Goal: Communication & Community: Answer question/provide support

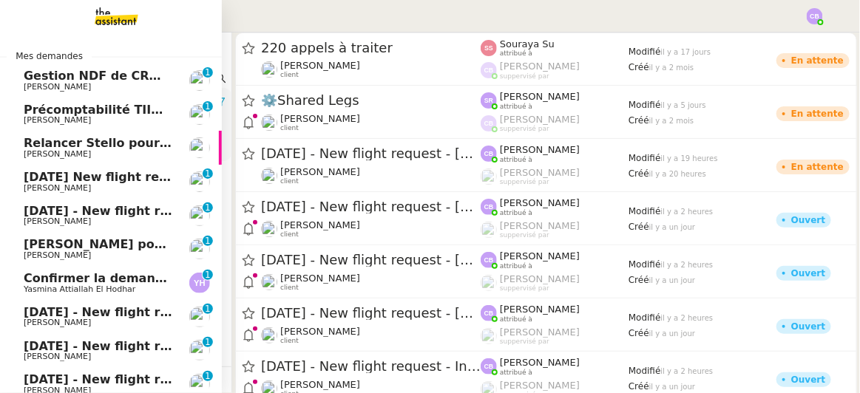
click at [143, 175] on span "[DATE] New flight request - [PERSON_NAME]" at bounding box center [172, 177] width 297 height 14
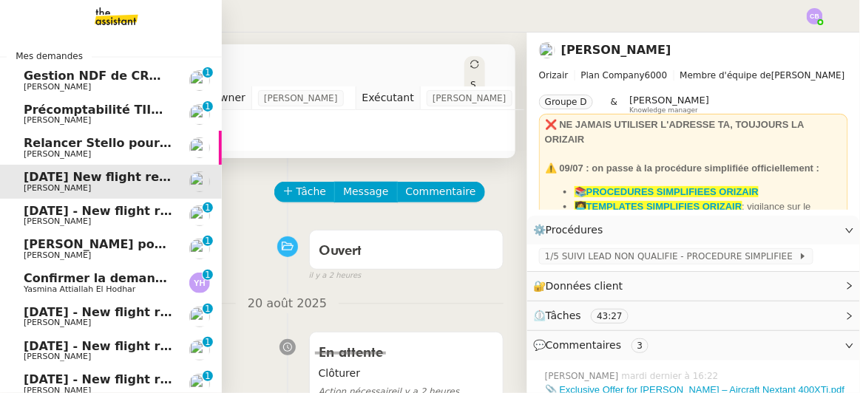
click at [136, 149] on span "Relancer Stello pour la casse matériel" at bounding box center [151, 143] width 254 height 14
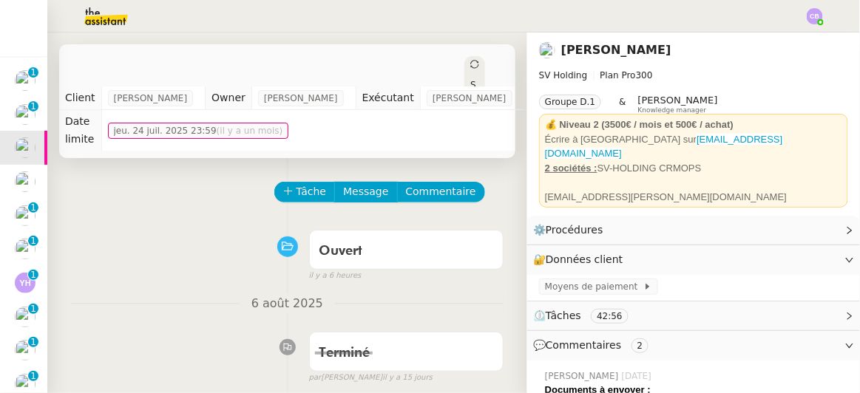
click at [172, 198] on div "Tâche Message Commentaire" at bounding box center [287, 199] width 433 height 35
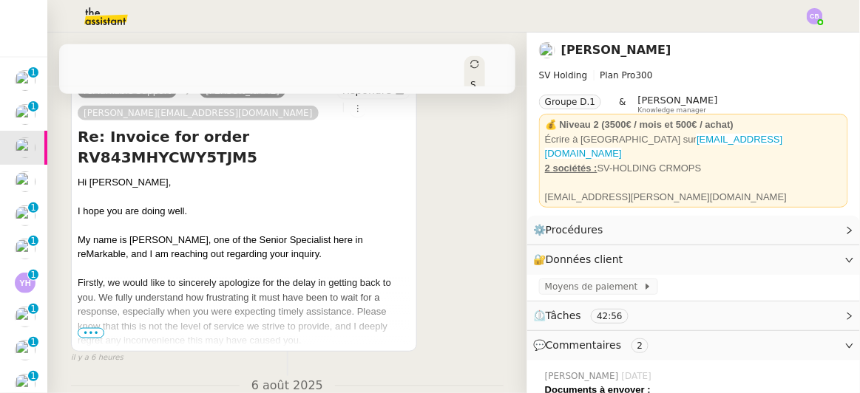
scroll to position [349, 0]
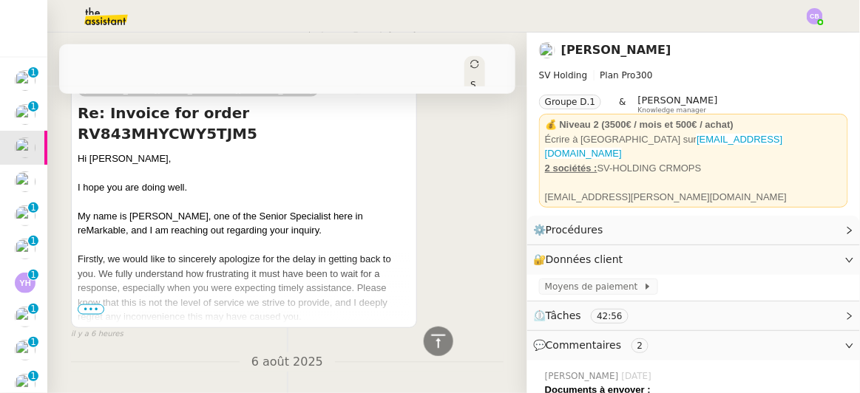
click at [96, 305] on span "•••" at bounding box center [91, 310] width 27 height 10
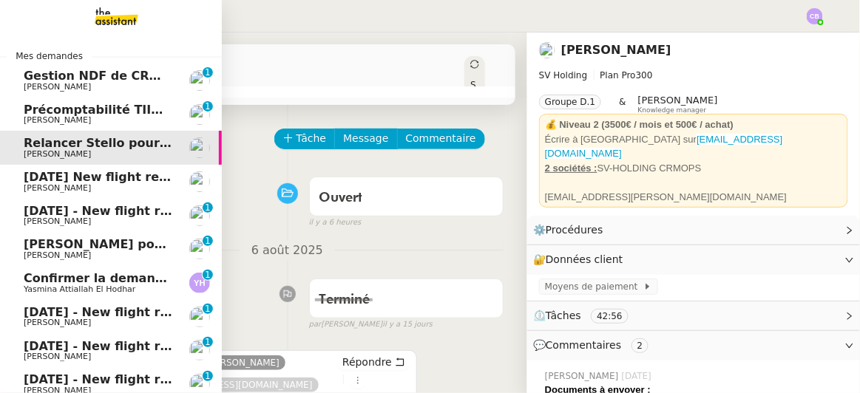
scroll to position [81, 0]
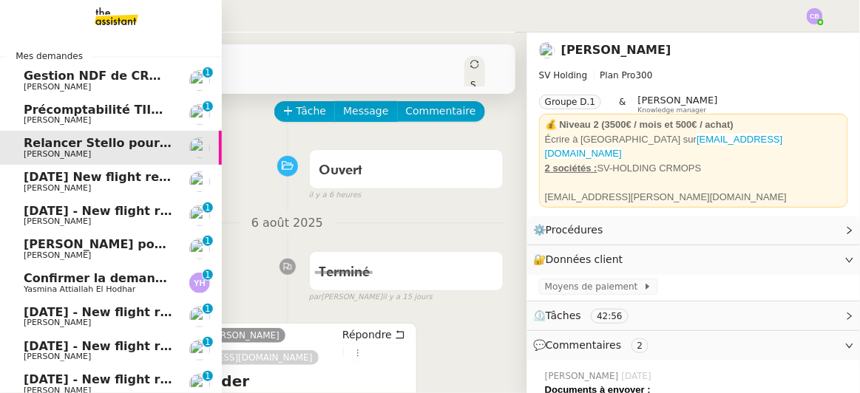
click at [122, 188] on span "[PERSON_NAME]" at bounding box center [98, 188] width 149 height 9
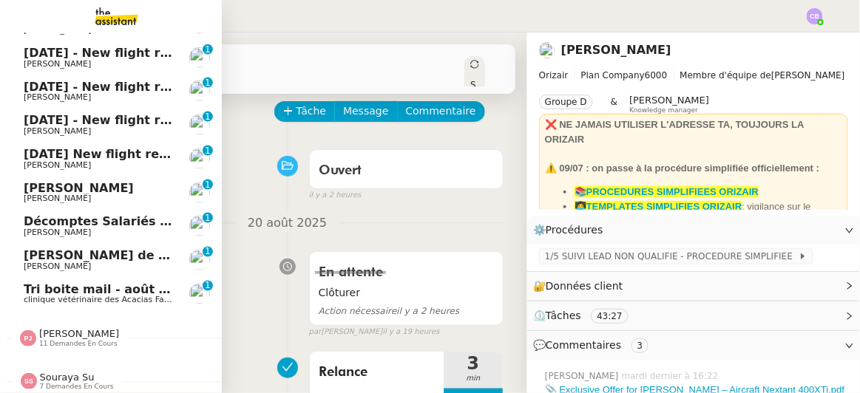
scroll to position [473, 0]
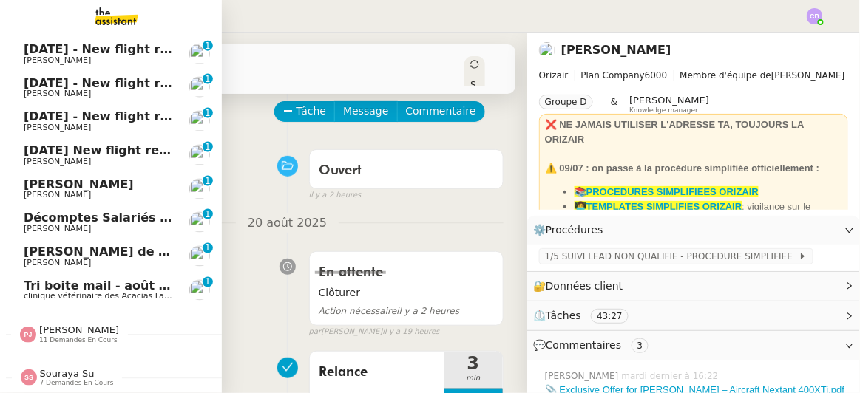
click at [122, 191] on span "[PERSON_NAME]" at bounding box center [98, 195] width 149 height 9
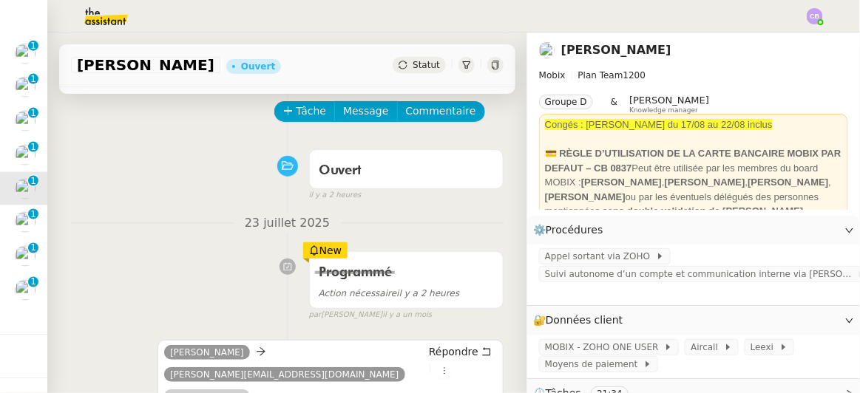
click at [220, 173] on div "Ouvert false il y a 2 heures" at bounding box center [287, 172] width 433 height 59
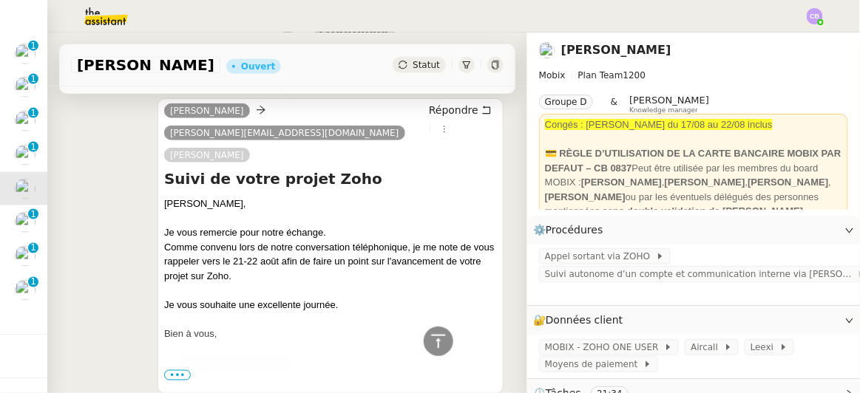
scroll to position [349, 0]
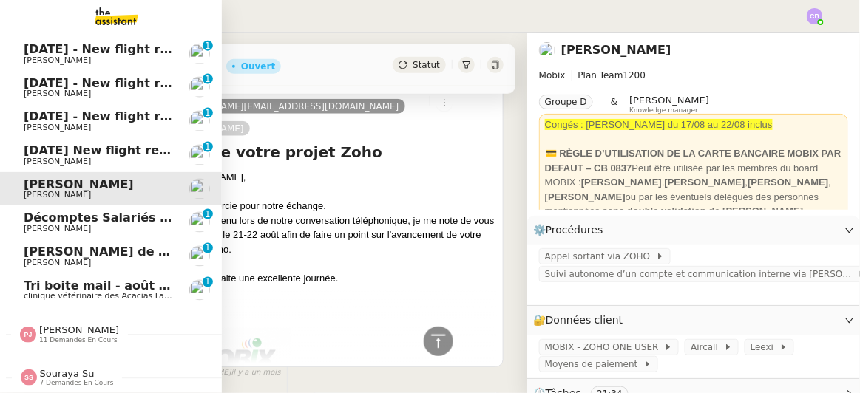
click at [58, 245] on span "Appel de suivi - [PERSON_NAME]" at bounding box center [132, 252] width 217 height 14
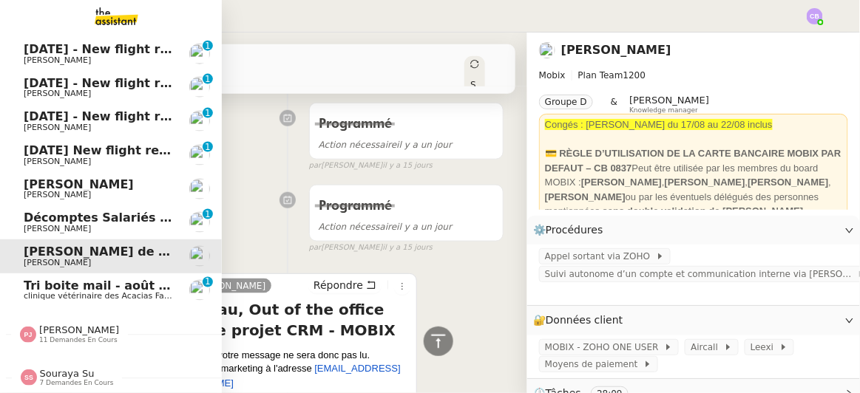
click at [84, 336] on span "11 demandes en cours" at bounding box center [78, 340] width 78 height 8
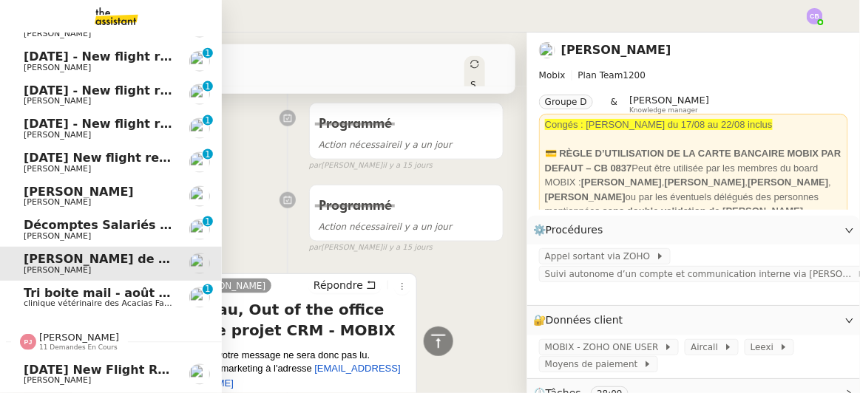
scroll to position [441, 0]
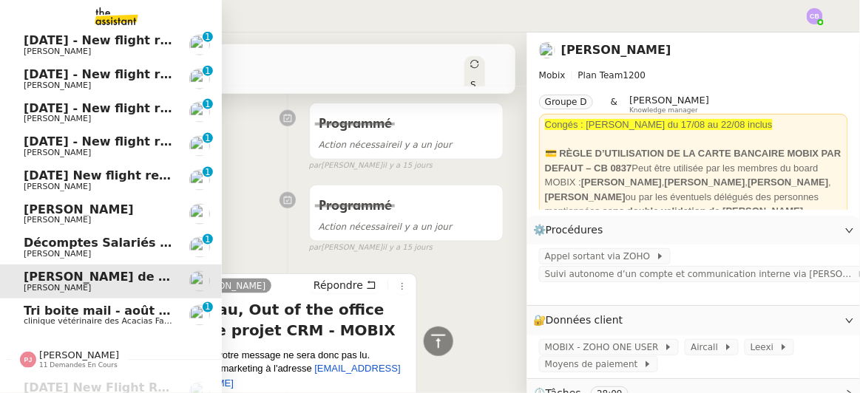
click at [90, 316] on span "Tri boite mail - août 2025" at bounding box center [108, 311] width 168 height 14
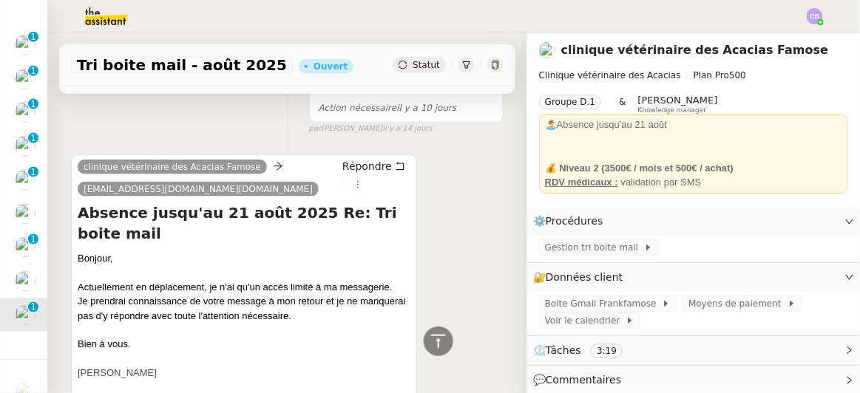
scroll to position [413, 0]
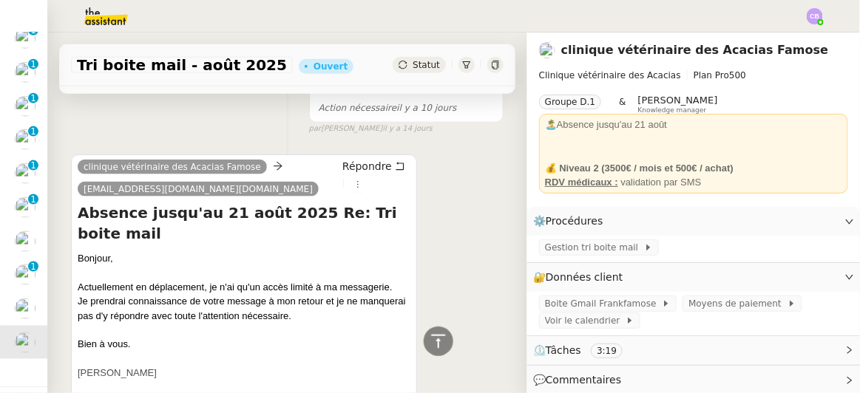
click at [450, 190] on div "clinique vétérinaire des Acacias Famose [EMAIL_ADDRESS][DOMAIN_NAME][DOMAIN_NAM…" at bounding box center [287, 290] width 433 height 299
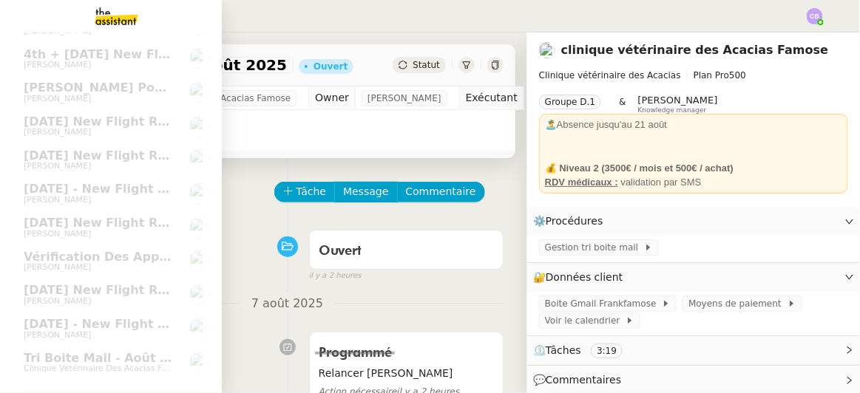
scroll to position [844, 0]
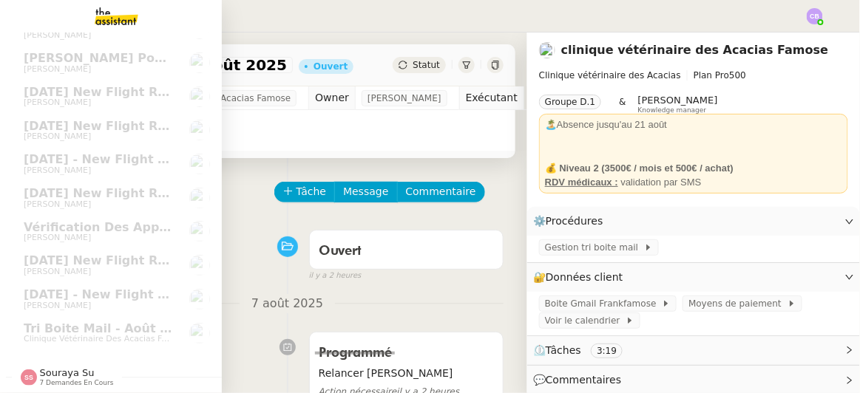
click at [72, 369] on span "Souraya Su" at bounding box center [67, 373] width 55 height 11
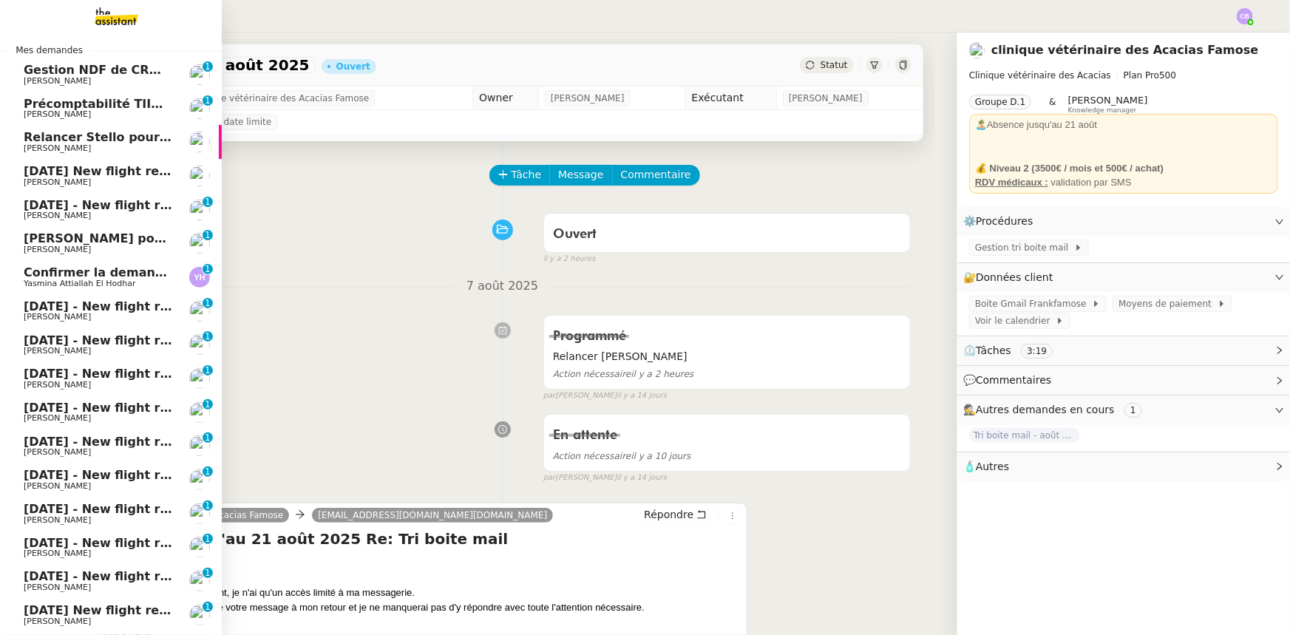
scroll to position [0, 0]
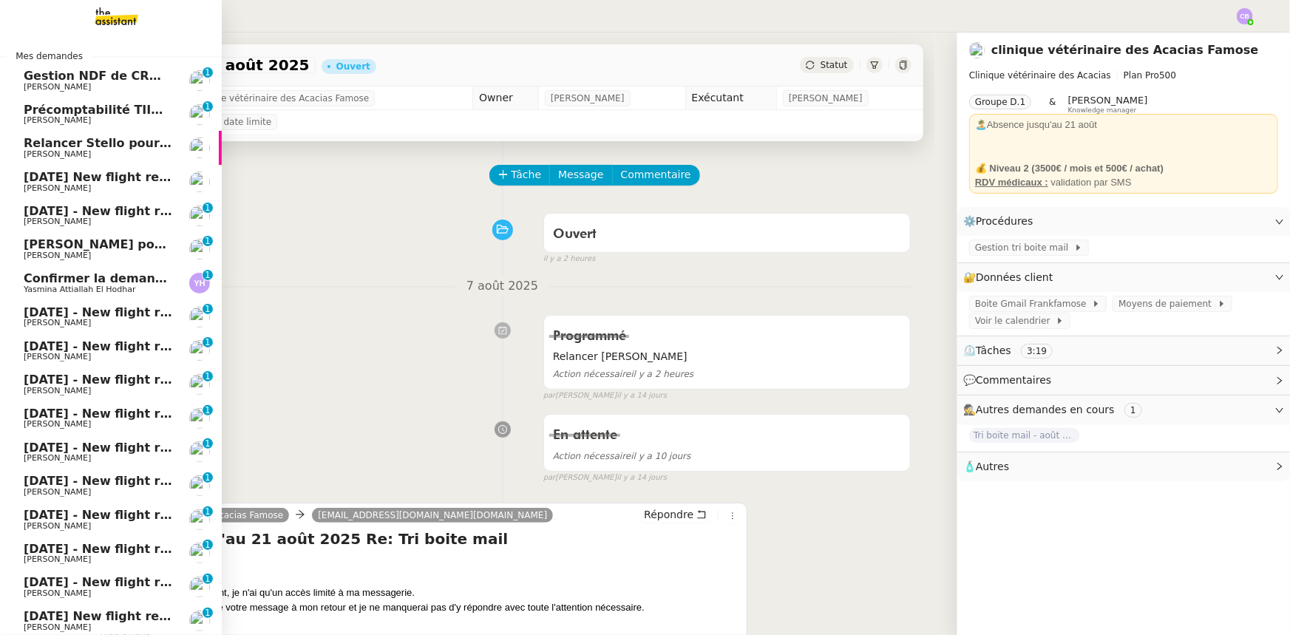
click at [95, 78] on span "Gestion NDF de CRMOPS - août 2025" at bounding box center [146, 76] width 245 height 14
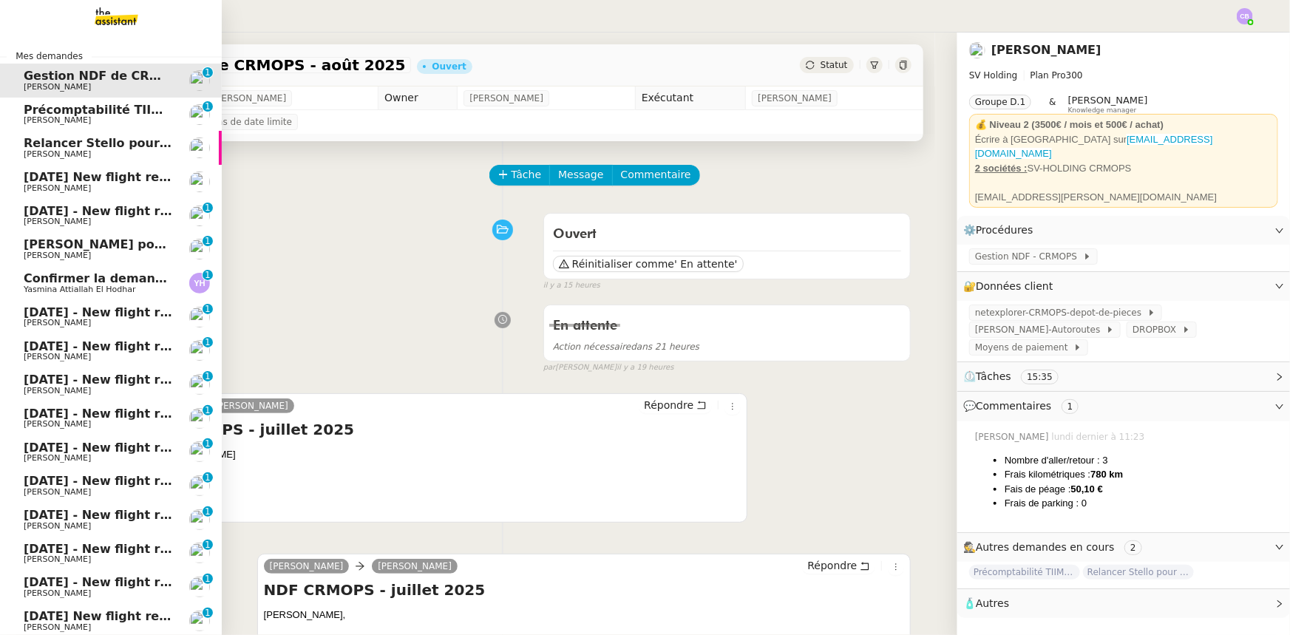
click at [61, 111] on span "Précomptabilité TIIME CRMOPS - août 2025" at bounding box center [168, 110] width 288 height 14
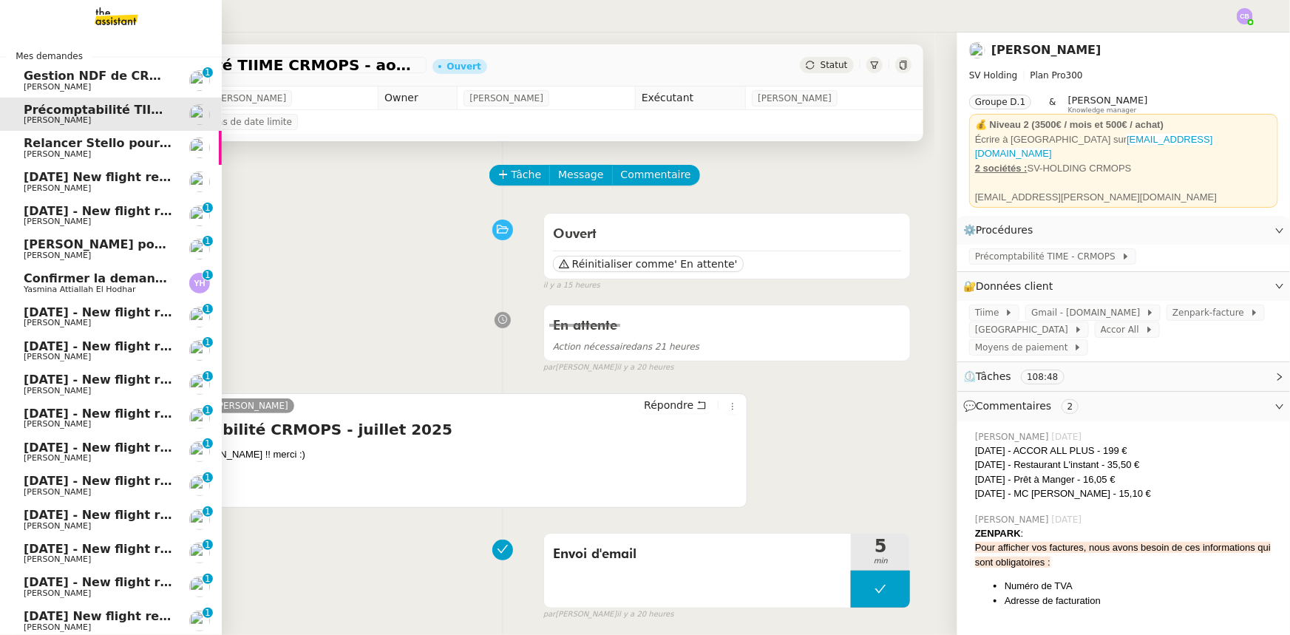
click at [130, 177] on span "[DATE] New flight request - [PERSON_NAME]" at bounding box center [172, 177] width 297 height 14
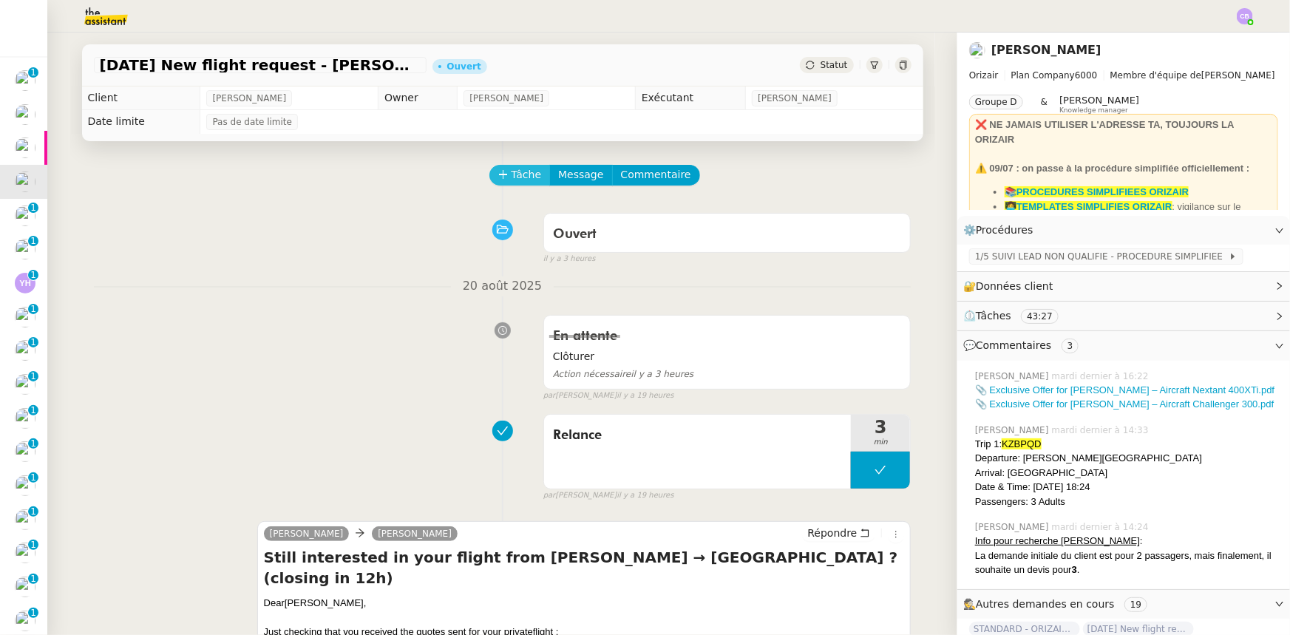
click at [512, 183] on span "Tâche" at bounding box center [527, 174] width 30 height 17
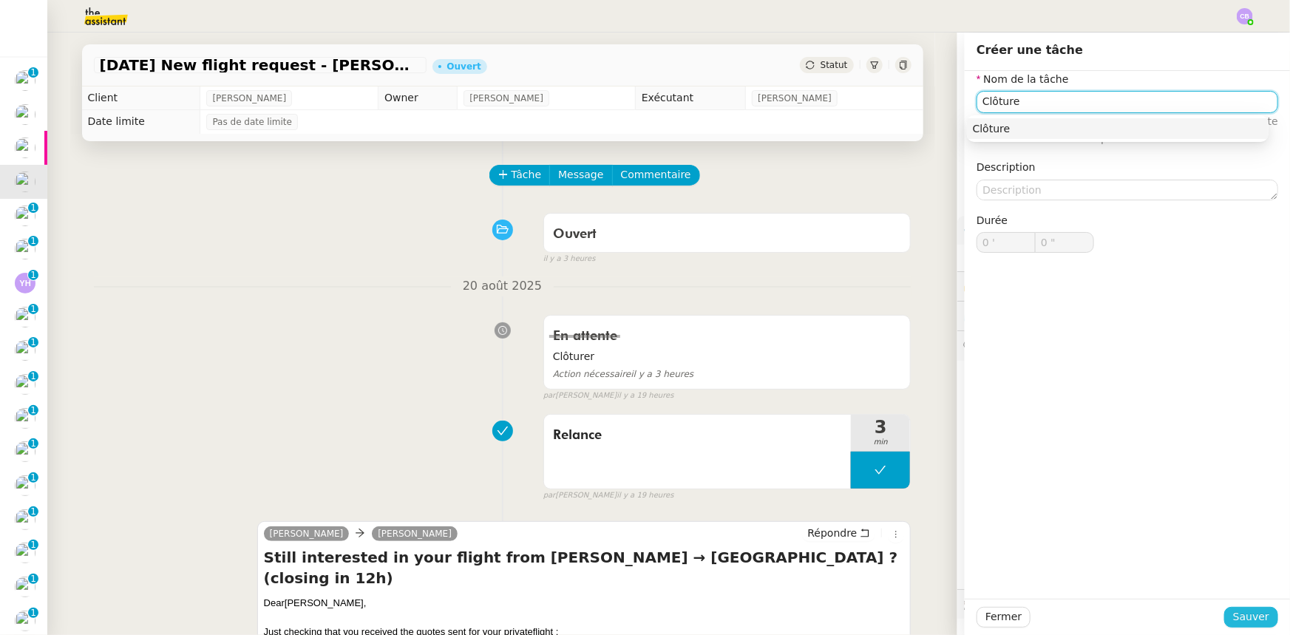
type input "Clôture"
click at [859, 393] on button "Sauver" at bounding box center [1252, 617] width 54 height 21
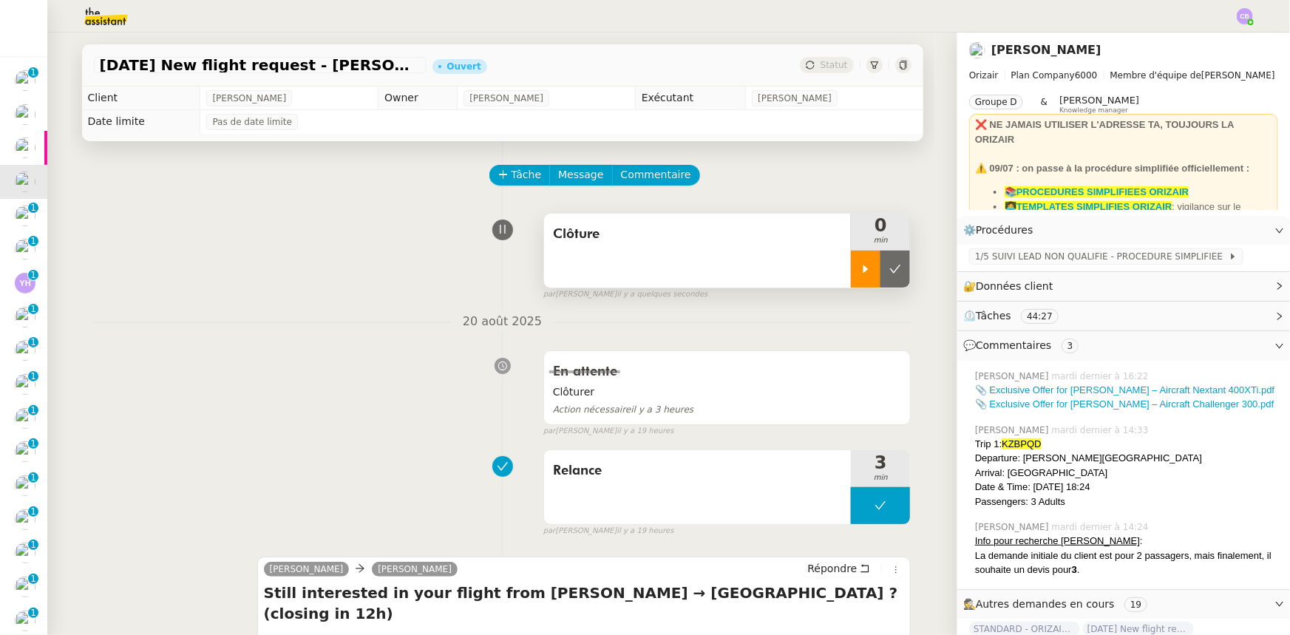
click at [859, 270] on icon at bounding box center [866, 269] width 12 height 12
click at [859, 254] on span "1/5 SUIVI LEAD NON QUALIFIE - PROCEDURE SIMPLIFIEE" at bounding box center [1102, 256] width 254 height 15
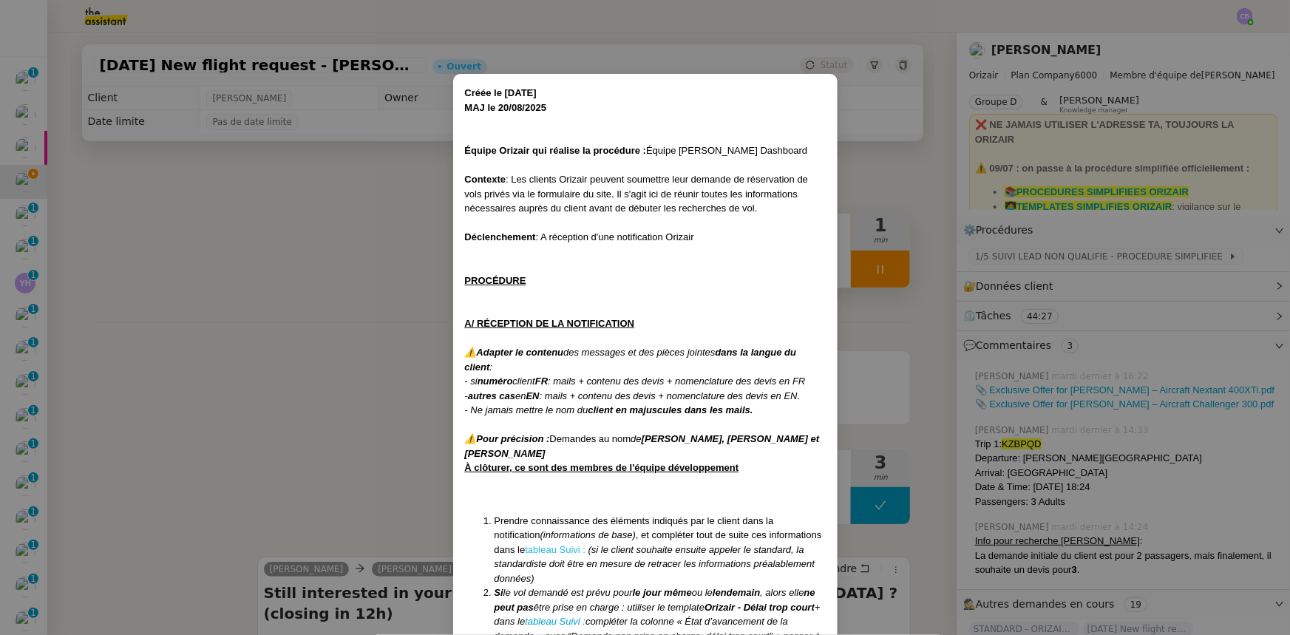
click at [547, 393] on link "tableau Suivi :" at bounding box center [555, 549] width 61 height 11
click at [308, 316] on nz-modal-container "Créée le [DATE] MAJ le [DATE] Équipe Orizair qui réalise la procédure : Équipe …" at bounding box center [645, 317] width 1290 height 635
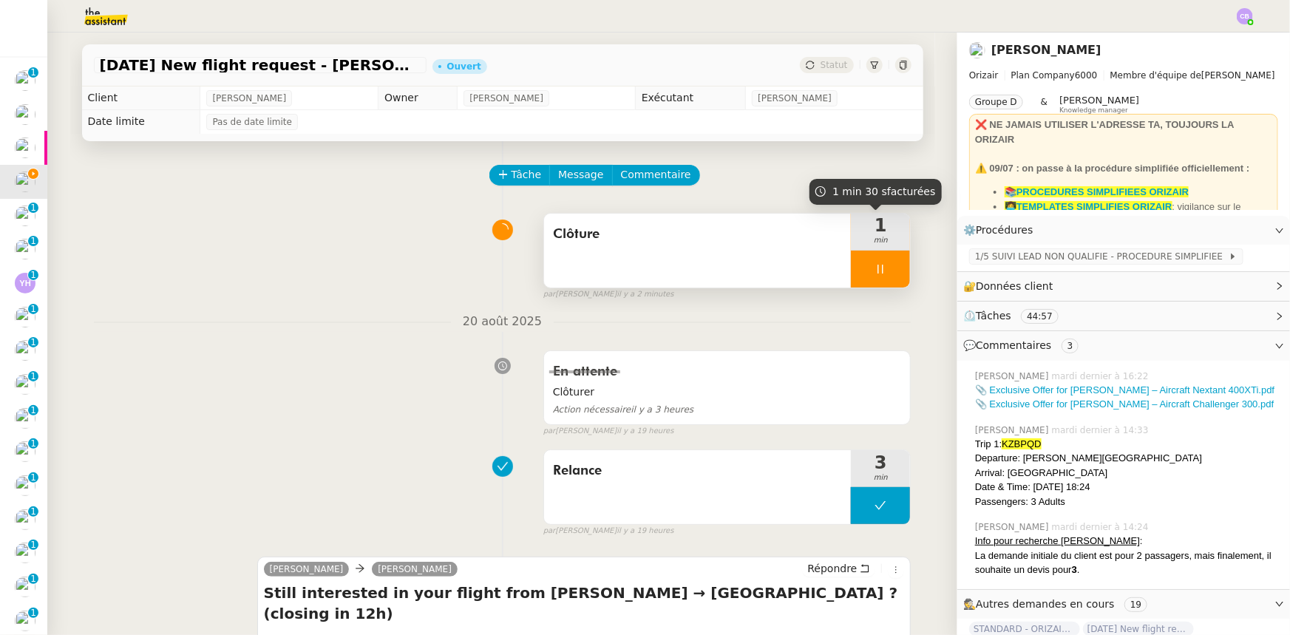
drag, startPoint x: 849, startPoint y: 266, endPoint x: 876, endPoint y: 267, distance: 26.6
click at [851, 266] on div at bounding box center [880, 269] width 59 height 37
click at [859, 270] on icon at bounding box center [896, 269] width 12 height 12
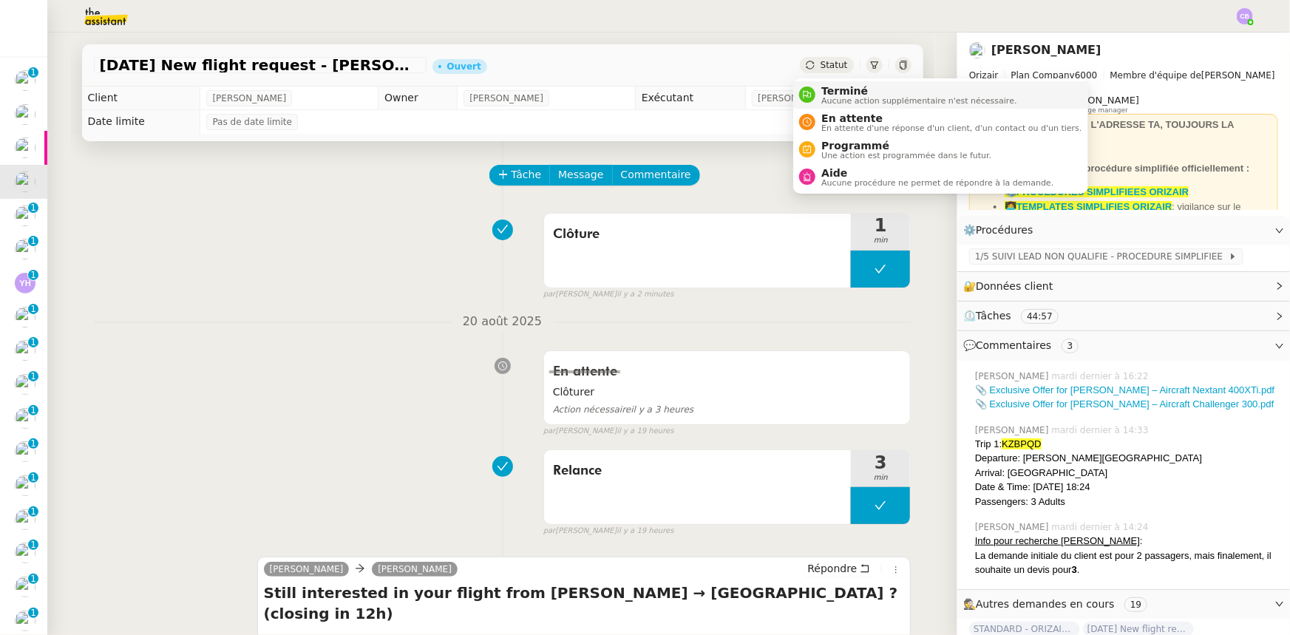
click at [829, 97] on span "Aucune action supplémentaire n'est nécessaire." at bounding box center [919, 101] width 195 height 8
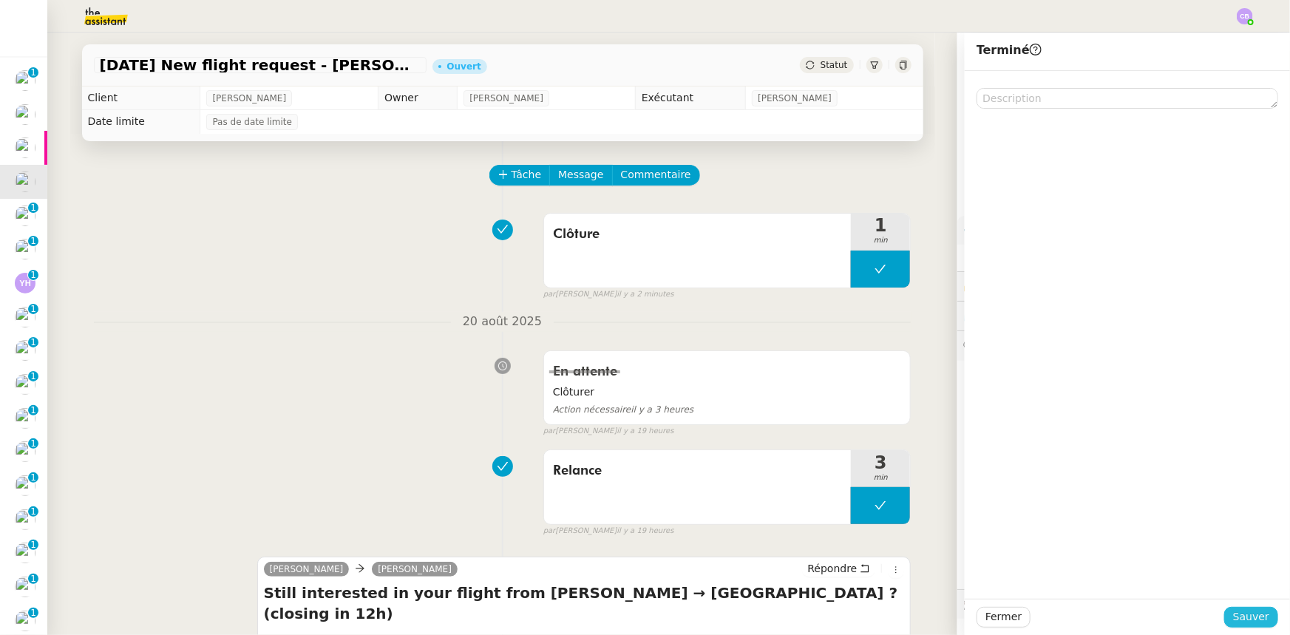
click at [859, 393] on span "Sauver" at bounding box center [1251, 617] width 36 height 17
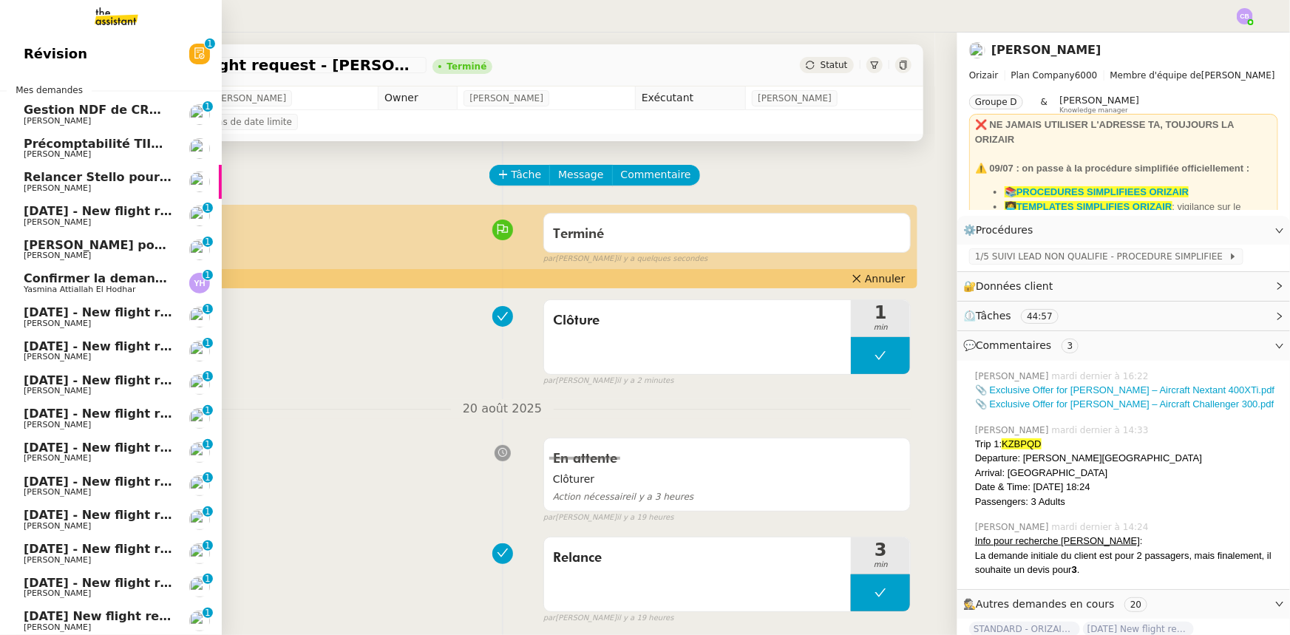
click at [44, 213] on span "[DATE] - New flight request - [PERSON_NAME]" at bounding box center [176, 211] width 305 height 14
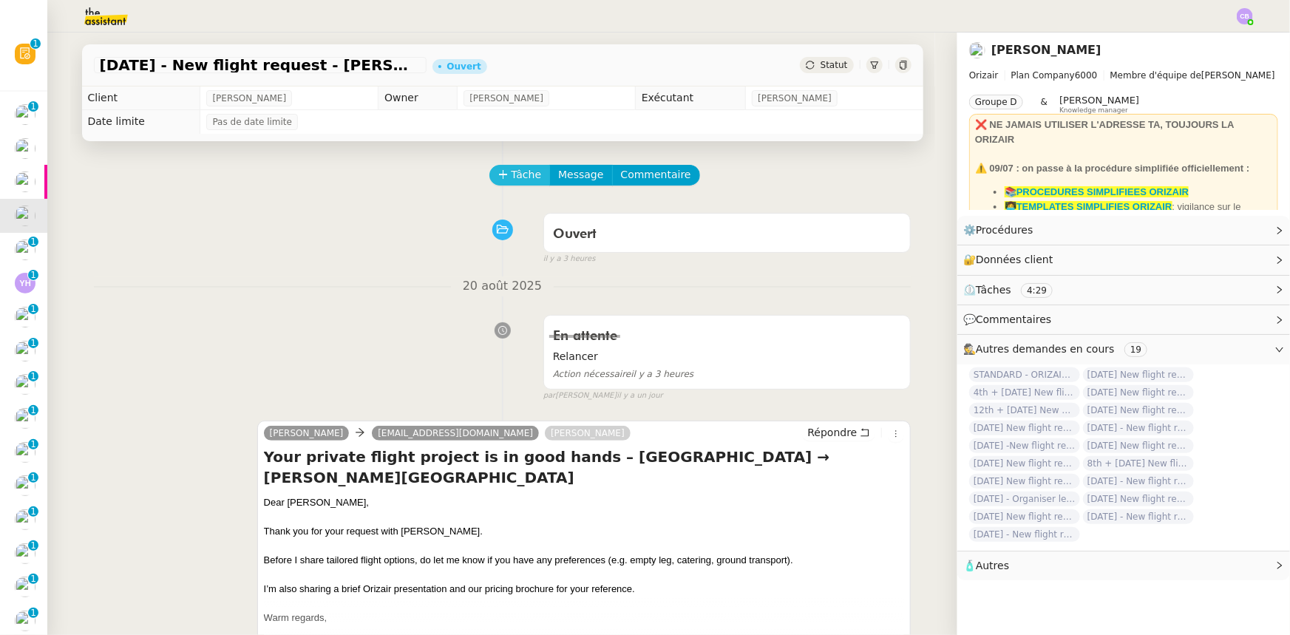
click at [512, 180] on span "Tâche" at bounding box center [527, 174] width 30 height 17
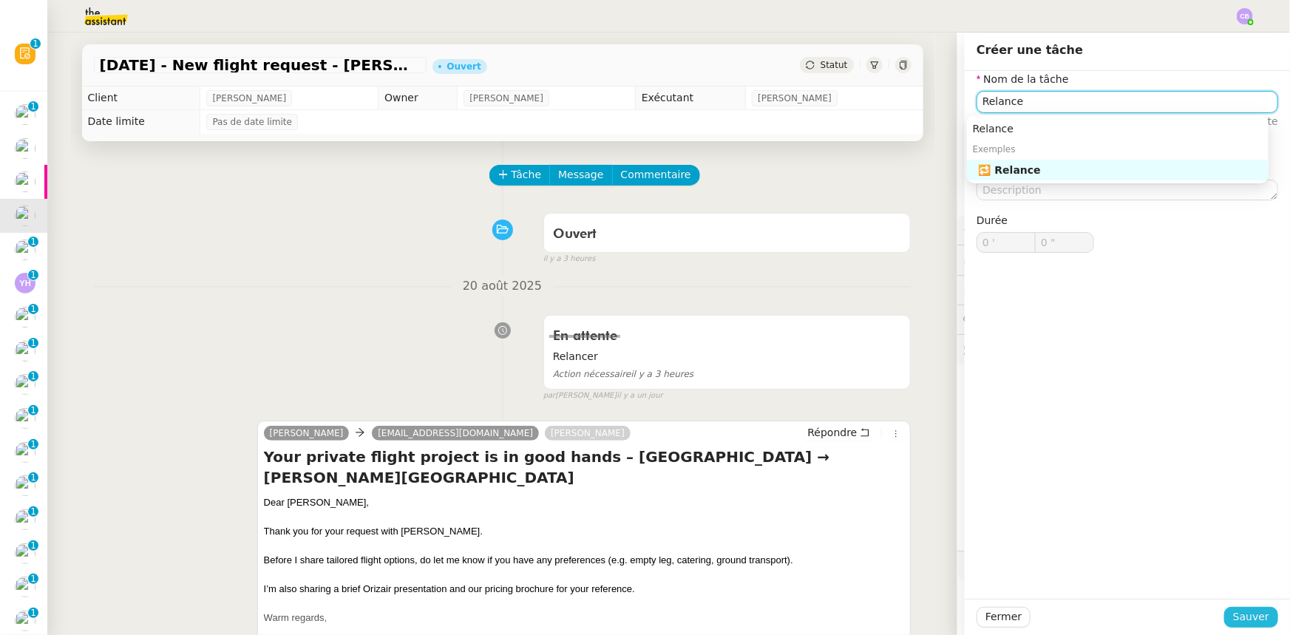
type input "Relance"
click at [859, 393] on span "Sauver" at bounding box center [1251, 617] width 36 height 17
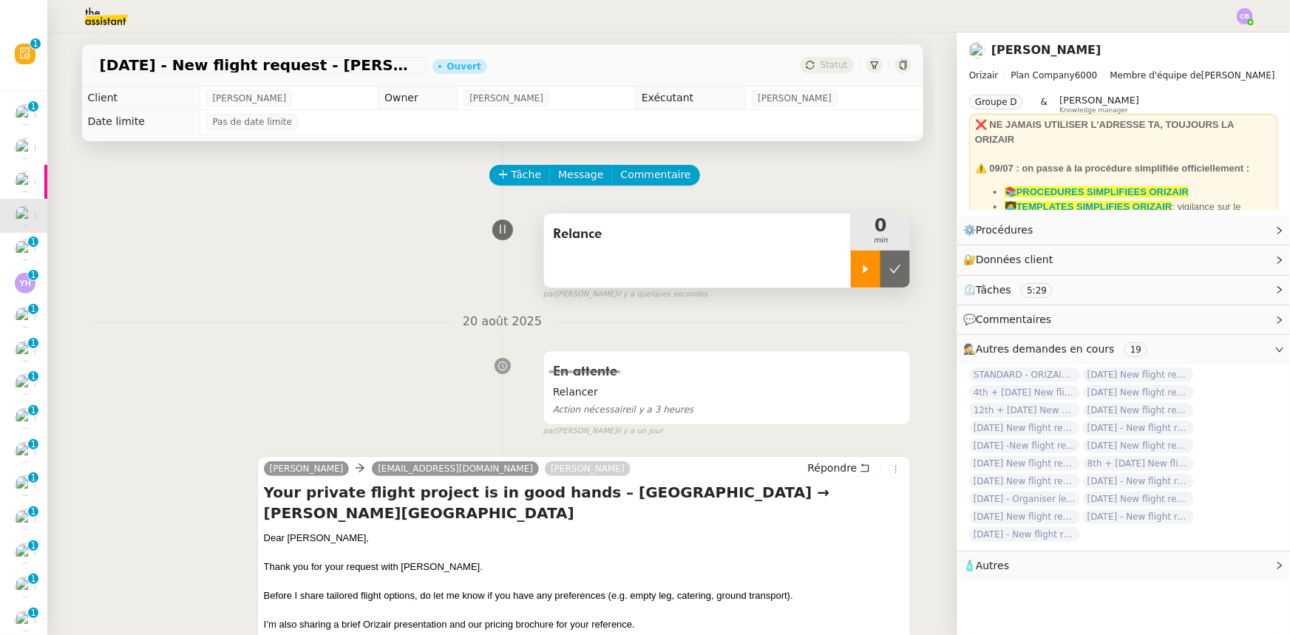
click at [859, 274] on icon at bounding box center [866, 269] width 12 height 12
click at [825, 393] on span "Répondre" at bounding box center [833, 468] width 50 height 15
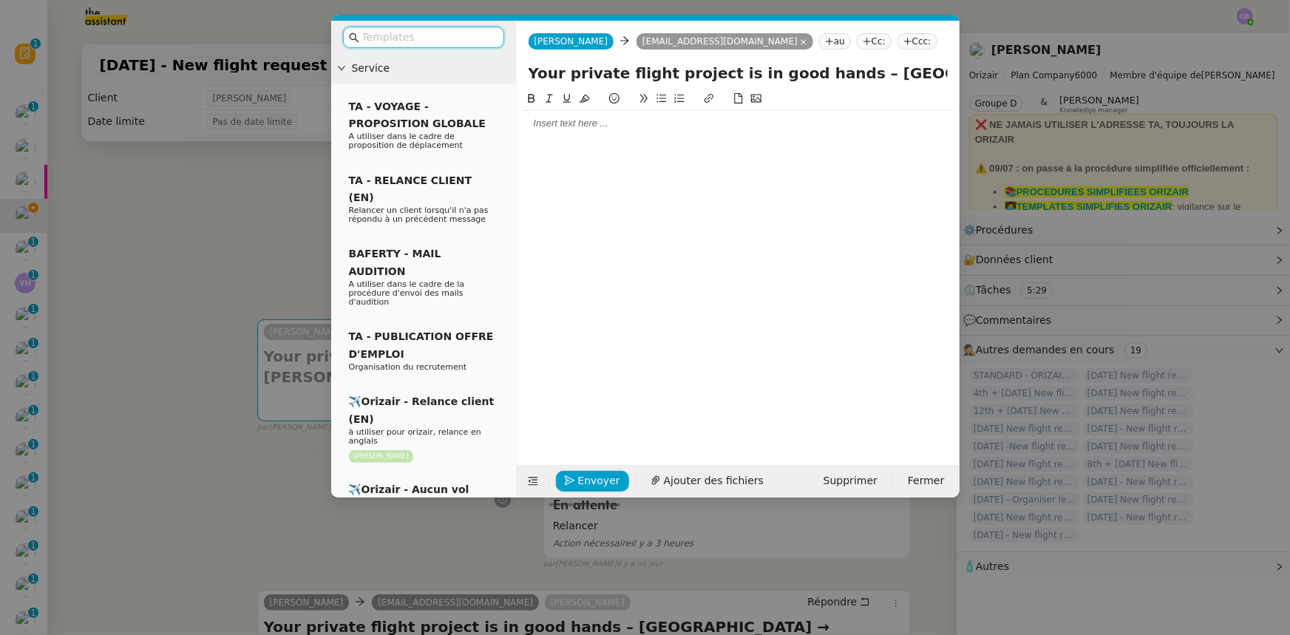
click at [435, 38] on input "text" at bounding box center [428, 37] width 133 height 17
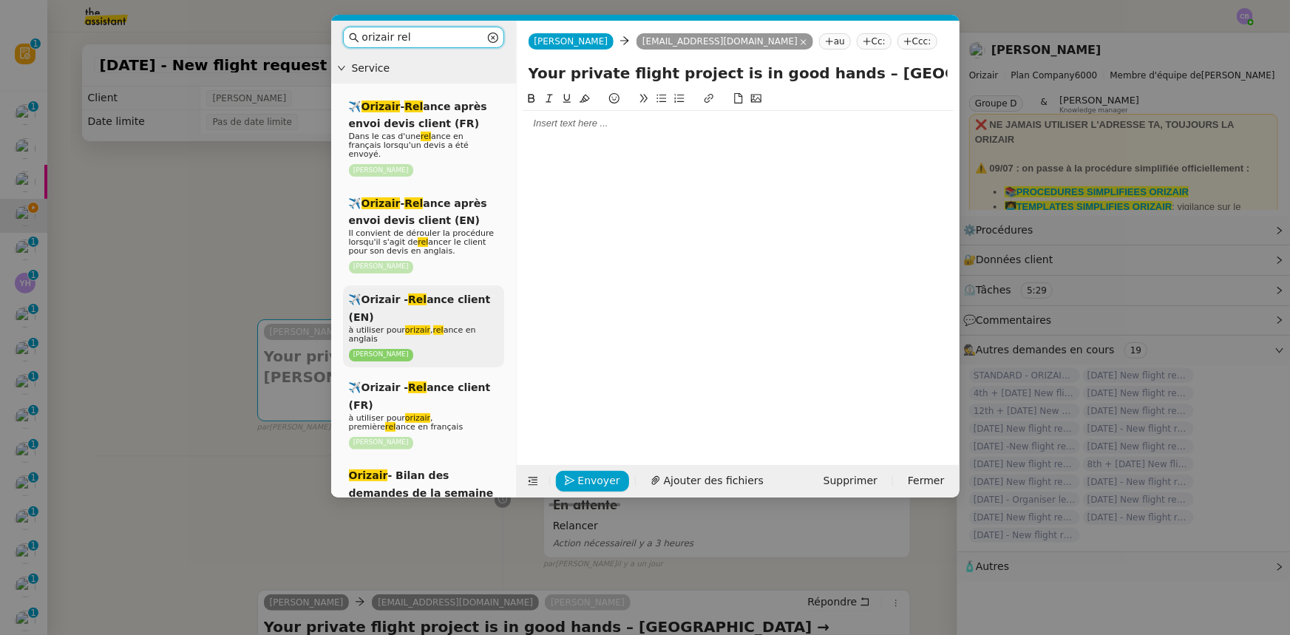
type input "orizair rel"
click at [456, 308] on div "✈️Orizair - Rel ance client (EN) à utiliser pour orizair , rel ance en anglais …" at bounding box center [423, 326] width 161 height 82
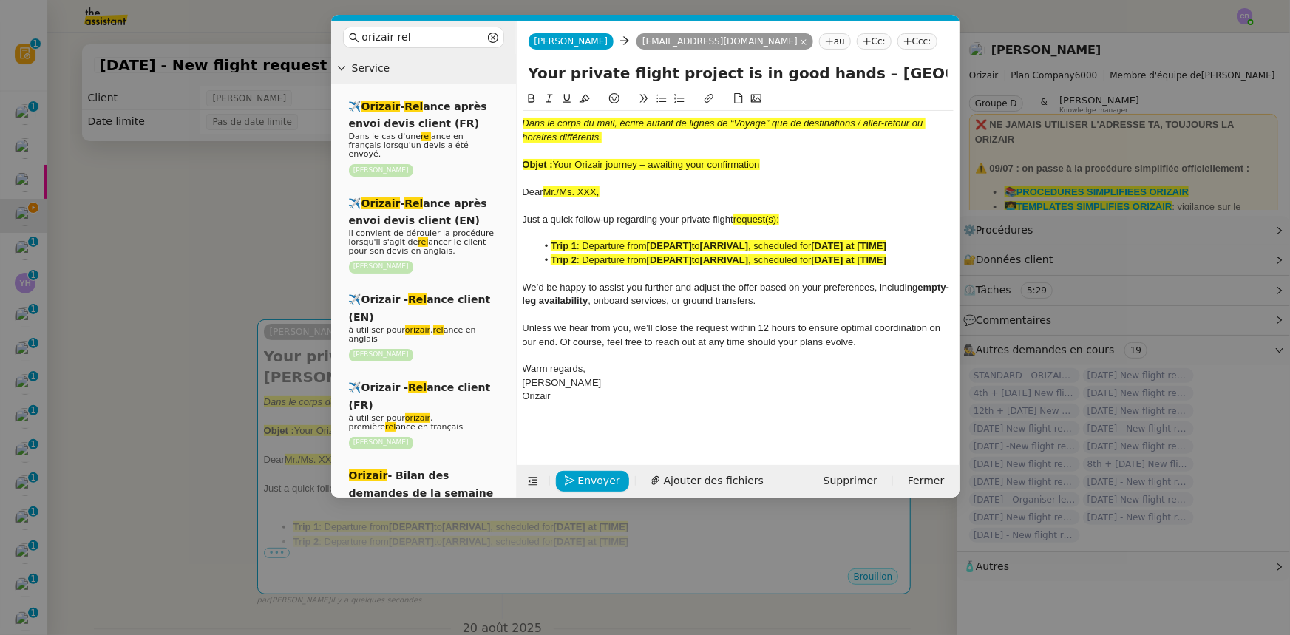
drag, startPoint x: 763, startPoint y: 163, endPoint x: 558, endPoint y: 161, distance: 205.6
click at [558, 161] on div "Objet : Your Orizair journey – awaiting your confirmation" at bounding box center [738, 164] width 431 height 13
copy span "Your Orizair journey – awaiting your confirmation"
drag, startPoint x: 824, startPoint y: 75, endPoint x: 525, endPoint y: 72, distance: 298.8
click at [525, 72] on div "Your private flight project is in good hands – [GEOGRAPHIC_DATA] → [GEOGRAPHIC_…" at bounding box center [738, 76] width 443 height 28
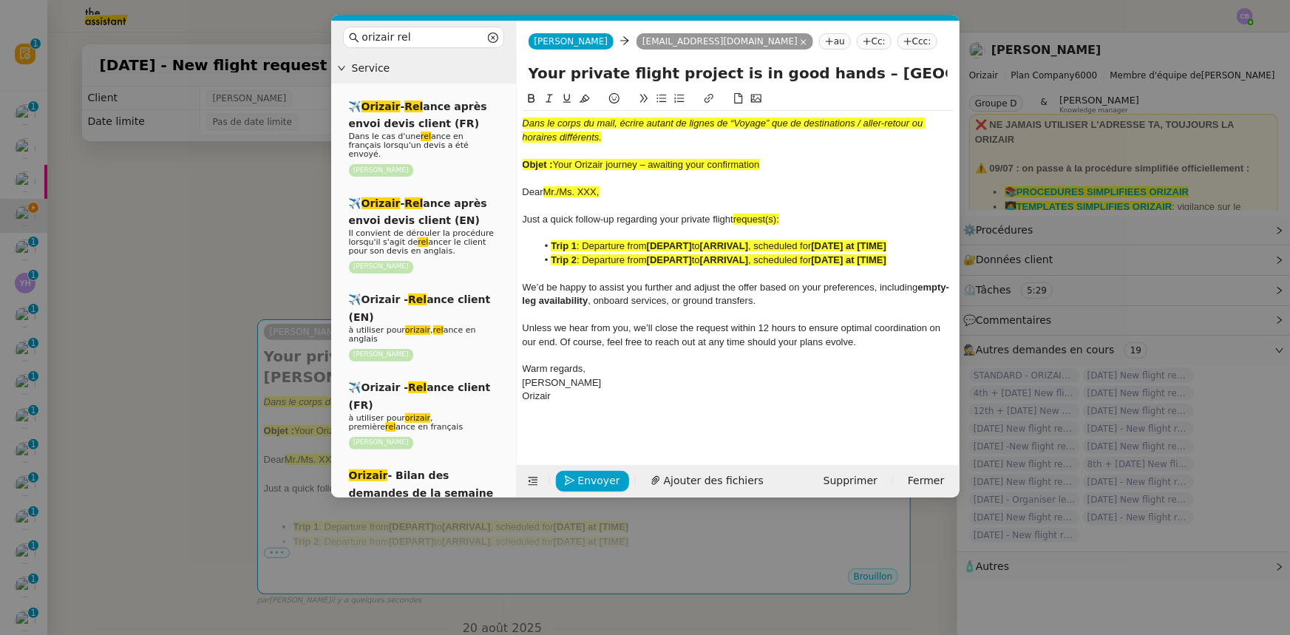
paste input "Orizair journey – awaiting your confirmation"
type input "Your Orizair journey – awaiting your confirmation – [GEOGRAPHIC_DATA] → [GEOGRA…"
drag, startPoint x: 766, startPoint y: 165, endPoint x: 521, endPoint y: 121, distance: 248.8
click at [521, 121] on nz-spin "Dans le corps du mail, écrire autant de lignes de “Voyage” que de destinations …" at bounding box center [738, 269] width 443 height 358
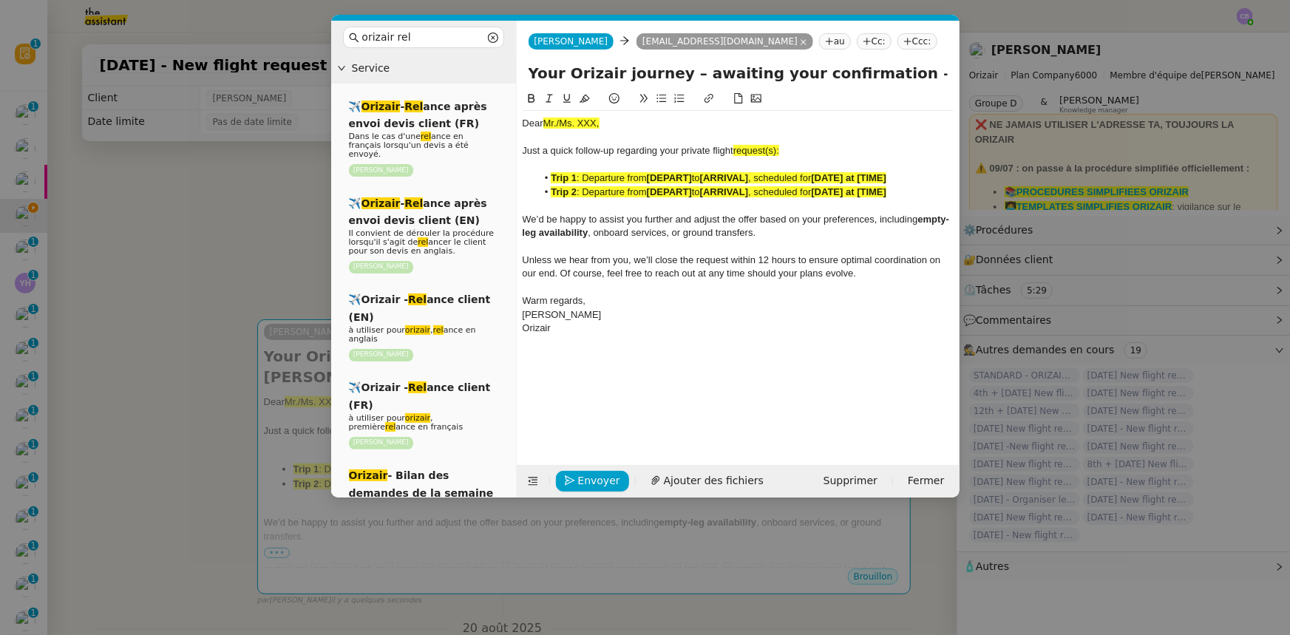
click at [275, 253] on nz-modal-container "orizair rel Service ✈️ Orizair - Rel ance après envoi devis client (FR) Dans le…" at bounding box center [645, 317] width 1290 height 635
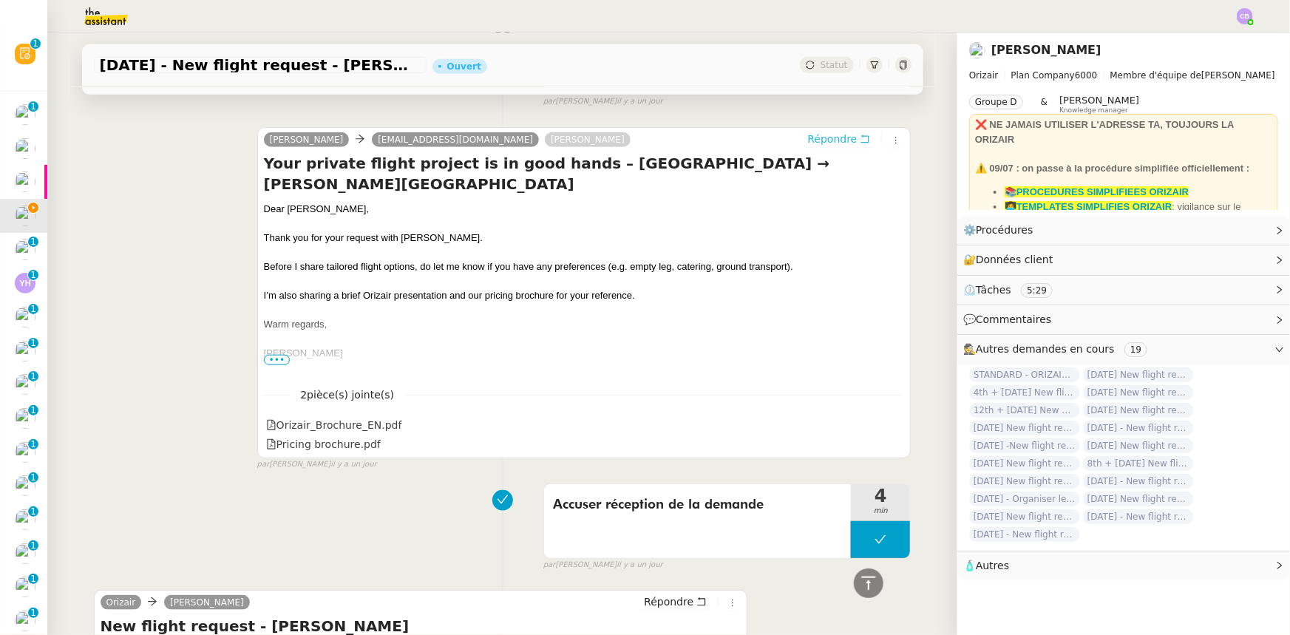
scroll to position [648, 0]
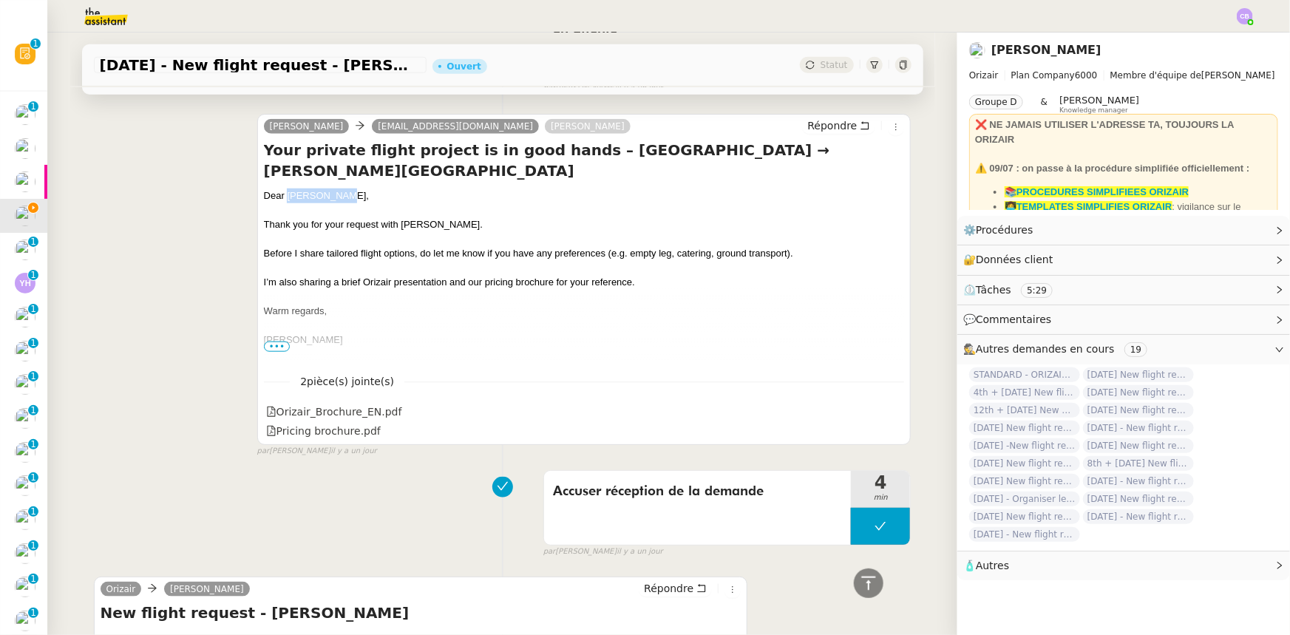
drag, startPoint x: 330, startPoint y: 177, endPoint x: 281, endPoint y: 177, distance: 48.8
click at [281, 189] on div "Dear [PERSON_NAME]," at bounding box center [584, 196] width 641 height 15
copy div "[PERSON_NAME]"
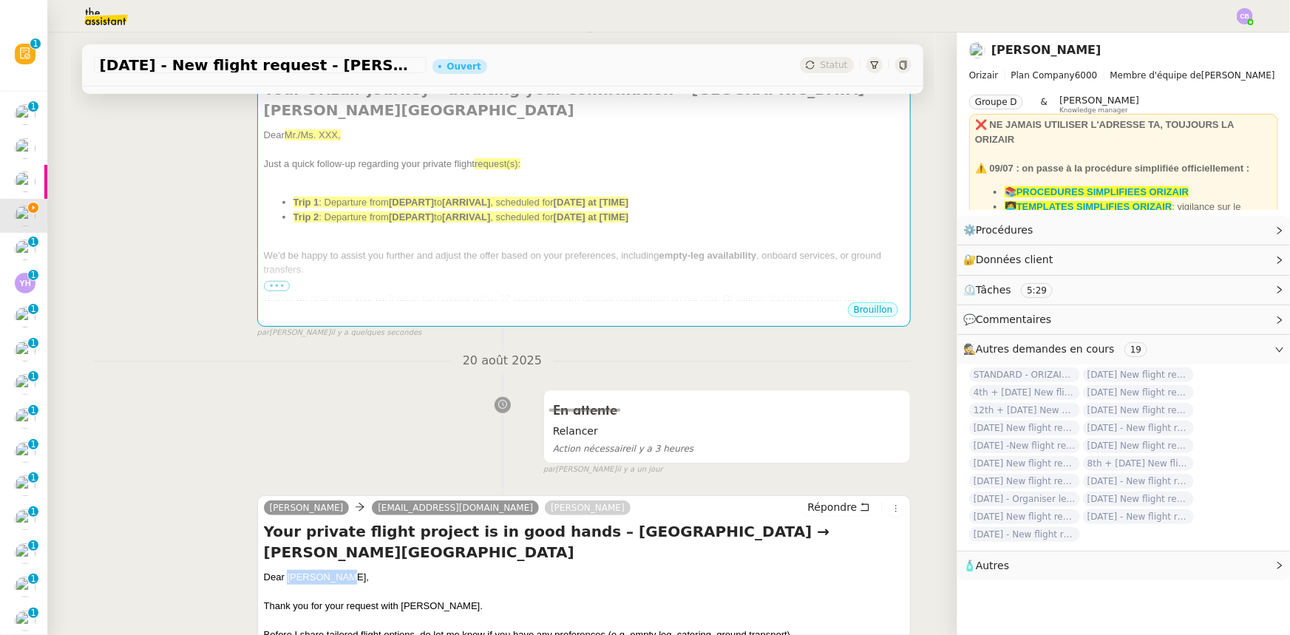
scroll to position [244, 0]
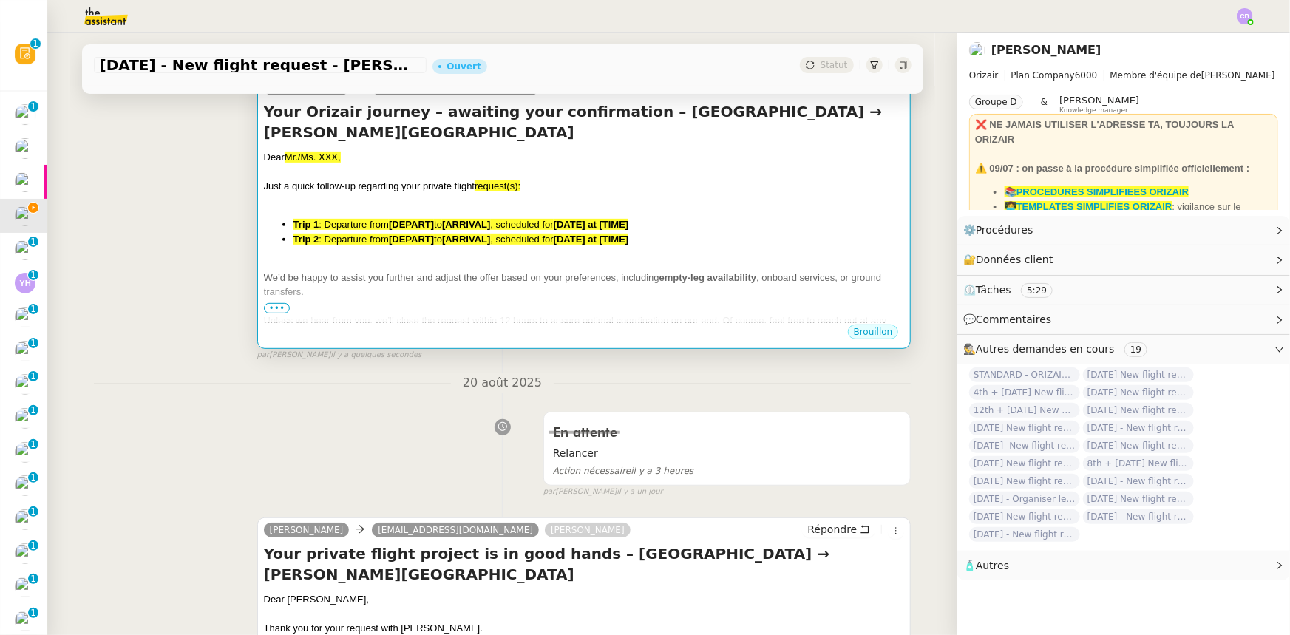
click at [375, 241] on span ": Departure from" at bounding box center [354, 239] width 70 height 11
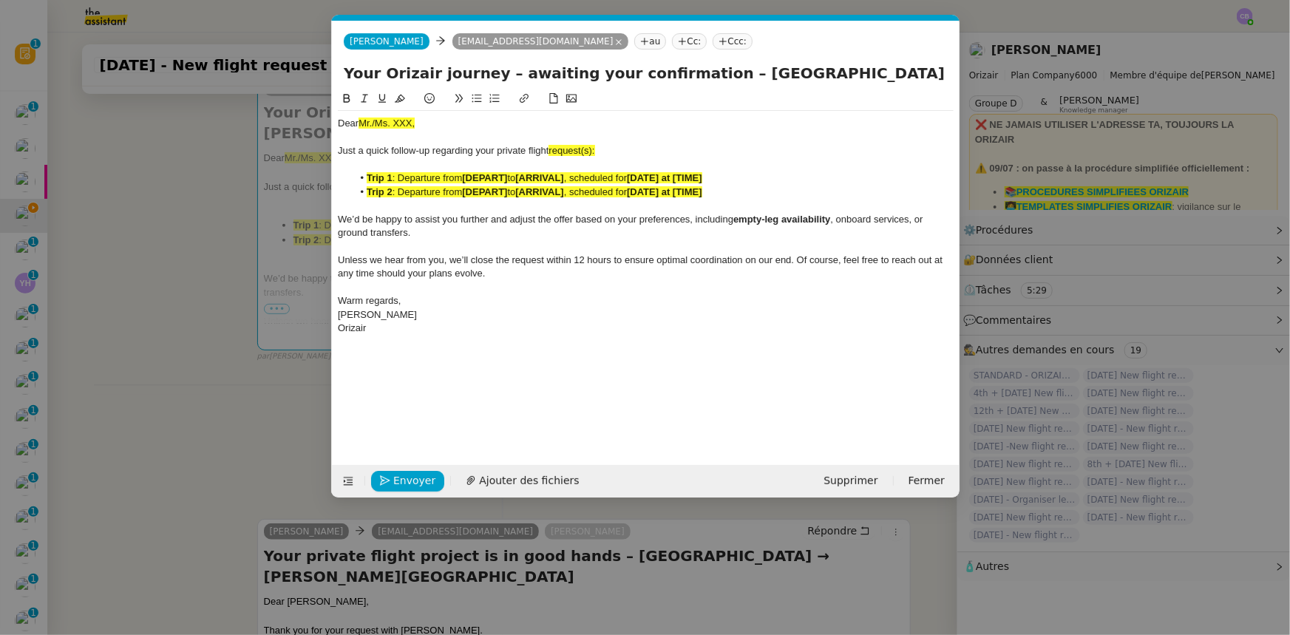
scroll to position [0, 73]
drag, startPoint x: 420, startPoint y: 124, endPoint x: 356, endPoint y: 123, distance: 63.6
click at [356, 123] on div "Dear Mr./Ms. XXX," at bounding box center [646, 123] width 616 height 13
click at [398, 100] on icon at bounding box center [400, 99] width 10 height 8
click at [413, 119] on div "Dear Mr./Ms. XXX," at bounding box center [646, 123] width 616 height 13
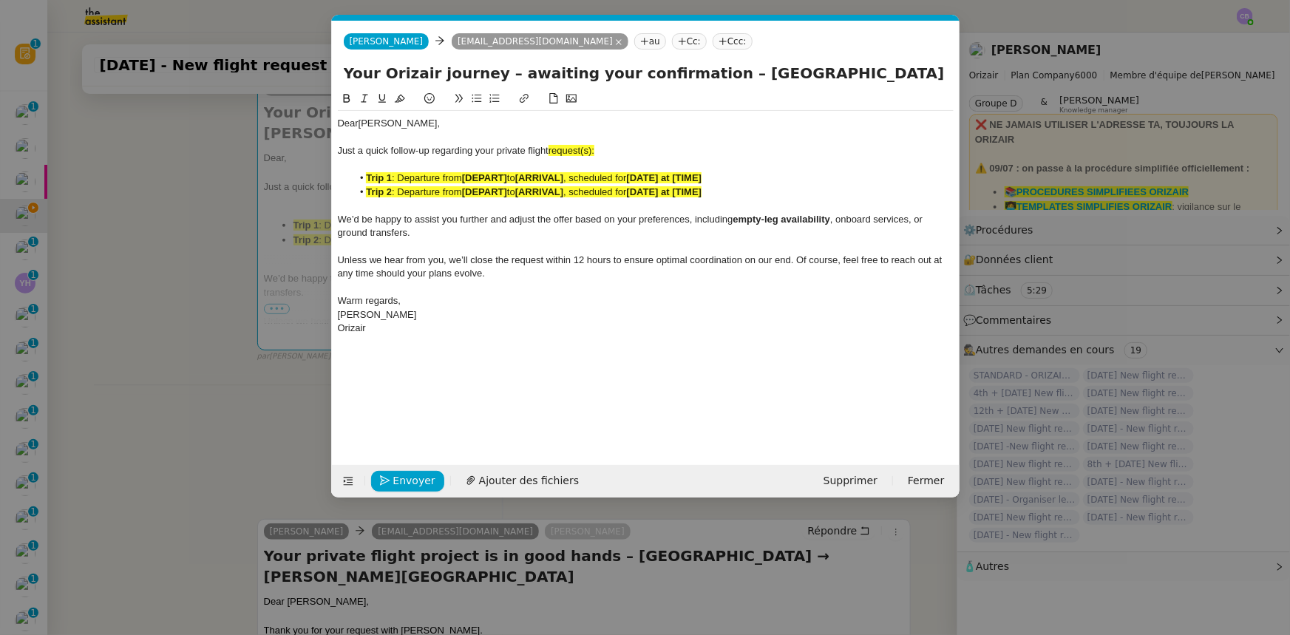
scroll to position [0, 0]
drag, startPoint x: 595, startPoint y: 152, endPoint x: 598, endPoint y: 162, distance: 10.8
click at [595, 152] on span "request(s):" at bounding box center [572, 150] width 46 height 11
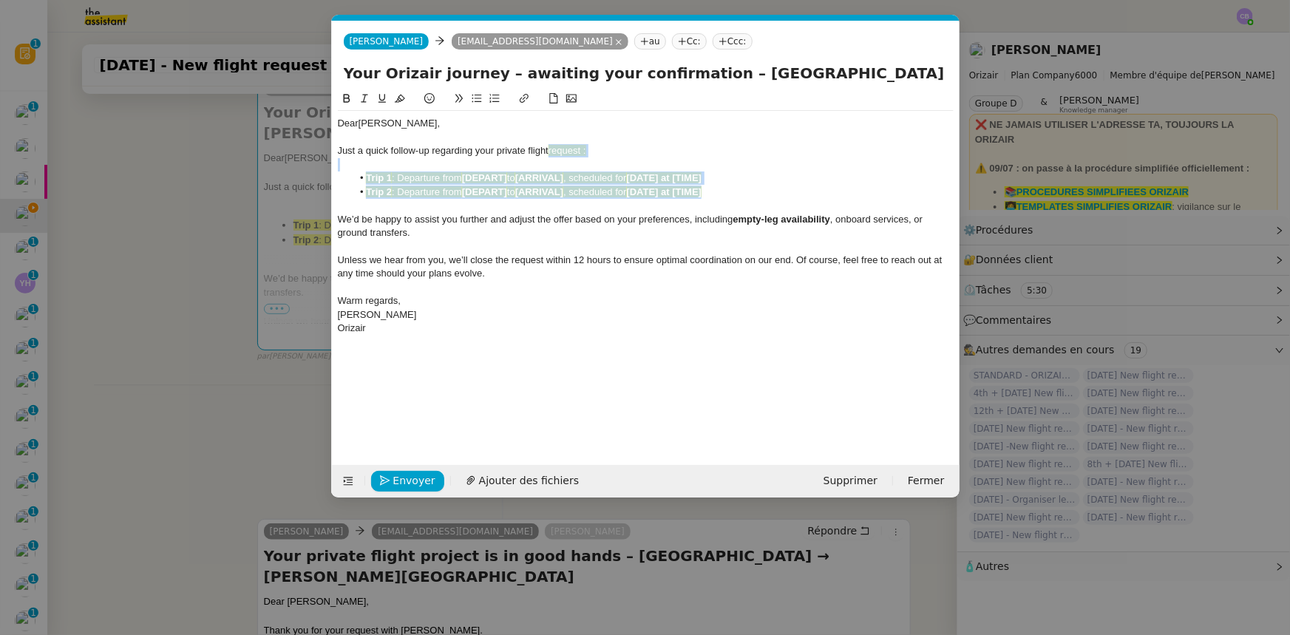
drag, startPoint x: 719, startPoint y: 189, endPoint x: 552, endPoint y: 150, distance: 171.5
click at [552, 150] on div "Dear [PERSON_NAME] a quick follow-up regarding your private flight request : Tr…" at bounding box center [646, 226] width 616 height 230
click at [399, 100] on icon at bounding box center [400, 98] width 10 height 10
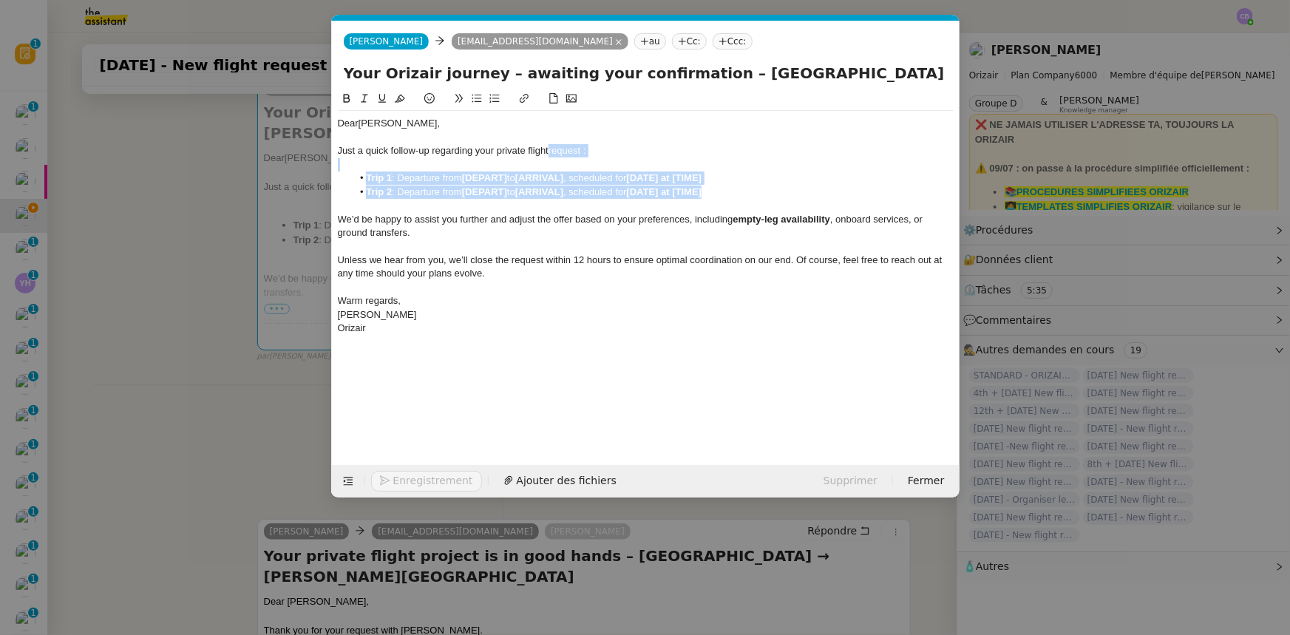
click at [608, 167] on div at bounding box center [646, 164] width 616 height 13
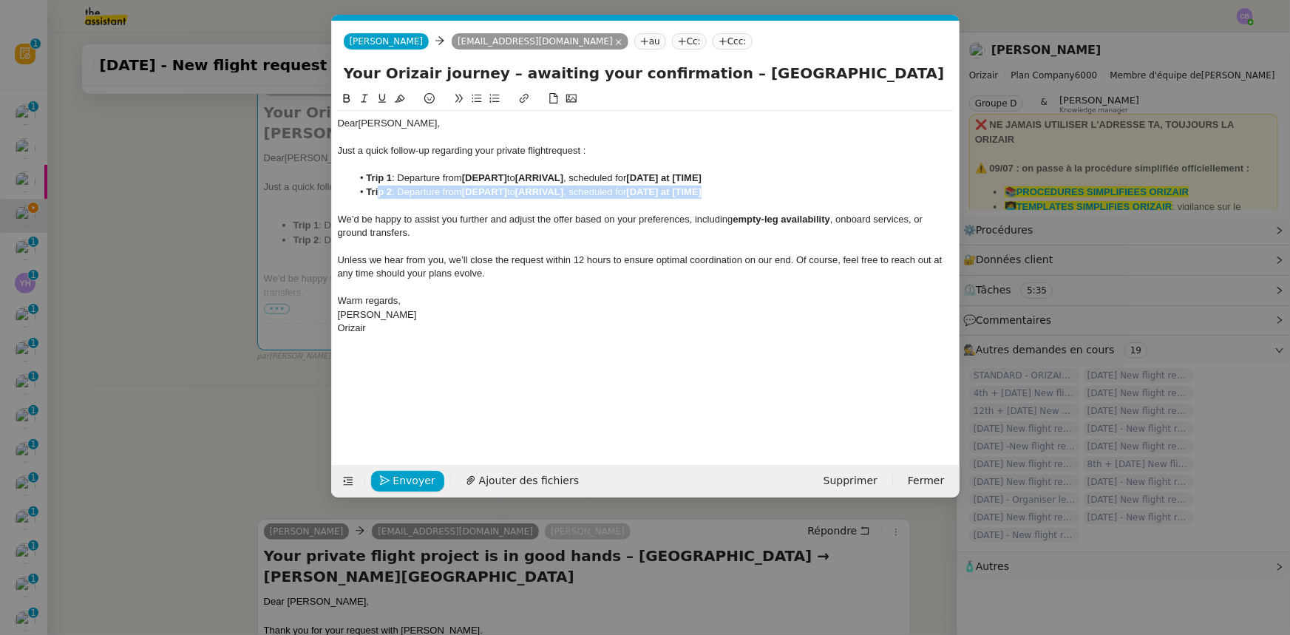
drag, startPoint x: 726, startPoint y: 194, endPoint x: 378, endPoint y: 192, distance: 348.3
click at [378, 192] on li "Trip 2 : Departure from [DEPART] to [ARRIVAL] , scheduled for [DATE] at [TIME]" at bounding box center [653, 192] width 602 height 13
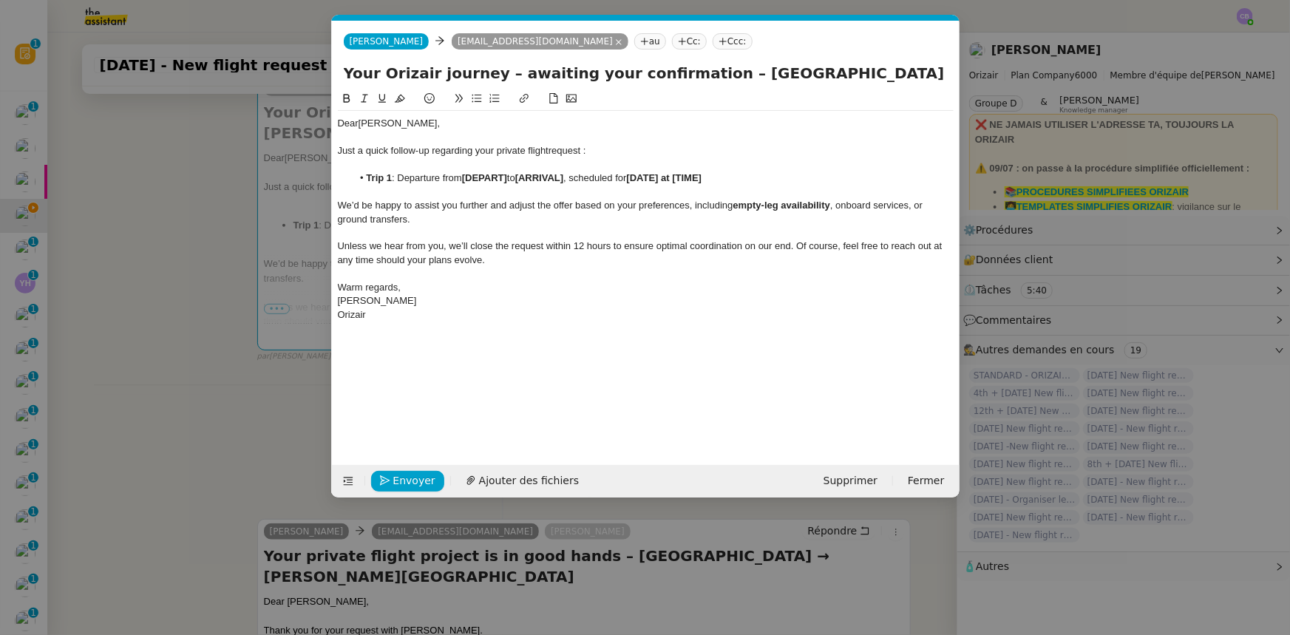
drag, startPoint x: 839, startPoint y: 73, endPoint x: 709, endPoint y: 73, distance: 130.2
click at [709, 73] on input "Your Orizair journey – awaiting your confirmation – [GEOGRAPHIC_DATA] → [GEOGRA…" at bounding box center [646, 73] width 604 height 22
drag, startPoint x: 509, startPoint y: 176, endPoint x: 465, endPoint y: 177, distance: 43.6
click at [465, 177] on strong "[DEPART]" at bounding box center [484, 177] width 45 height 11
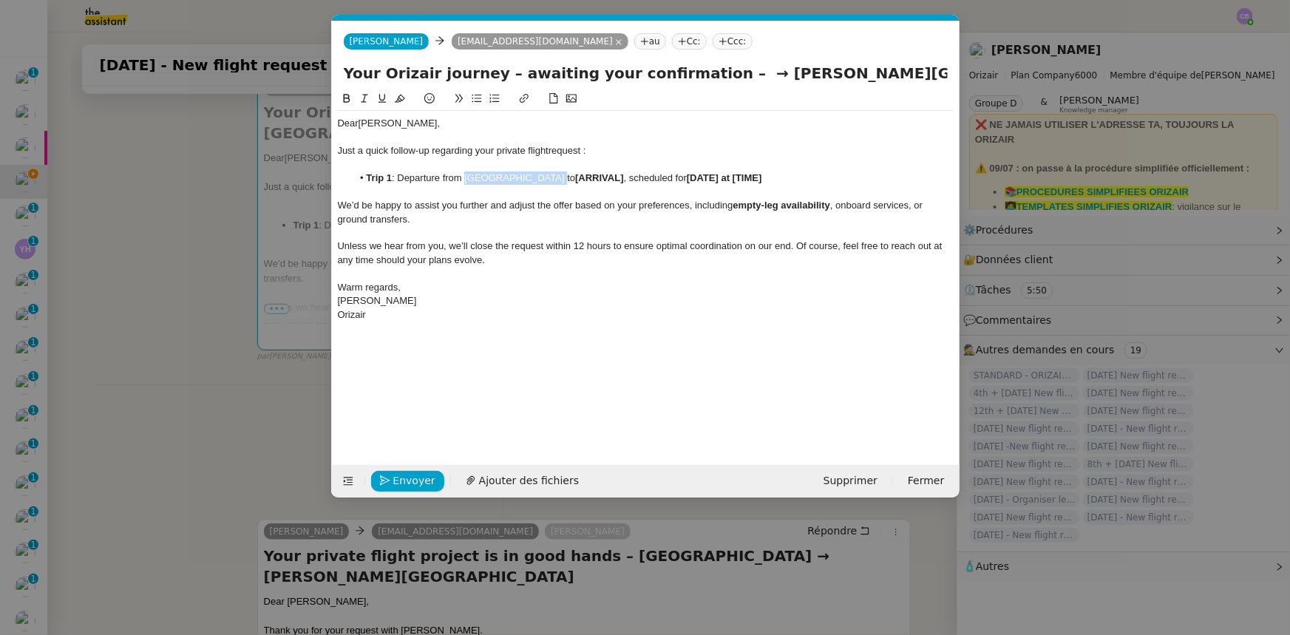
drag, startPoint x: 545, startPoint y: 180, endPoint x: 468, endPoint y: 175, distance: 77.0
click at [468, 175] on li "Trip 1 : Departure from [GEOGRAPHIC_DATA] to [ARRIVAL] , scheduled for [DATE] a…" at bounding box center [653, 178] width 602 height 13
click at [343, 99] on icon at bounding box center [346, 98] width 7 height 9
drag, startPoint x: 728, startPoint y: 71, endPoint x: 910, endPoint y: 75, distance: 182.7
click at [859, 75] on input "Your Orizair journey – awaiting your confirmation – → [GEOGRAPHIC_DATA]" at bounding box center [646, 73] width 604 height 22
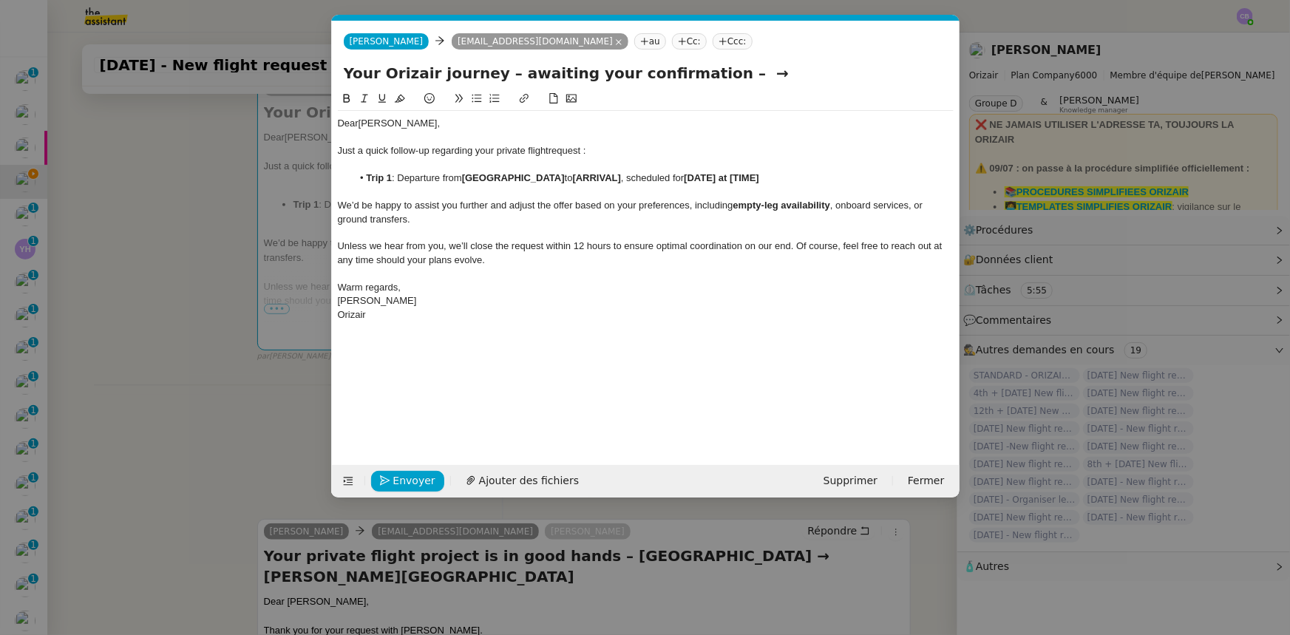
click at [612, 177] on strong "[ARRIVAL]" at bounding box center [597, 177] width 48 height 11
drag, startPoint x: 613, startPoint y: 177, endPoint x: 566, endPoint y: 179, distance: 46.6
click at [573, 179] on strong "[ARRIVAL]" at bounding box center [597, 177] width 48 height 11
drag, startPoint x: 566, startPoint y: 179, endPoint x: 679, endPoint y: 177, distance: 112.4
click at [679, 177] on li "Trip 1 : Departure from [GEOGRAPHIC_DATA] to [GEOGRAPHIC_DATA], scheduled for […" at bounding box center [653, 178] width 602 height 13
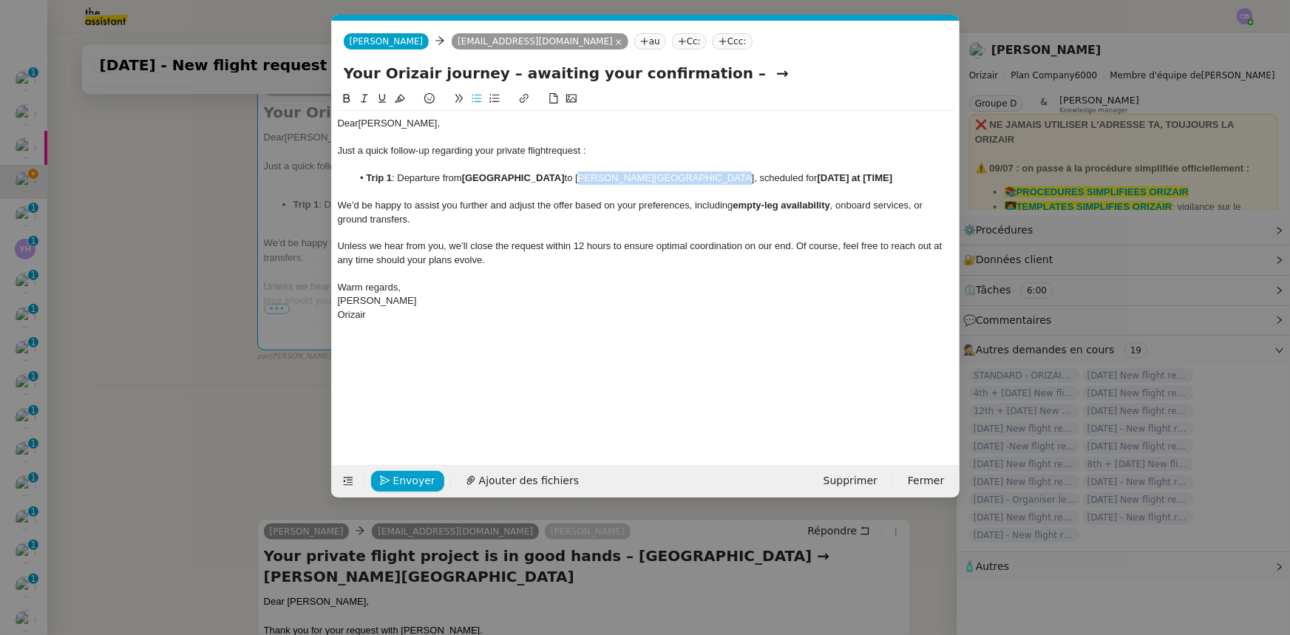
click at [348, 98] on icon at bounding box center [346, 98] width 7 height 9
drag, startPoint x: 722, startPoint y: 72, endPoint x: 693, endPoint y: 73, distance: 28.8
click at [693, 73] on input "Your Orizair journey – awaiting your confirmation – →" at bounding box center [646, 73] width 604 height 22
type input "Your Orizair journey – awaiting your confirmation"
click at [673, 225] on div "We’d be happy to assist you further and adjust the offer based on your preferen…" at bounding box center [646, 212] width 616 height 27
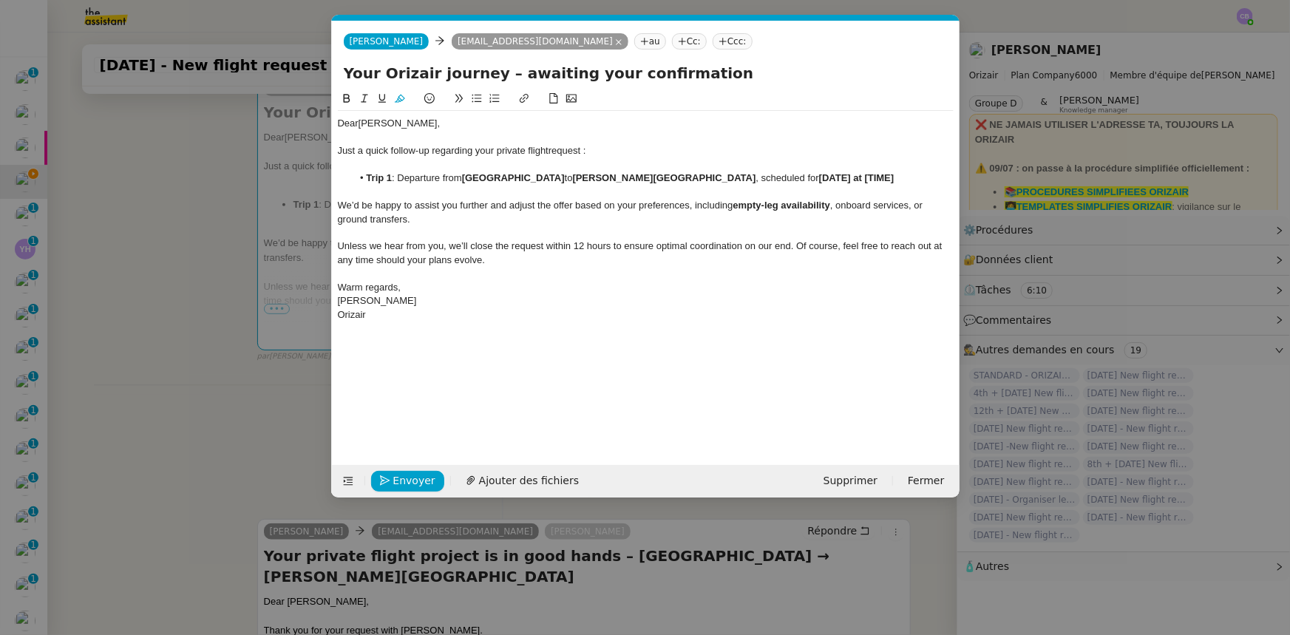
drag, startPoint x: 788, startPoint y: 176, endPoint x: 793, endPoint y: 197, distance: 22.2
click at [788, 178] on strong "[DATE] at [TIME]" at bounding box center [776, 177] width 75 height 11
drag, startPoint x: 850, startPoint y: 177, endPoint x: 756, endPoint y: 175, distance: 93.9
click at [756, 175] on li "Trip 1 : Departure from [GEOGRAPHIC_DATA] to [GEOGRAPHIC_DATA] , scheduled for …" at bounding box center [653, 178] width 602 height 13
click at [347, 97] on icon at bounding box center [347, 98] width 10 height 10
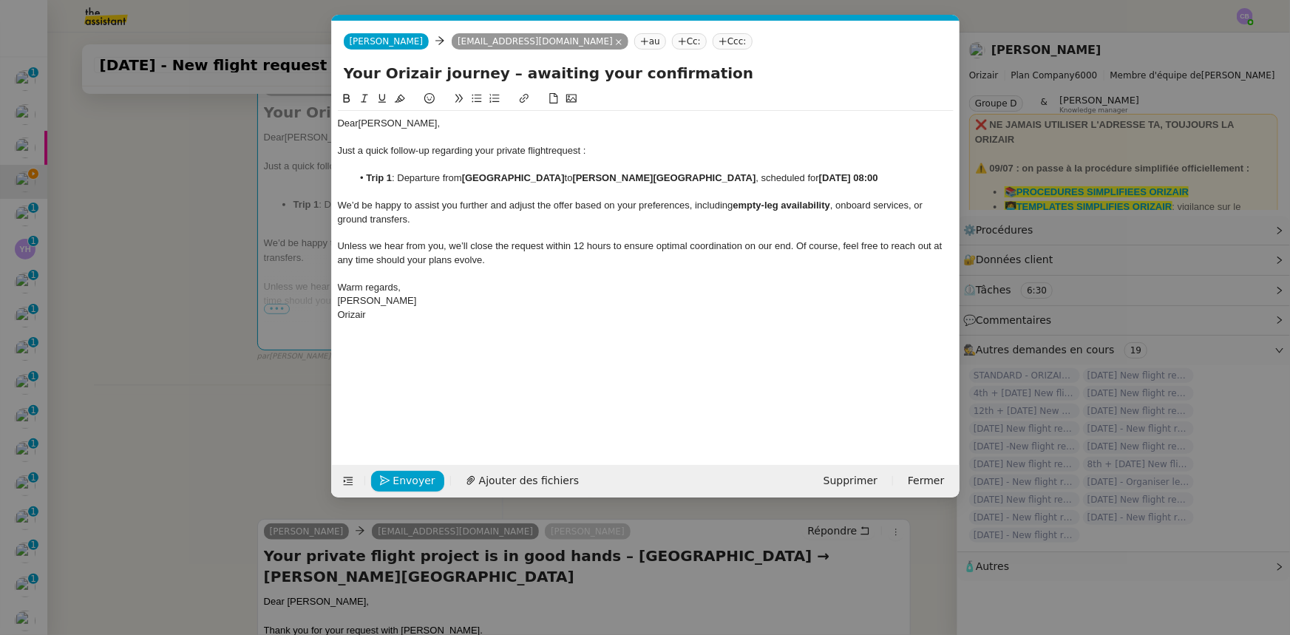
click at [399, 196] on div at bounding box center [646, 192] width 616 height 13
click at [417, 393] on span "Envoyer" at bounding box center [414, 481] width 42 height 17
click at [417, 393] on span "Confirmer l'envoi" at bounding box center [437, 481] width 89 height 17
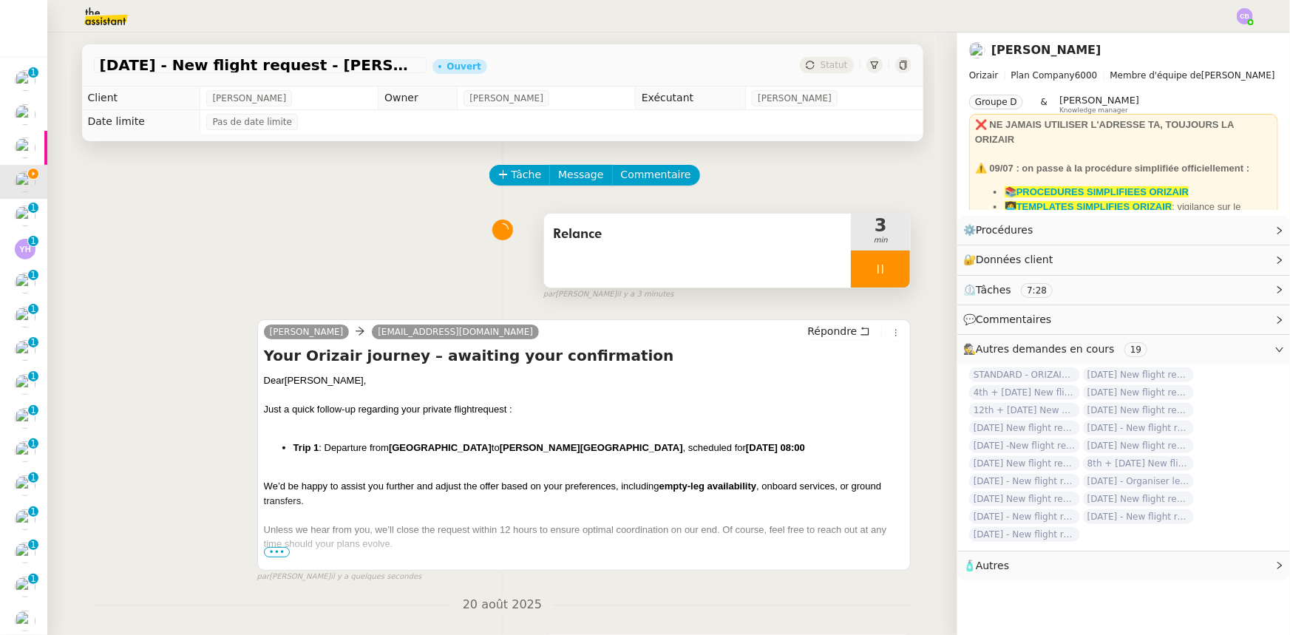
click at [851, 268] on div at bounding box center [880, 269] width 59 height 37
click at [859, 276] on button at bounding box center [896, 269] width 30 height 37
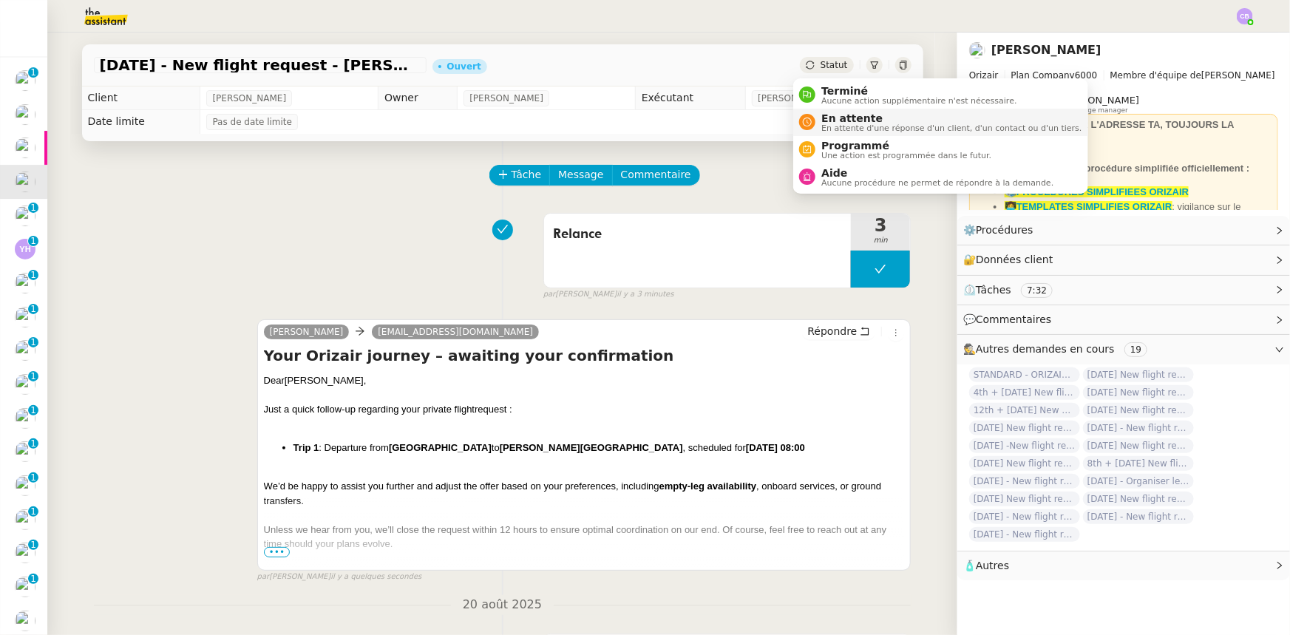
click at [842, 125] on span "En attente d'une réponse d'un client, d'un contact ou d'un tiers." at bounding box center [952, 128] width 260 height 8
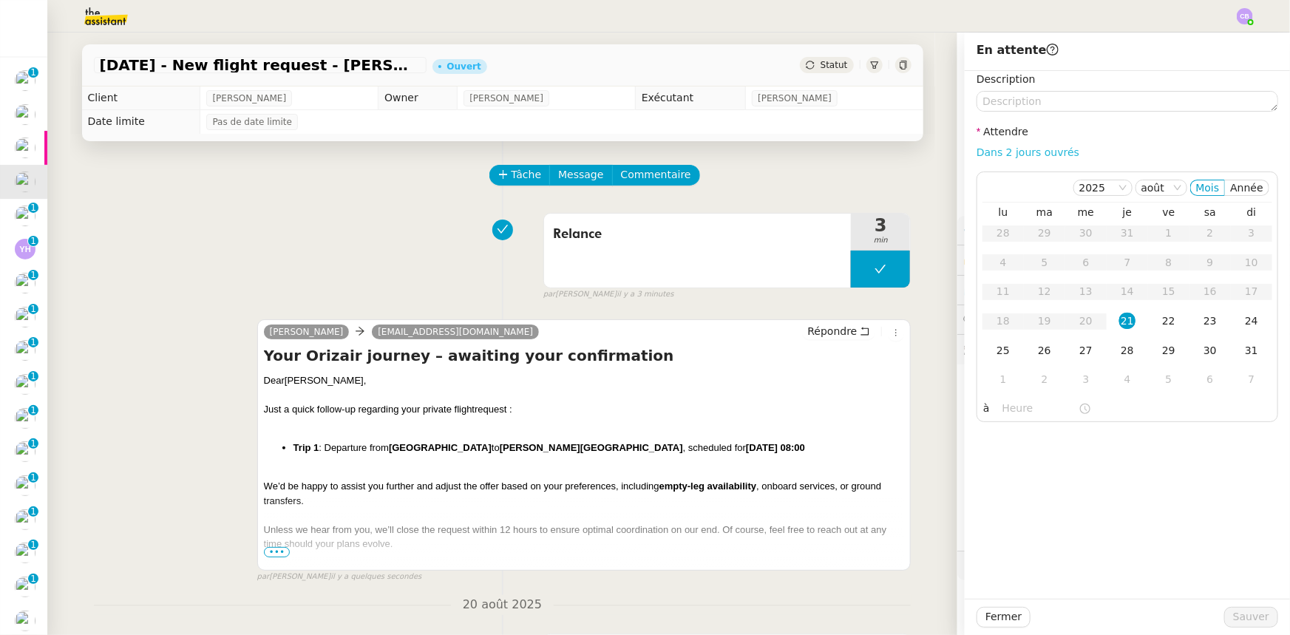
click at [859, 155] on link "Dans 2 jours ouvrés" at bounding box center [1028, 152] width 103 height 12
type input "07:00"
click at [859, 322] on div "22" at bounding box center [1169, 321] width 16 height 16
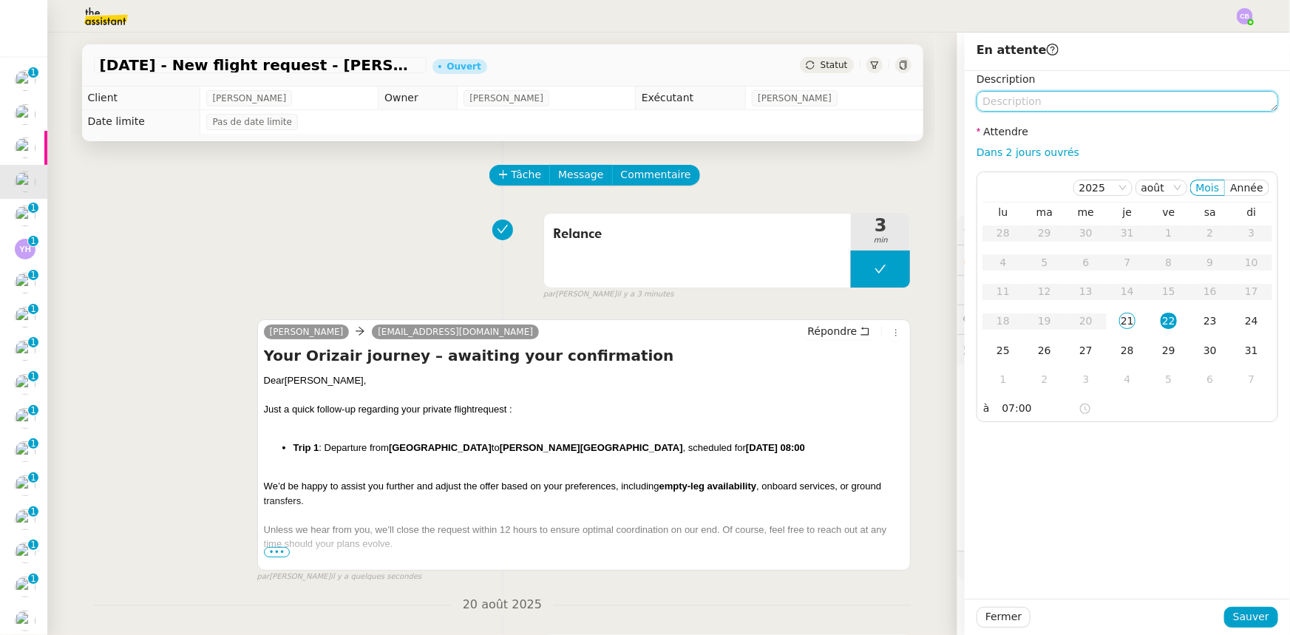
click at [859, 103] on textarea at bounding box center [1128, 101] width 302 height 21
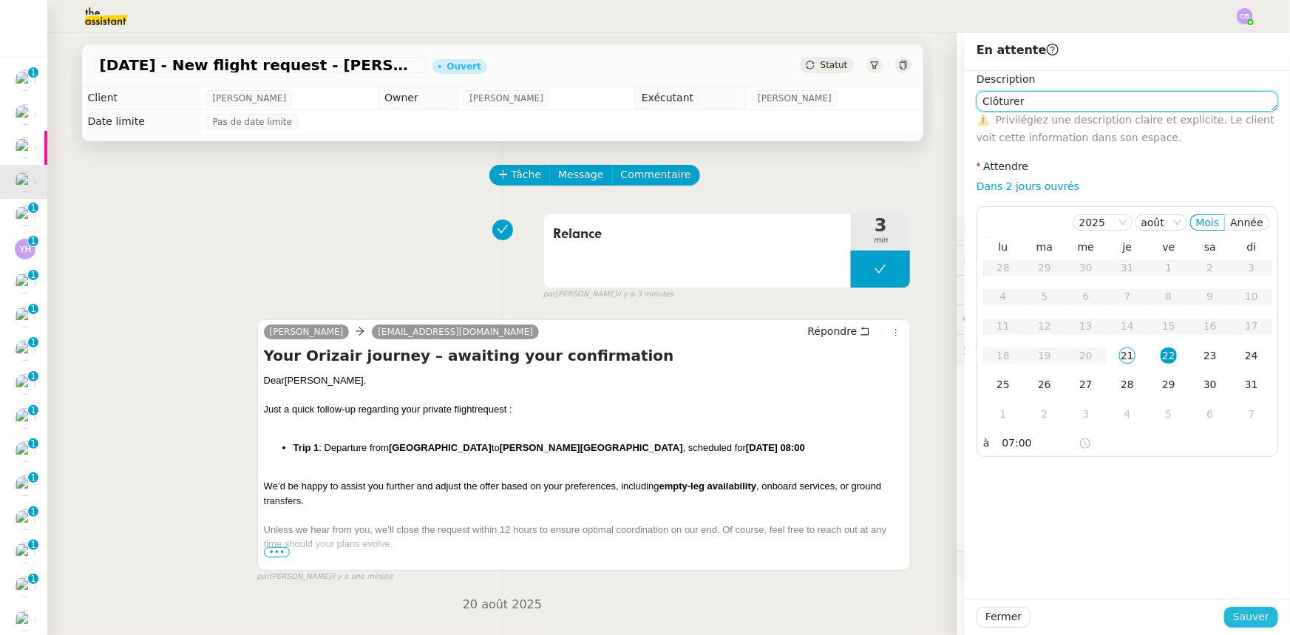
type textarea "Clôturer"
click at [859, 393] on span "Sauver" at bounding box center [1251, 617] width 36 height 17
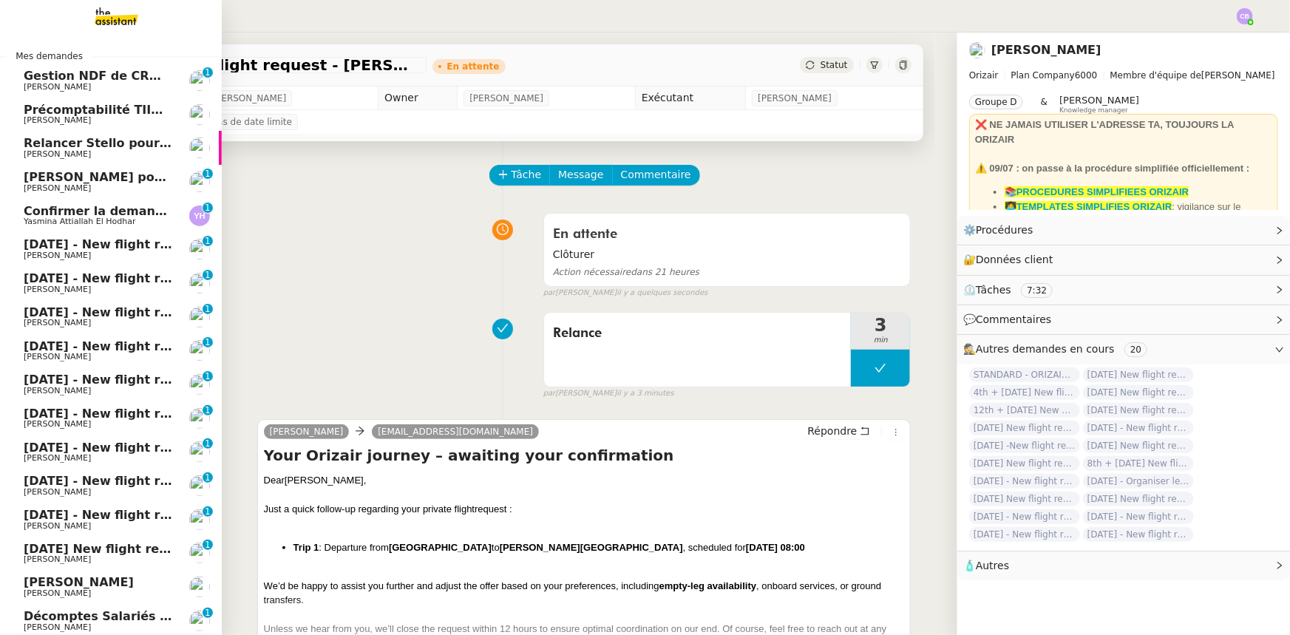
click at [114, 211] on span "Confirmer la demande de raccordement à la fibre" at bounding box center [188, 211] width 329 height 14
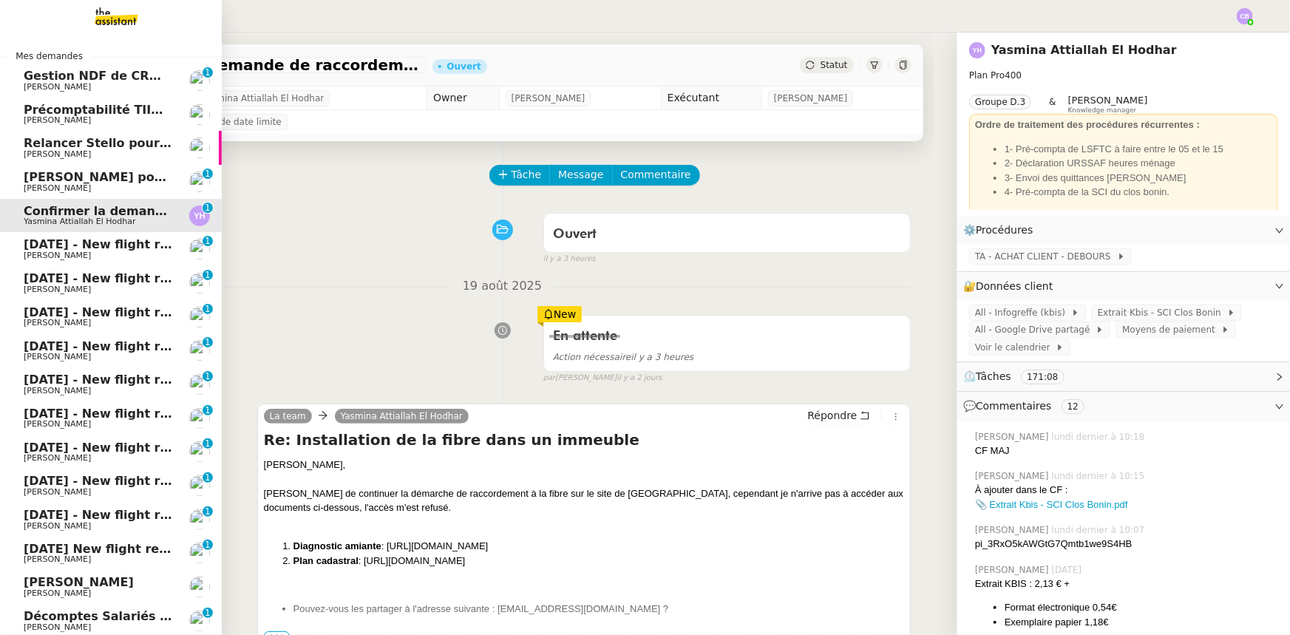
click at [115, 246] on span "[DATE] - New flight request - [PERSON_NAME]" at bounding box center [176, 244] width 305 height 14
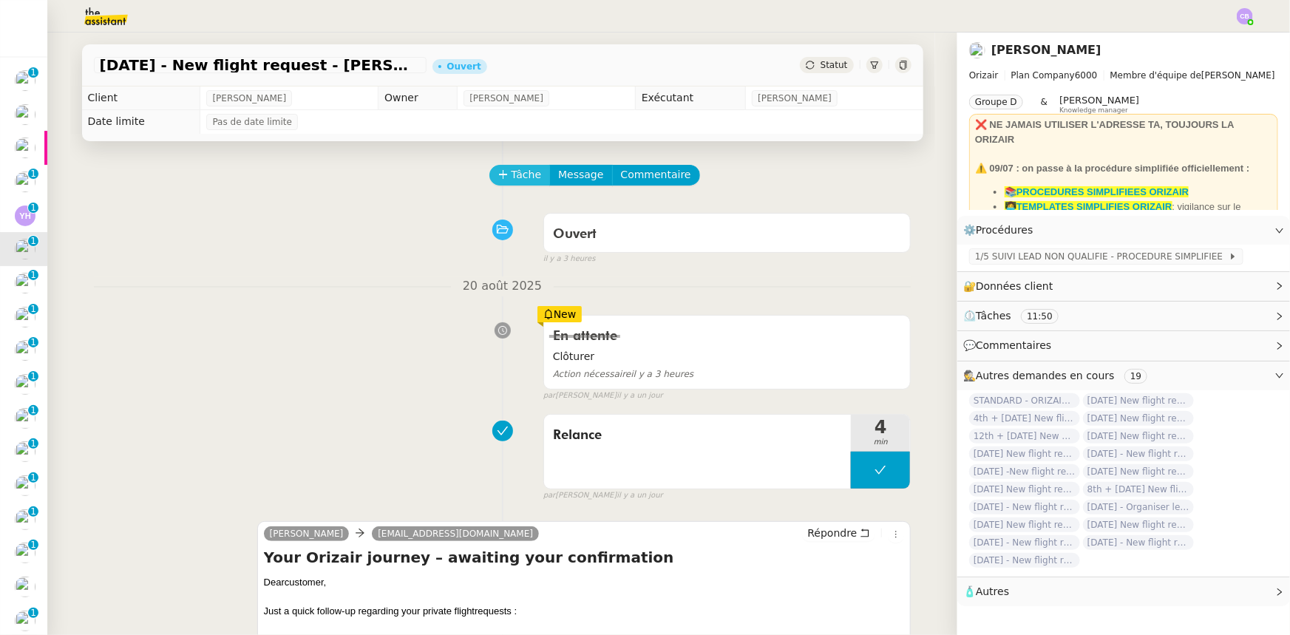
click at [512, 179] on span "Tâche" at bounding box center [527, 174] width 30 height 17
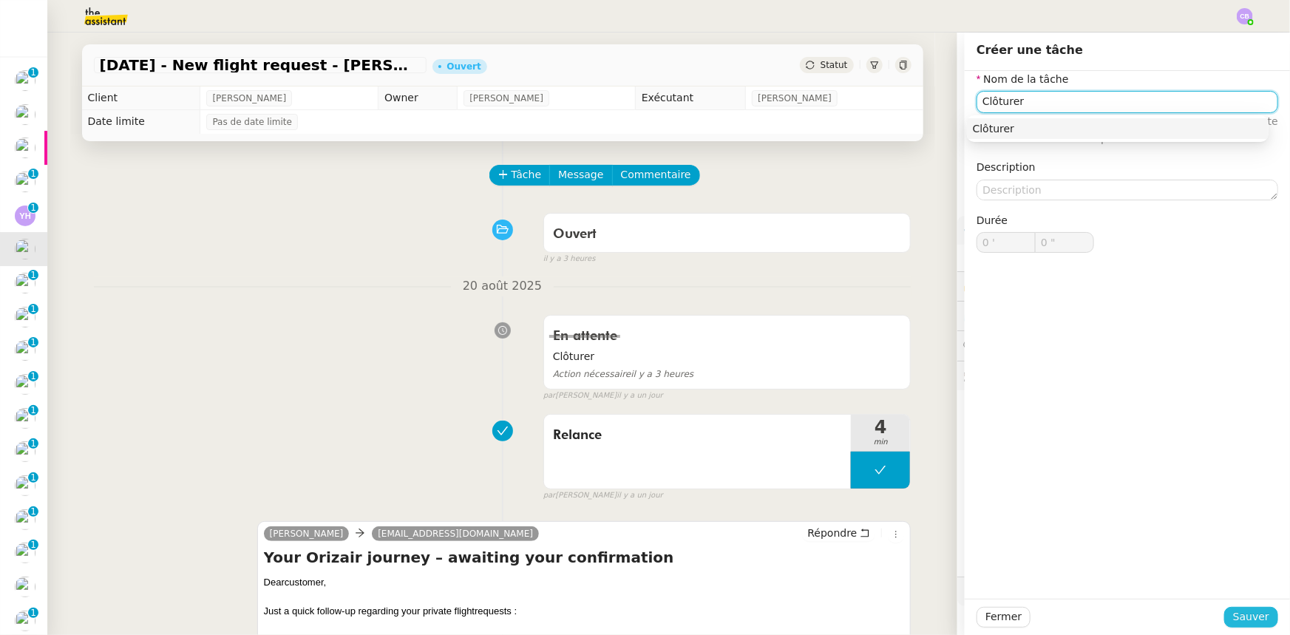
type input "Clôturer"
click at [859, 393] on span "Sauver" at bounding box center [1251, 617] width 36 height 17
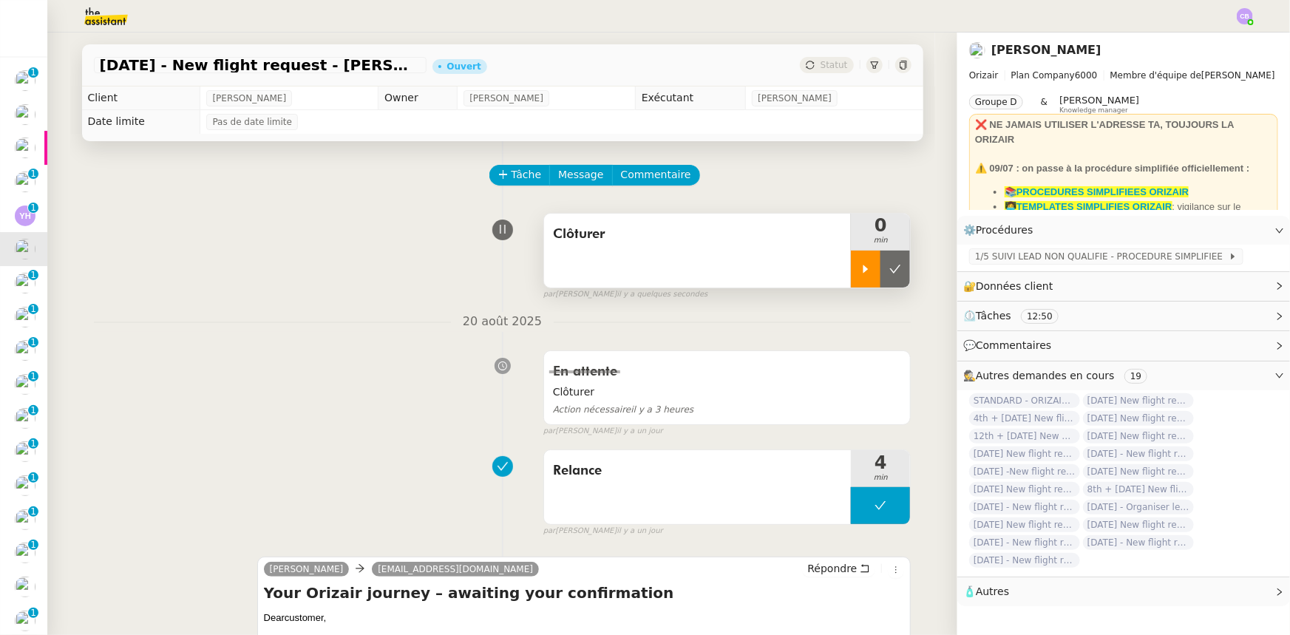
click at [859, 266] on icon at bounding box center [866, 269] width 12 height 12
drag, startPoint x: 850, startPoint y: 265, endPoint x: 876, endPoint y: 272, distance: 26.9
click at [851, 265] on div at bounding box center [880, 269] width 59 height 37
click at [859, 277] on button at bounding box center [896, 269] width 30 height 37
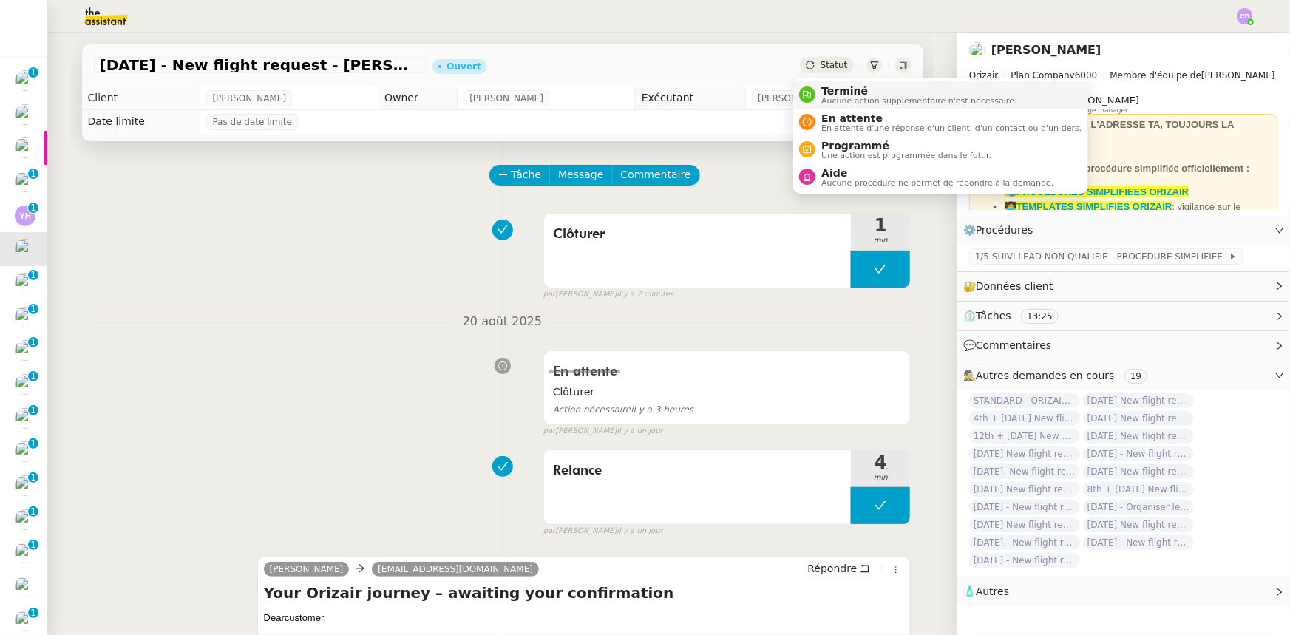
click at [837, 97] on span "Aucune action supplémentaire n'est nécessaire." at bounding box center [919, 101] width 195 height 8
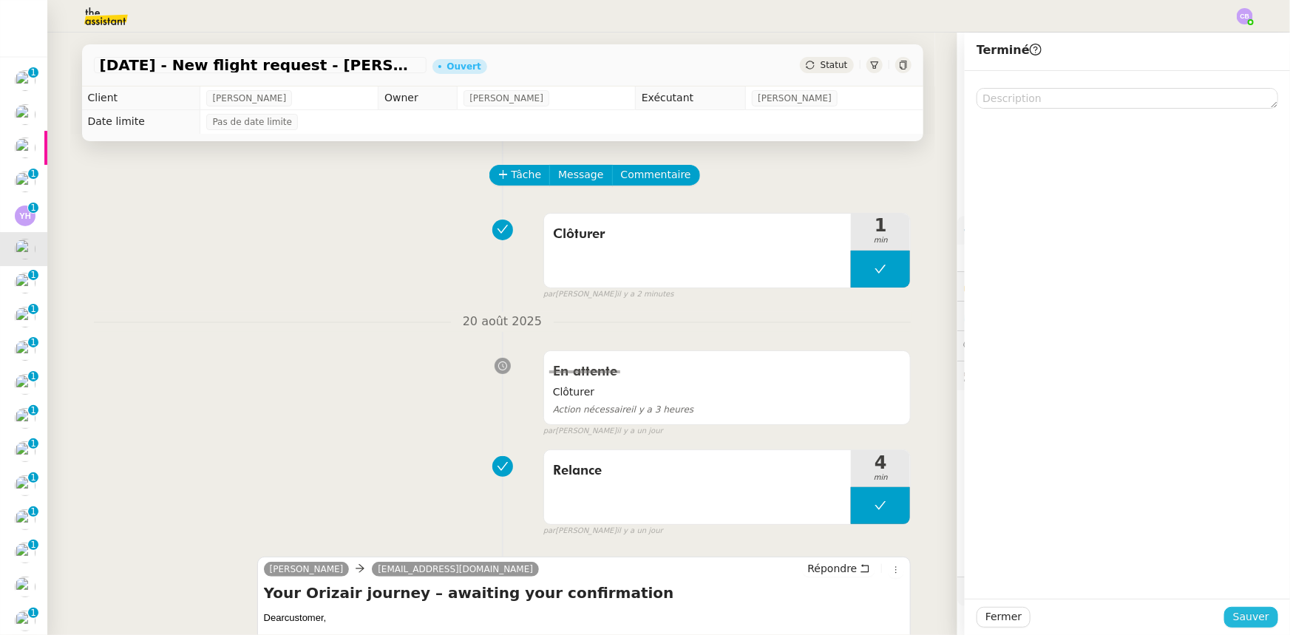
click at [859, 393] on span "Sauver" at bounding box center [1251, 617] width 36 height 17
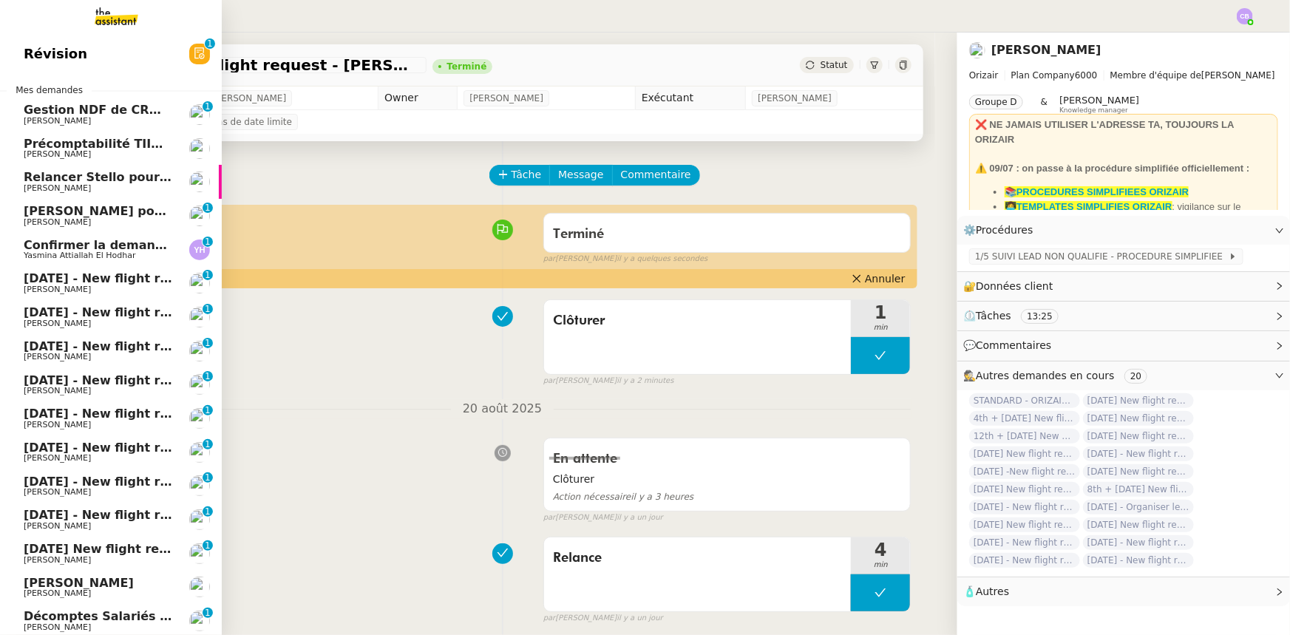
click at [103, 280] on span "[DATE] - New flight request - [PERSON_NAME]" at bounding box center [176, 278] width 305 height 14
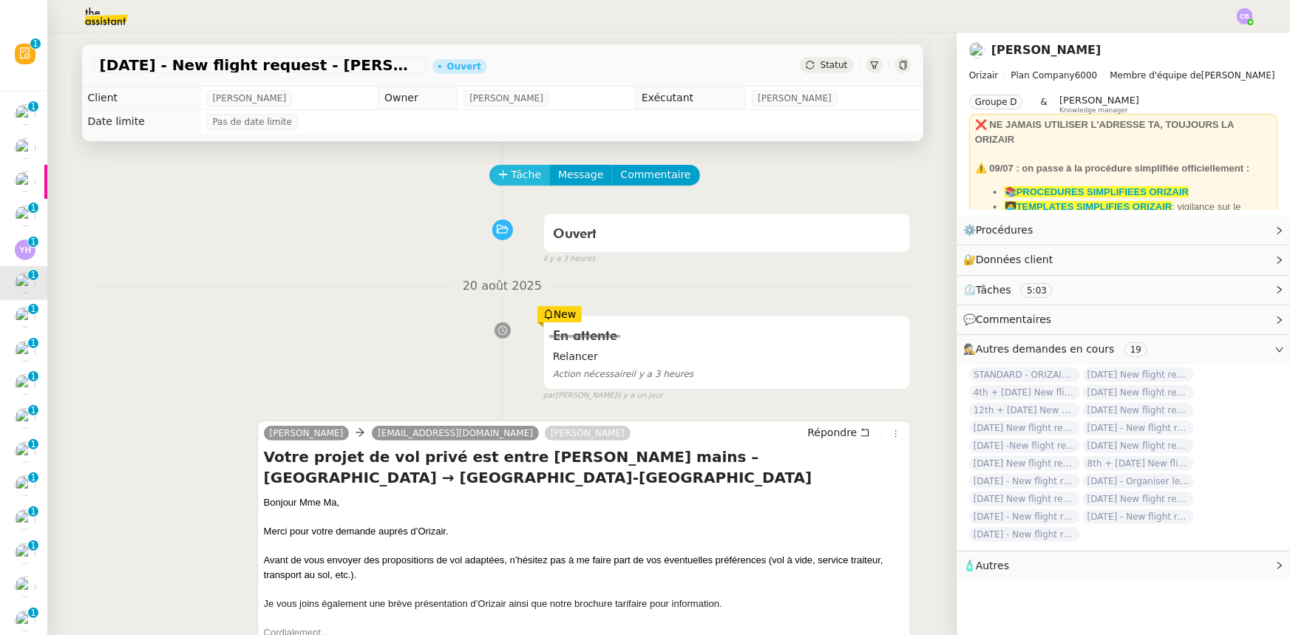
click at [498, 177] on icon at bounding box center [503, 174] width 10 height 10
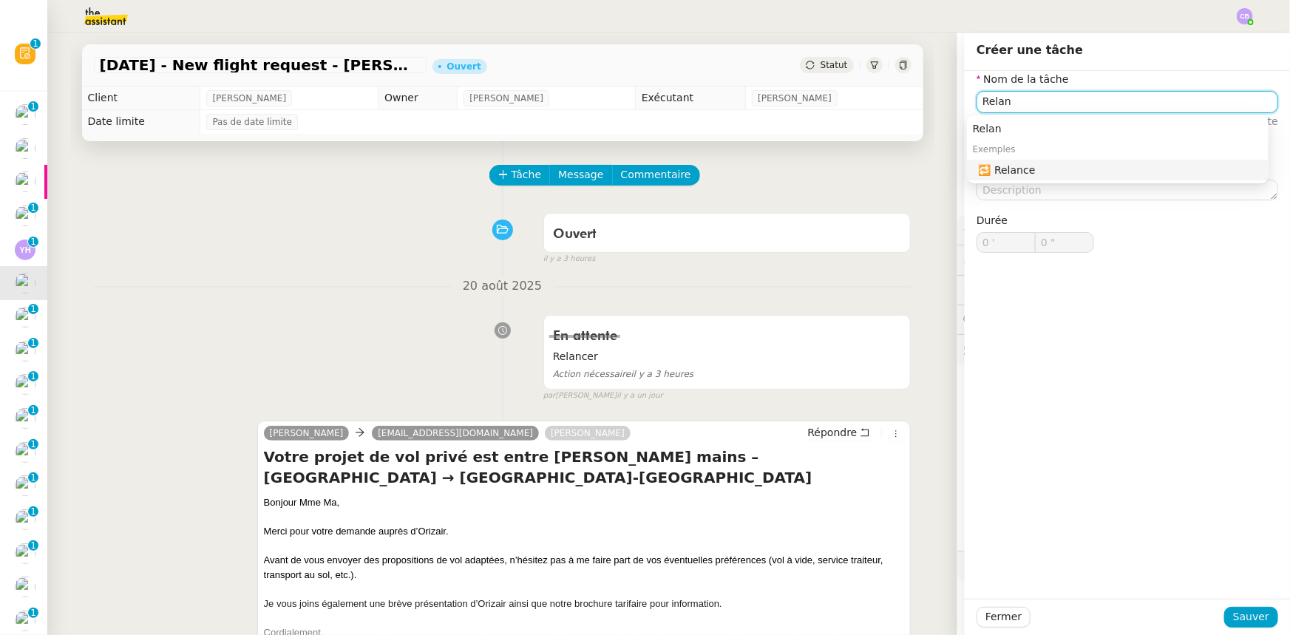
click at [859, 172] on div "🔁 Relance" at bounding box center [1121, 169] width 284 height 13
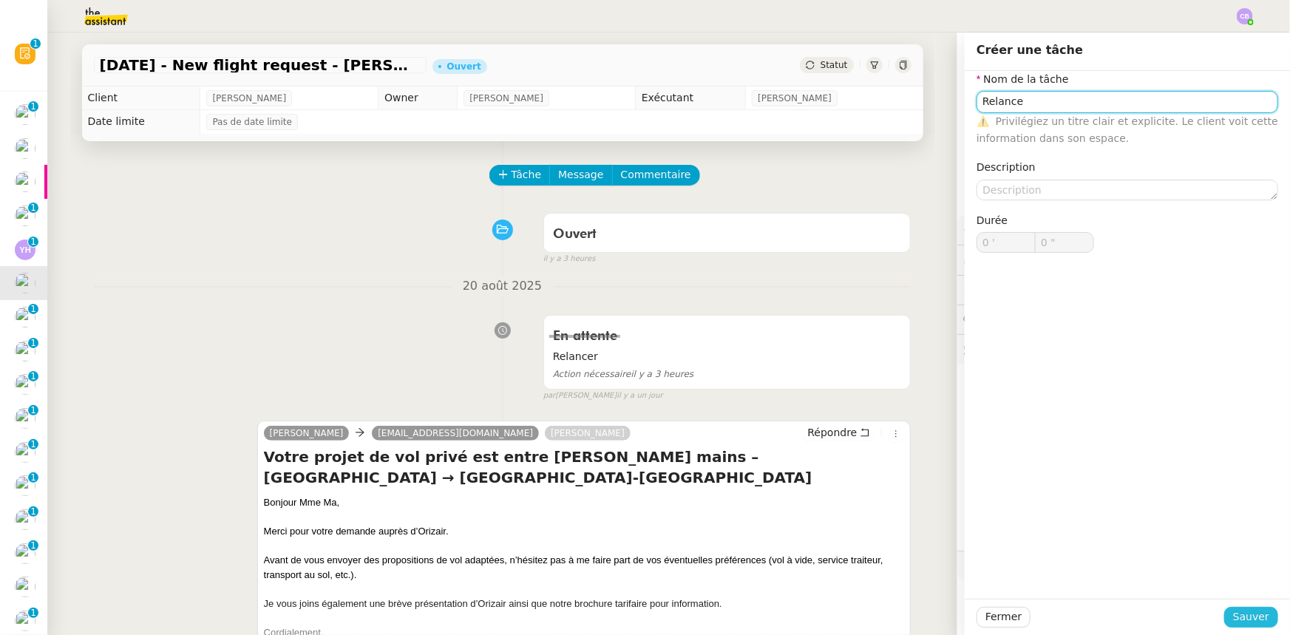
type input "Relance"
click at [859, 393] on span "Sauver" at bounding box center [1251, 617] width 36 height 17
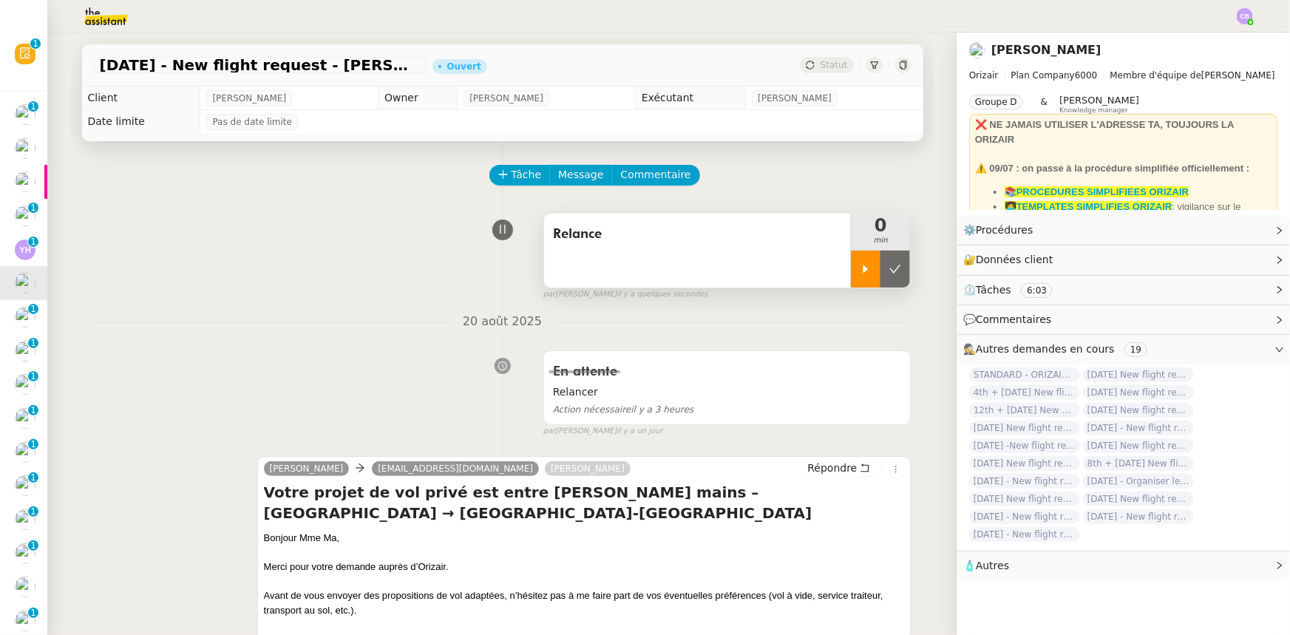
click at [859, 275] on icon at bounding box center [866, 269] width 12 height 12
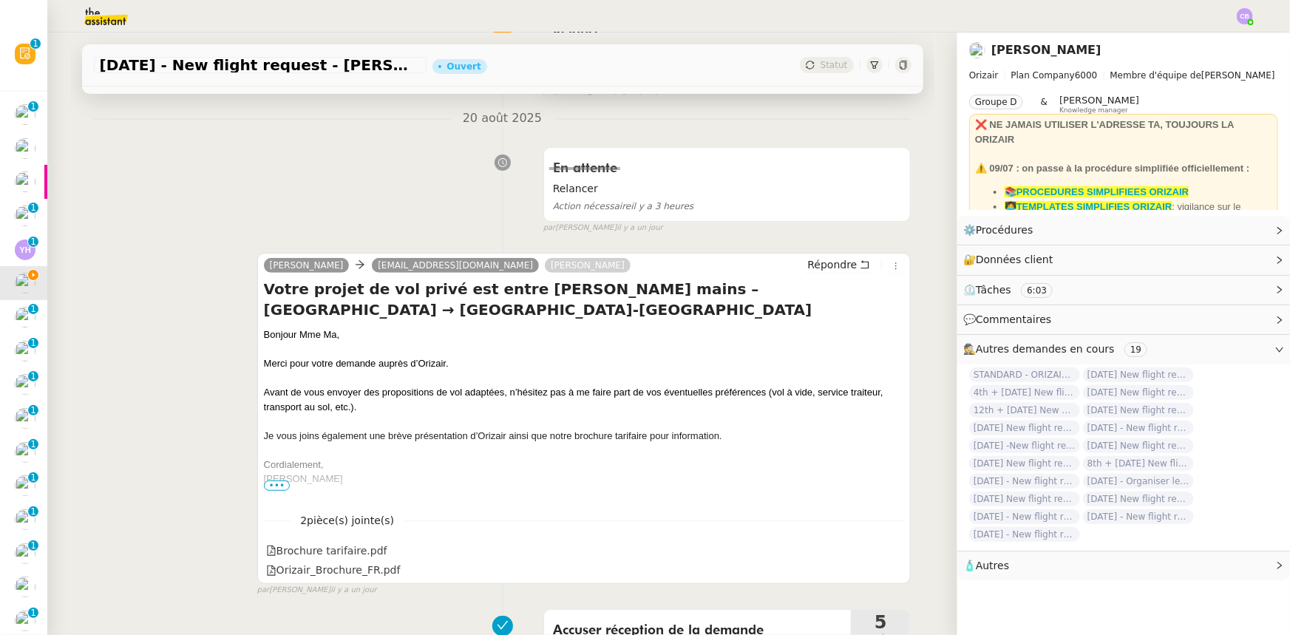
scroll to position [268, 0]
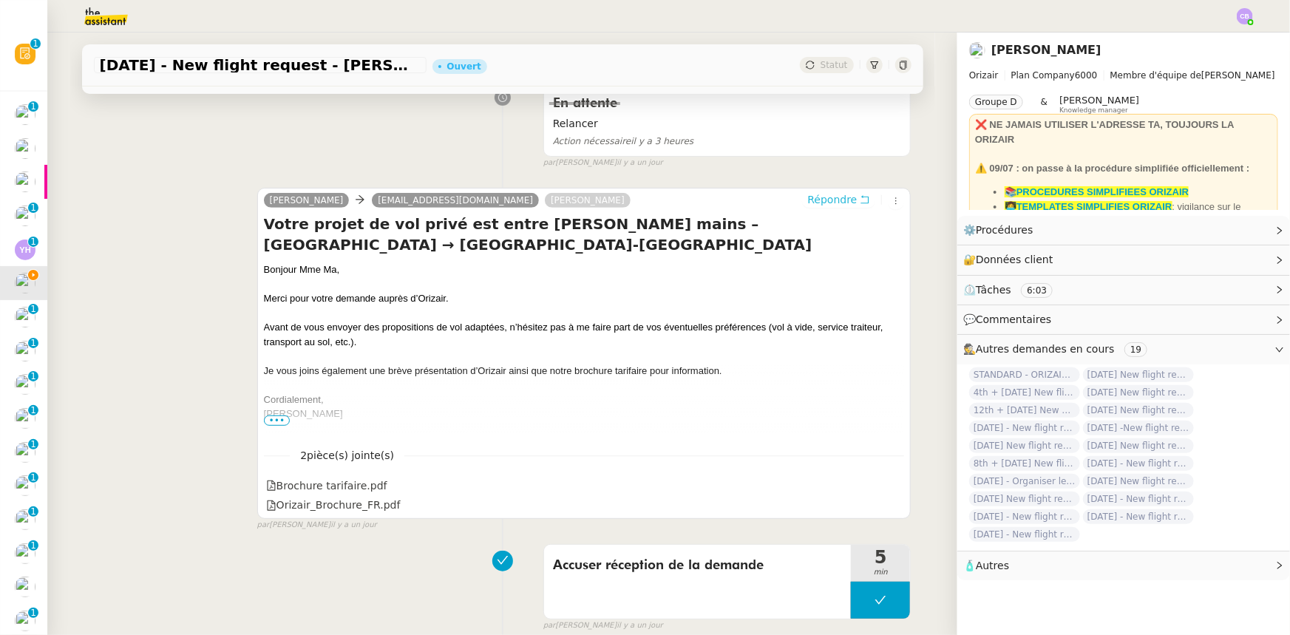
click at [826, 204] on span "Répondre" at bounding box center [833, 199] width 50 height 15
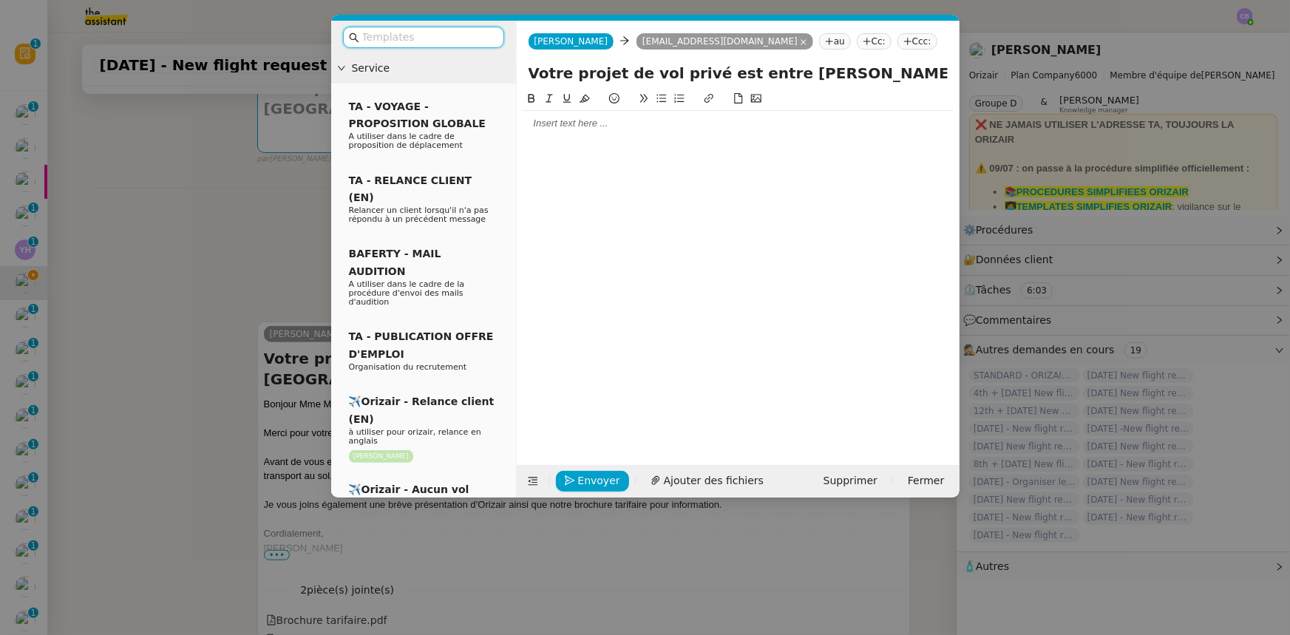
click at [460, 36] on input "text" at bounding box center [428, 37] width 133 height 17
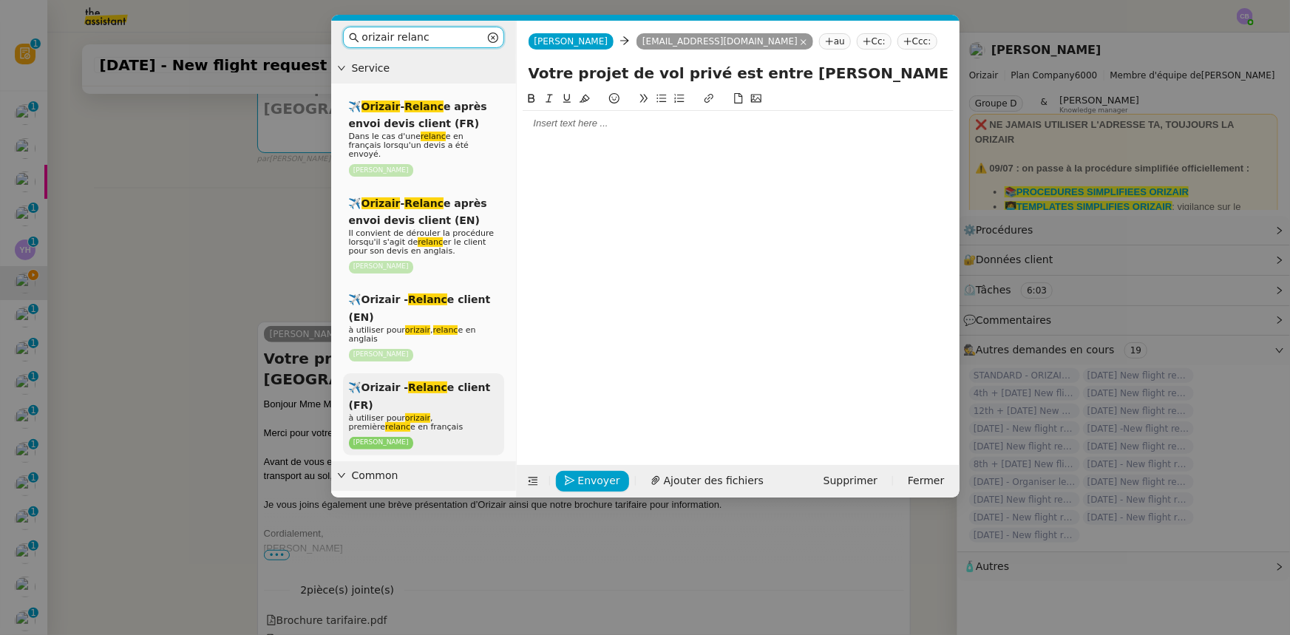
type input "orizair relanc"
click at [453, 393] on span "à utiliser pour orizair , première relanc e en français" at bounding box center [406, 422] width 115 height 18
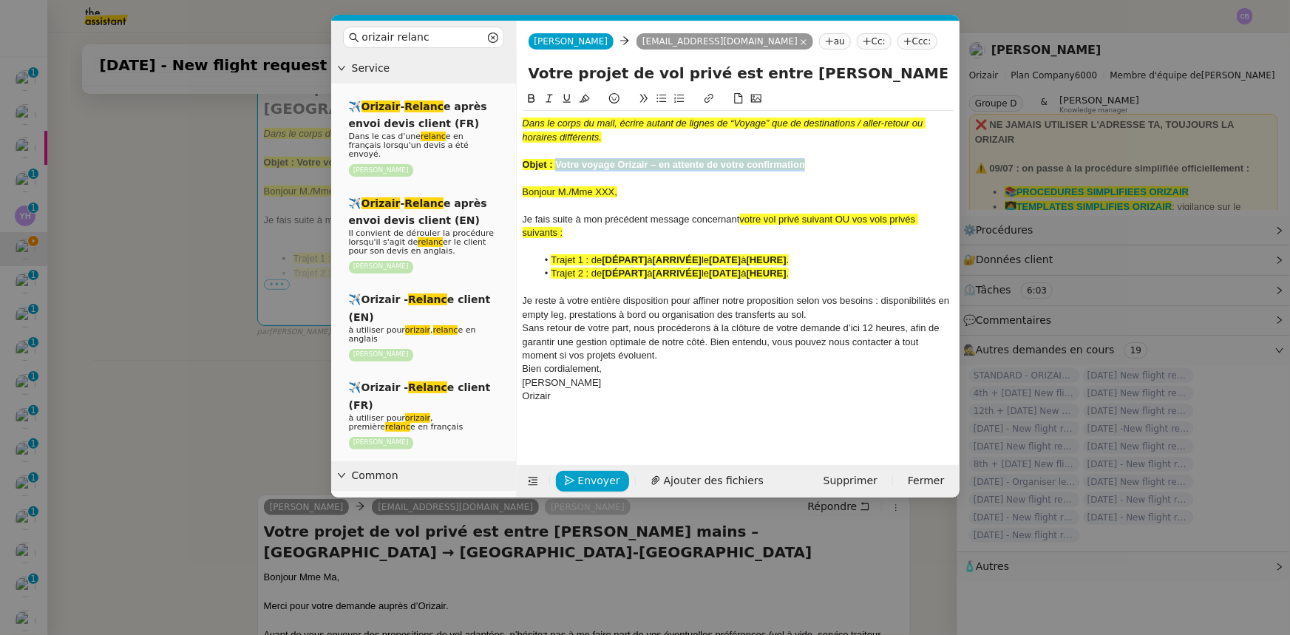
drag, startPoint x: 806, startPoint y: 165, endPoint x: 558, endPoint y: 166, distance: 248.5
click at [558, 166] on div "Objet : Votre voyage Orizair – en attente de votre confirmation" at bounding box center [738, 164] width 431 height 13
copy strong "Votre voyage Orizair – en attente de votre confirmation"
drag, startPoint x: 882, startPoint y: 75, endPoint x: 530, endPoint y: 68, distance: 352.1
click at [530, 68] on input "Votre projet de vol privé est entre de bonnes mains – [GEOGRAPHIC_DATA] → [GEOG…" at bounding box center [738, 73] width 419 height 22
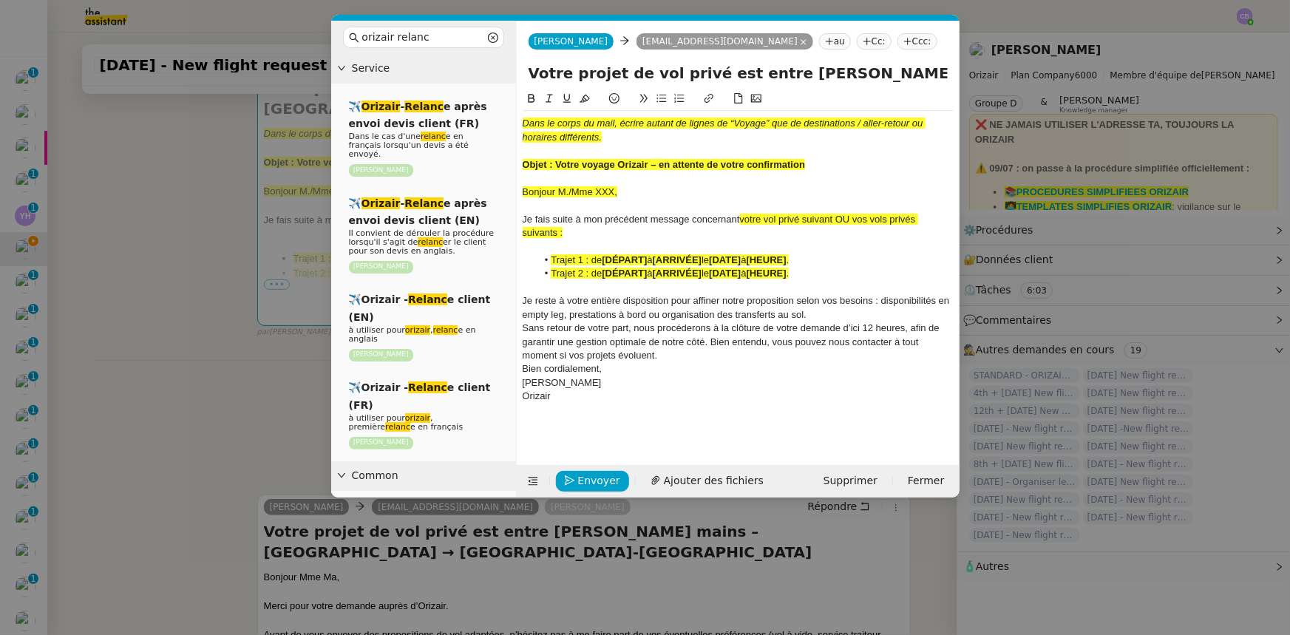
paste input "voyage Orizair – en attente de votre confirmation"
type input "Votre voyage Orizair – en attente de votre confirmation – [GEOGRAPHIC_DATA] → […"
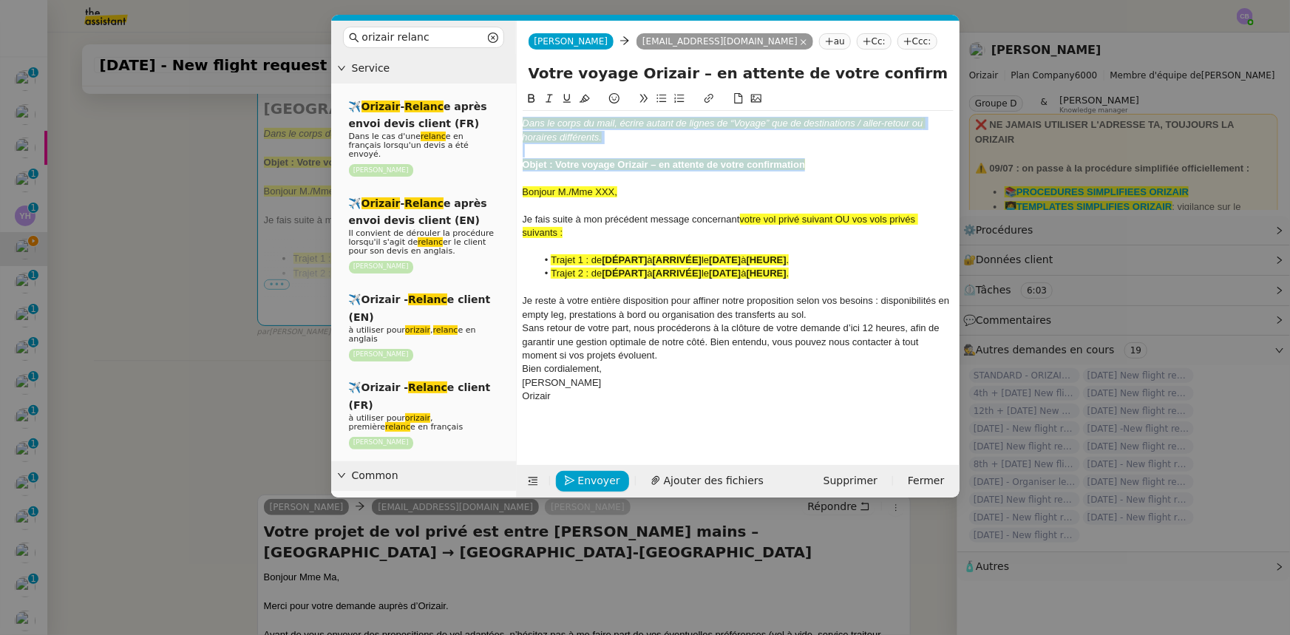
drag, startPoint x: 814, startPoint y: 167, endPoint x: 514, endPoint y: 126, distance: 303.1
click at [514, 126] on nz-layout "orizair relanc Service ✈️ Orizair - Relanc e après envoi devis client (FR) Dans…" at bounding box center [645, 259] width 629 height 477
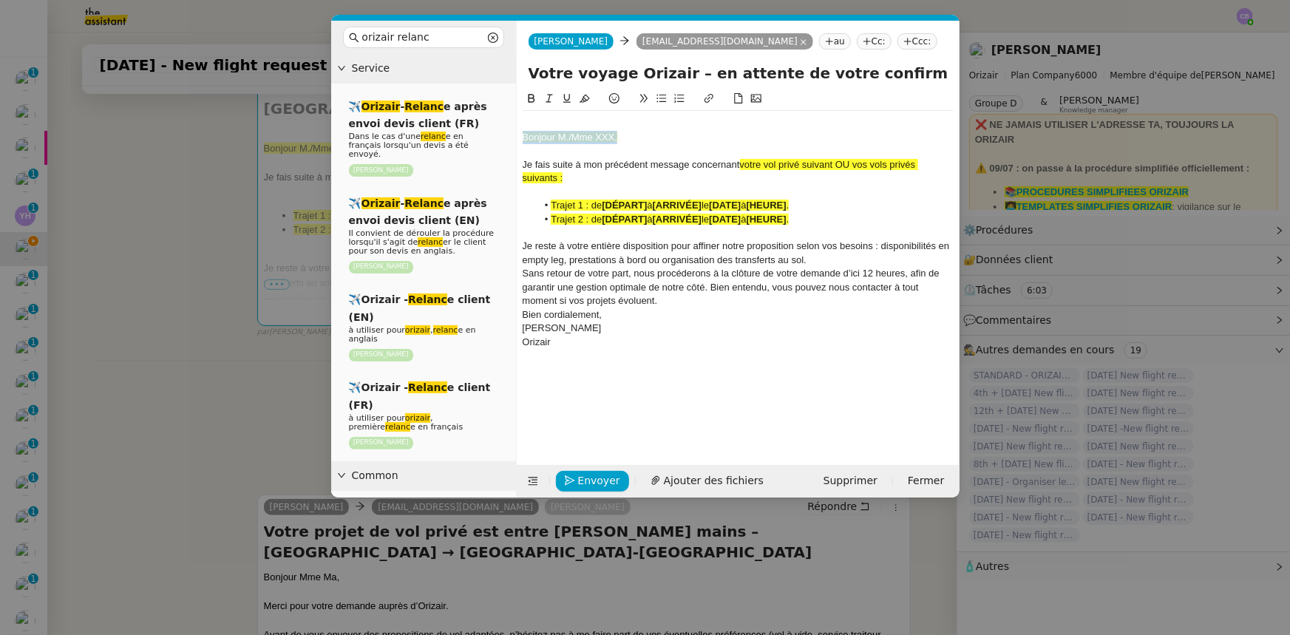
drag, startPoint x: 617, startPoint y: 138, endPoint x: 512, endPoint y: 138, distance: 105.0
click at [512, 138] on nz-layout "orizair relanc Service ✈️ Orizair - Relanc e après envoi devis client (FR) Dans…" at bounding box center [645, 259] width 629 height 477
click at [584, 99] on icon at bounding box center [585, 98] width 10 height 10
click at [613, 133] on div "Bonjour M./Mme XXX," at bounding box center [738, 137] width 431 height 13
drag, startPoint x: 555, startPoint y: 180, endPoint x: 839, endPoint y: 163, distance: 283.7
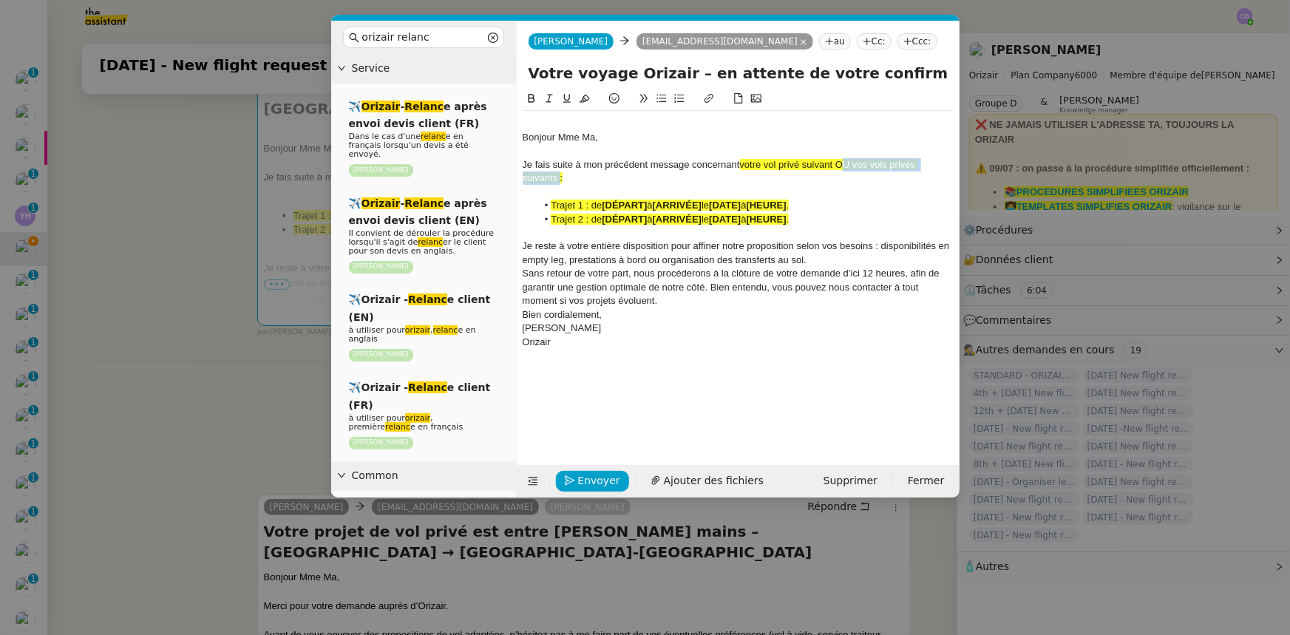
click at [839, 163] on span "votre vol privé suivant OU vos vols privés suivants :" at bounding box center [721, 171] width 396 height 24
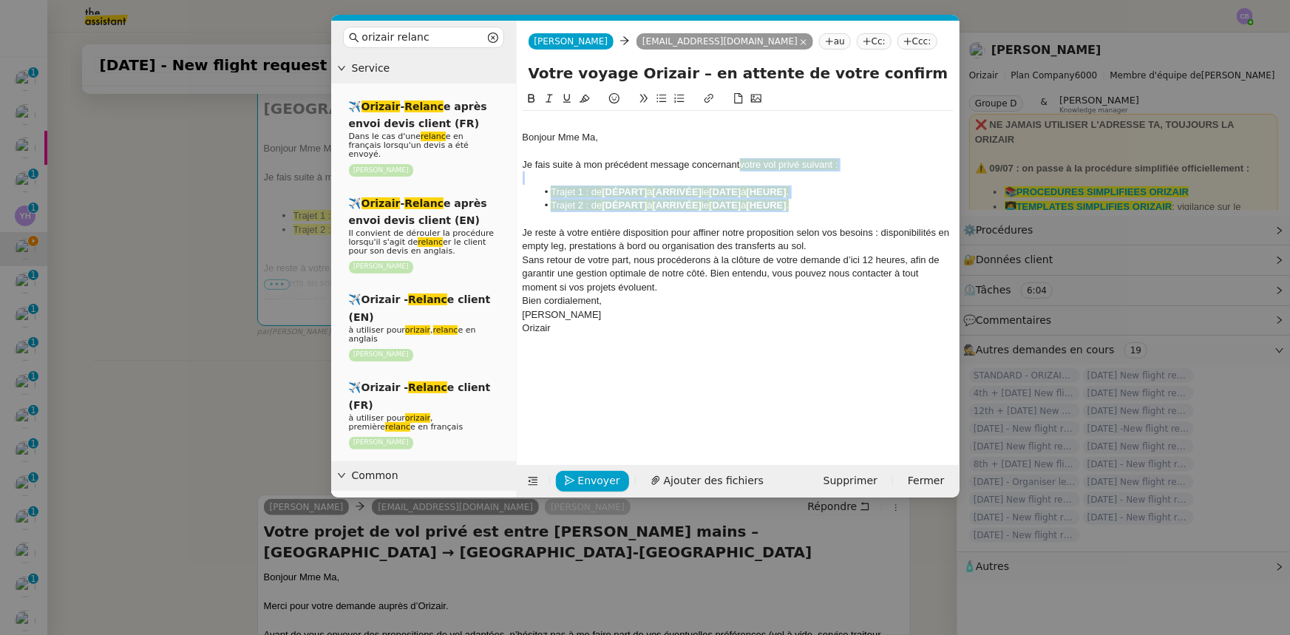
drag, startPoint x: 816, startPoint y: 206, endPoint x: 739, endPoint y: 163, distance: 88.4
click at [739, 163] on div "Bonjour Mme Ma, Je fais suite à mon précédent message concernant votre vol priv…" at bounding box center [738, 233] width 431 height 244
click at [584, 100] on icon at bounding box center [585, 98] width 10 height 10
click at [654, 259] on span "Sans retour de votre part, nous procéderons à la clôture de votre demande d’ici…" at bounding box center [733, 273] width 420 height 38
drag, startPoint x: 814, startPoint y: 206, endPoint x: 549, endPoint y: 207, distance: 264.7
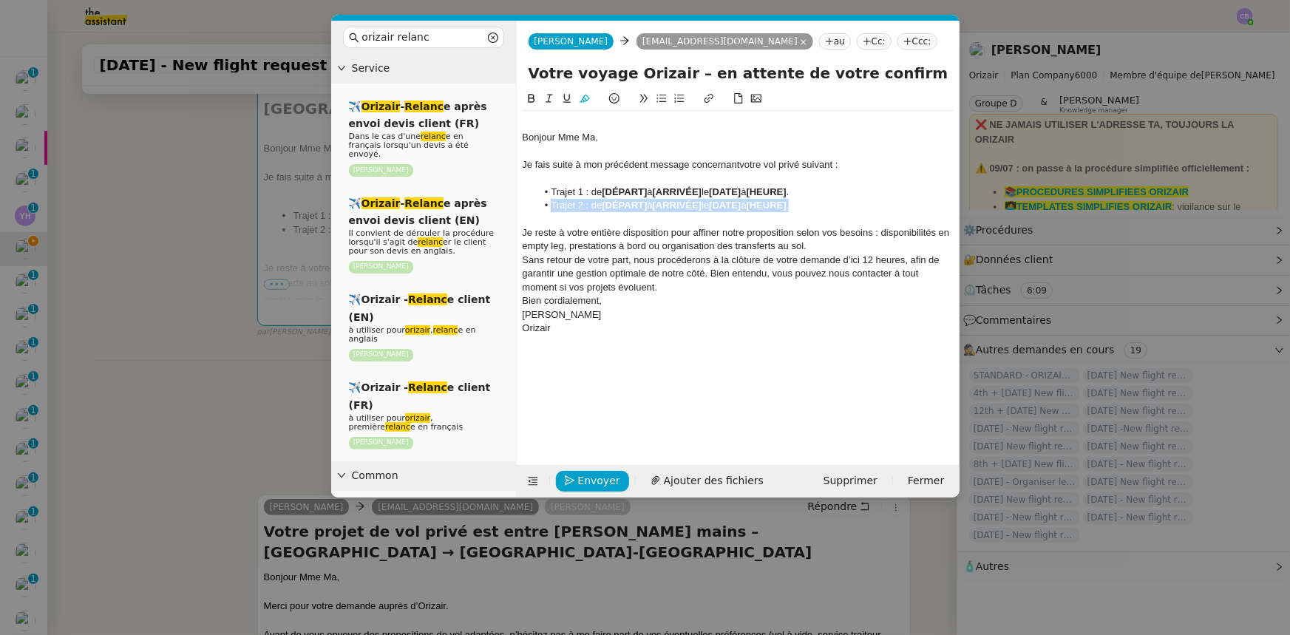
click at [549, 207] on li "Trajet 2 : de [DÉPART] à [ARRIVÉE] le [DATE] à [HEURE] ." at bounding box center [745, 205] width 417 height 13
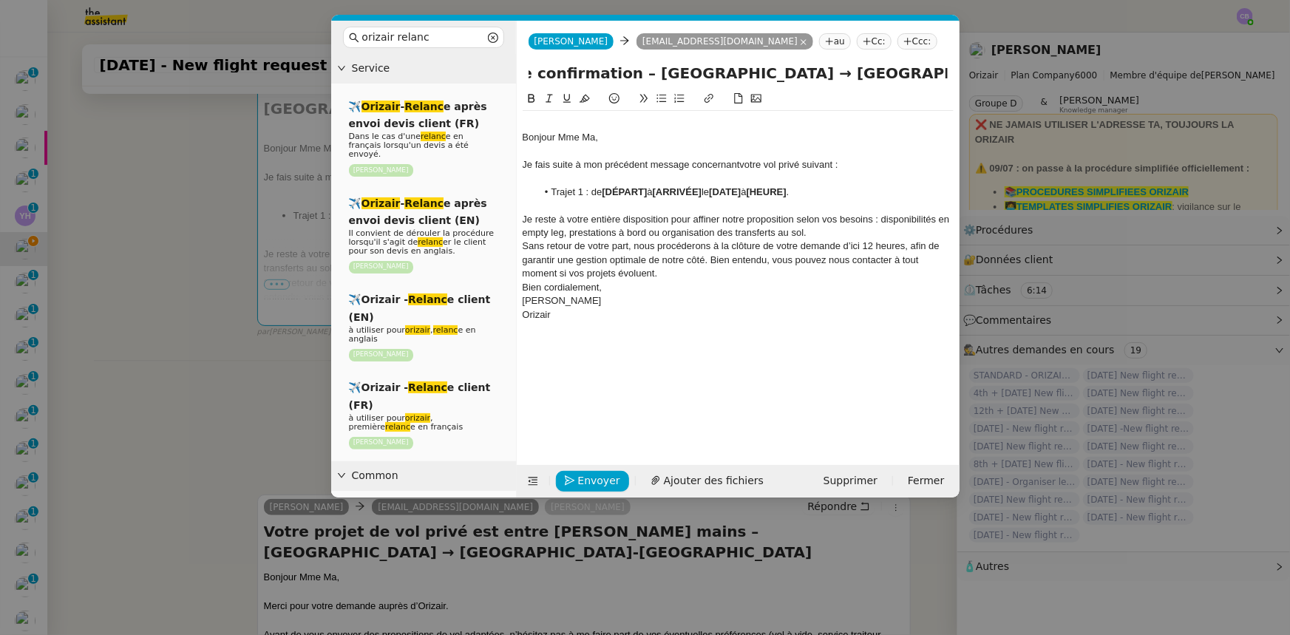
scroll to position [0, 504]
drag, startPoint x: 932, startPoint y: 73, endPoint x: 761, endPoint y: 77, distance: 170.9
click at [761, 77] on input "Votre voyage Orizair – en attente de votre confirmation – [GEOGRAPHIC_DATA] → […" at bounding box center [738, 73] width 419 height 22
click at [647, 190] on strong "[DÉPART]" at bounding box center [624, 191] width 45 height 11
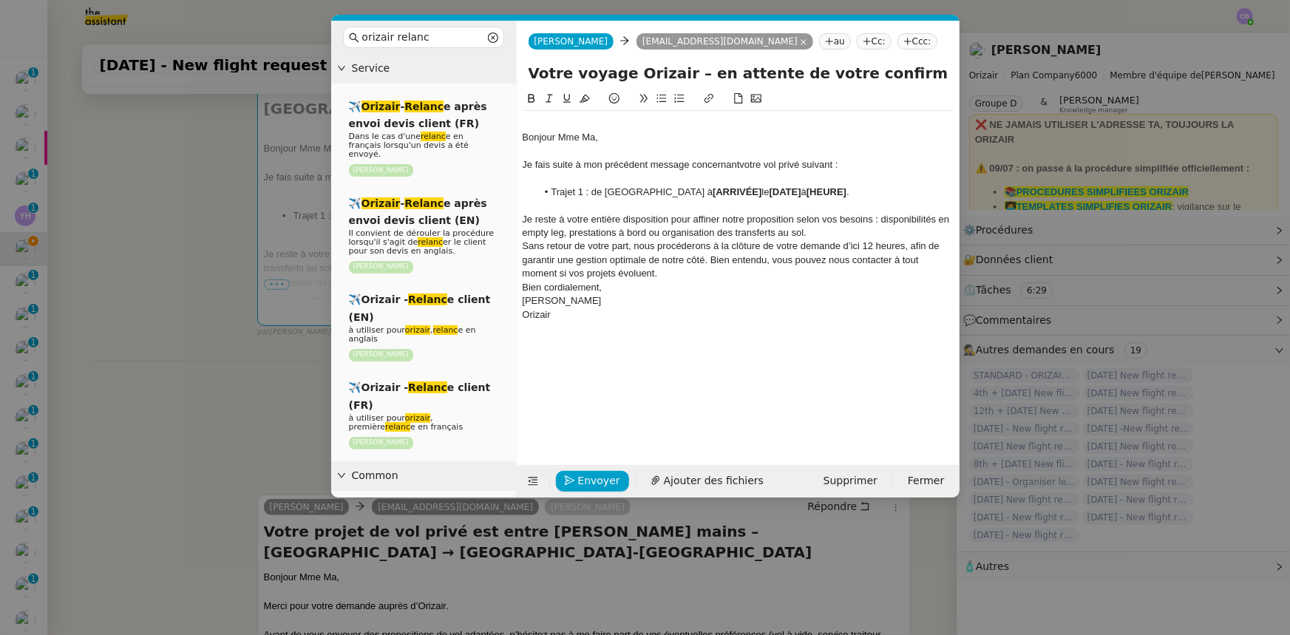
drag, startPoint x: 605, startPoint y: 189, endPoint x: 806, endPoint y: 192, distance: 201.2
click at [806, 192] on li "Trajet 1 : de [GEOGRAPHIC_DATA] à [ARRIVÉE] le [DATE] à [HEURE] ." at bounding box center [745, 192] width 417 height 13
click at [533, 104] on icon at bounding box center [532, 98] width 10 height 10
click at [859, 70] on input "Votre voyage Orizair – en attente de votre confirmation – → [GEOGRAPHIC_DATA]-[…" at bounding box center [738, 73] width 419 height 22
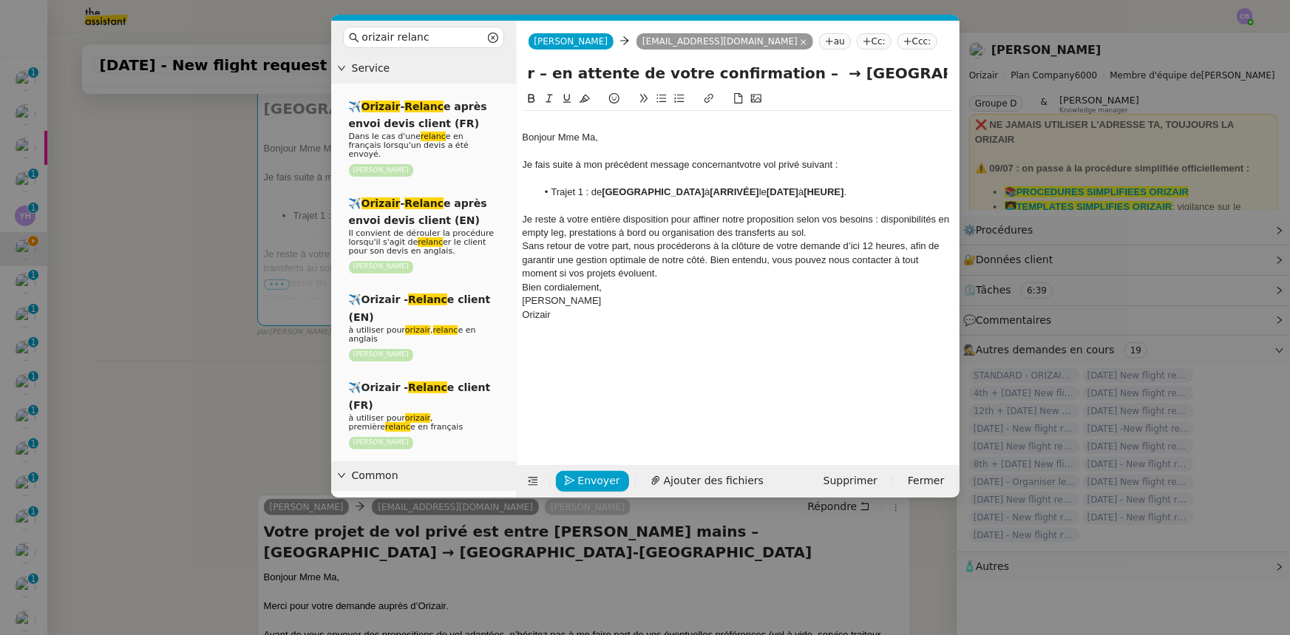
drag, startPoint x: 933, startPoint y: 69, endPoint x: 959, endPoint y: 74, distance: 27.1
click at [859, 74] on div "Votre voyage Orizair – en attente de votre confirmation – → [GEOGRAPHIC_DATA]-[…" at bounding box center [738, 76] width 443 height 28
drag, startPoint x: 835, startPoint y: 192, endPoint x: 884, endPoint y: 189, distance: 48.9
click at [859, 189] on li "Trajet 1 : de [GEOGRAPHIC_DATA] à [ARRIVÉE] le [DATE] à [HEURE] ." at bounding box center [745, 192] width 417 height 13
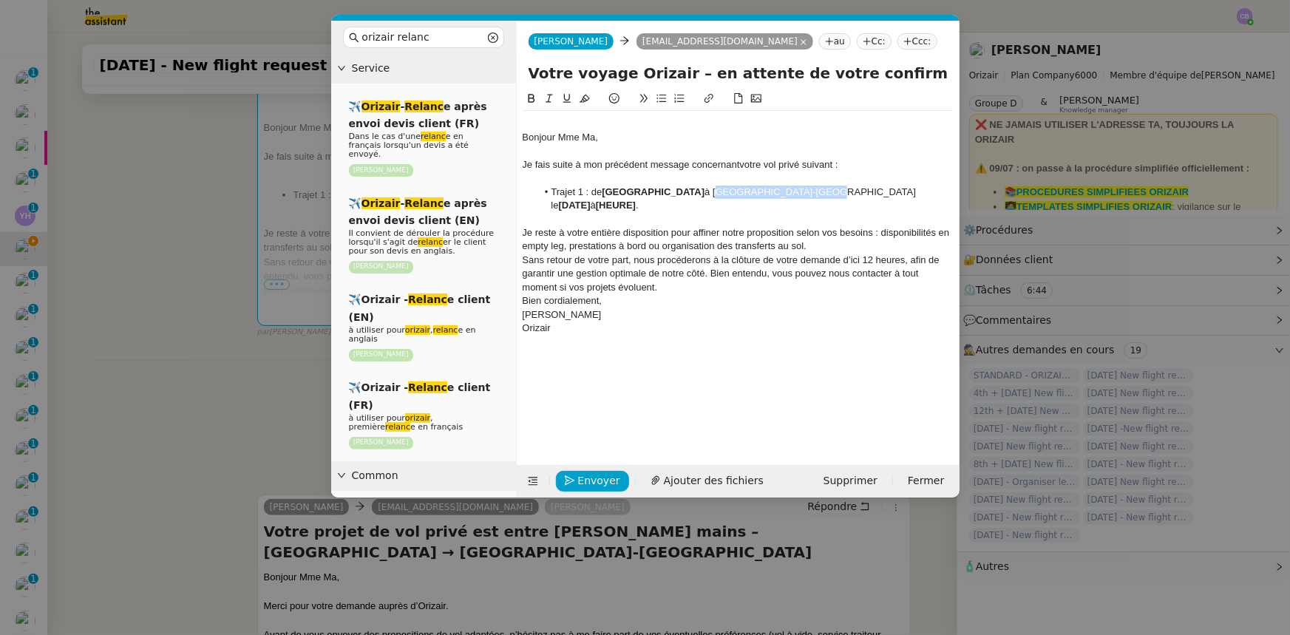
drag, startPoint x: 835, startPoint y: 192, endPoint x: 933, endPoint y: 188, distance: 97.7
click at [859, 188] on li "Trajet 1 : de [GEOGRAPHIC_DATA] à [GEOGRAPHIC_DATA] le [DATE] à [HEURE] ." at bounding box center [745, 199] width 417 height 27
click at [534, 99] on icon at bounding box center [532, 98] width 10 height 10
click at [662, 206] on strong "[DATE]" at bounding box center [678, 205] width 32 height 11
drag, startPoint x: 675, startPoint y: 204, endPoint x: 553, endPoint y: 204, distance: 122.0
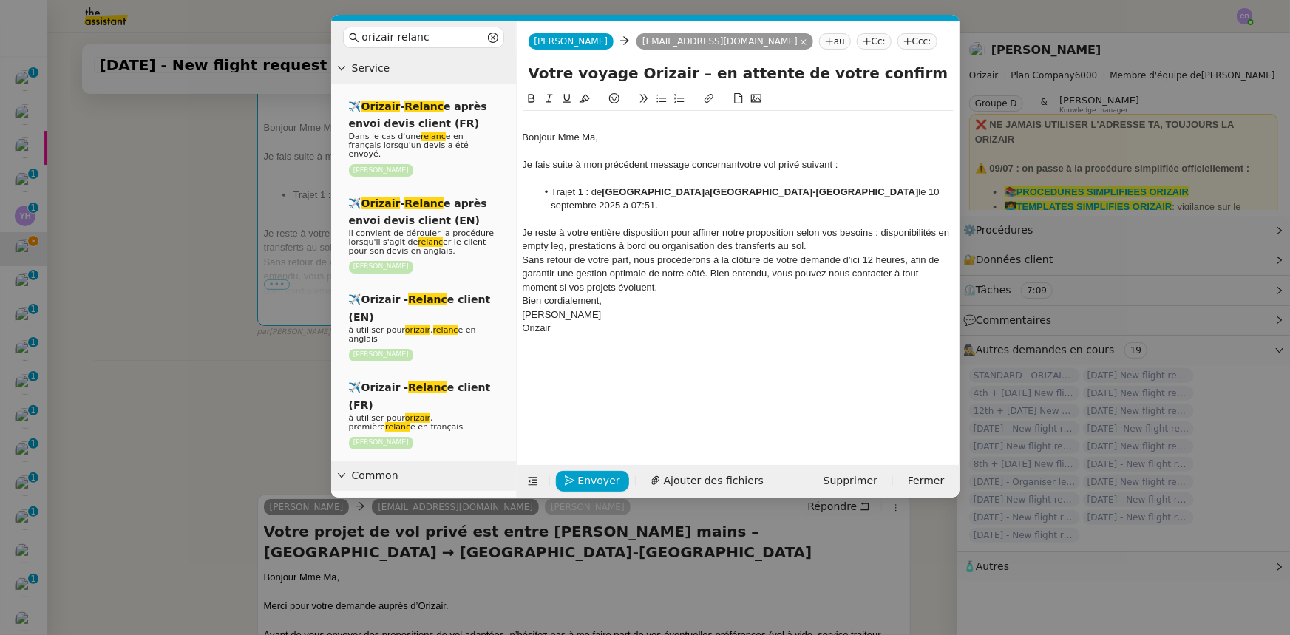
click at [553, 204] on li "Trajet 1 : de [GEOGRAPHIC_DATA] à [GEOGRAPHIC_DATA] le [DATE] 07:51." at bounding box center [745, 199] width 417 height 27
click at [530, 99] on icon at bounding box center [531, 98] width 7 height 9
click at [835, 244] on div "Je reste à votre entière disposition pour affiner notre proposition selon vos b…" at bounding box center [738, 239] width 431 height 27
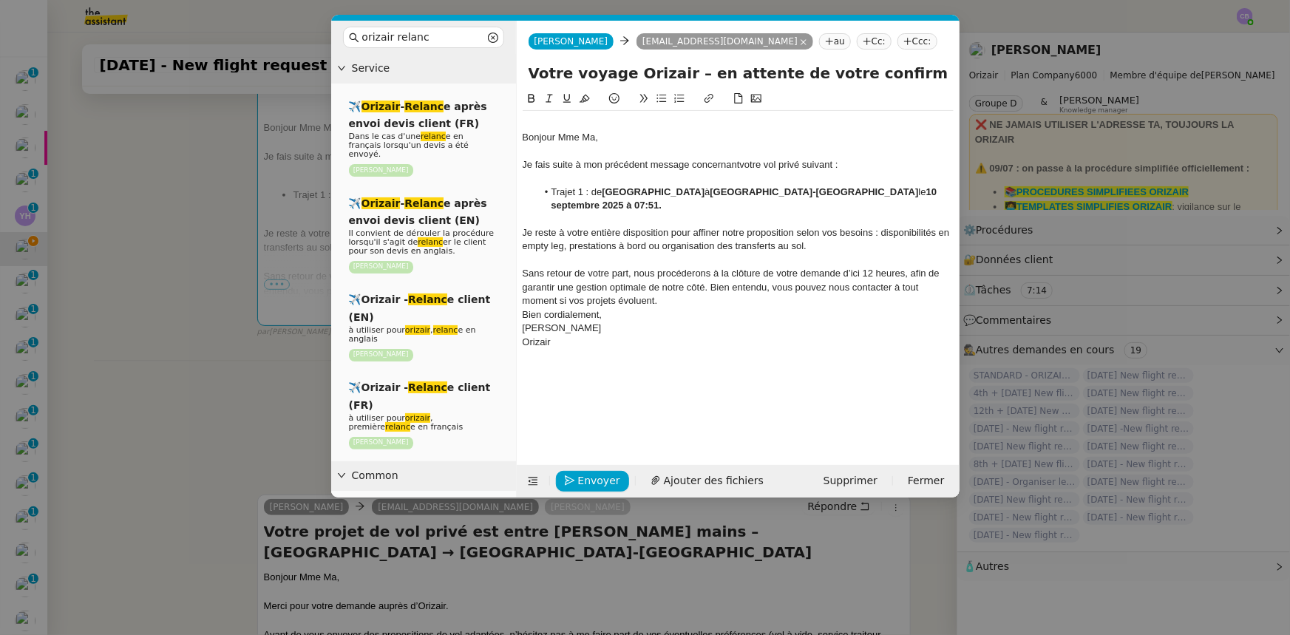
click at [857, 271] on span "Sans retour de votre part, nous procéderons à la clôture de votre demande d’ici…" at bounding box center [733, 287] width 420 height 38
click at [853, 273] on span "Sans retour de votre part, nous procéderons à la clôture de votre demande d’ici…" at bounding box center [733, 287] width 420 height 38
click at [0, 0] on lt-strong "d'ici à" at bounding box center [0, 0] width 0 height 0
click at [705, 311] on div "Bien cordialement," at bounding box center [738, 314] width 431 height 13
click at [700, 299] on div "Sans retour de votre part, nous procéderons à la clôture de votre demande d'ici…" at bounding box center [738, 287] width 431 height 41
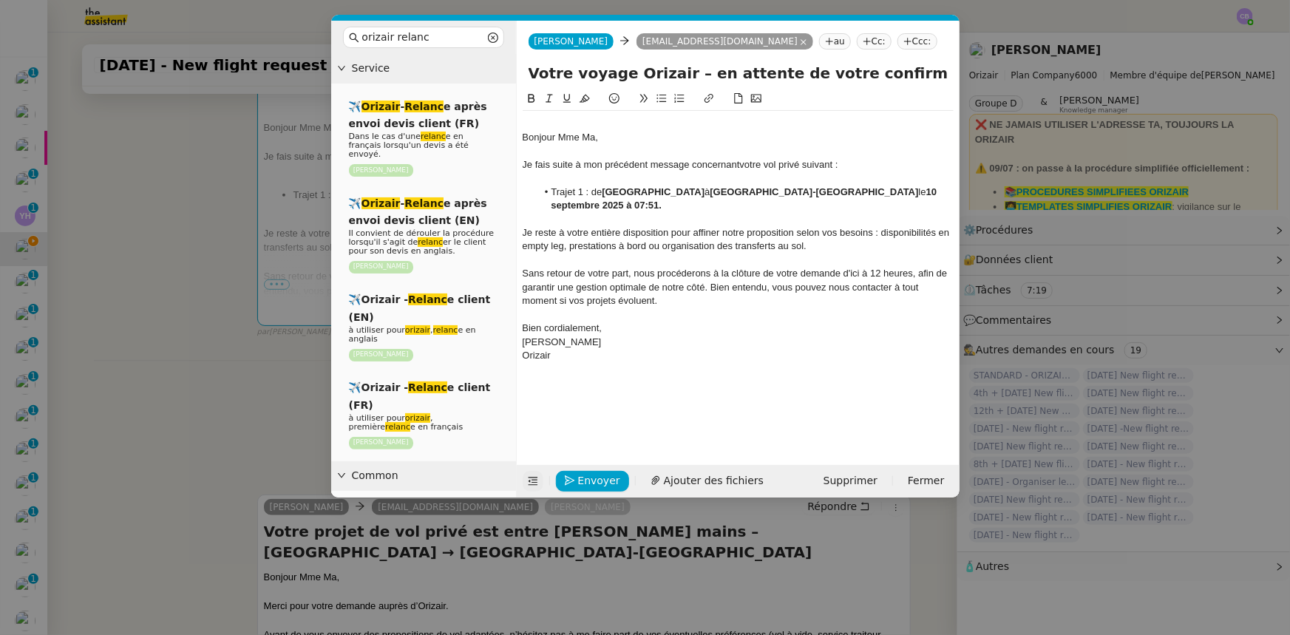
click at [528, 393] on icon at bounding box center [533, 481] width 10 height 10
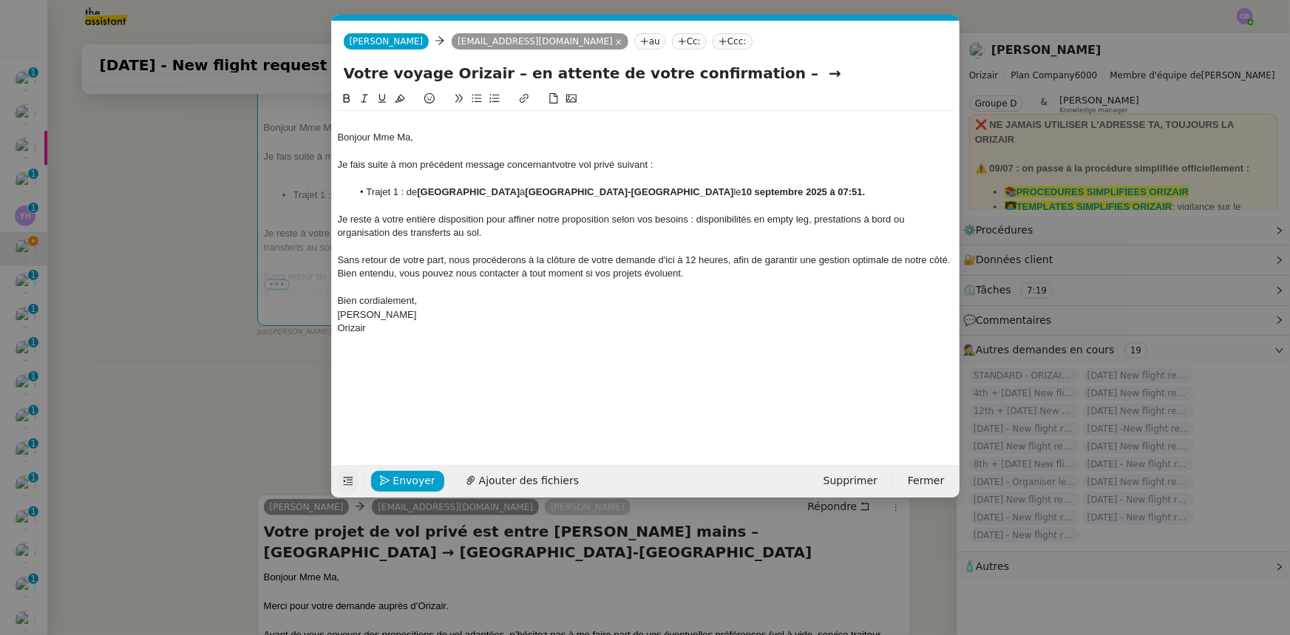
click at [769, 71] on input "Votre voyage Orizair – en attente de votre confirmation – →" at bounding box center [646, 73] width 604 height 22
type input "Votre voyage Orizair – en attente de votre confirmation"
click at [338, 136] on div "Bonjour Mme Ma," at bounding box center [646, 137] width 616 height 13
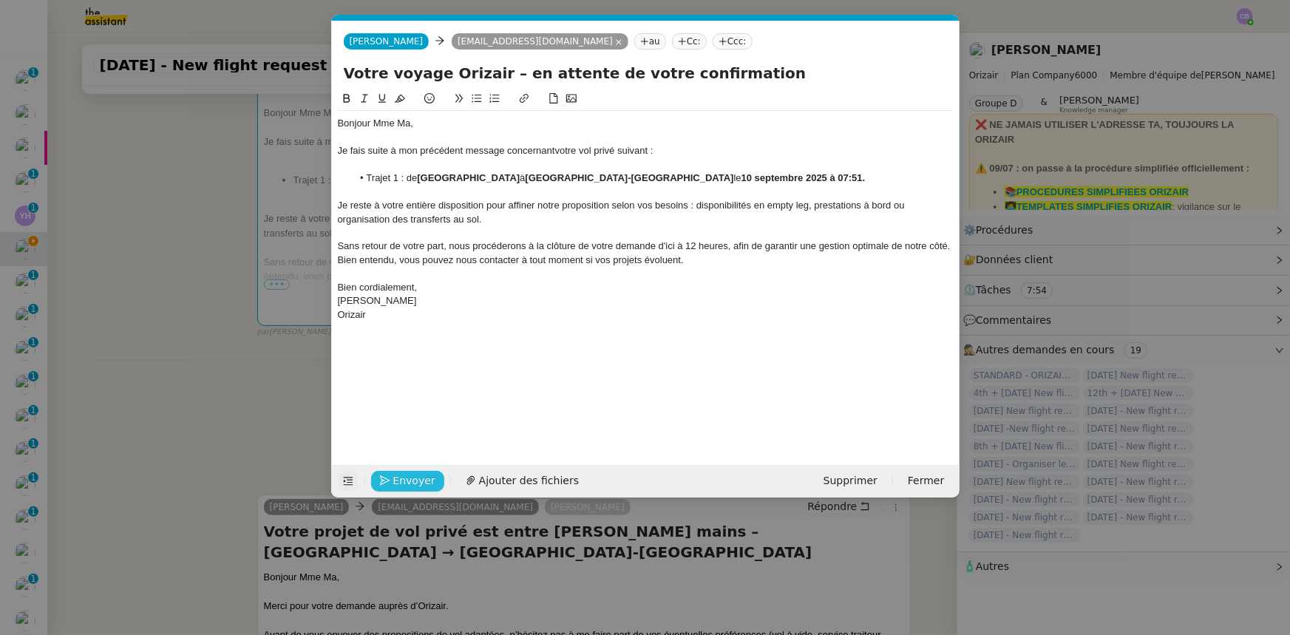
click at [429, 393] on span "Envoyer" at bounding box center [414, 481] width 42 height 17
click at [429, 393] on span "Confirmer l'envoi" at bounding box center [437, 481] width 89 height 17
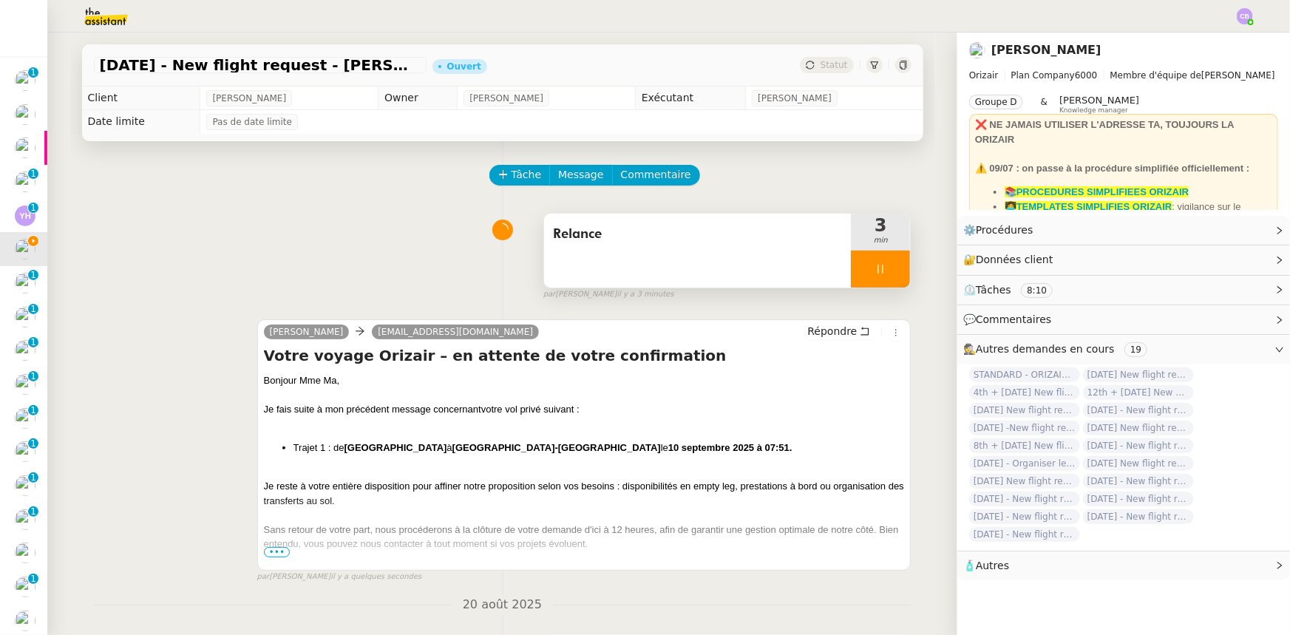
click at [856, 270] on div at bounding box center [880, 269] width 59 height 37
click at [859, 283] on button at bounding box center [896, 269] width 30 height 37
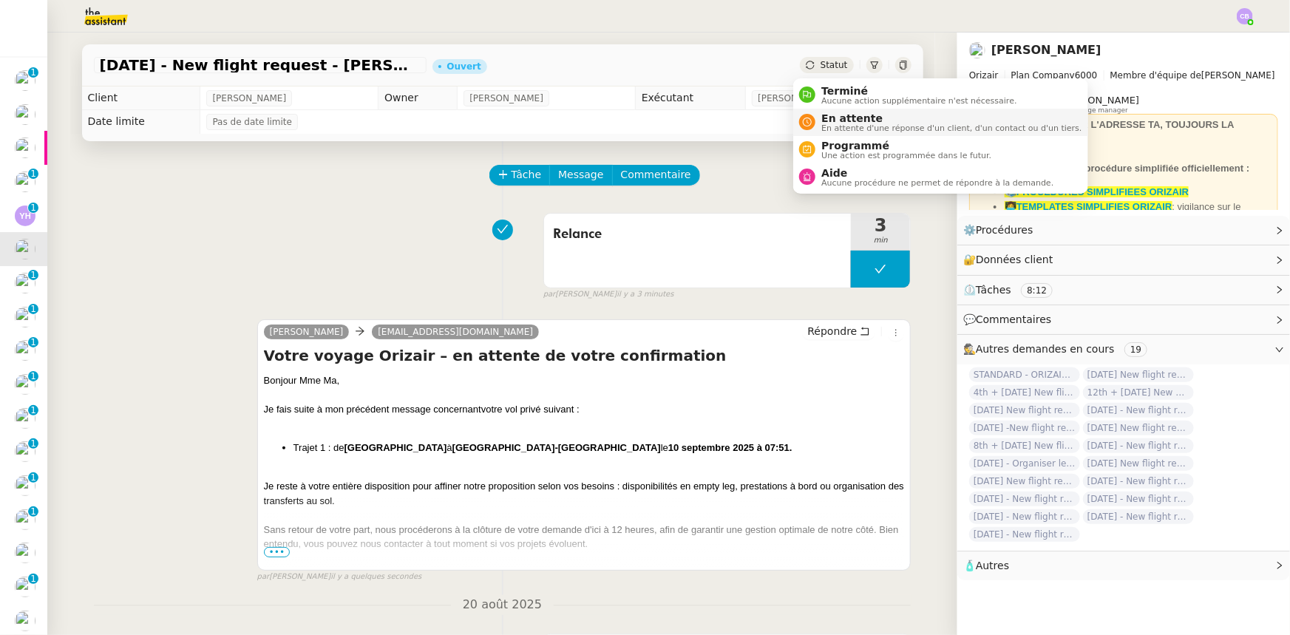
click at [843, 124] on span "En attente d'une réponse d'un client, d'un contact ou d'un tiers." at bounding box center [952, 128] width 260 height 8
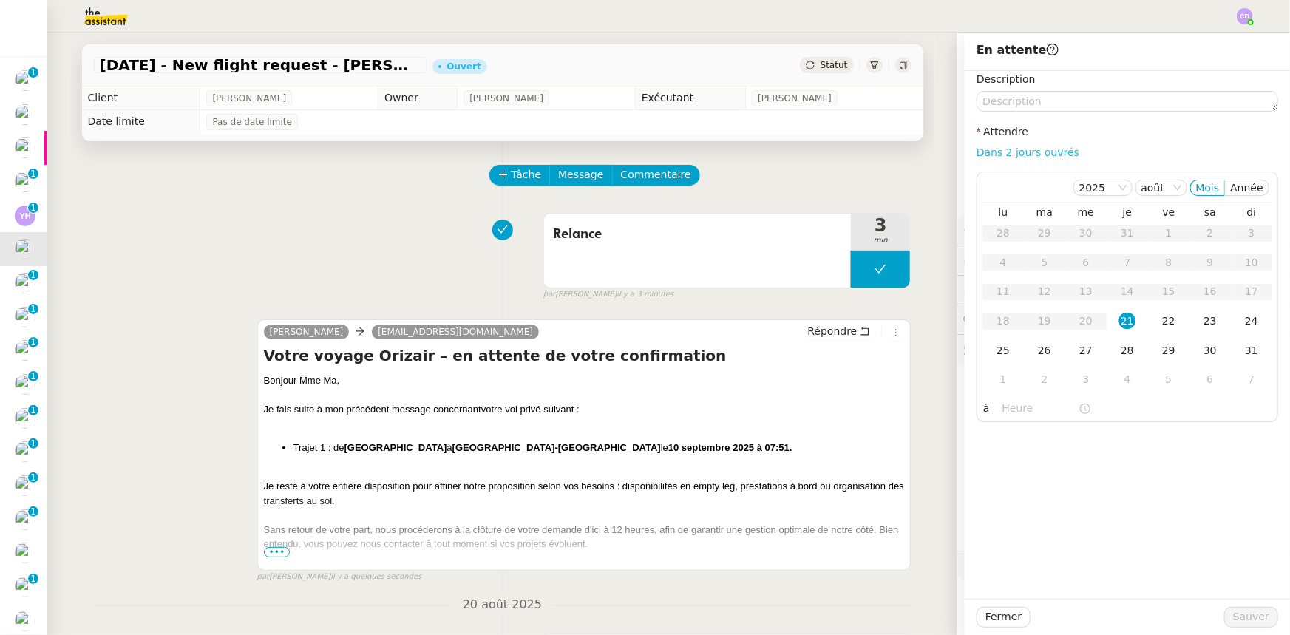
click at [859, 153] on link "Dans 2 jours ouvrés" at bounding box center [1028, 152] width 103 height 12
type input "07:00"
click at [859, 322] on div "22" at bounding box center [1169, 321] width 16 height 16
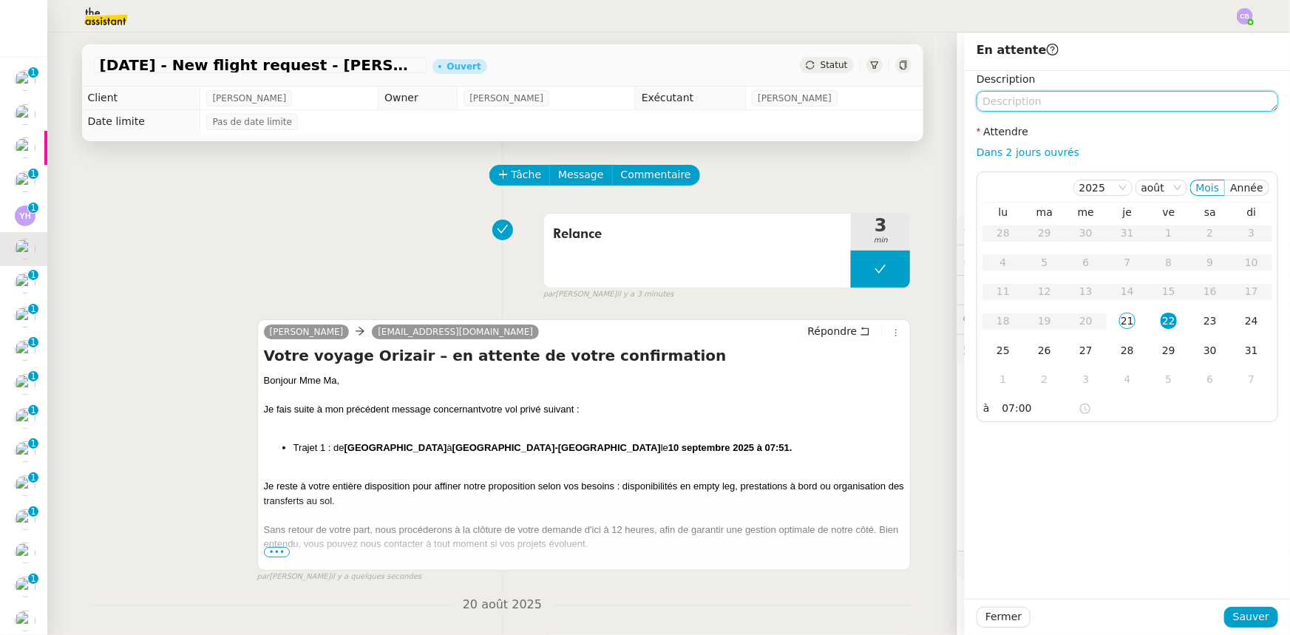
click at [859, 99] on textarea at bounding box center [1128, 101] width 302 height 21
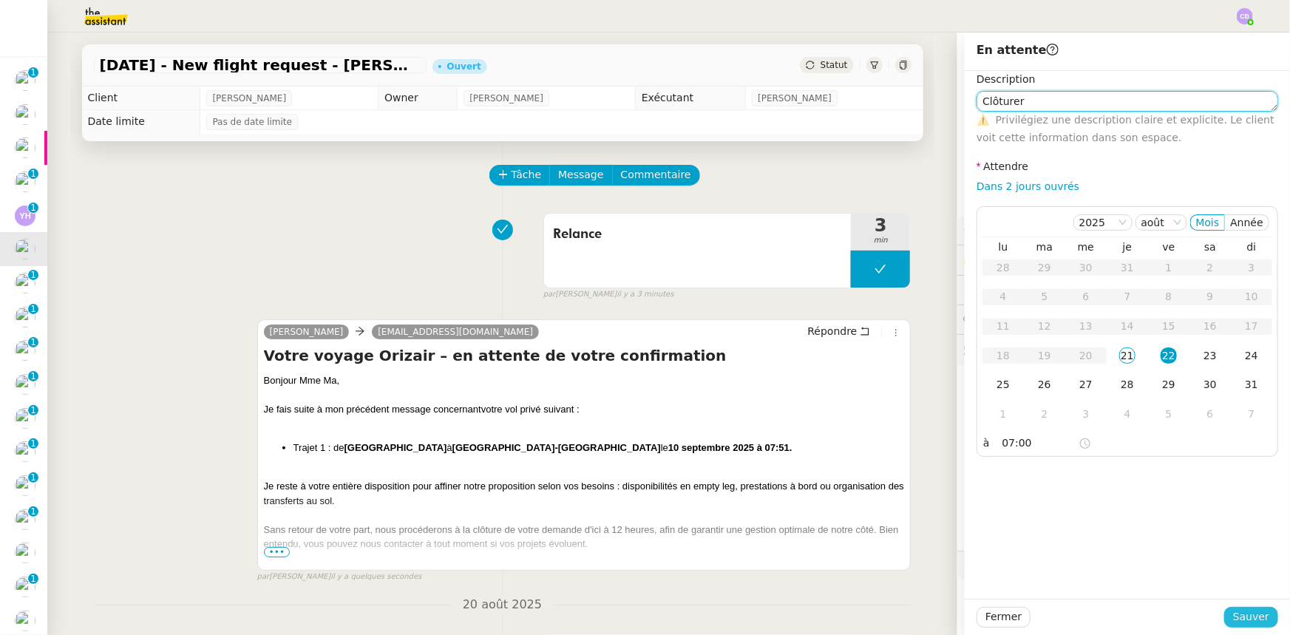
type textarea "Clôturer"
click at [859, 393] on span "Sauver" at bounding box center [1251, 617] width 36 height 17
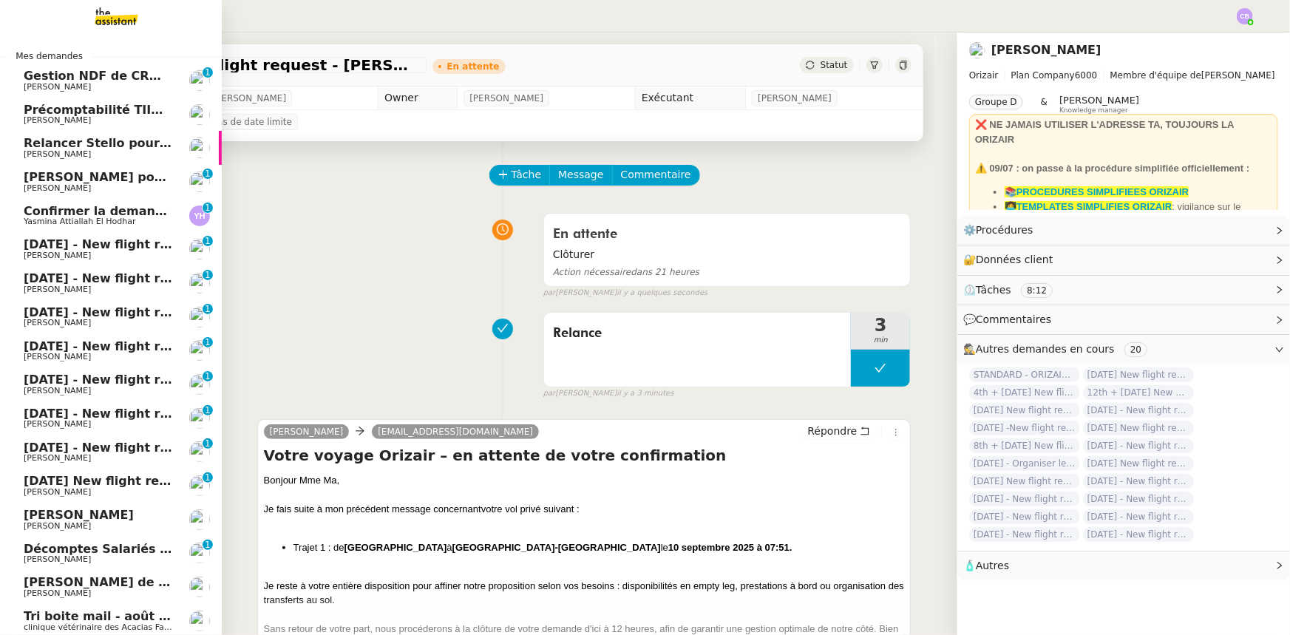
click at [115, 247] on span "[DATE] - New flight request - [GEOGRAPHIC_DATA][PERSON_NAME]" at bounding box center [246, 244] width 444 height 14
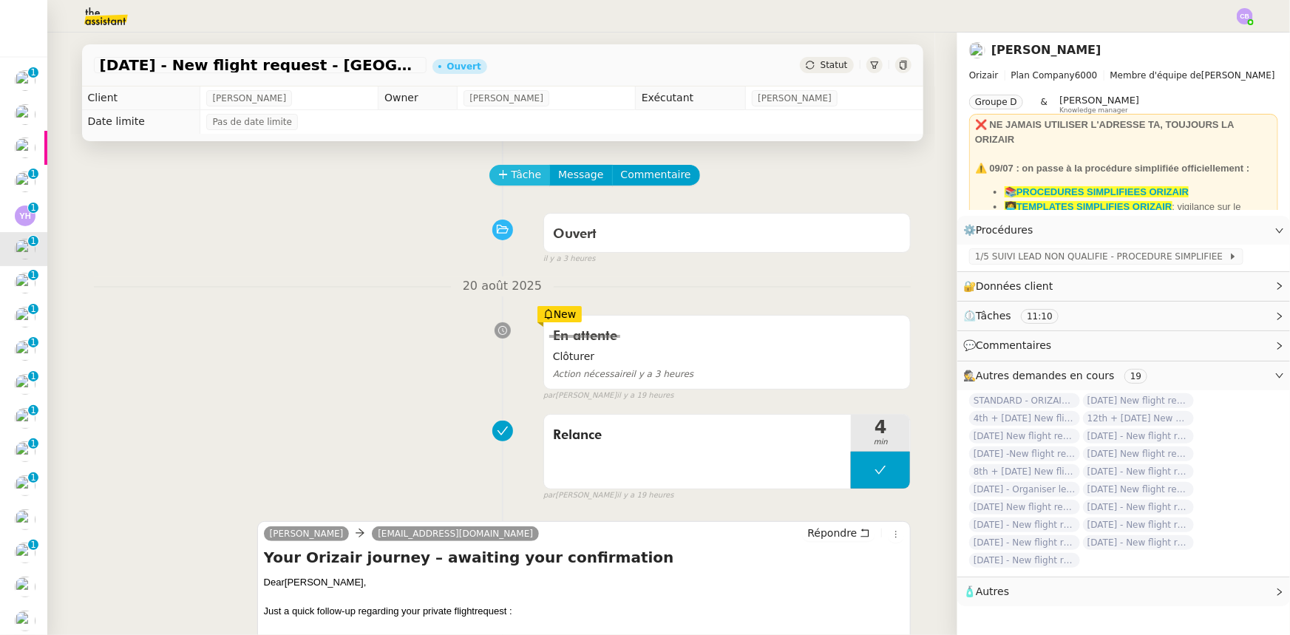
click at [512, 177] on span "Tâche" at bounding box center [527, 174] width 30 height 17
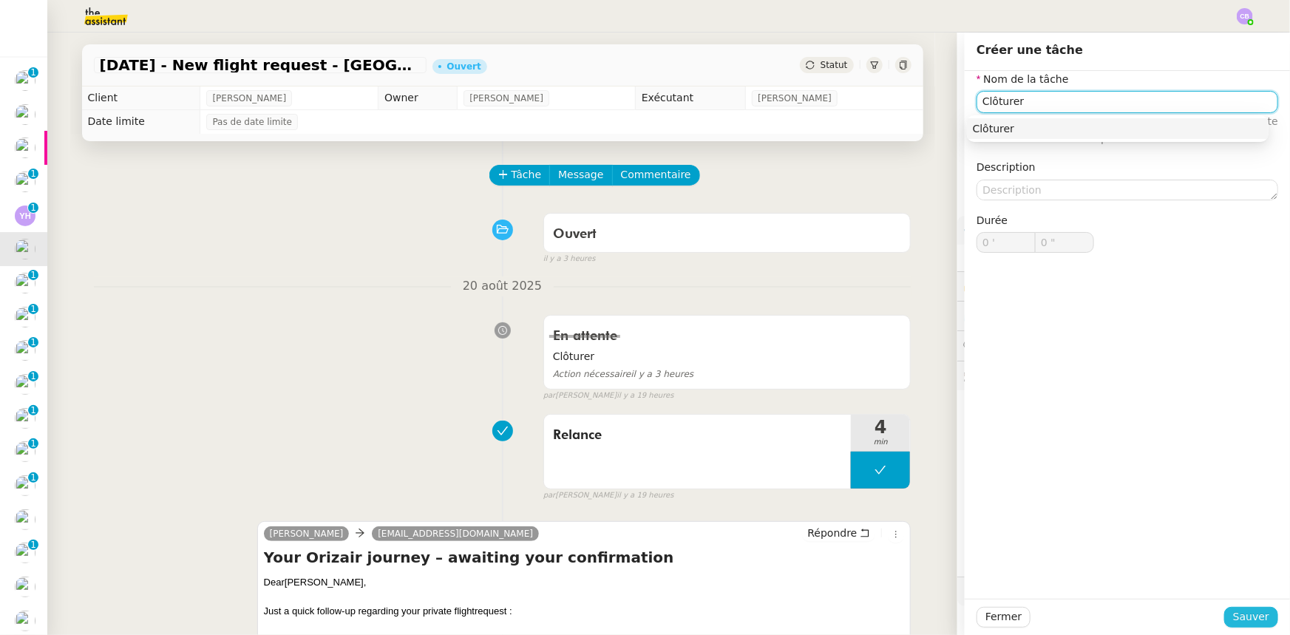
type input "Clôturer"
click at [859, 393] on span "Sauver" at bounding box center [1251, 617] width 36 height 17
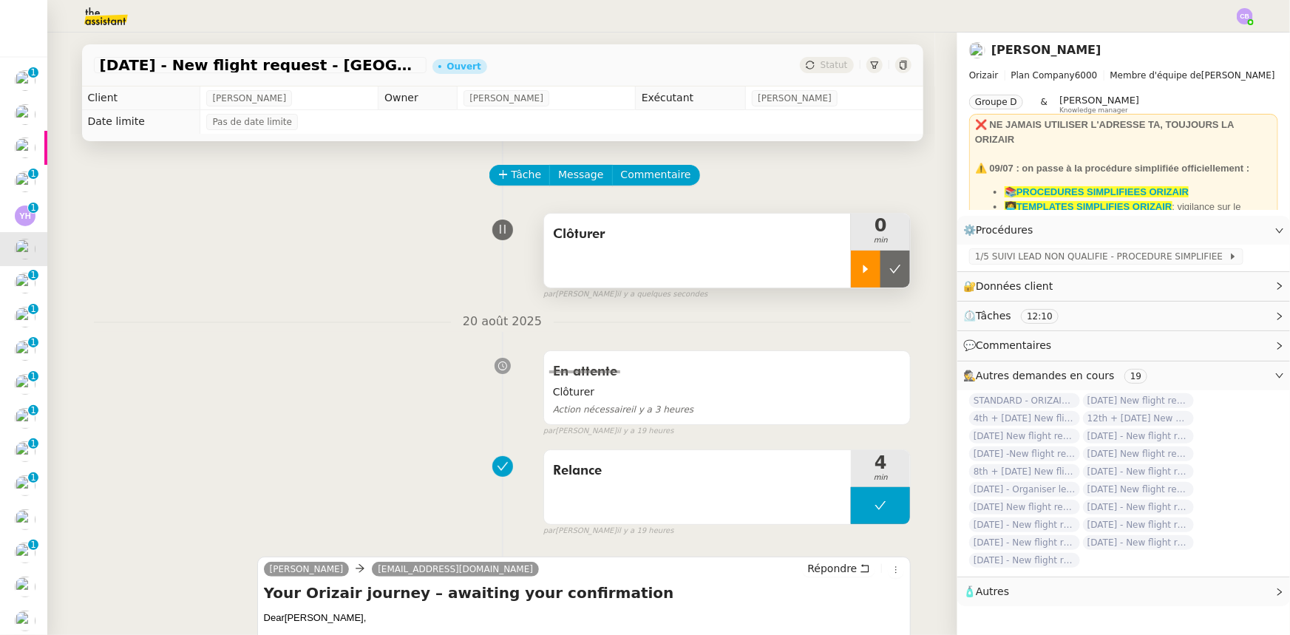
click at [851, 269] on div at bounding box center [866, 269] width 30 height 37
click at [851, 271] on div at bounding box center [880, 269] width 59 height 37
click at [859, 275] on icon at bounding box center [896, 269] width 12 height 12
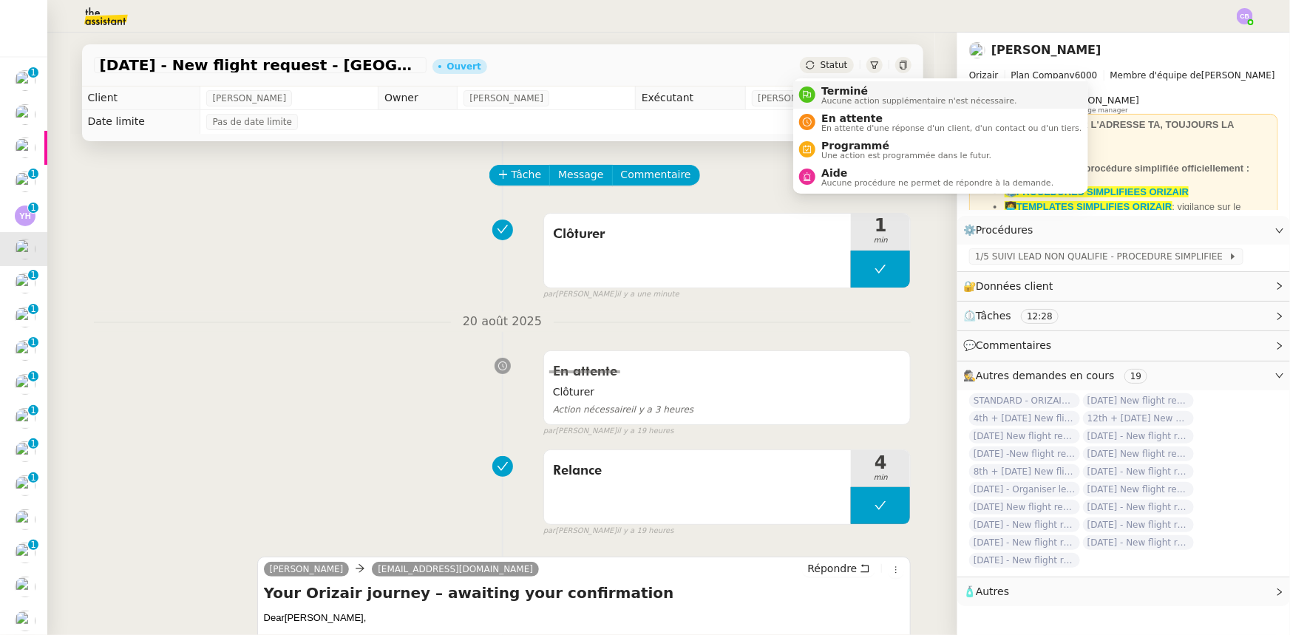
click at [835, 97] on span "Aucune action supplémentaire n'est nécessaire." at bounding box center [919, 101] width 195 height 8
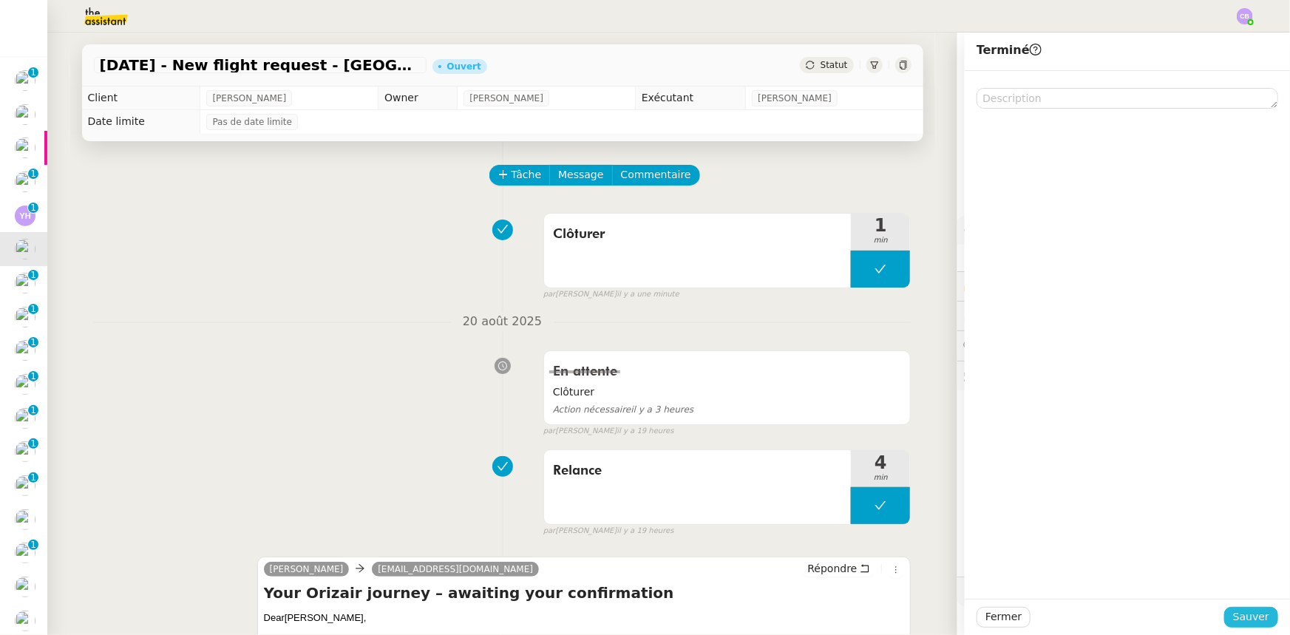
click at [859, 393] on span "Sauver" at bounding box center [1251, 617] width 36 height 17
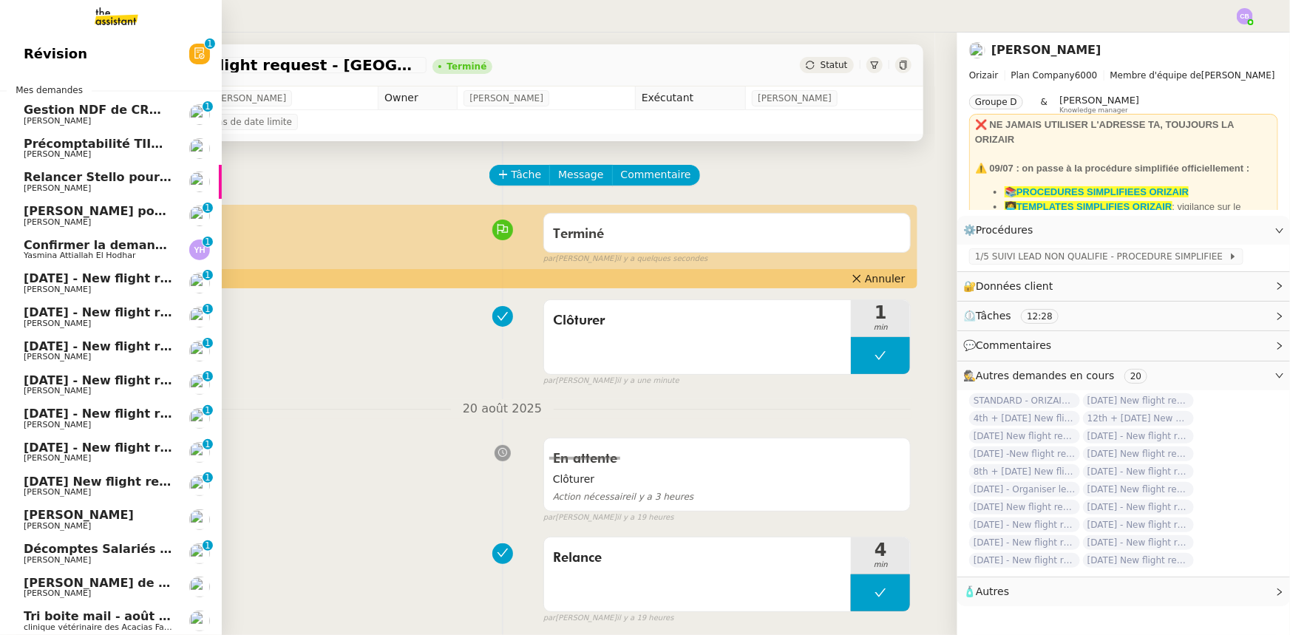
click at [77, 282] on span "[DATE] - New flight request - Integrity Lifestyle" at bounding box center [181, 278] width 315 height 14
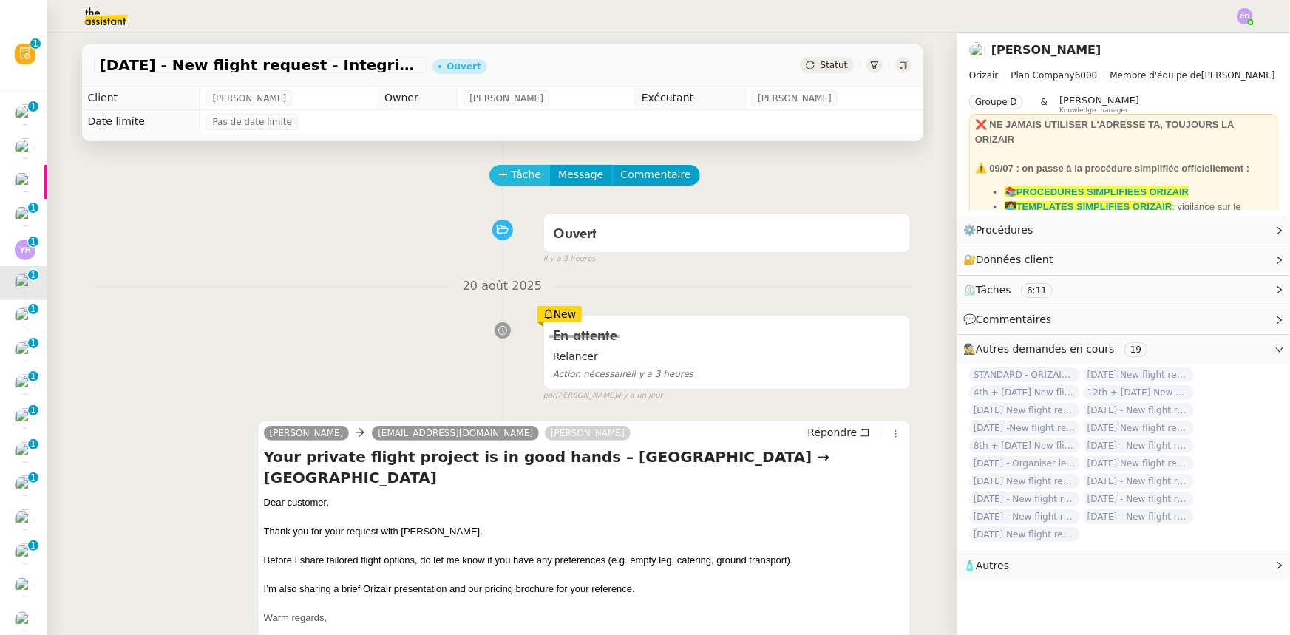
click at [499, 170] on button "Tâche" at bounding box center [520, 175] width 61 height 21
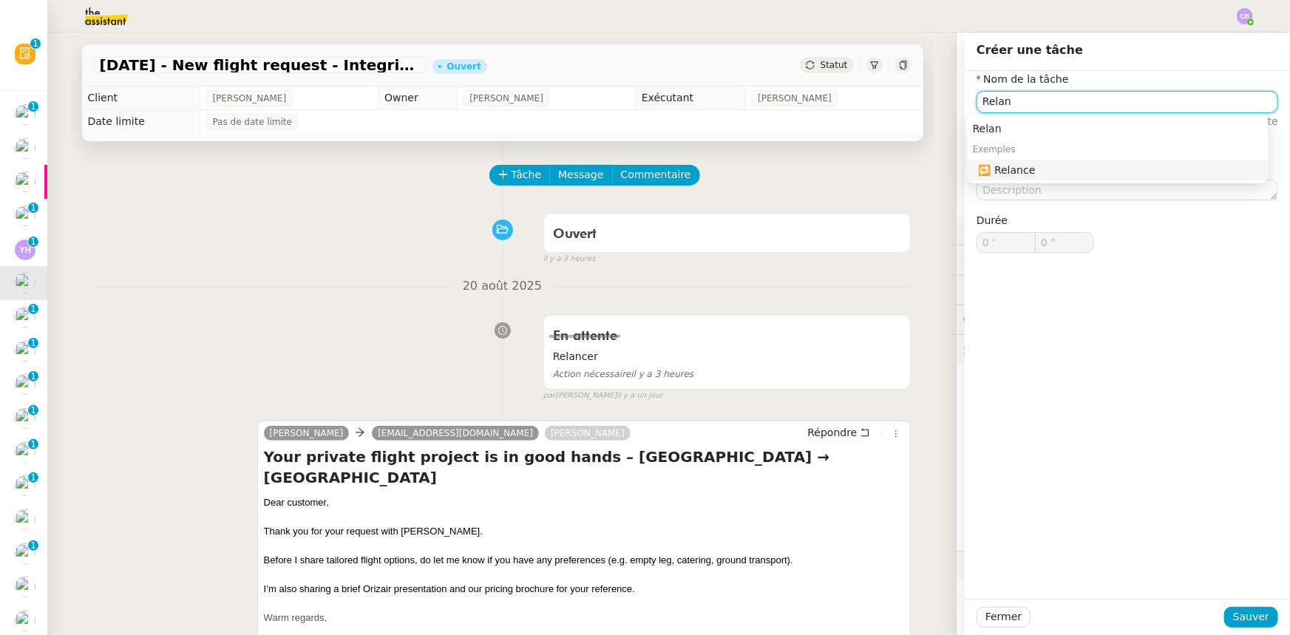
click at [859, 172] on div "🔁 Relance" at bounding box center [1121, 169] width 284 height 13
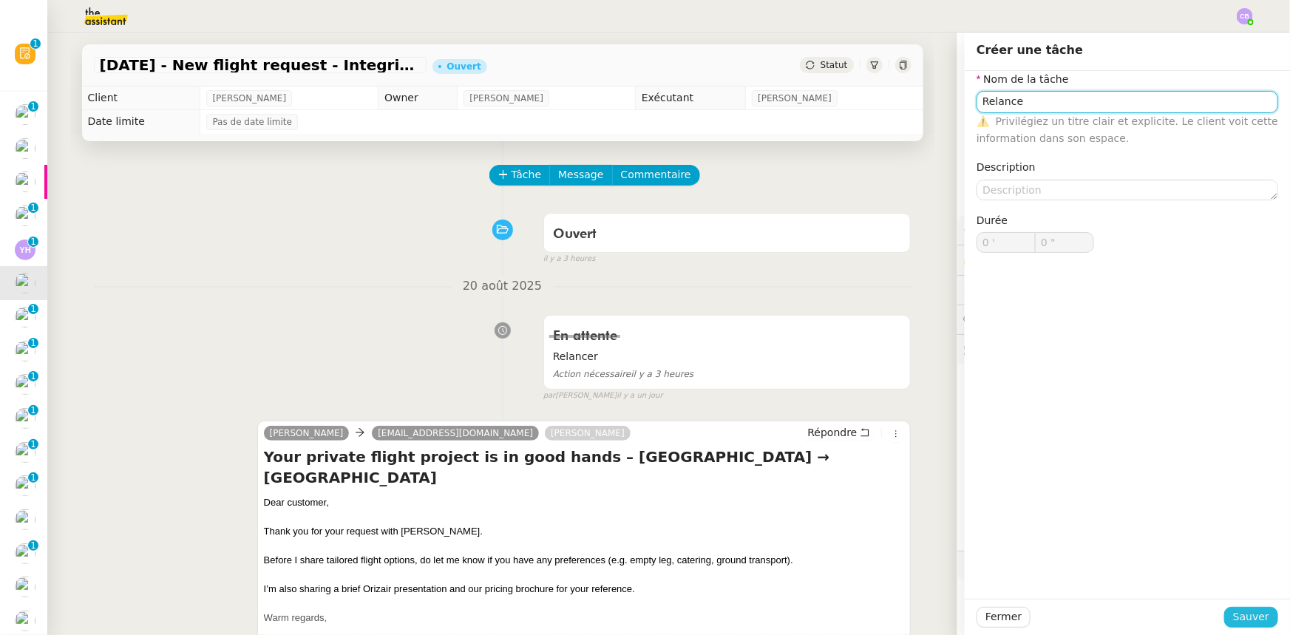
type input "Relance"
click at [859, 393] on span "Sauver" at bounding box center [1251, 617] width 36 height 17
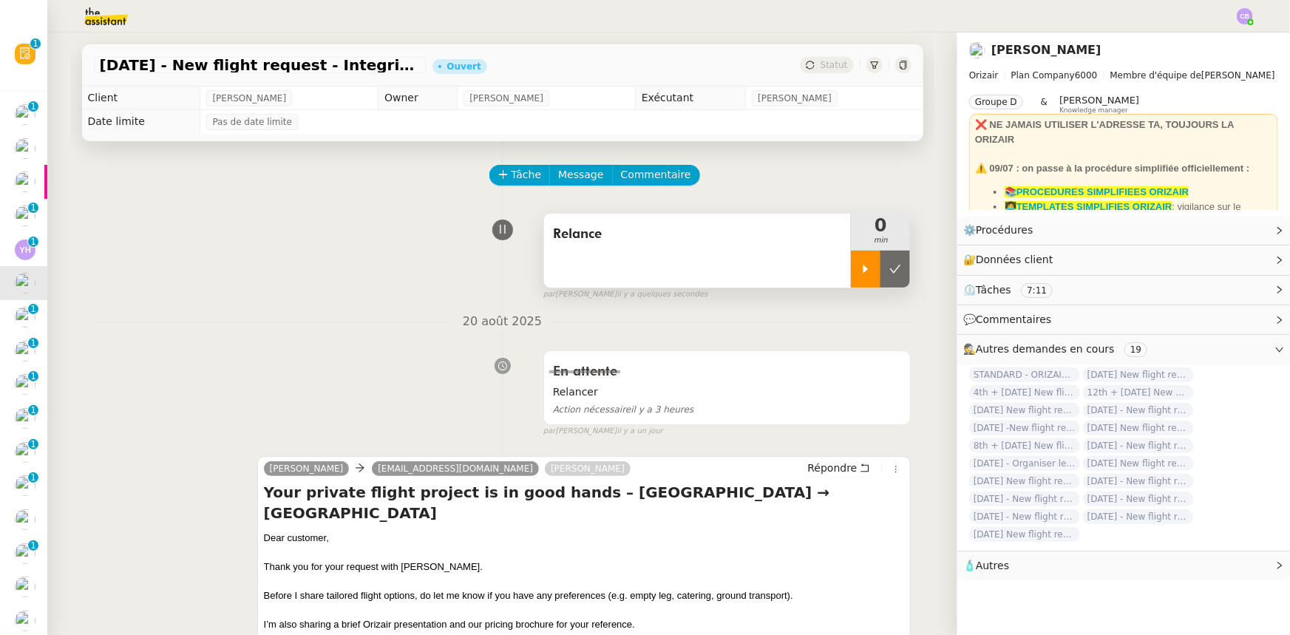
click at [853, 280] on div at bounding box center [866, 269] width 30 height 37
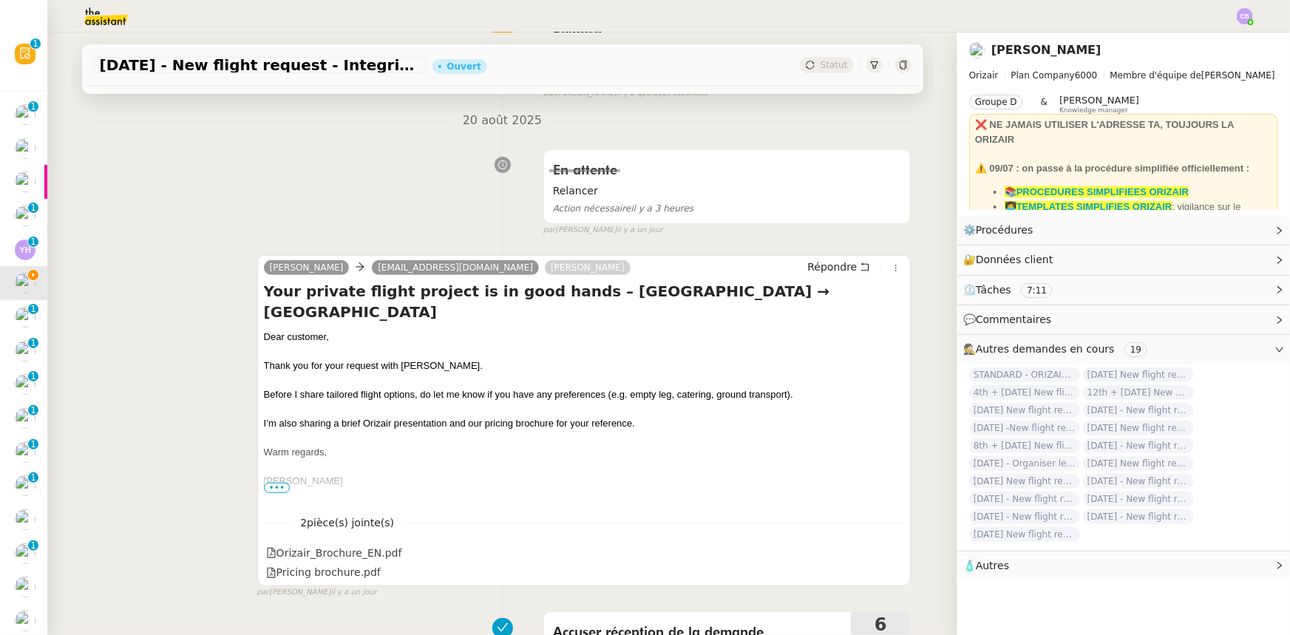
scroll to position [134, 0]
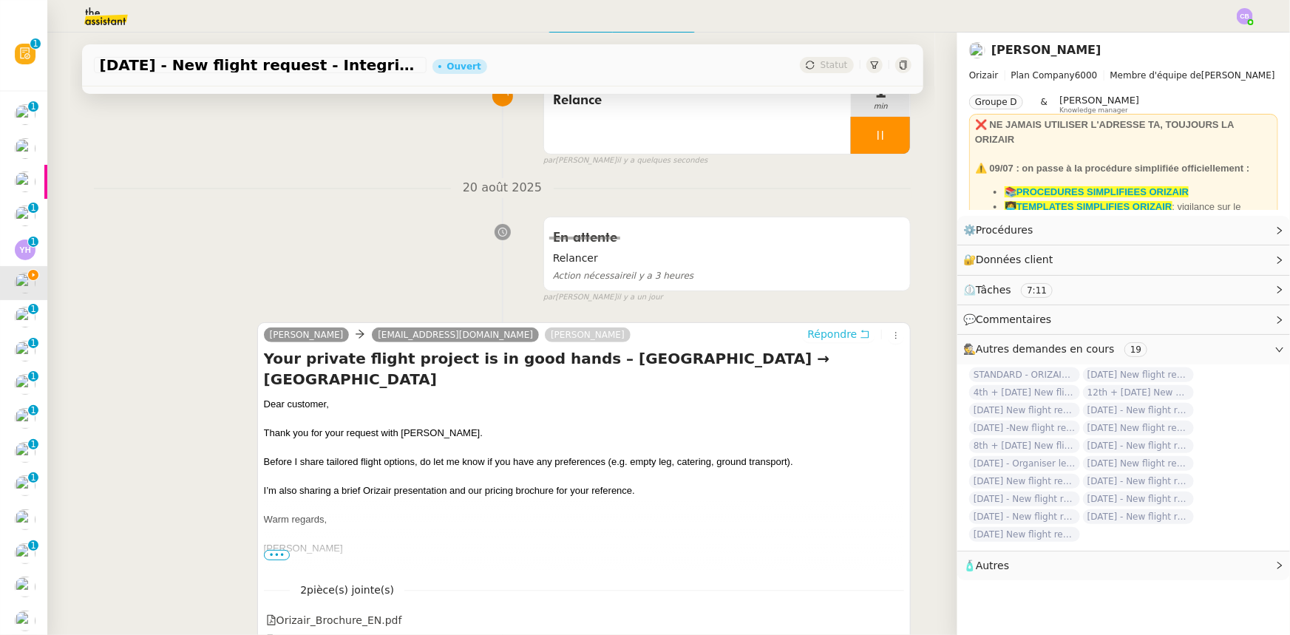
click at [814, 334] on span "Répondre" at bounding box center [833, 334] width 50 height 15
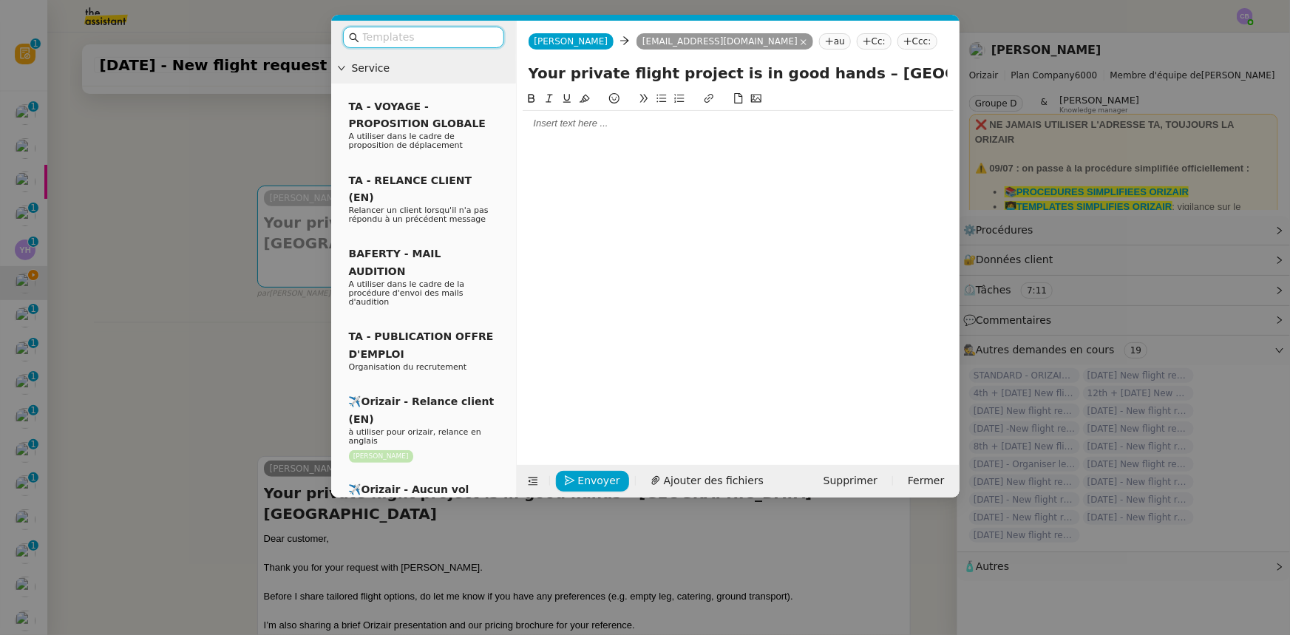
click at [491, 37] on input "text" at bounding box center [428, 37] width 133 height 17
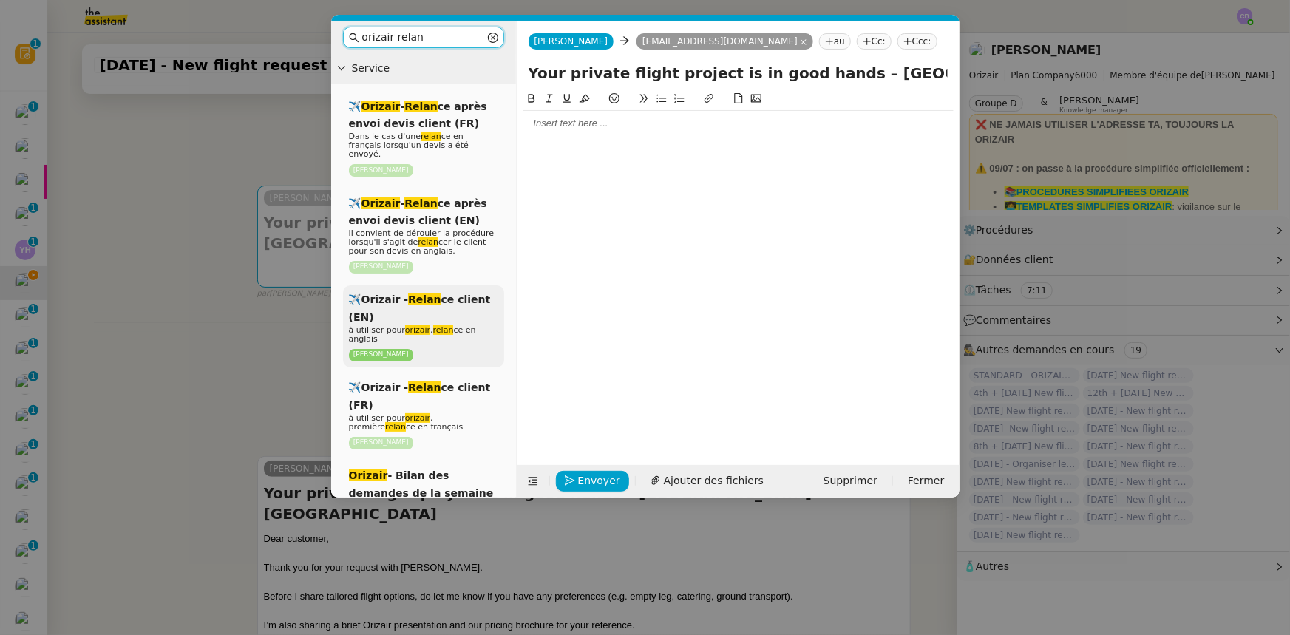
type input "orizair relan"
click at [462, 303] on div "✈️Orizair - Relan ce client (EN) à utiliser pour orizair , relan ce en anglais …" at bounding box center [423, 326] width 161 height 82
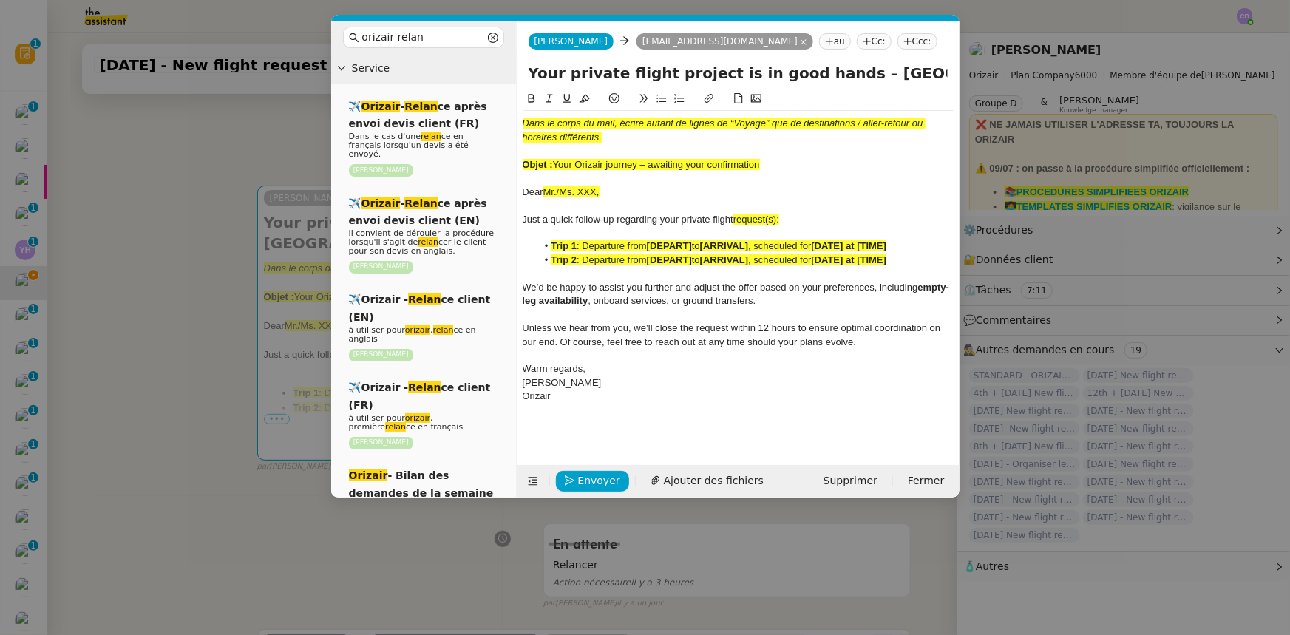
drag, startPoint x: 768, startPoint y: 163, endPoint x: 557, endPoint y: 163, distance: 211.5
click at [557, 163] on div "Objet : Your Orizair journey – awaiting your confirmation" at bounding box center [738, 164] width 431 height 13
copy span "Your Orizair journey – awaiting your confirmation"
drag, startPoint x: 824, startPoint y: 71, endPoint x: 527, endPoint y: 74, distance: 297.3
click at [527, 74] on div "Your private flight project is in good hands – [GEOGRAPHIC_DATA] → [GEOGRAPHIC_…" at bounding box center [738, 76] width 443 height 28
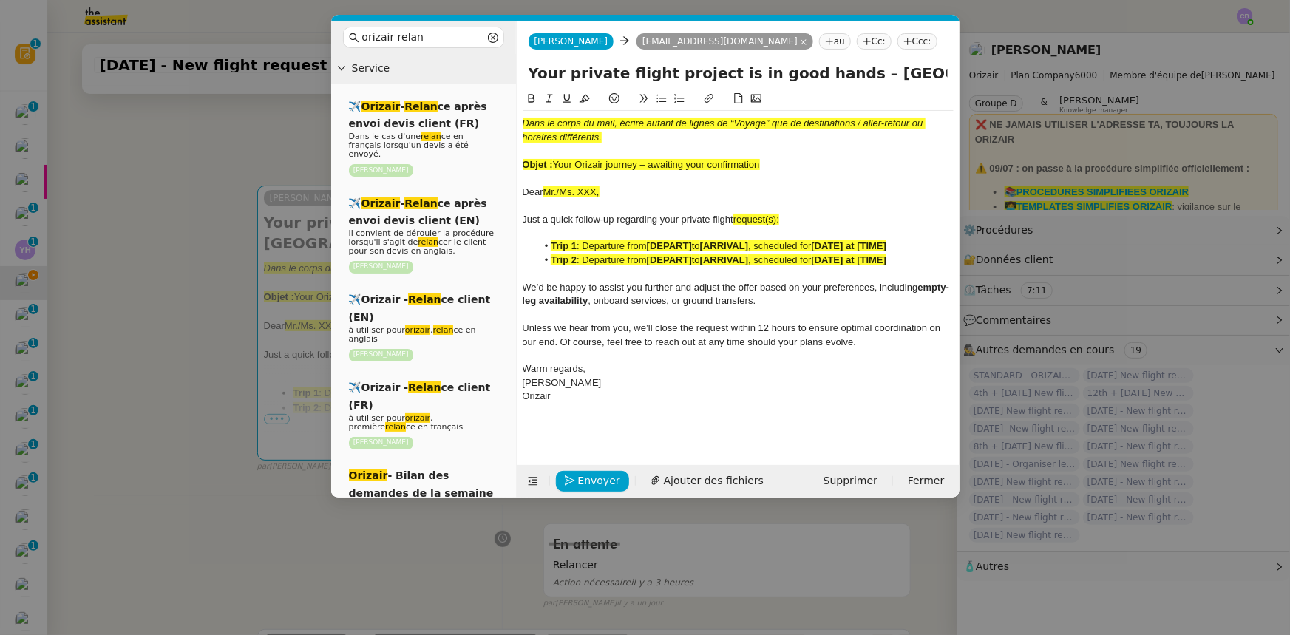
paste input "Orizair journey – awaiting your confirmation"
type input "Your Orizair journey – awaiting your confirmation – [GEOGRAPHIC_DATA] → [GEOGRA…"
drag, startPoint x: 768, startPoint y: 163, endPoint x: 521, endPoint y: 123, distance: 250.8
click at [521, 123] on nz-spin "Dans le corps du mail, écrire autant de lignes de “Voyage” que de destinations …" at bounding box center [738, 269] width 443 height 358
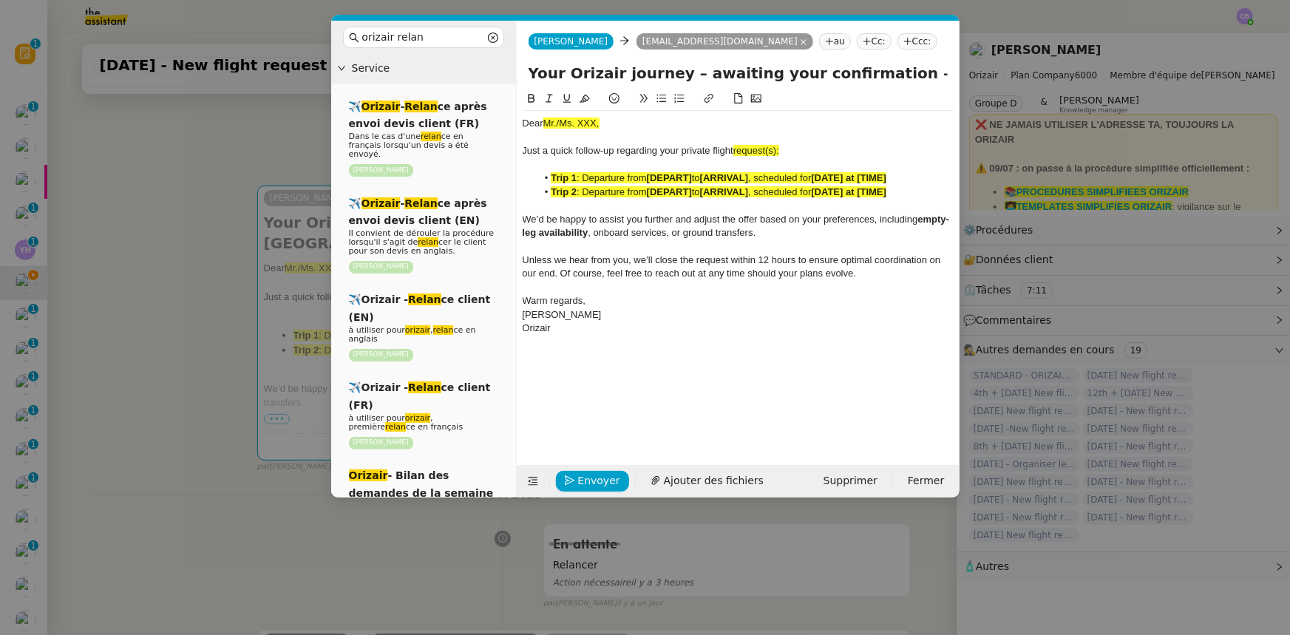
drag, startPoint x: 606, startPoint y: 123, endPoint x: 544, endPoint y: 124, distance: 62.1
click at [544, 124] on div "Dear Mr./Ms. XXX," at bounding box center [738, 123] width 431 height 13
click at [584, 99] on icon at bounding box center [585, 99] width 10 height 8
click at [779, 152] on span "request(s):" at bounding box center [757, 150] width 46 height 11
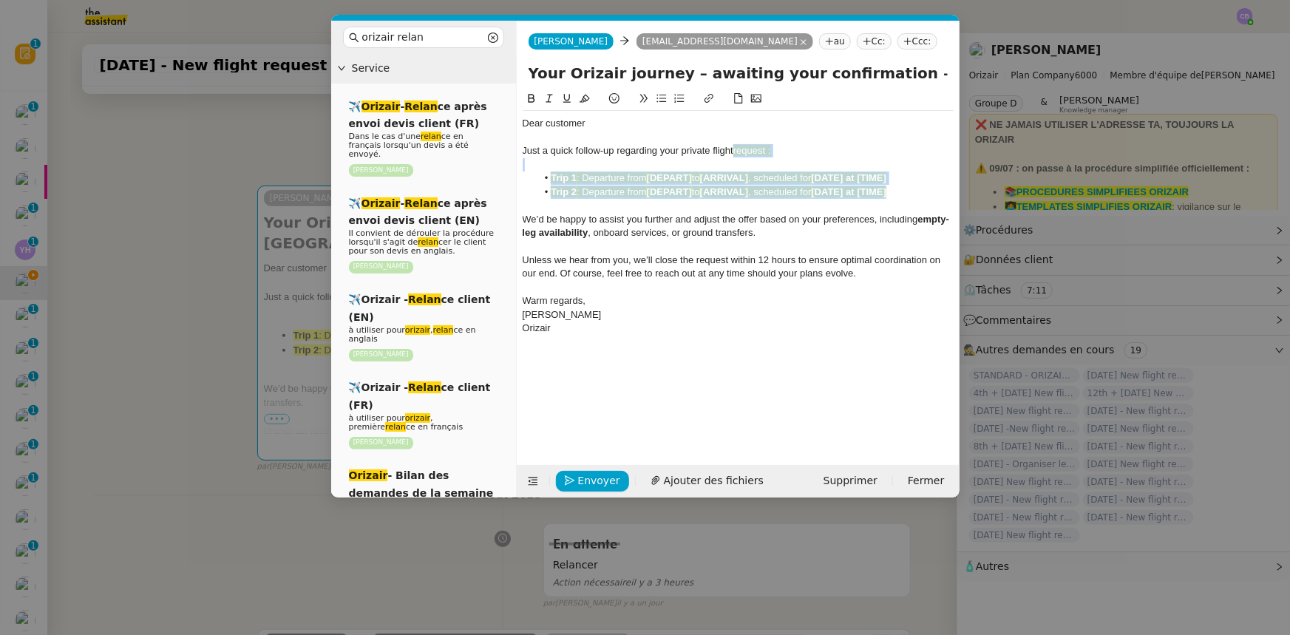
drag, startPoint x: 908, startPoint y: 196, endPoint x: 737, endPoint y: 152, distance: 177.2
click at [737, 152] on div "Dear customer Just a quick follow-up regarding your private flight request : Tr…" at bounding box center [738, 226] width 431 height 230
click at [584, 101] on icon at bounding box center [585, 98] width 10 height 10
click at [644, 223] on span "We’d be happy to assist you further and adjust the offer based on your preferen…" at bounding box center [721, 219] width 396 height 11
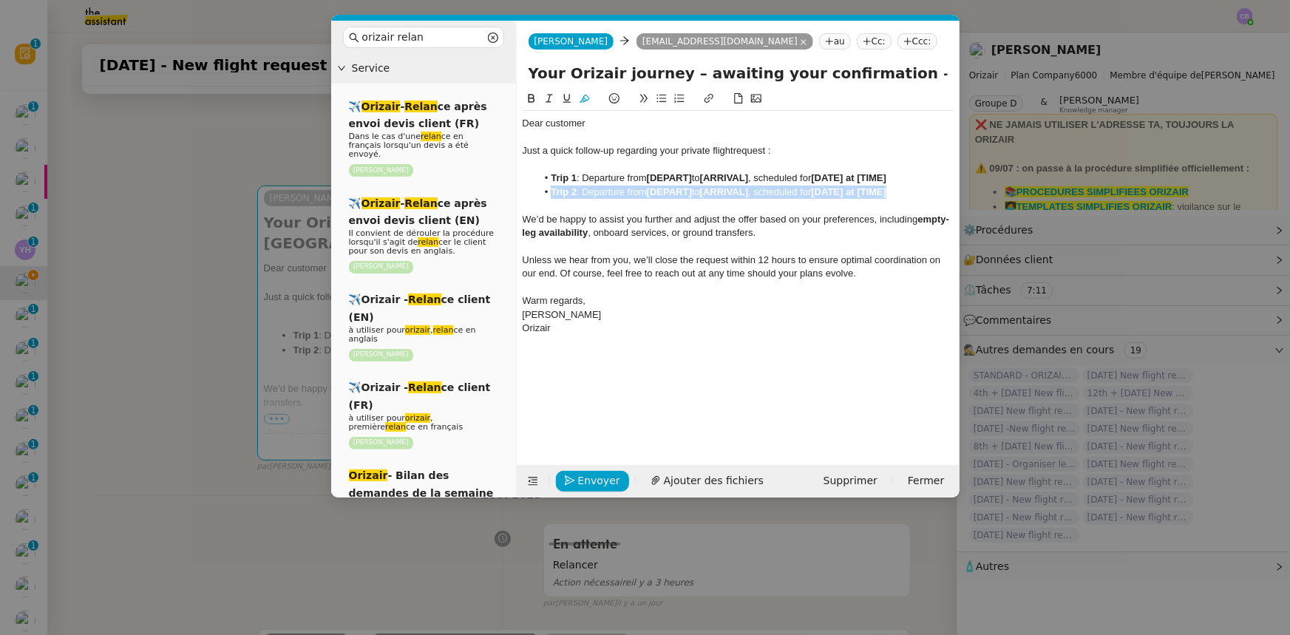
drag, startPoint x: 902, startPoint y: 193, endPoint x: 528, endPoint y: 194, distance: 374.2
click at [528, 194] on ul "Trip 1 : Departure from [DEPART] to [ARRIVAL] , scheduled for [DATE] at [TIME] …" at bounding box center [738, 185] width 431 height 27
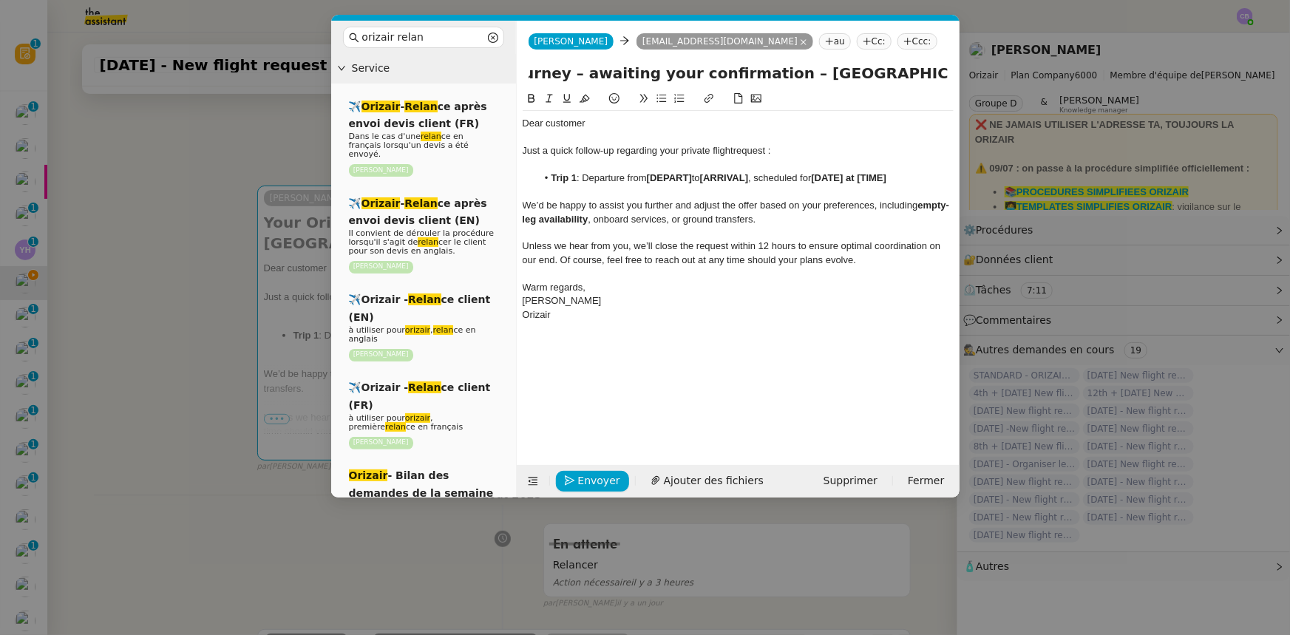
scroll to position [0, 165]
drag, startPoint x: 890, startPoint y: 74, endPoint x: 907, endPoint y: 73, distance: 17.8
click at [859, 73] on input "Your Orizair journey – awaiting your confirmation – [GEOGRAPHIC_DATA] → [GEOGRA…" at bounding box center [738, 73] width 419 height 22
drag, startPoint x: 694, startPoint y: 180, endPoint x: 649, endPoint y: 177, distance: 45.2
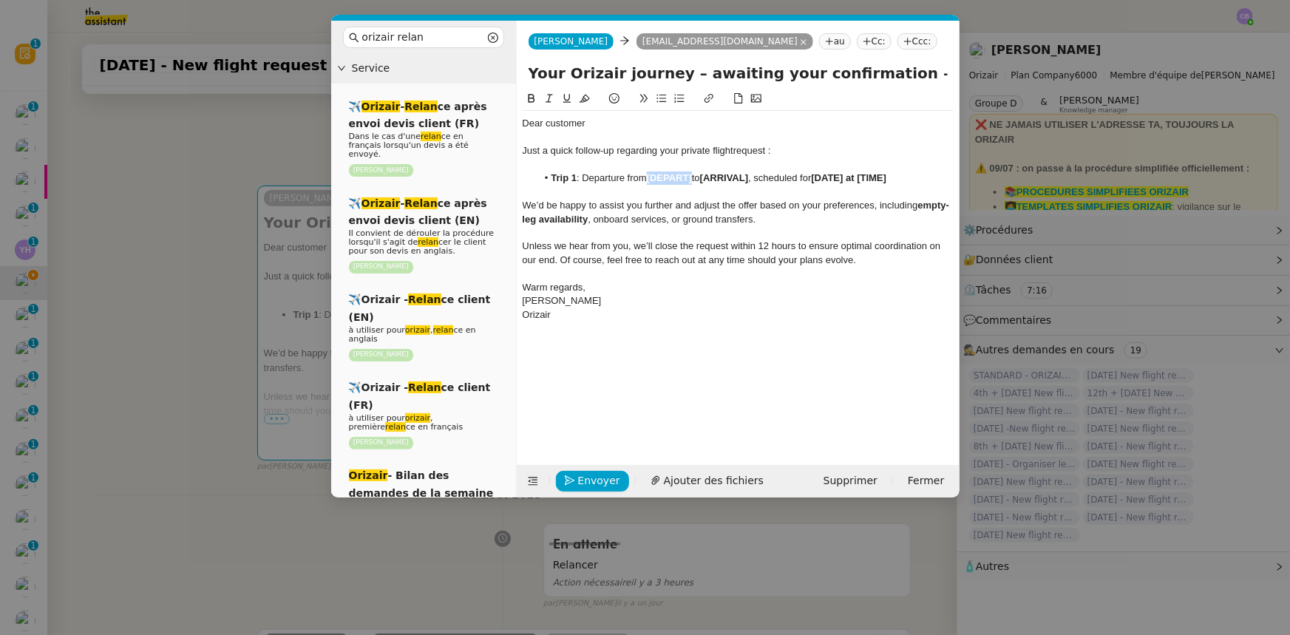
click at [649, 177] on strong "[DEPART]" at bounding box center [669, 177] width 45 height 11
drag, startPoint x: 650, startPoint y: 177, endPoint x: 757, endPoint y: 177, distance: 107.2
click at [757, 177] on li "Trip 1 : Departure from [GEOGRAPHIC_DATA] to [ARRIVAL] , scheduled for [DATE] a…" at bounding box center [745, 178] width 417 height 13
click at [533, 98] on icon at bounding box center [532, 98] width 10 height 10
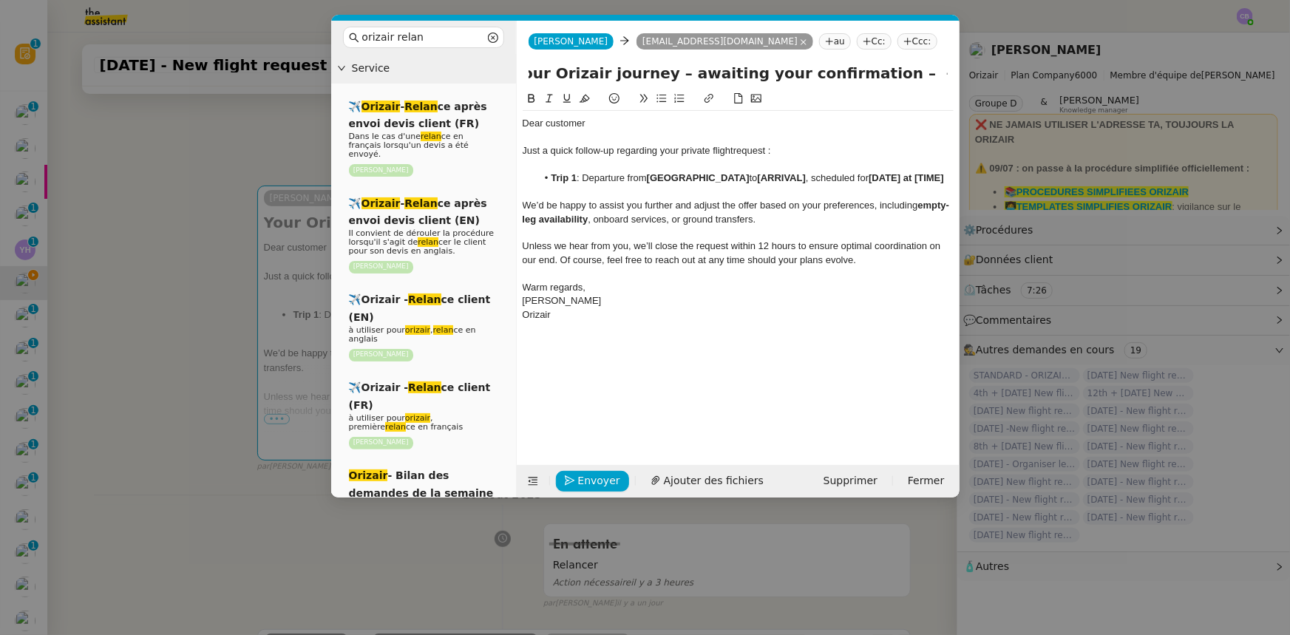
drag, startPoint x: 913, startPoint y: 74, endPoint x: 940, endPoint y: 78, distance: 27.6
click at [859, 78] on input "Your Orizair journey – awaiting your confirmation – → [GEOGRAPHIC_DATA]" at bounding box center [738, 73] width 419 height 22
drag, startPoint x: 830, startPoint y: 178, endPoint x: 783, endPoint y: 177, distance: 46.6
click at [783, 177] on strong "[ARRIVAL]" at bounding box center [782, 177] width 48 height 11
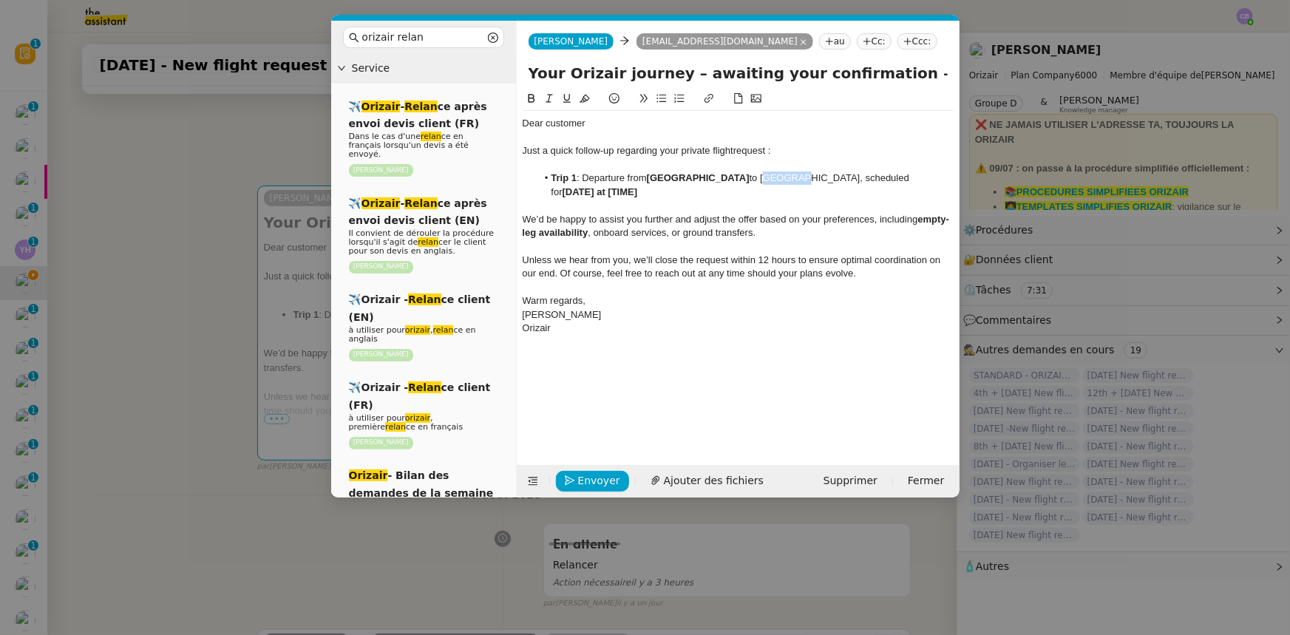
drag, startPoint x: 783, startPoint y: 177, endPoint x: 812, endPoint y: 179, distance: 28.9
click at [812, 179] on li "Trip 1 : Departure from [GEOGRAPHIC_DATA] to [GEOGRAPHIC_DATA], scheduled for […" at bounding box center [745, 185] width 417 height 27
click at [532, 95] on icon at bounding box center [531, 98] width 7 height 9
drag, startPoint x: 912, startPoint y: 175, endPoint x: 882, endPoint y: 174, distance: 29.6
click at [638, 186] on strong "[DATE] at [TIME]" at bounding box center [600, 191] width 75 height 11
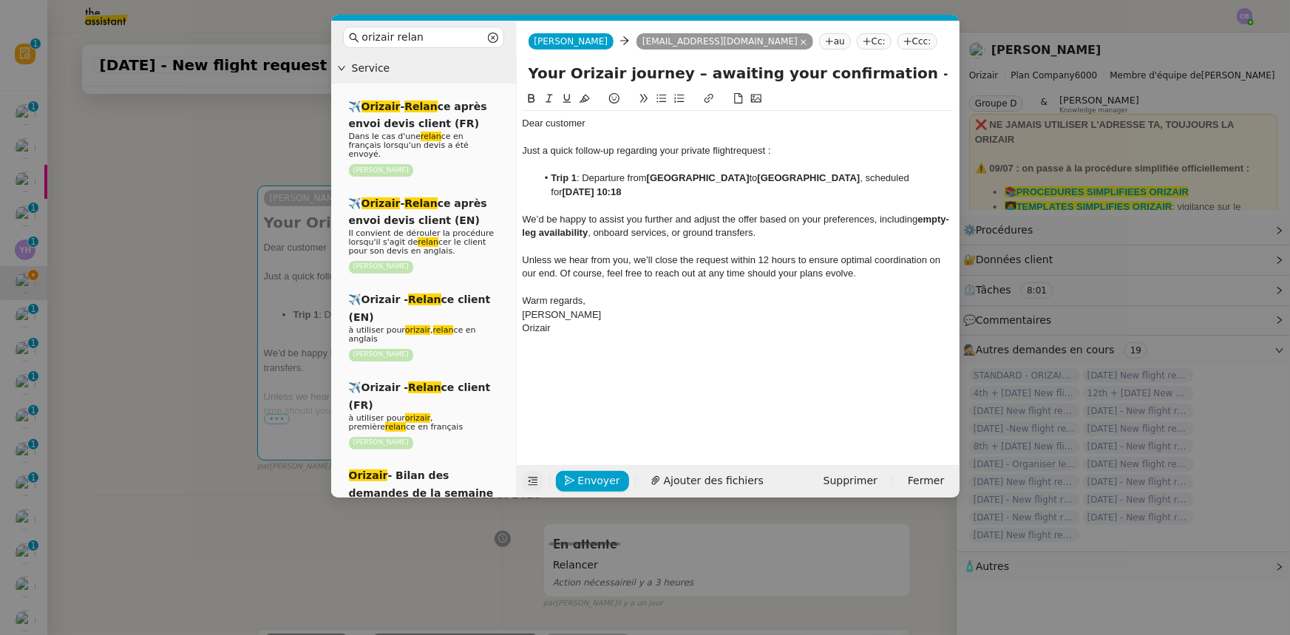
click at [536, 393] on icon at bounding box center [533, 481] width 10 height 10
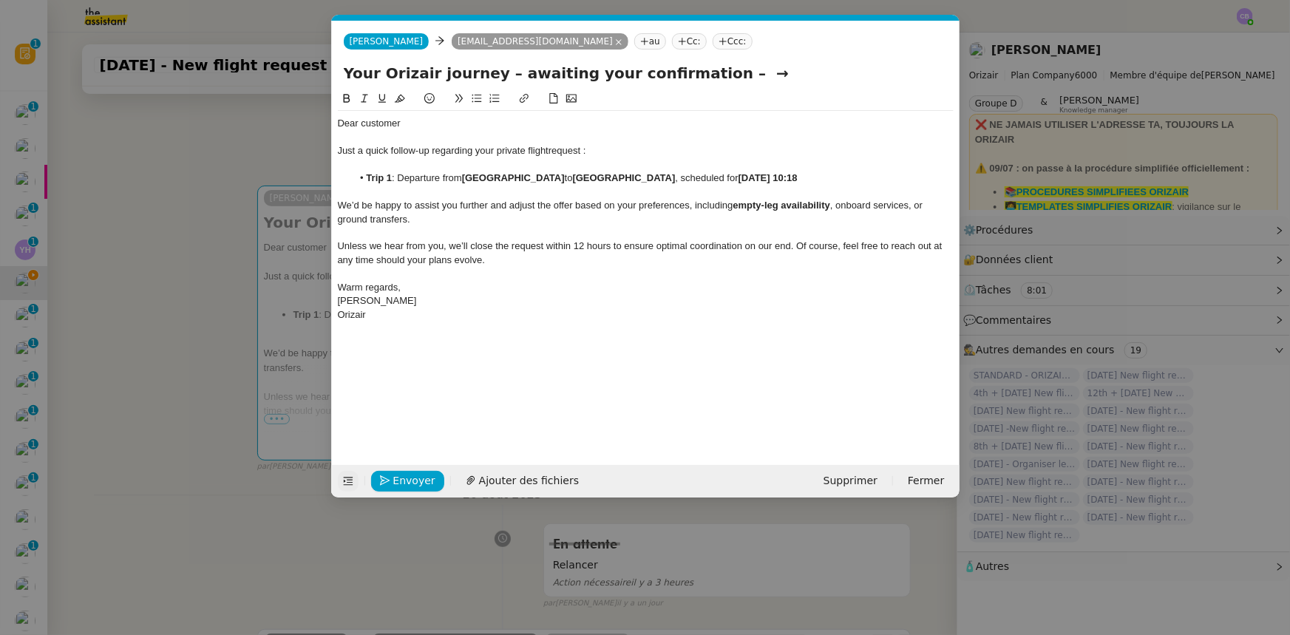
click at [722, 74] on input "Your Orizair journey – awaiting your confirmation – →" at bounding box center [646, 73] width 604 height 22
type input "Your Orizair journey – awaiting your confirmation"
click at [396, 393] on span "Envoyer" at bounding box center [414, 481] width 42 height 17
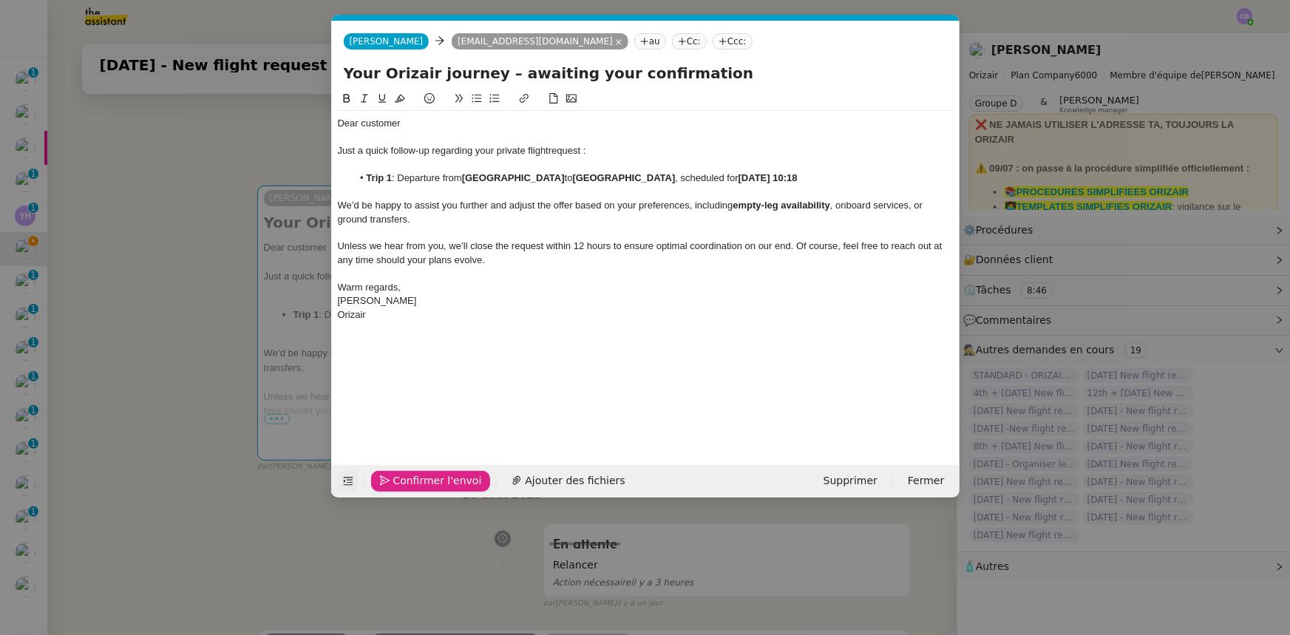
click at [396, 393] on span "Confirmer l'envoi" at bounding box center [437, 481] width 89 height 17
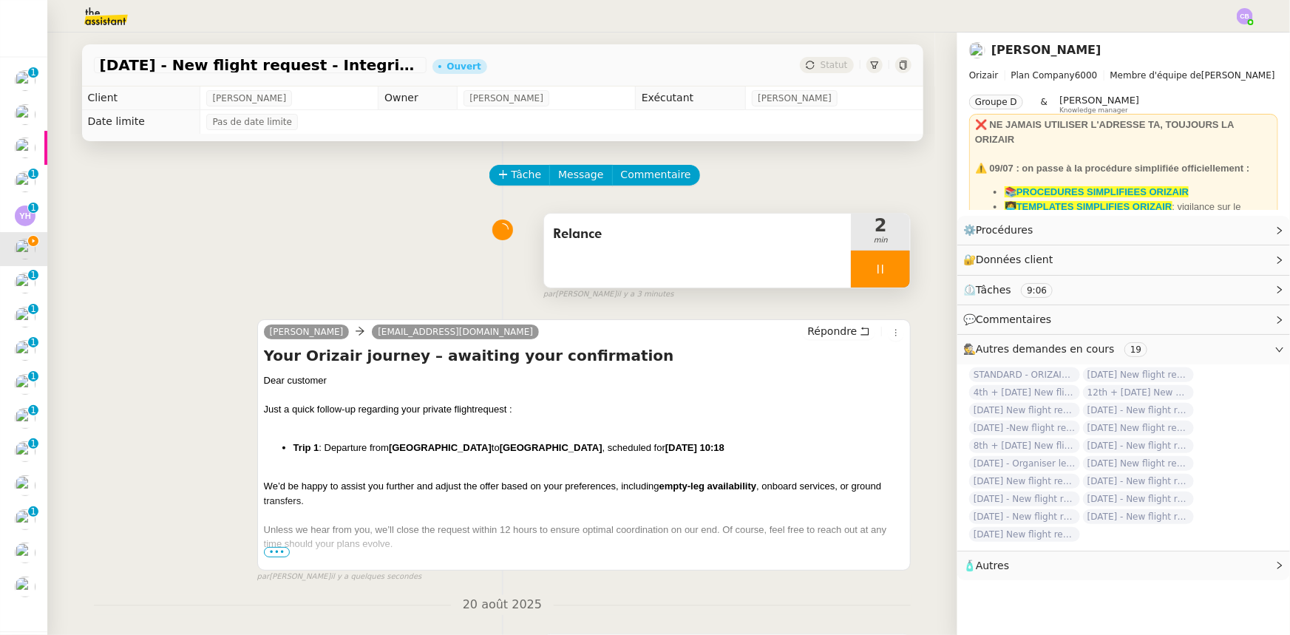
click at [853, 266] on div at bounding box center [880, 269] width 59 height 37
click at [859, 284] on button at bounding box center [896, 269] width 30 height 37
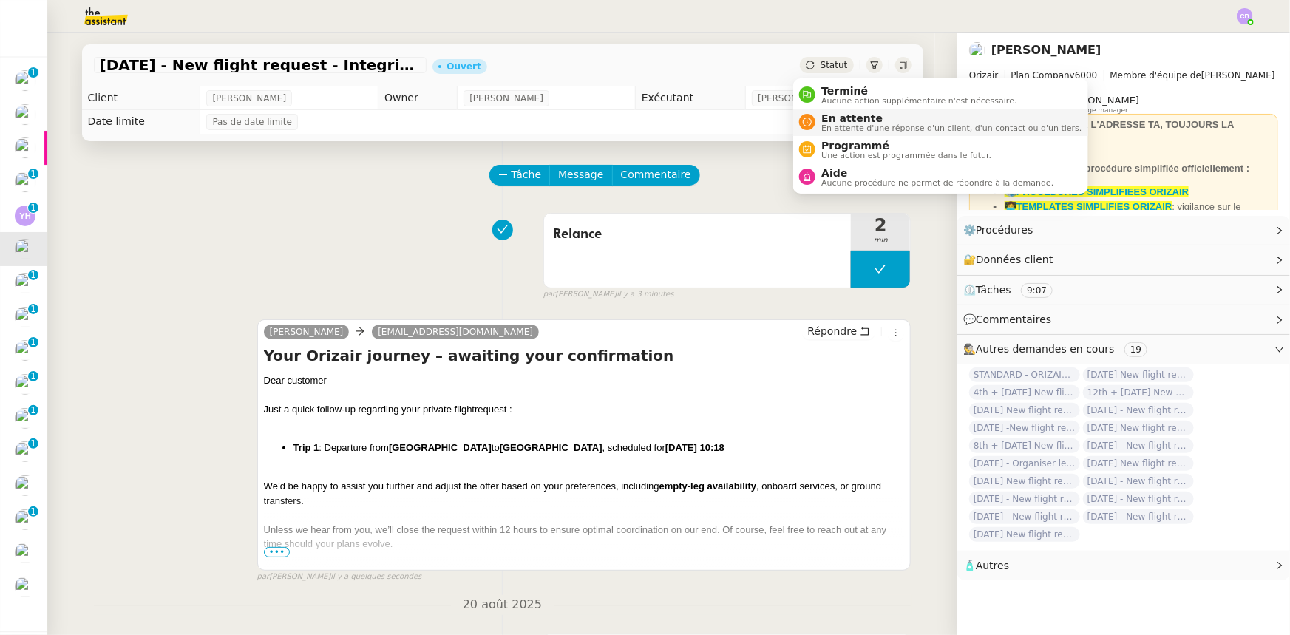
click at [850, 120] on span "En attente" at bounding box center [952, 118] width 260 height 12
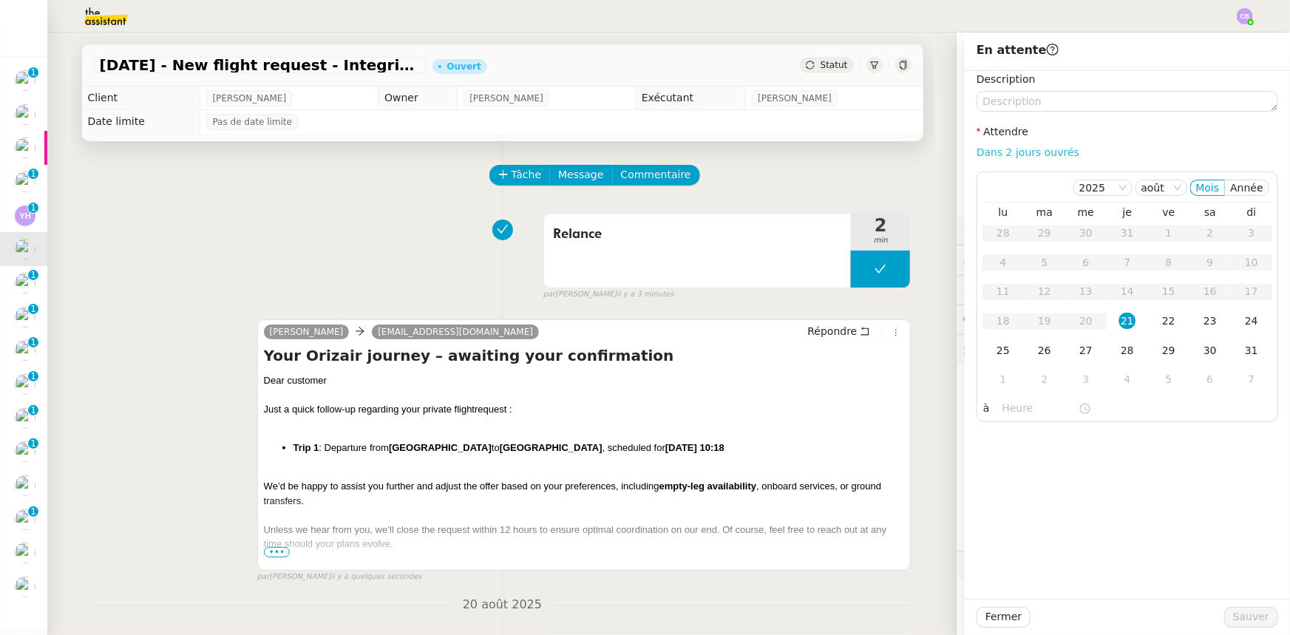
click at [859, 154] on link "Dans 2 jours ouvrés" at bounding box center [1028, 152] width 103 height 12
type input "07:00"
click at [859, 320] on div "22" at bounding box center [1169, 321] width 16 height 16
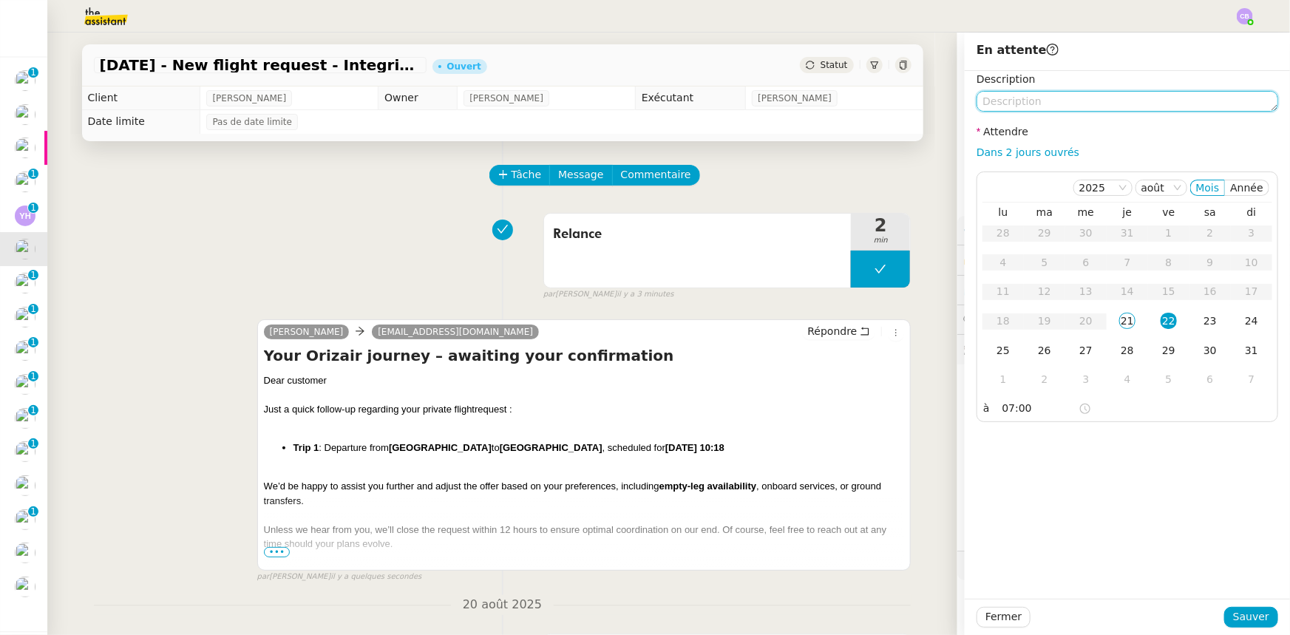
click at [859, 98] on textarea at bounding box center [1128, 101] width 302 height 21
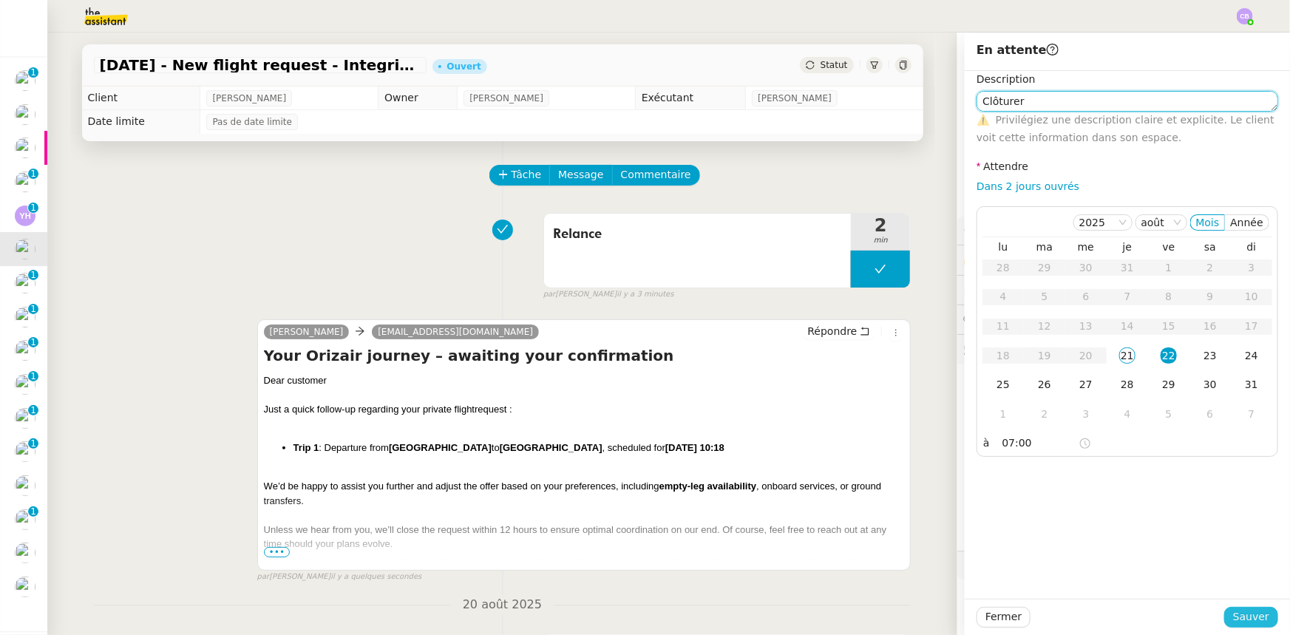
type textarea "Clôturer"
click at [859, 393] on span "Sauver" at bounding box center [1251, 617] width 36 height 17
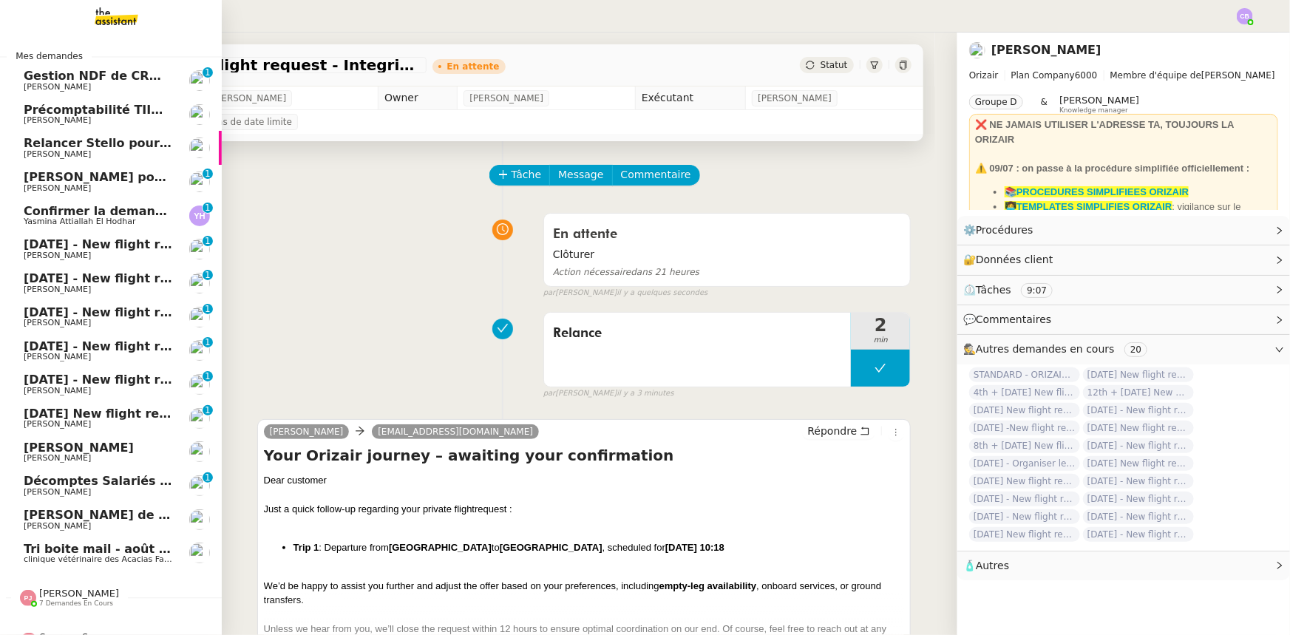
click at [52, 247] on span "[DATE] - New flight request - [PERSON_NAME]" at bounding box center [176, 244] width 305 height 14
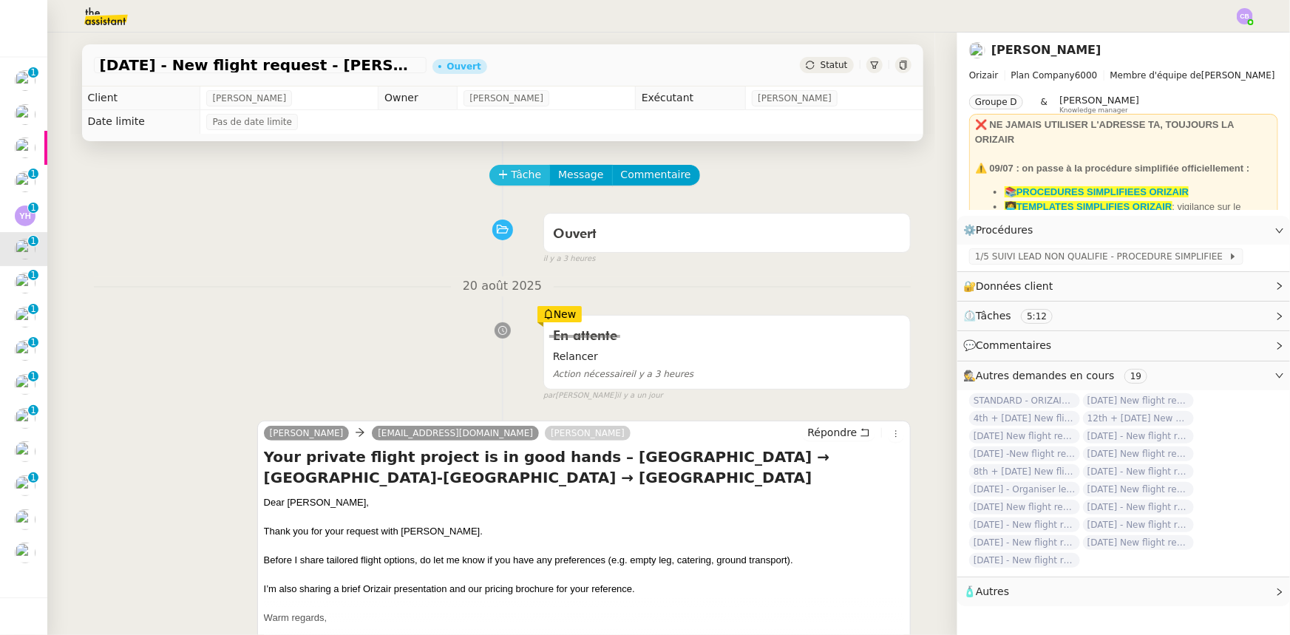
click at [512, 183] on span "Tâche" at bounding box center [527, 174] width 30 height 17
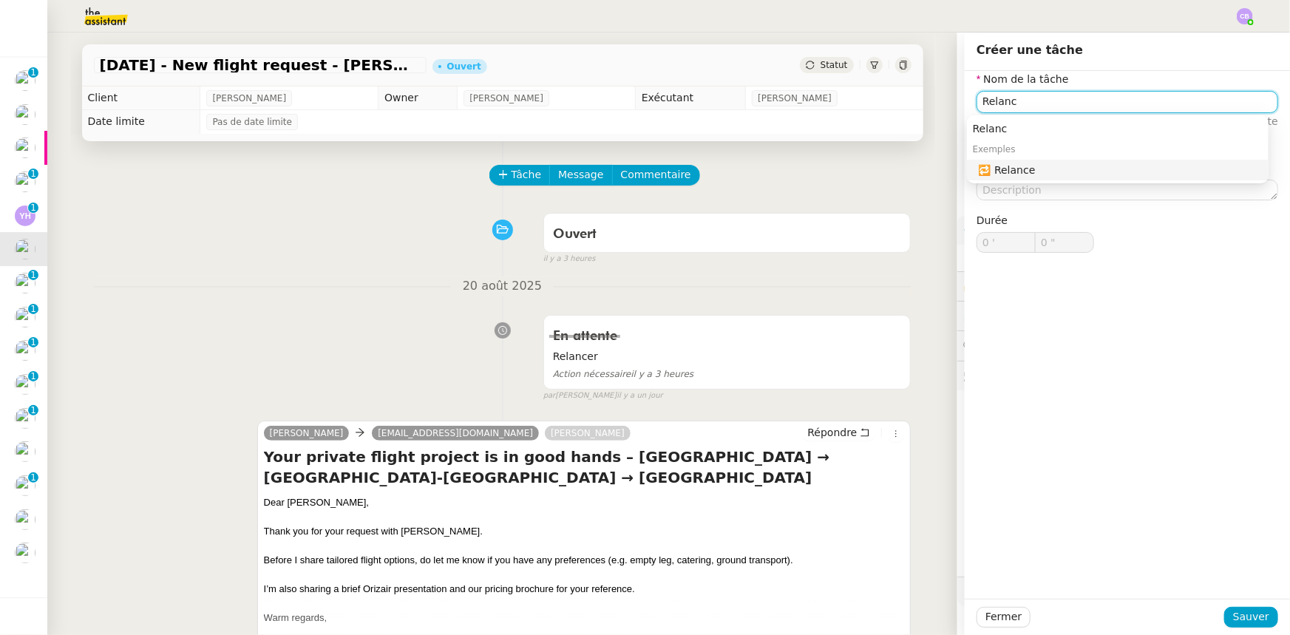
click at [859, 175] on div "🔁 Relance" at bounding box center [1121, 169] width 284 height 13
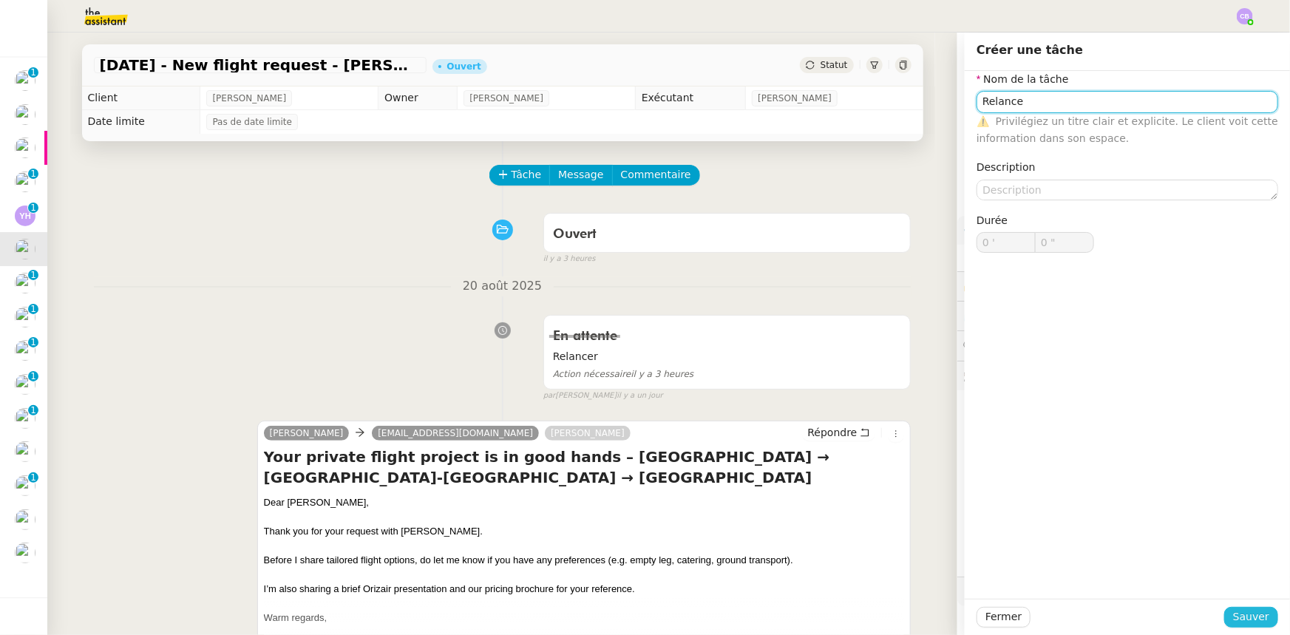
type input "Relance"
click at [859, 393] on span "Sauver" at bounding box center [1251, 617] width 36 height 17
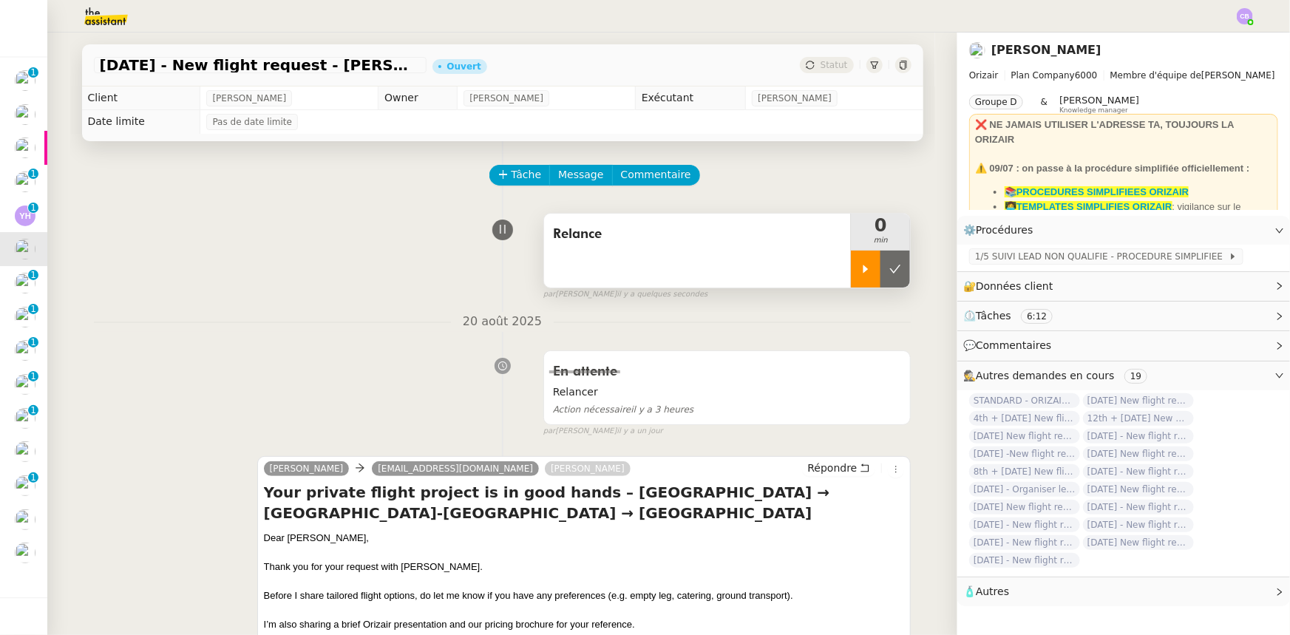
click at [855, 278] on div at bounding box center [866, 269] width 30 height 37
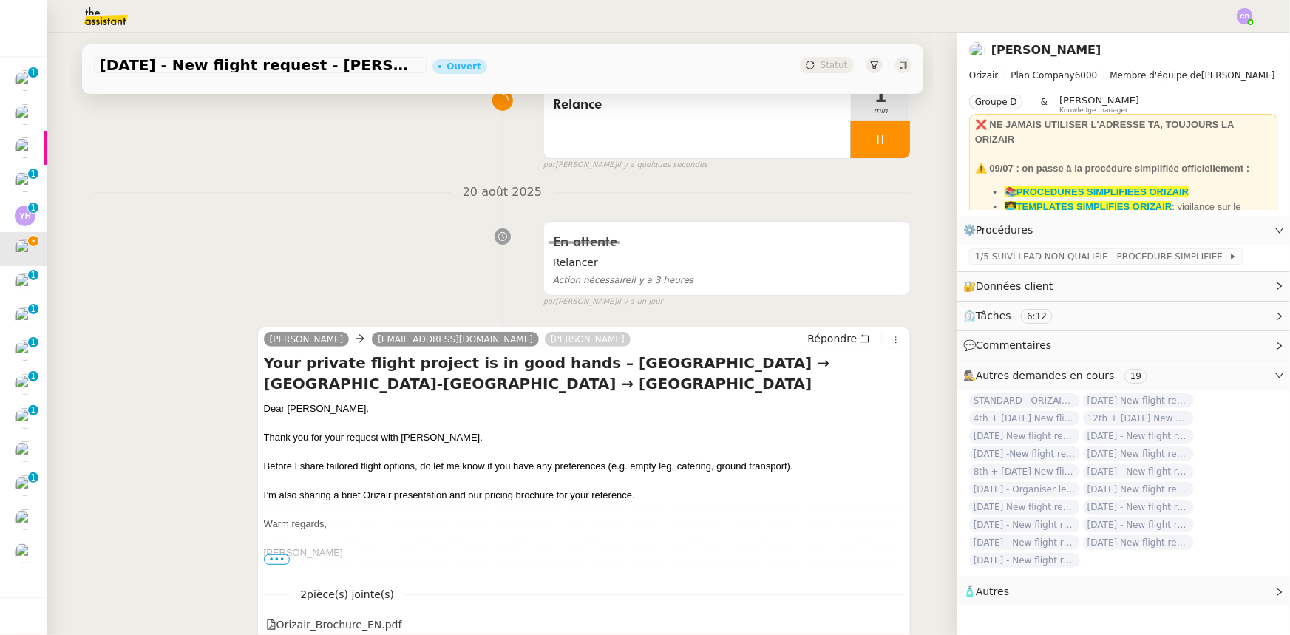
scroll to position [134, 0]
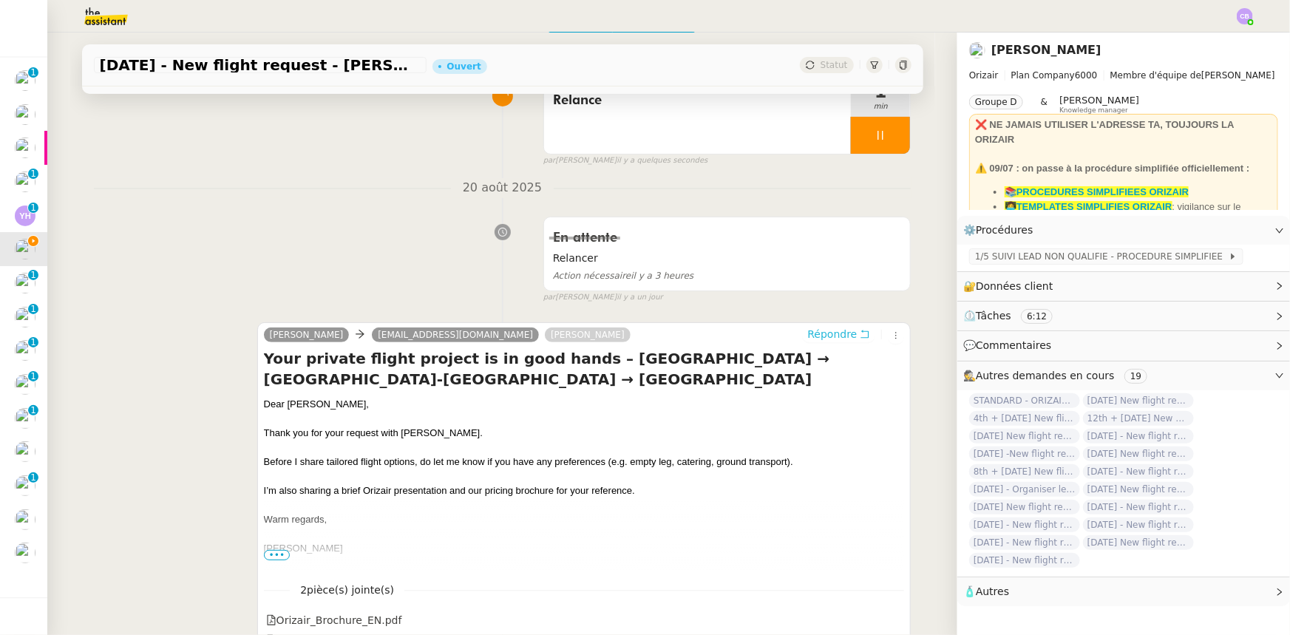
click at [825, 339] on span "Répondre" at bounding box center [833, 334] width 50 height 15
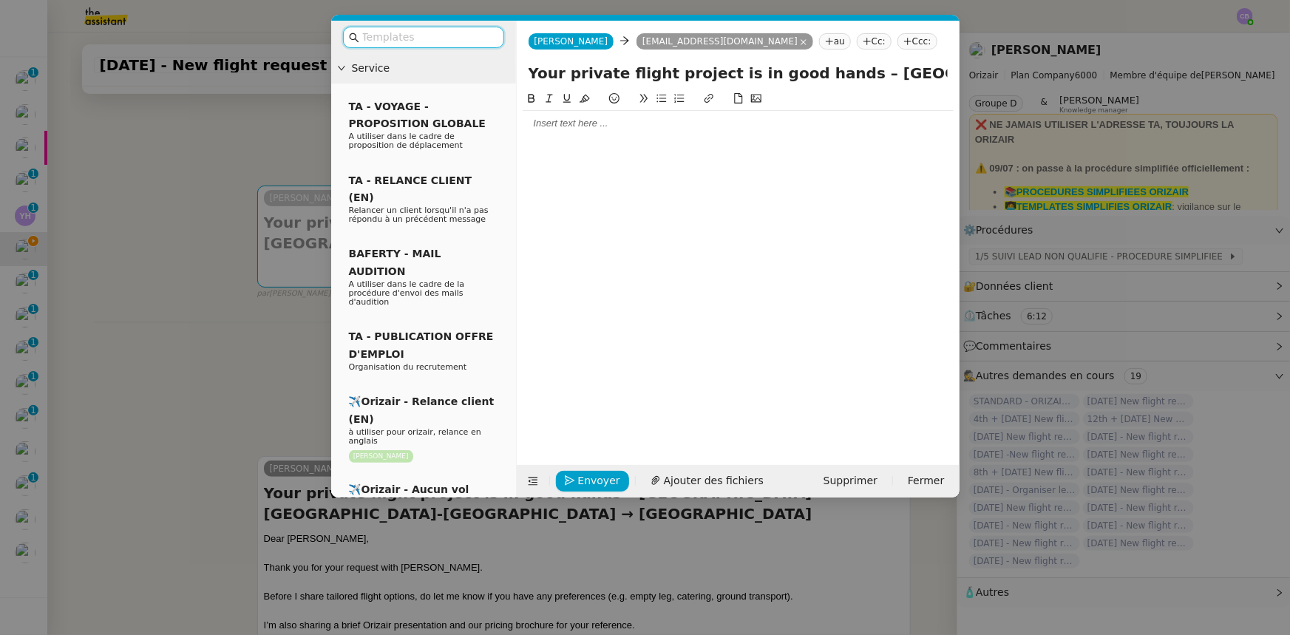
click at [471, 37] on input "text" at bounding box center [428, 37] width 133 height 17
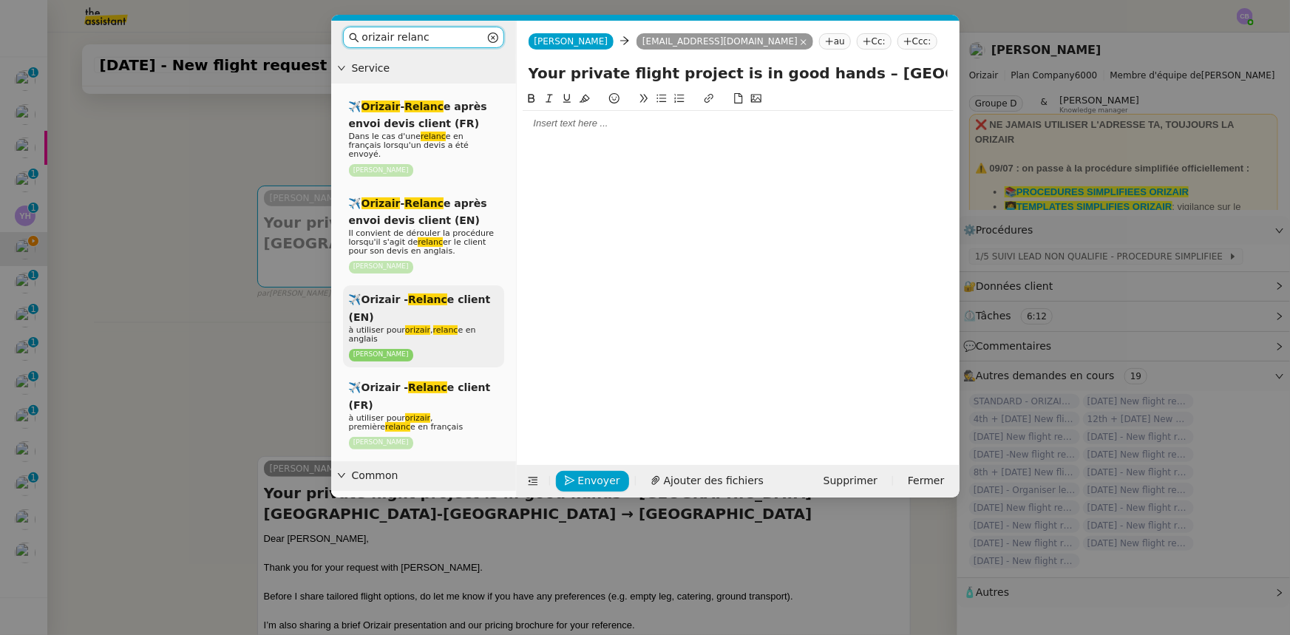
type input "orizair relanc"
click at [478, 297] on div "✈️Orizair - Relanc e client (EN) à utiliser pour orizair , relanc e en anglais …" at bounding box center [423, 326] width 161 height 82
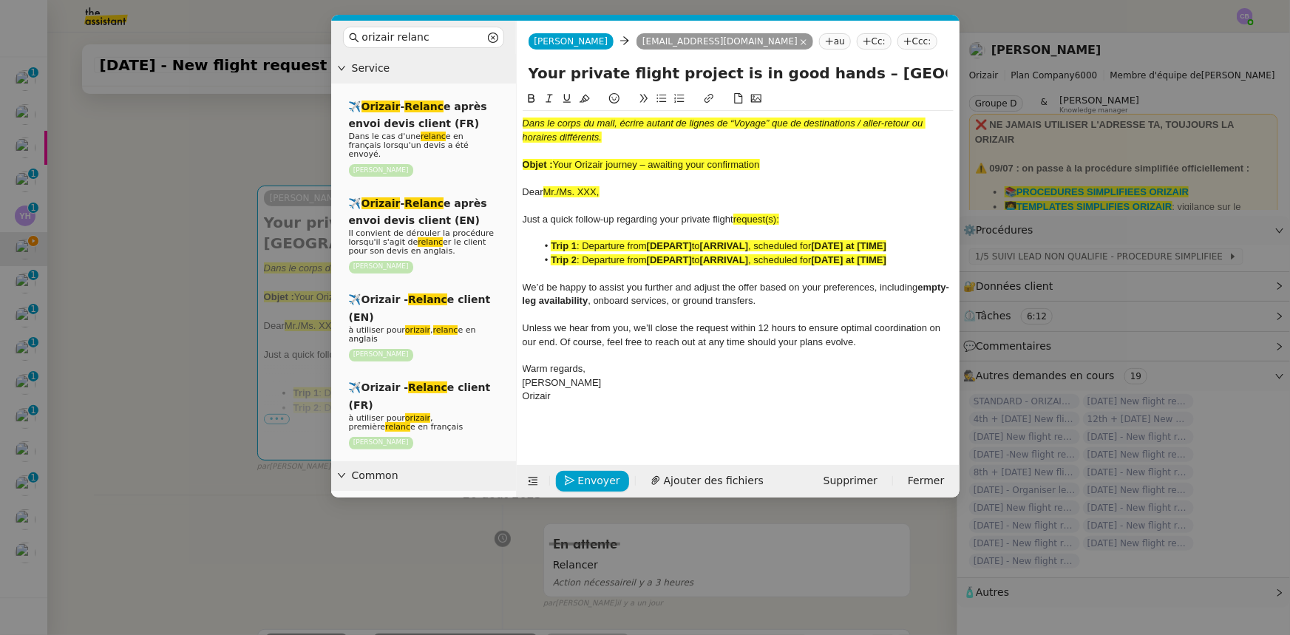
drag, startPoint x: 762, startPoint y: 163, endPoint x: 557, endPoint y: 162, distance: 205.6
click at [557, 162] on div "Objet : Your Orizair journey – awaiting your confirmation" at bounding box center [738, 164] width 431 height 13
copy span "Your Orizair journey – awaiting your confirmation"
drag, startPoint x: 825, startPoint y: 72, endPoint x: 525, endPoint y: 71, distance: 300.2
click at [525, 71] on div "Your private flight project is in good hands – [GEOGRAPHIC_DATA] → [GEOGRAPHIC_…" at bounding box center [738, 76] width 443 height 28
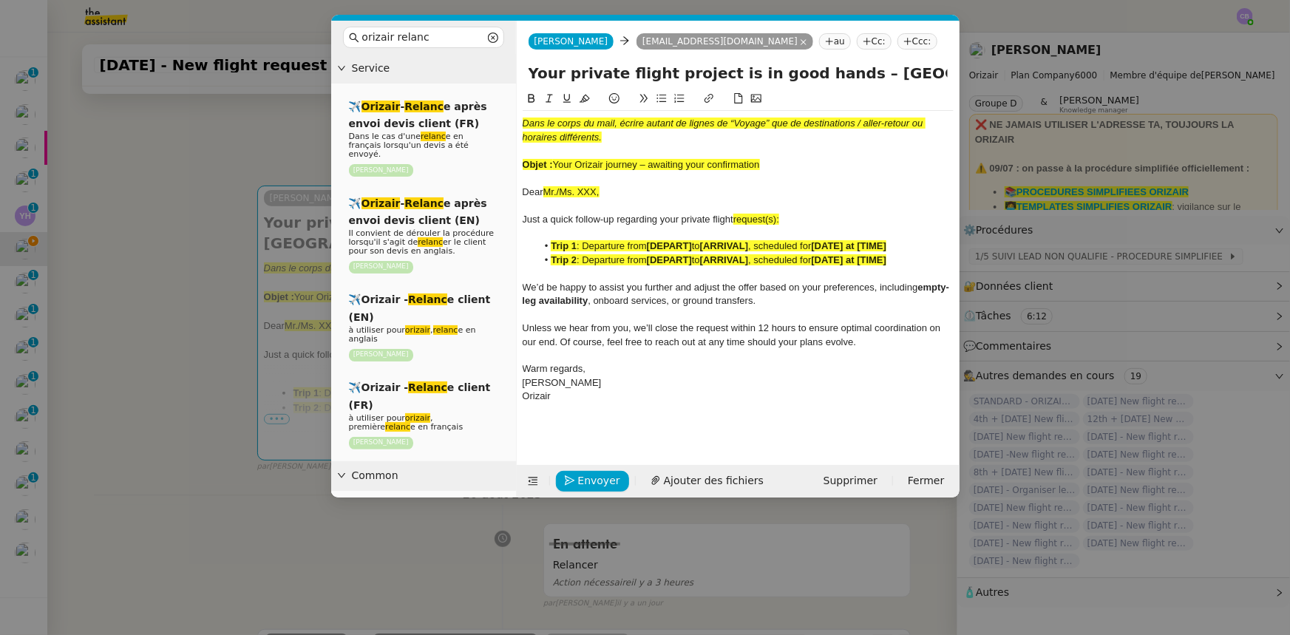
paste input "Orizair journey – awaiting your confirmation"
type input "Your Orizair journey – awaiting your confirmation – [GEOGRAPHIC_DATA] → [GEOGRA…"
drag, startPoint x: 766, startPoint y: 165, endPoint x: 521, endPoint y: 117, distance: 250.2
click at [521, 117] on nz-spin "Dans le corps du mail, écrire autant de lignes de “Voyage” que de destinations …" at bounding box center [738, 269] width 443 height 358
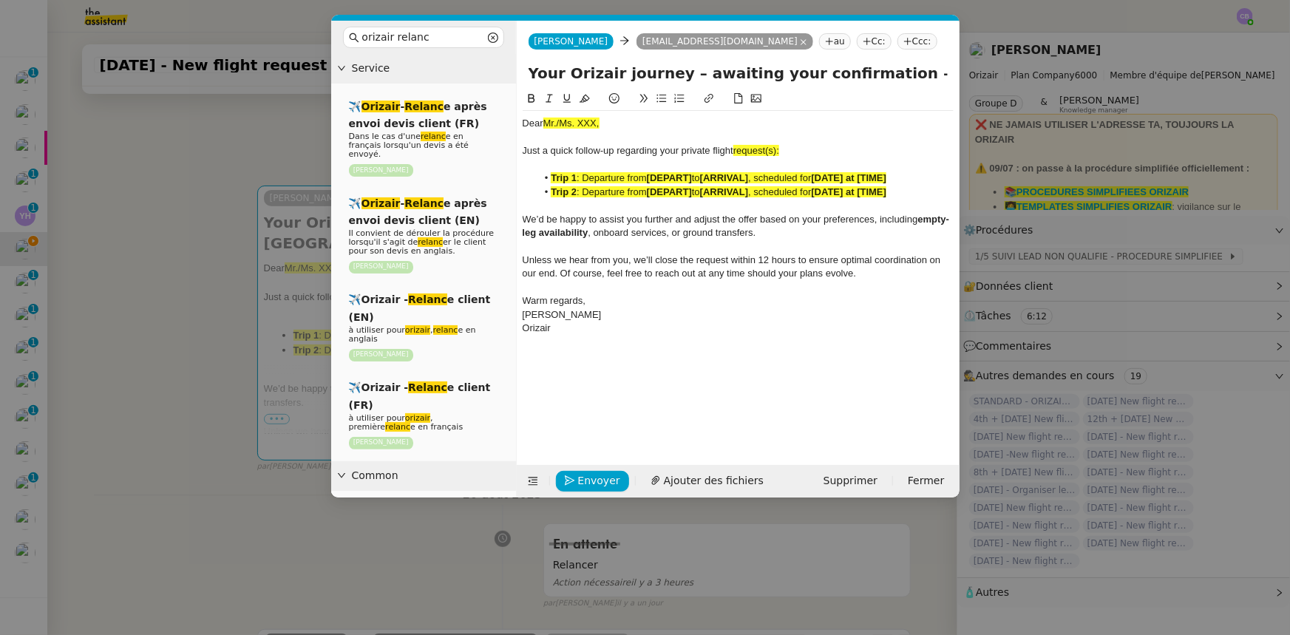
click at [187, 158] on nz-modal-container "orizair relanc Service ✈️ Orizair - Relanc e après envoi devis client (FR) Dans…" at bounding box center [645, 317] width 1290 height 635
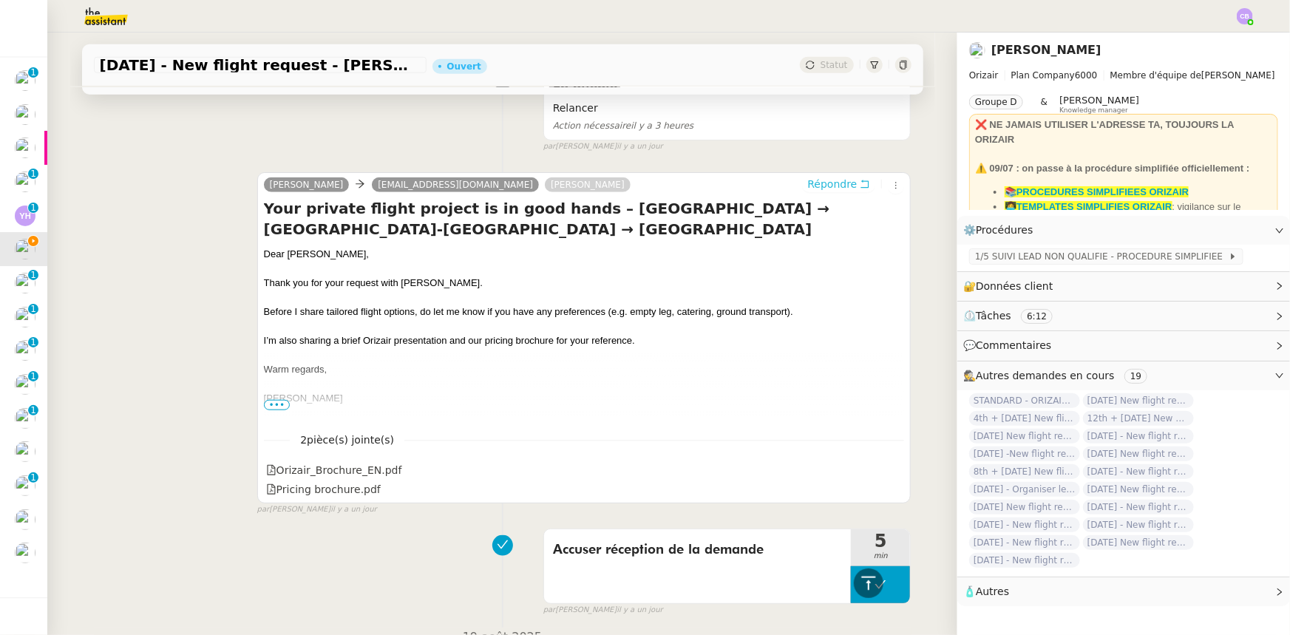
scroll to position [581, 0]
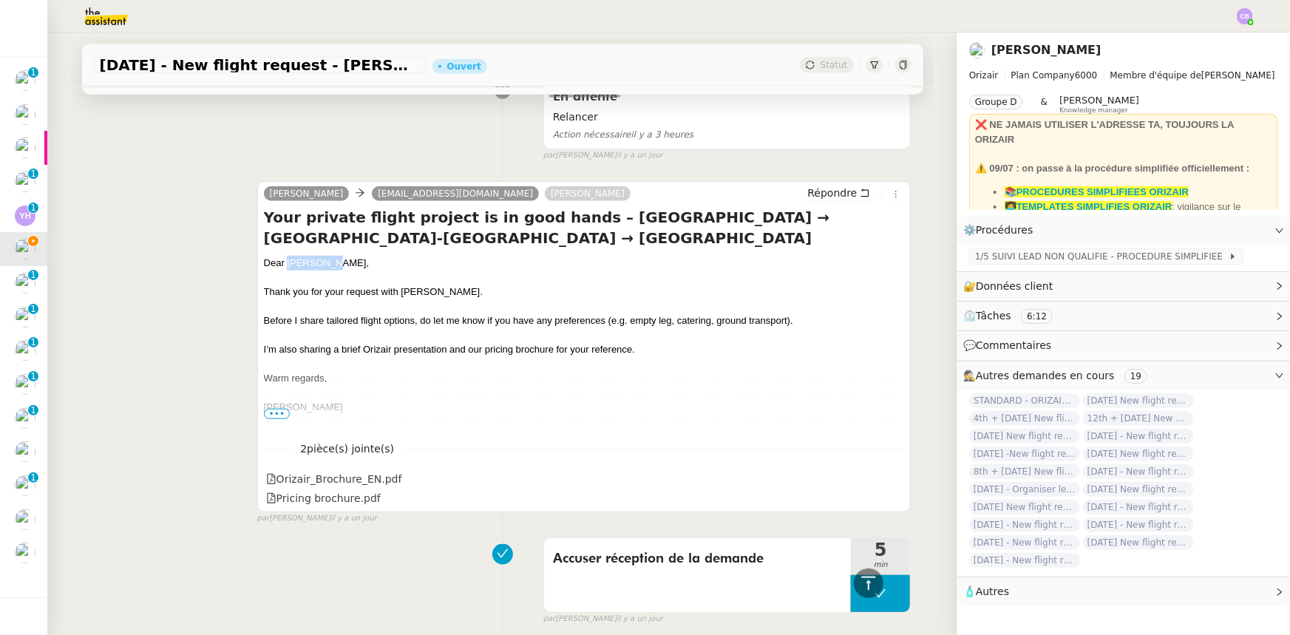
drag, startPoint x: 321, startPoint y: 246, endPoint x: 282, endPoint y: 240, distance: 38.9
click at [282, 256] on div "Dear [PERSON_NAME]," at bounding box center [584, 263] width 641 height 15
copy div "[PERSON_NAME]"
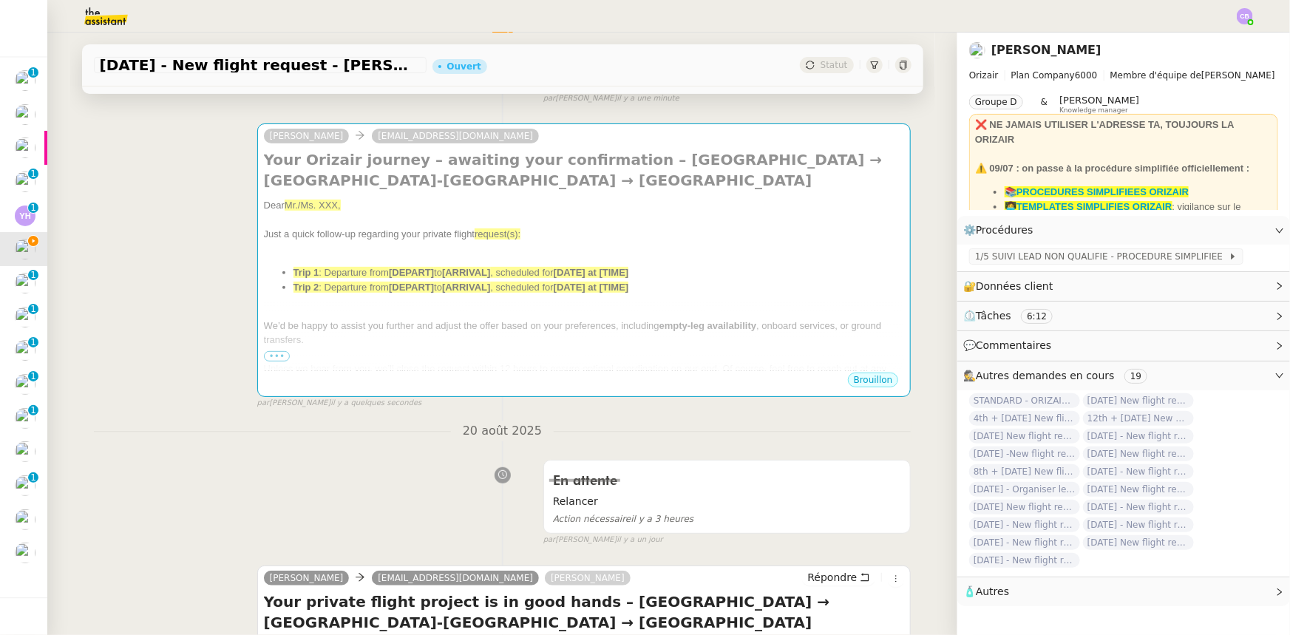
scroll to position [177, 0]
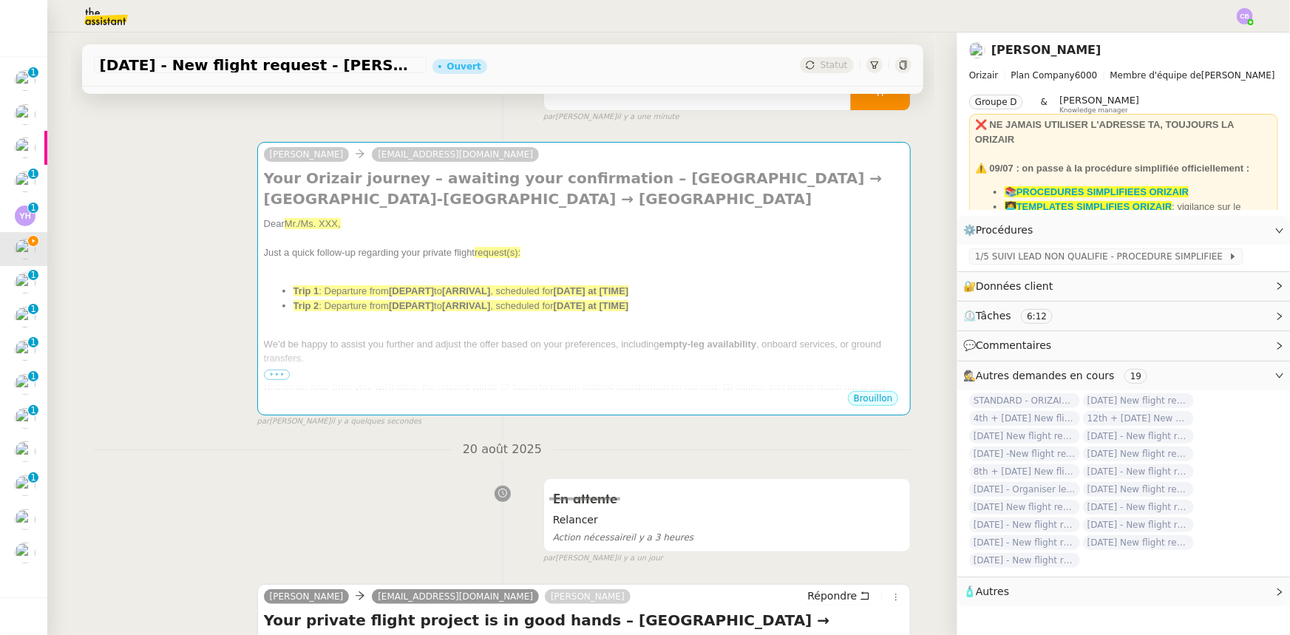
click at [356, 288] on span ": Departure from" at bounding box center [354, 290] width 70 height 11
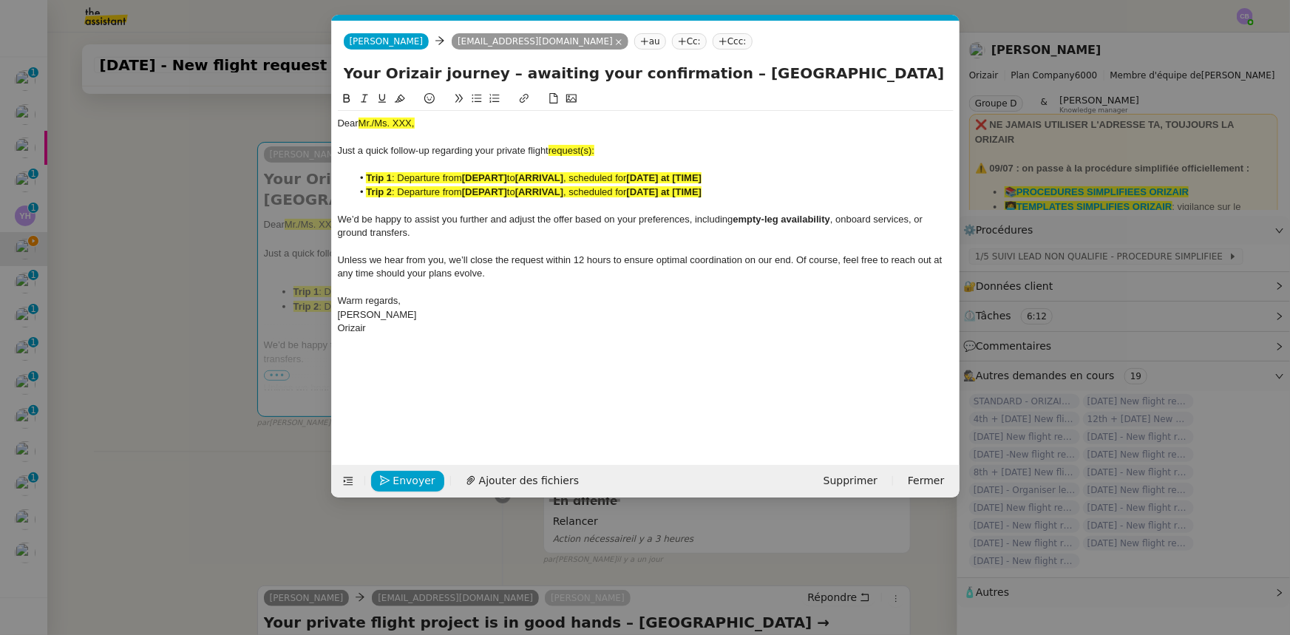
scroll to position [0, 89]
drag, startPoint x: 418, startPoint y: 123, endPoint x: 357, endPoint y: 125, distance: 60.7
click at [357, 125] on div "Dear Mr./Ms. XXX," at bounding box center [646, 123] width 616 height 13
click at [399, 100] on icon at bounding box center [400, 98] width 10 height 10
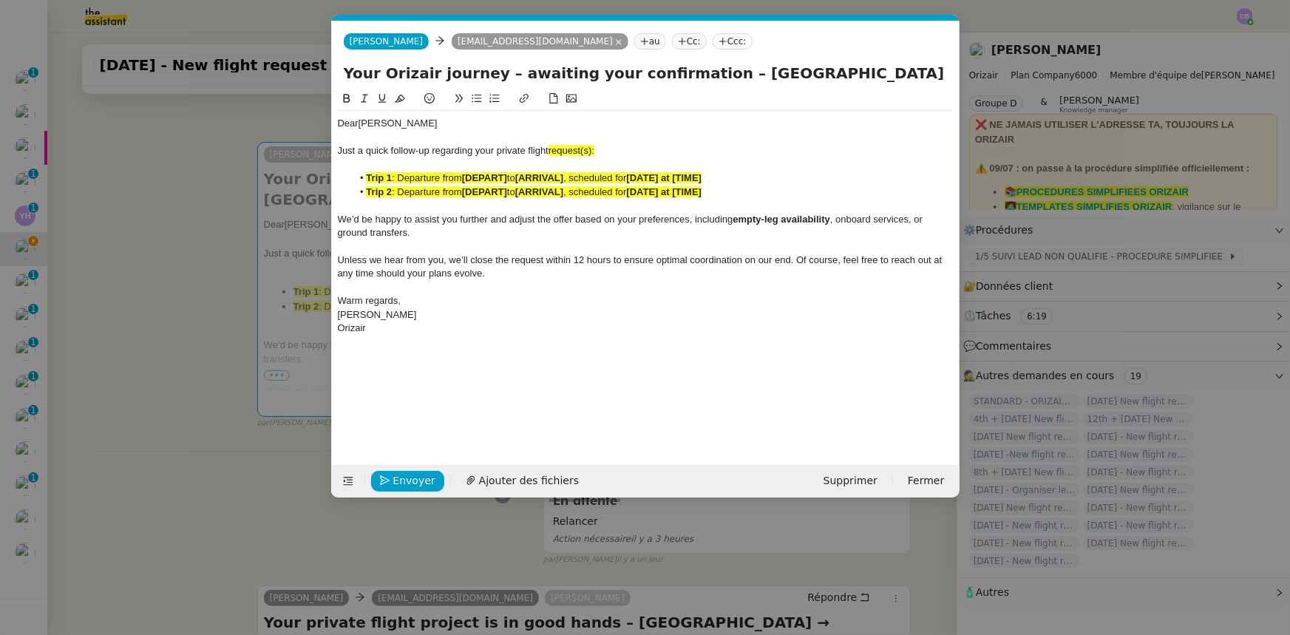
click at [593, 150] on span "request(s):" at bounding box center [572, 150] width 46 height 11
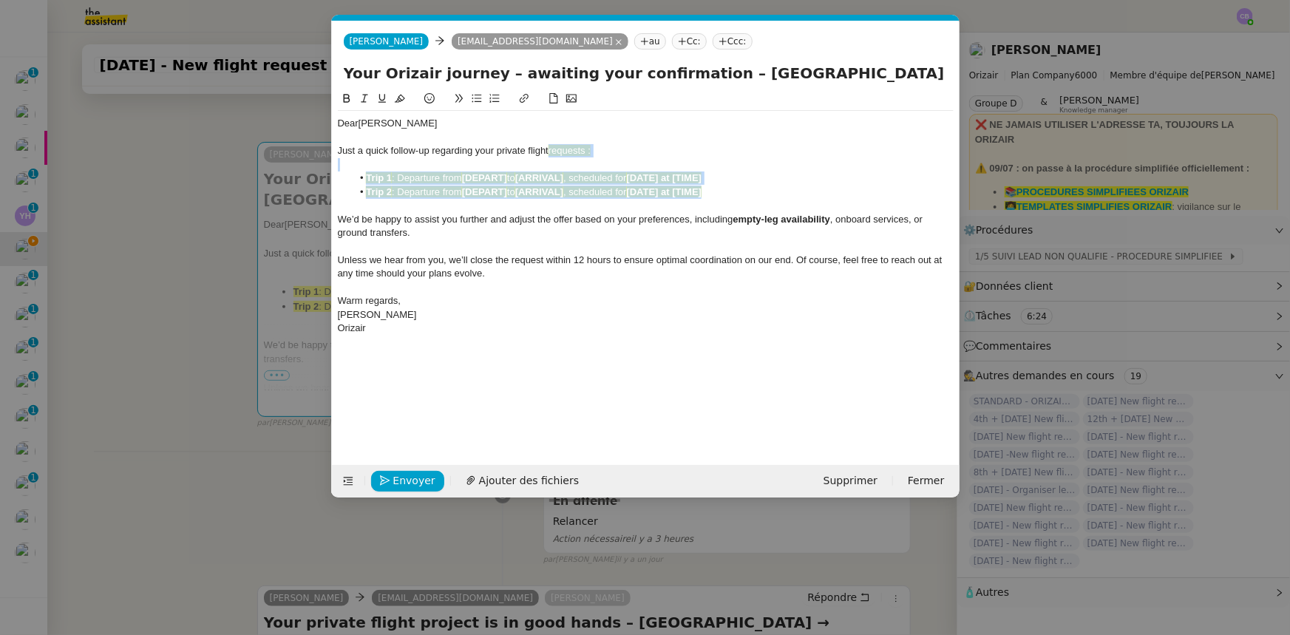
drag, startPoint x: 723, startPoint y: 189, endPoint x: 552, endPoint y: 153, distance: 175.3
click at [552, 153] on div "Dear [PERSON_NAME] Just a quick follow-up regarding your private flight request…" at bounding box center [646, 226] width 616 height 230
click at [399, 101] on icon at bounding box center [400, 98] width 10 height 10
click at [455, 206] on div at bounding box center [646, 205] width 616 height 13
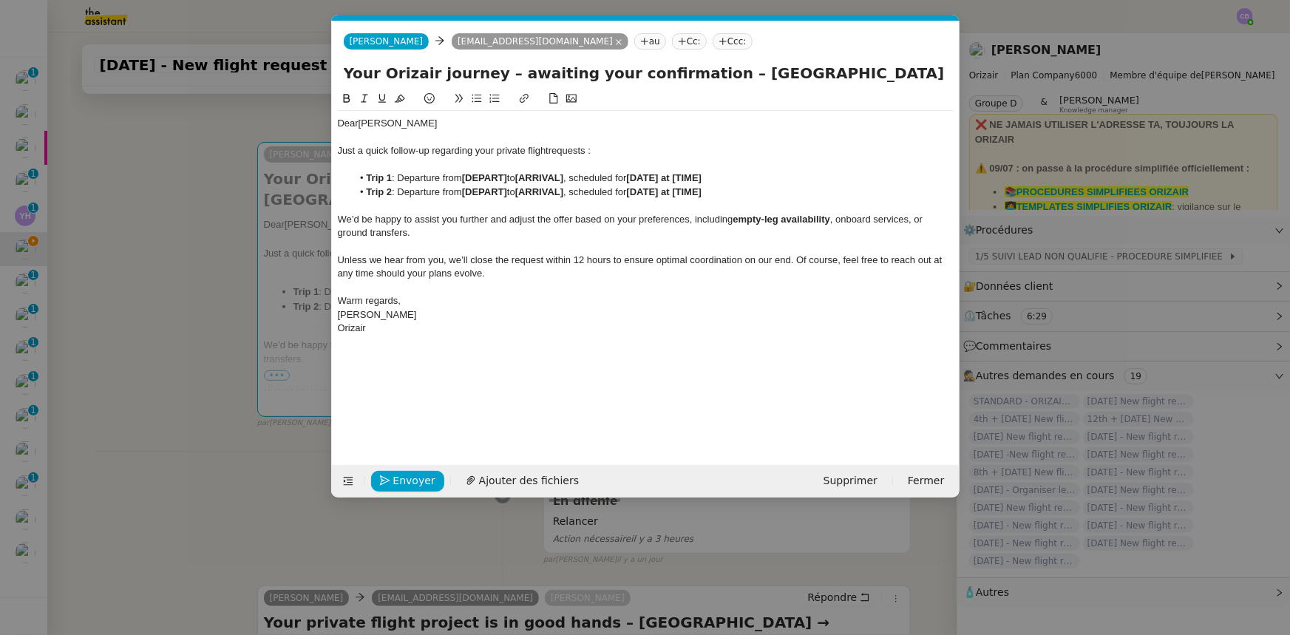
drag, startPoint x: 705, startPoint y: 70, endPoint x: 782, endPoint y: 76, distance: 77.1
click at [782, 76] on input "Your Orizair journey – awaiting your confirmation – [GEOGRAPHIC_DATA] → [GEOGRA…" at bounding box center [646, 73] width 604 height 22
drag, startPoint x: 510, startPoint y: 177, endPoint x: 466, endPoint y: 177, distance: 44.4
click at [466, 177] on li "Trip 1 : Departure from [DEPART] to [ARRIVAL] , scheduled for [DATE] at [TIME]" at bounding box center [653, 178] width 602 height 13
drag, startPoint x: 466, startPoint y: 177, endPoint x: 510, endPoint y: 180, distance: 43.7
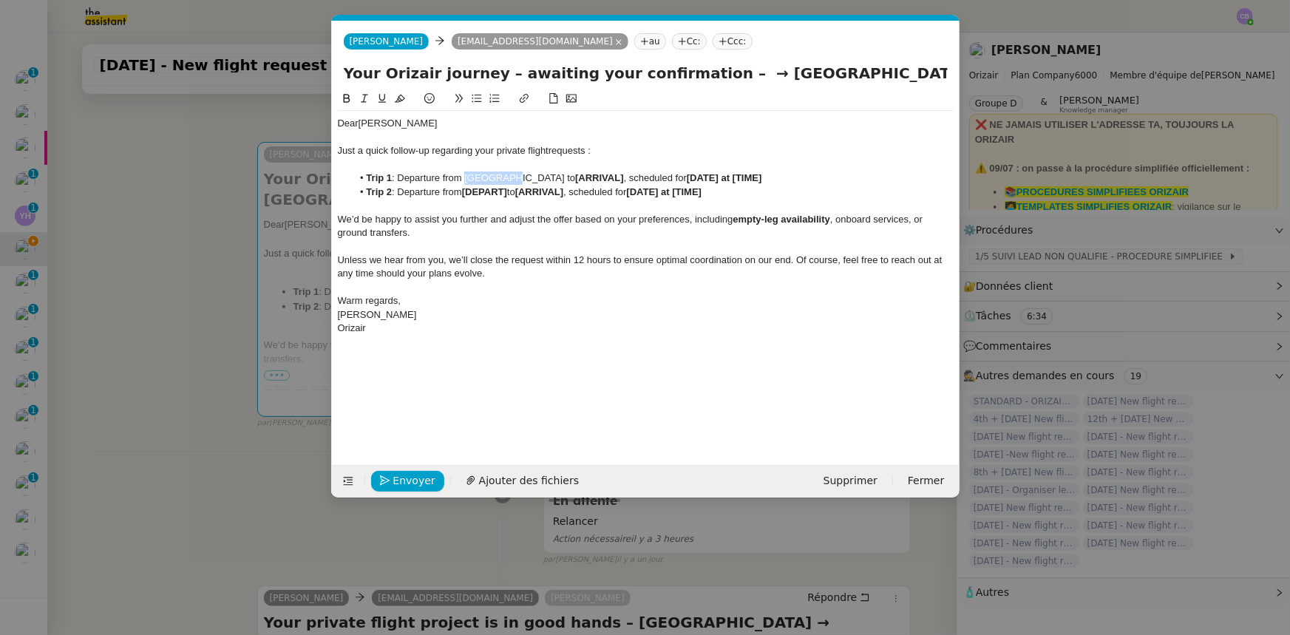
click at [510, 180] on li "Trip 1 : Departure from [GEOGRAPHIC_DATA] to [ARRIVAL] , scheduled for [DATE] a…" at bounding box center [653, 178] width 602 height 13
click at [349, 99] on icon at bounding box center [347, 98] width 10 height 10
click at [513, 180] on strong "[GEOGRAPHIC_DATA]" at bounding box center [513, 177] width 103 height 11
drag, startPoint x: 728, startPoint y: 72, endPoint x: 843, endPoint y: 78, distance: 115.6
click at [843, 78] on input "Your Orizair journey – awaiting your confirmation – → [GEOGRAPHIC_DATA]-[GEOGRA…" at bounding box center [646, 73] width 604 height 22
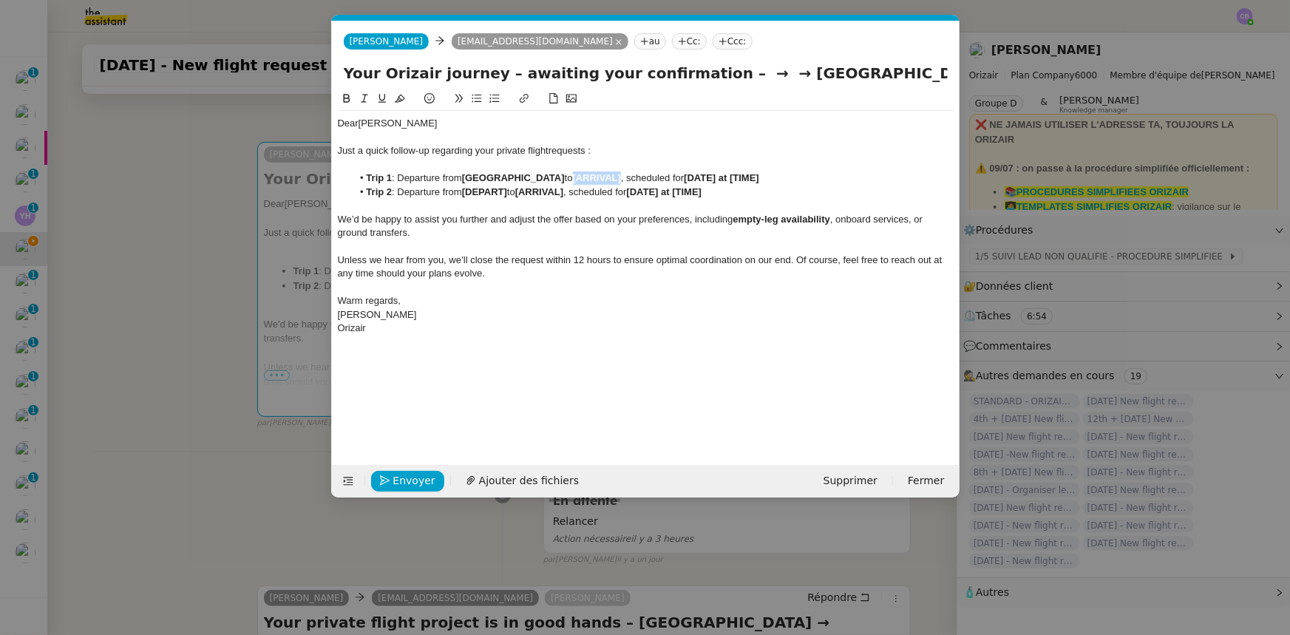
drag, startPoint x: 610, startPoint y: 177, endPoint x: 563, endPoint y: 177, distance: 46.6
click at [573, 177] on strong "[ARRIVAL]" at bounding box center [597, 177] width 48 height 11
drag, startPoint x: 563, startPoint y: 177, endPoint x: 634, endPoint y: 180, distance: 71.1
click at [634, 180] on li "Trip 1 : Departure from [GEOGRAPHIC_DATA] to [GEOGRAPHIC_DATA], scheduled for […" at bounding box center [653, 178] width 602 height 13
click at [339, 98] on button at bounding box center [347, 98] width 18 height 17
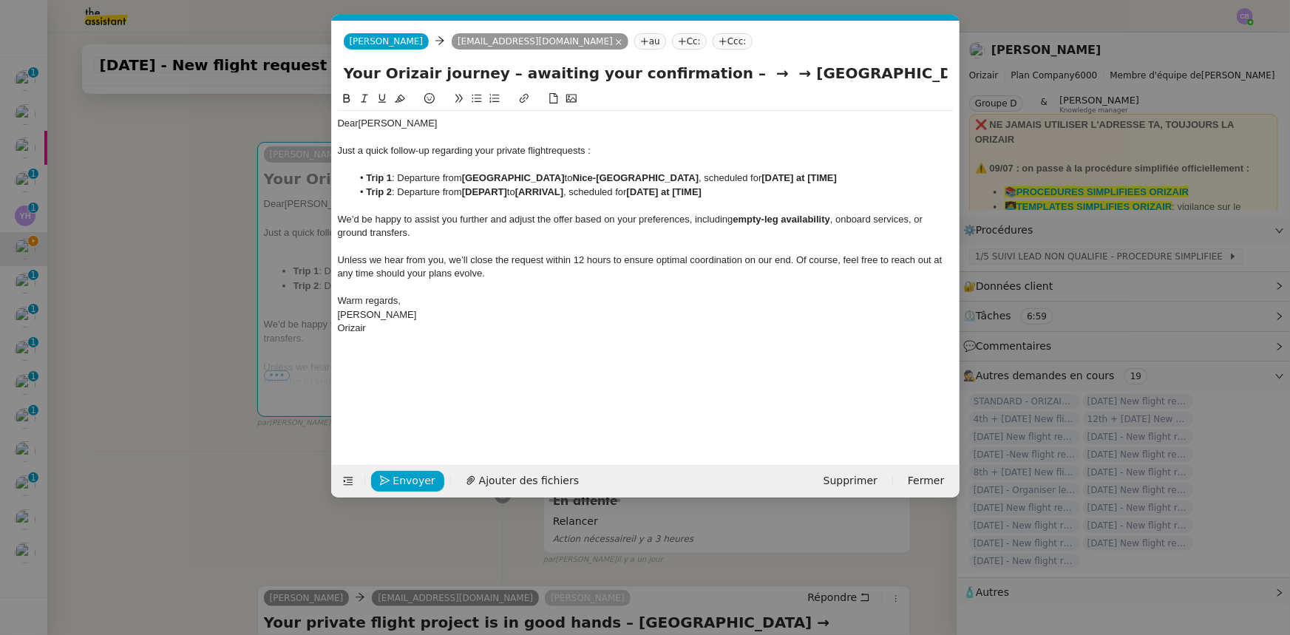
click at [638, 177] on strong "Nice-[GEOGRAPHIC_DATA]" at bounding box center [636, 177] width 126 height 11
drag, startPoint x: 771, startPoint y: 177, endPoint x: 740, endPoint y: 177, distance: 31.1
click at [762, 177] on strong "[DATE] at [TIME]" at bounding box center [799, 177] width 75 height 11
drag, startPoint x: 562, startPoint y: 180, endPoint x: 672, endPoint y: 178, distance: 110.2
click at [672, 178] on strong "Nice-[GEOGRAPHIC_DATA]" at bounding box center [636, 177] width 126 height 11
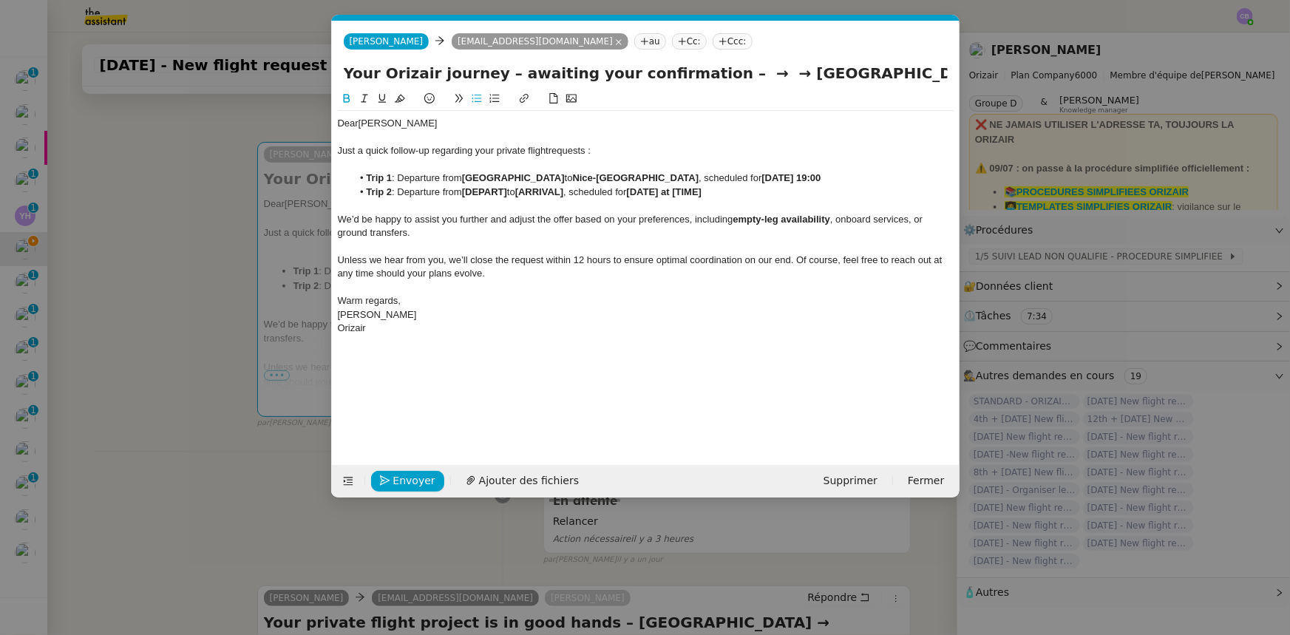
copy strong "Nice-[GEOGRAPHIC_DATA]"
drag, startPoint x: 512, startPoint y: 191, endPoint x: 468, endPoint y: 190, distance: 43.6
click at [468, 190] on strong "[DEPART]" at bounding box center [484, 191] width 45 height 11
drag, startPoint x: 466, startPoint y: 180, endPoint x: 549, endPoint y: 175, distance: 83.0
click at [549, 175] on li "Trip 1 : Departure from [GEOGRAPHIC_DATA] to [GEOGRAPHIC_DATA] , scheduled for …" at bounding box center [653, 178] width 602 height 13
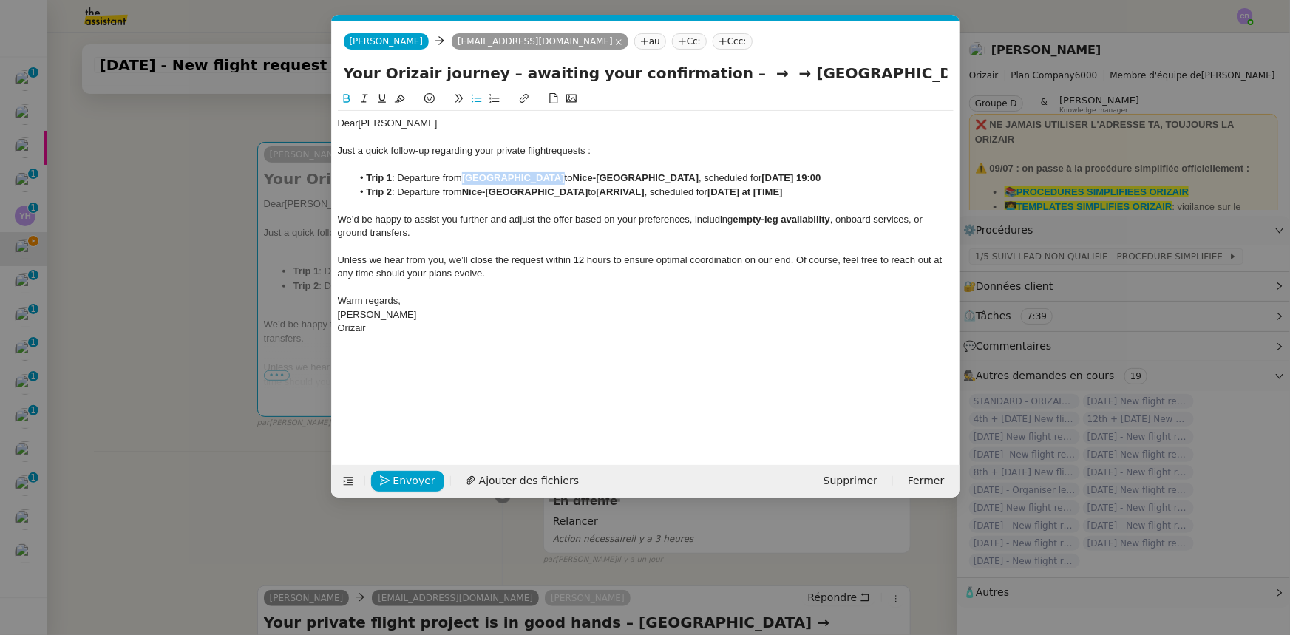
copy strong "[GEOGRAPHIC_DATA]"
drag, startPoint x: 592, startPoint y: 192, endPoint x: 640, endPoint y: 192, distance: 47.3
click at [640, 192] on strong "[ARRIVAL]" at bounding box center [620, 191] width 48 height 11
drag, startPoint x: 773, startPoint y: 190, endPoint x: 743, endPoint y: 192, distance: 29.7
click at [762, 192] on strong "[DATE] at [TIME]" at bounding box center [799, 191] width 75 height 11
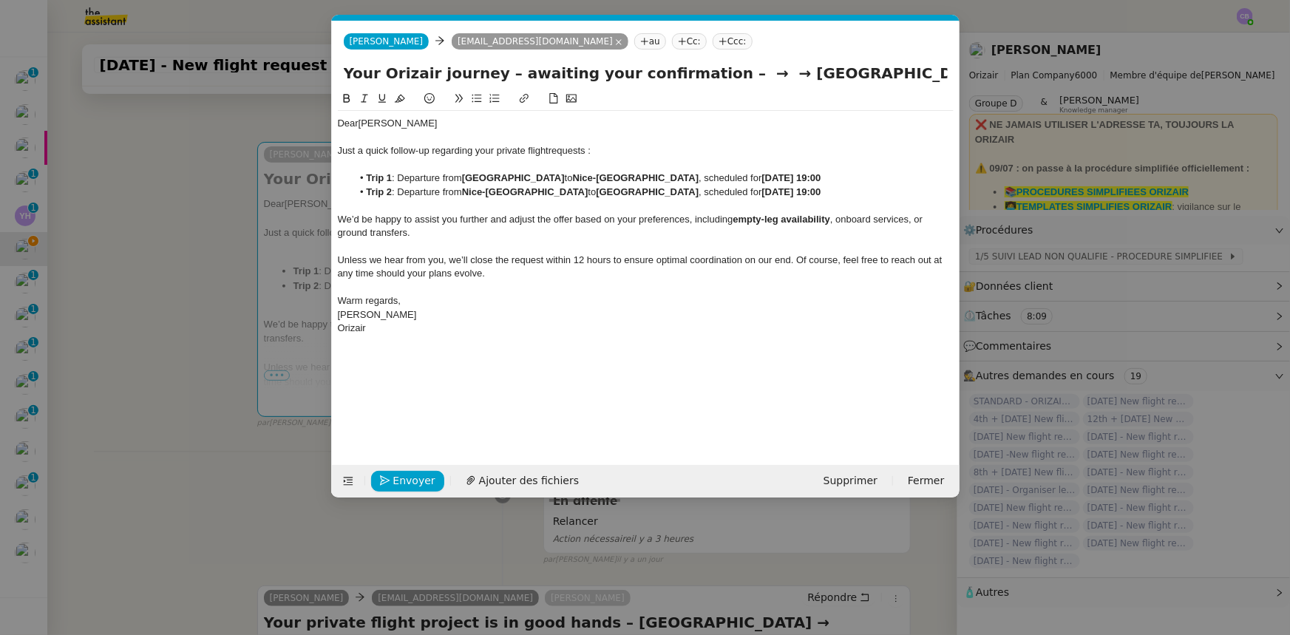
drag, startPoint x: 823, startPoint y: 78, endPoint x: 692, endPoint y: 74, distance: 130.9
click at [692, 74] on input "Your Orizair journey – awaiting your confirmation – → → [GEOGRAPHIC_DATA]" at bounding box center [646, 73] width 604 height 22
type input "Your Orizair journey – awaiting your confirmation"
click at [551, 258] on span "Unless we hear from you, we’ll close the request within 12 hours to ensure opti…" at bounding box center [642, 266] width 608 height 24
click at [409, 393] on span "Envoyer" at bounding box center [414, 481] width 42 height 17
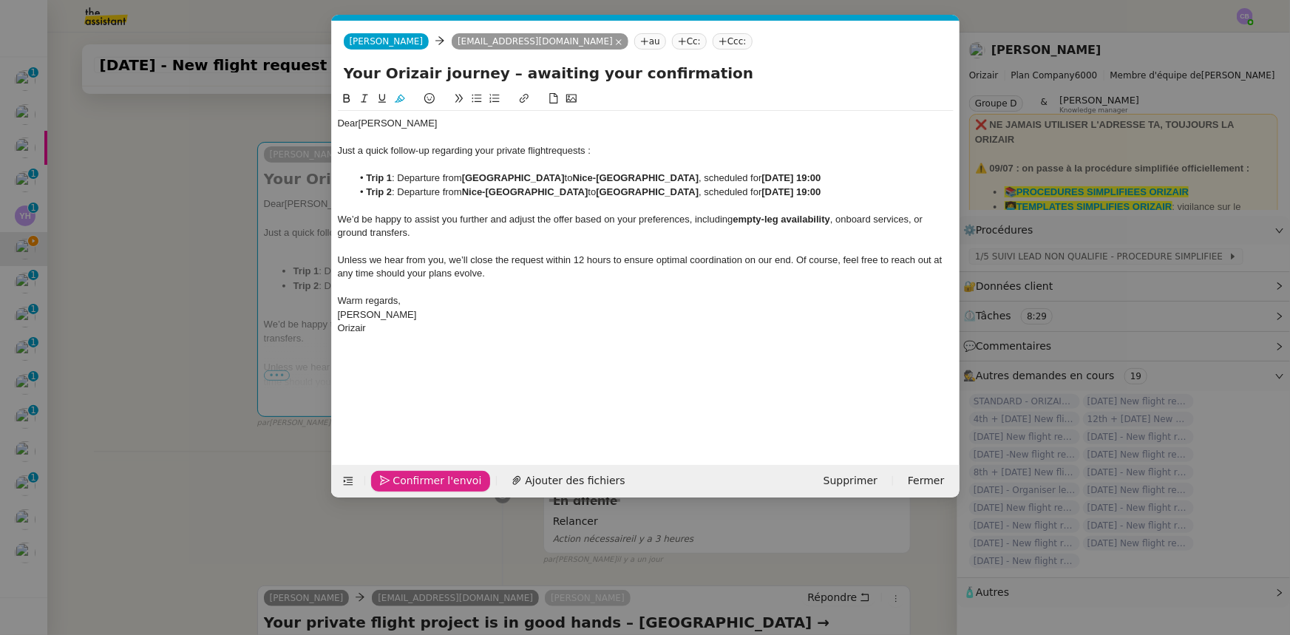
click at [409, 393] on span "Confirmer l'envoi" at bounding box center [437, 481] width 89 height 17
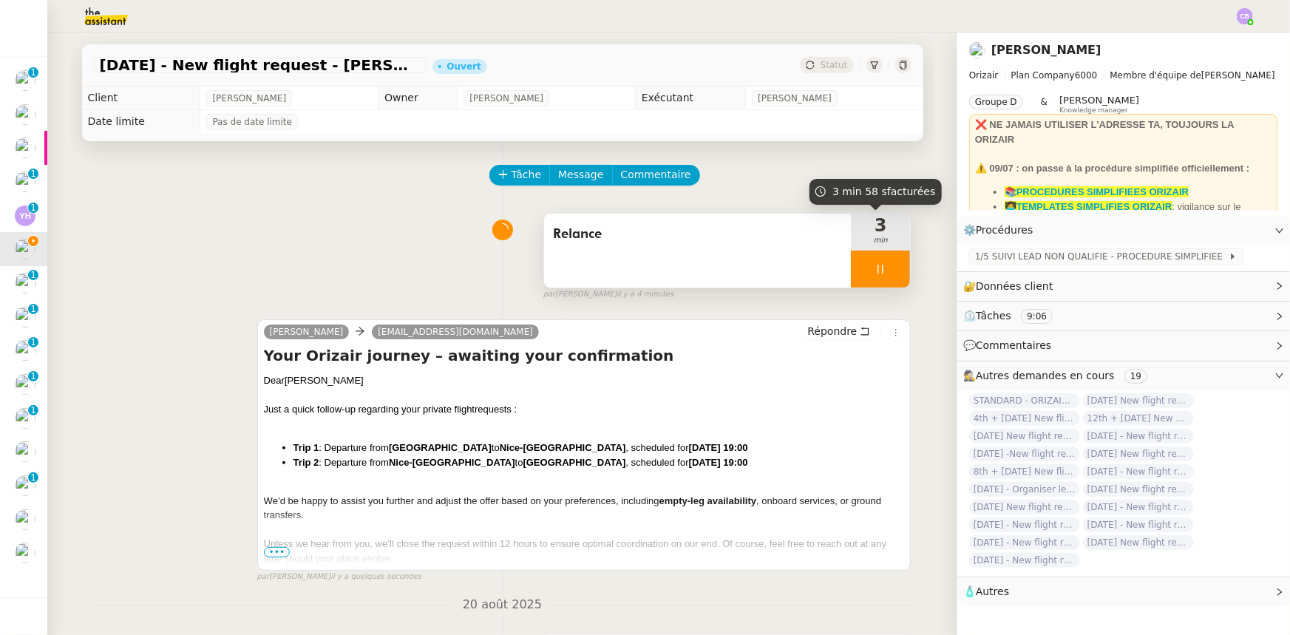
click at [859, 265] on div at bounding box center [880, 269] width 59 height 37
click at [859, 275] on icon at bounding box center [896, 269] width 12 height 12
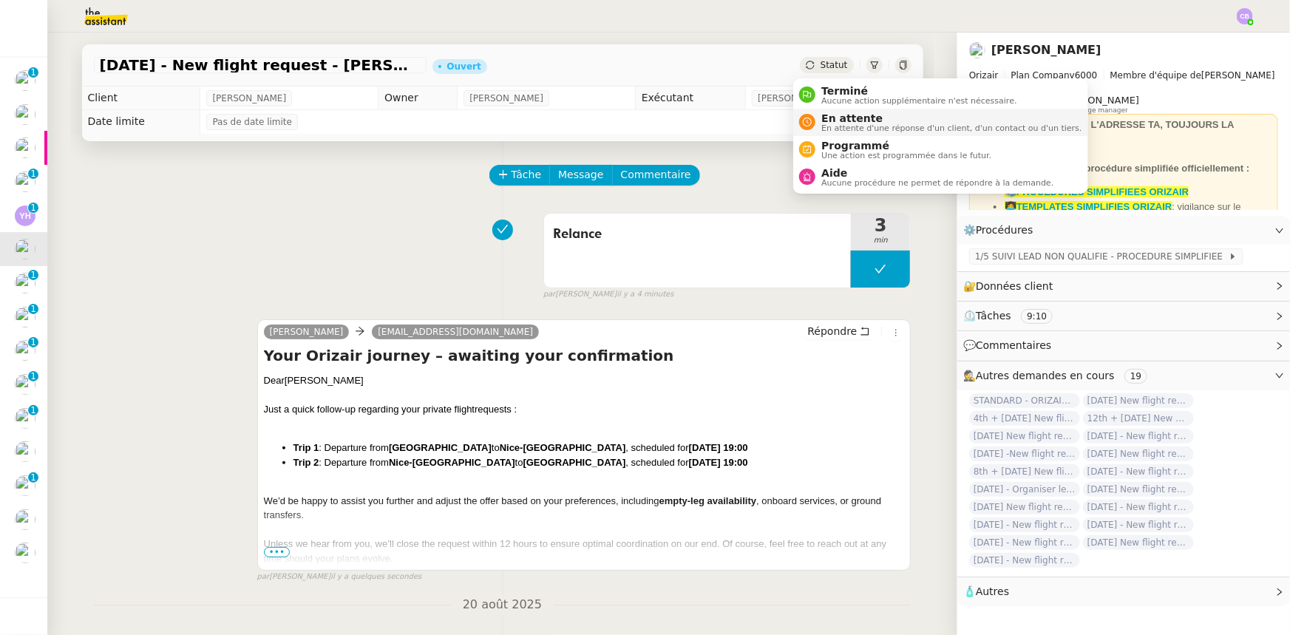
click at [856, 124] on span "En attente d'une réponse d'un client, d'un contact ou d'un tiers." at bounding box center [952, 128] width 260 height 8
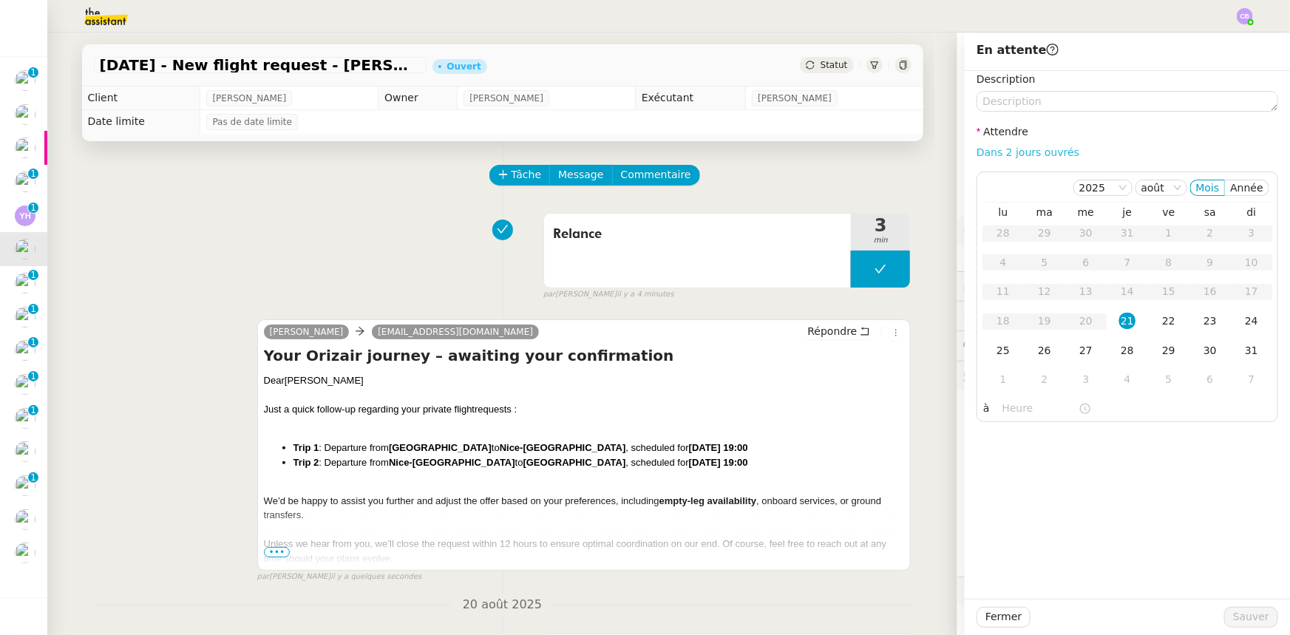
click at [859, 153] on link "Dans 2 jours ouvrés" at bounding box center [1028, 152] width 103 height 12
type input "07:00"
click at [859, 322] on div "22" at bounding box center [1169, 321] width 16 height 16
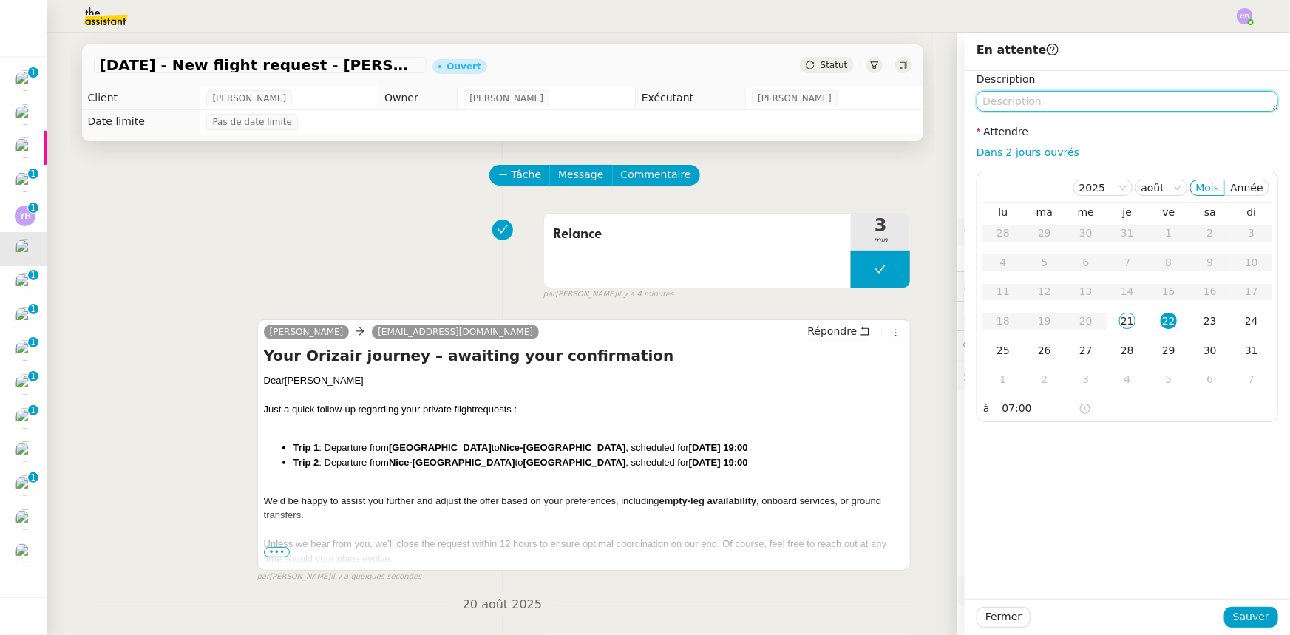
click at [859, 107] on textarea at bounding box center [1128, 101] width 302 height 21
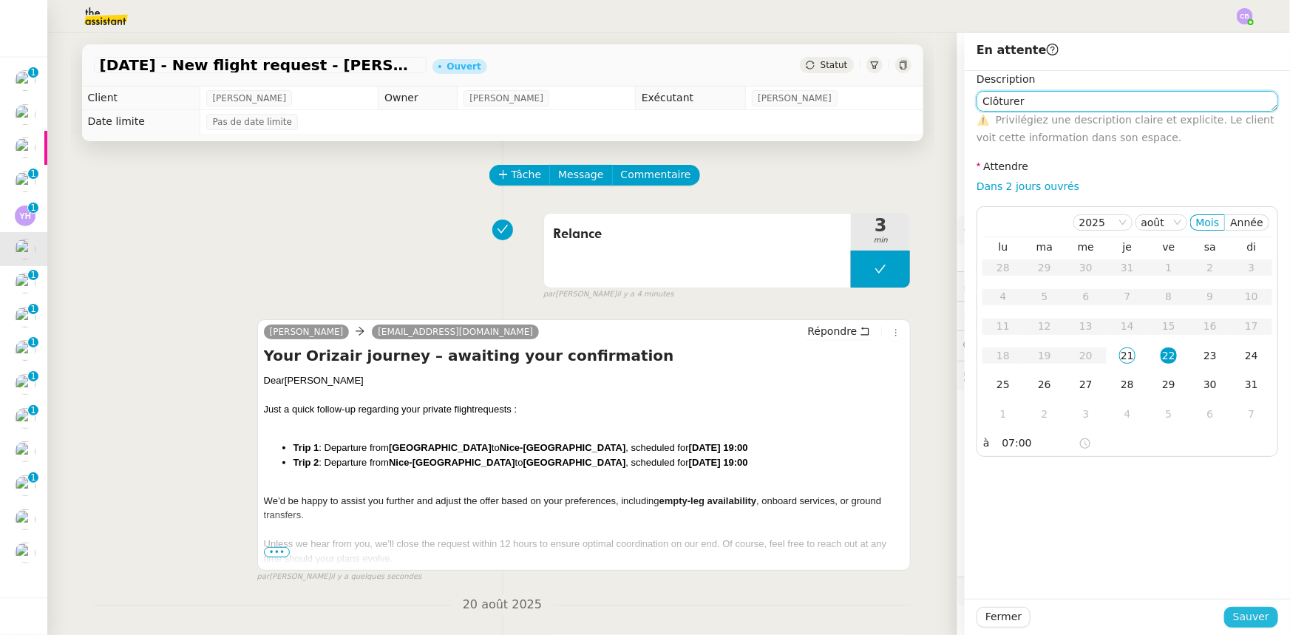
type textarea "Clôturer"
click at [859, 393] on button "Sauver" at bounding box center [1252, 617] width 54 height 21
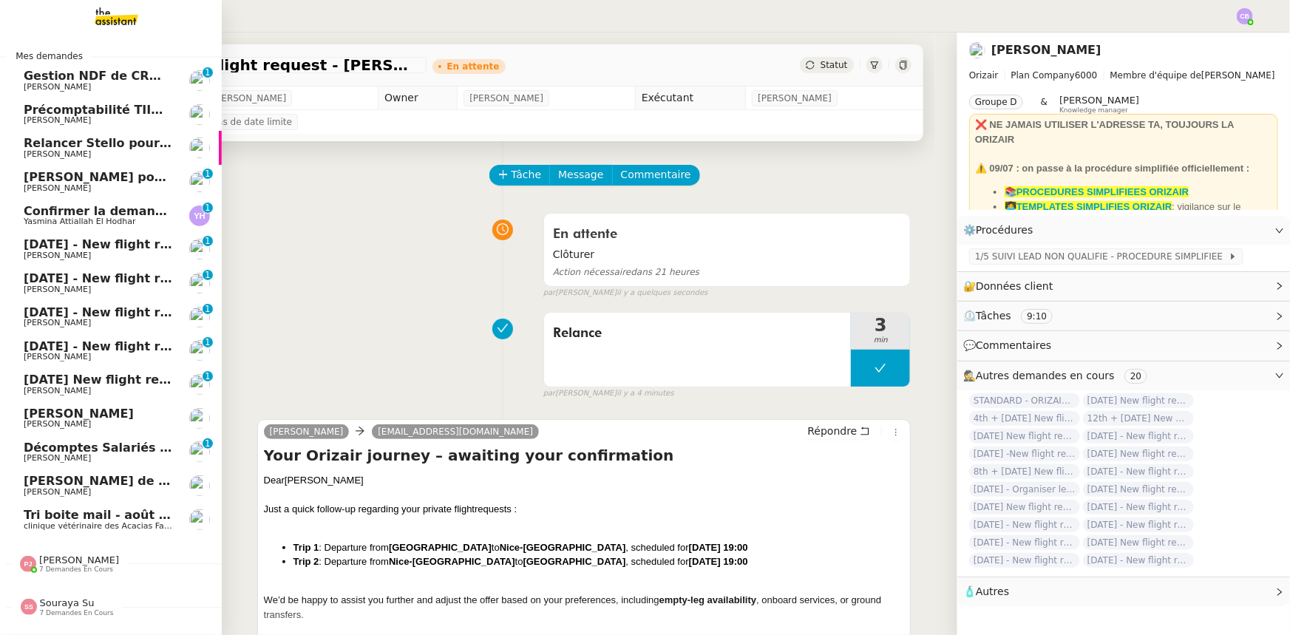
click at [84, 251] on span "[DATE] - New flight request - [PERSON_NAME]" at bounding box center [176, 244] width 305 height 14
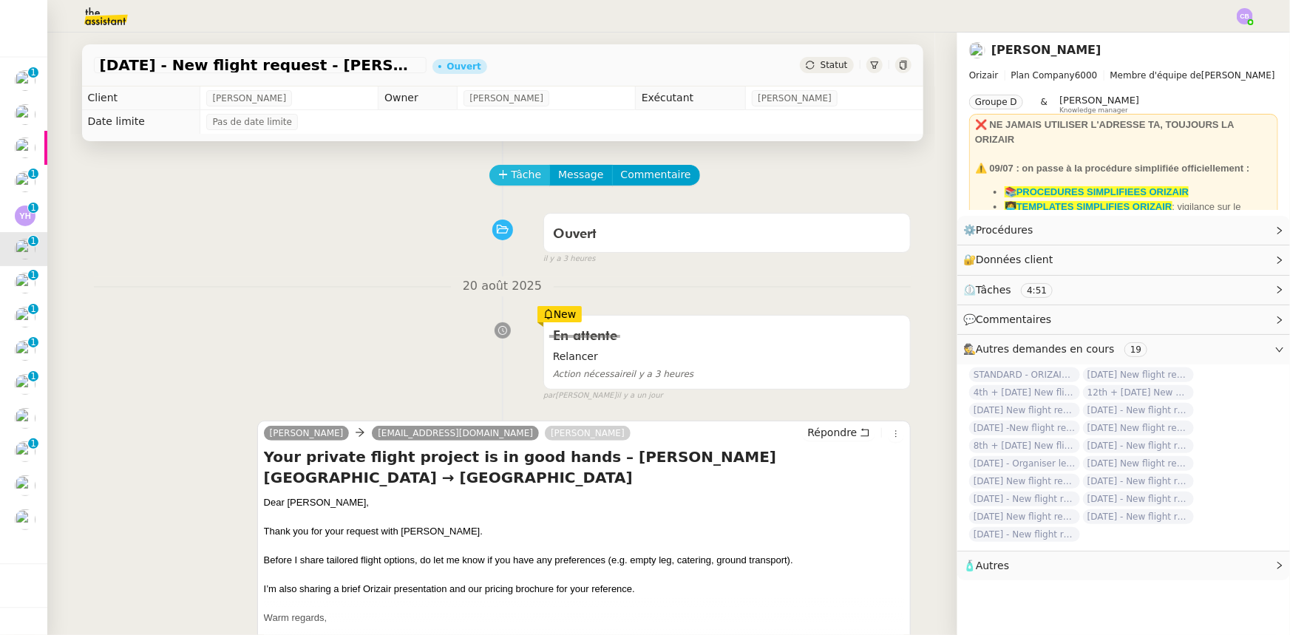
click at [514, 176] on span "Tâche" at bounding box center [527, 174] width 30 height 17
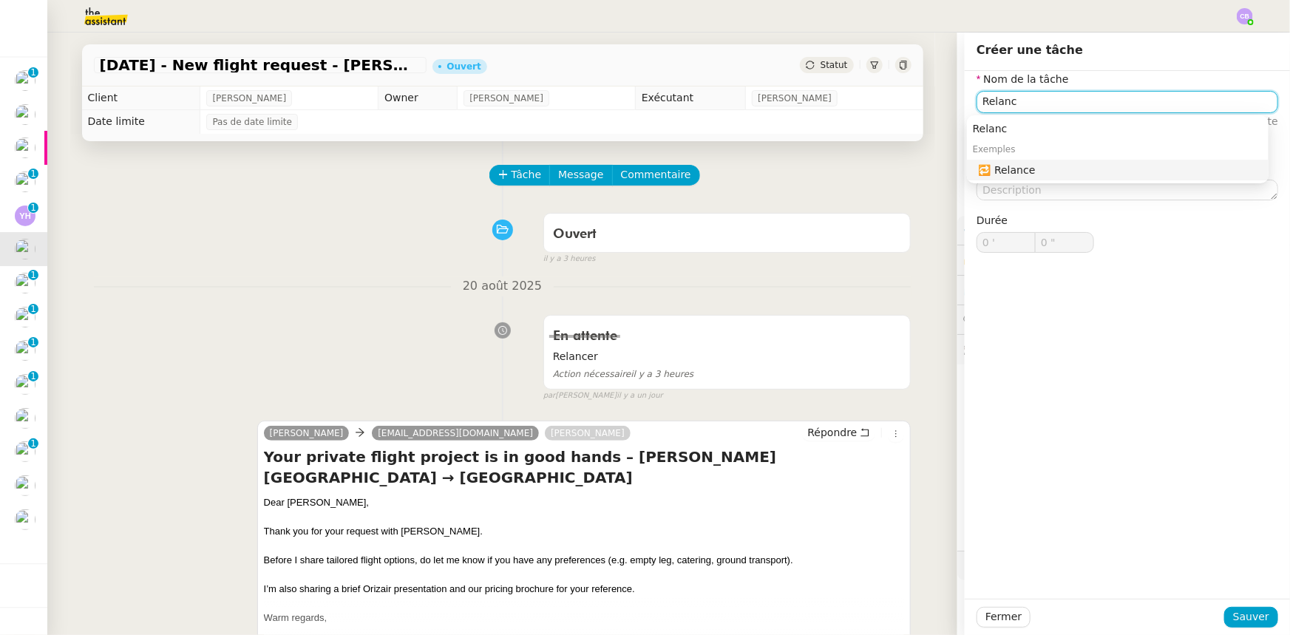
click at [859, 169] on div "🔁 Relance" at bounding box center [1121, 169] width 284 height 13
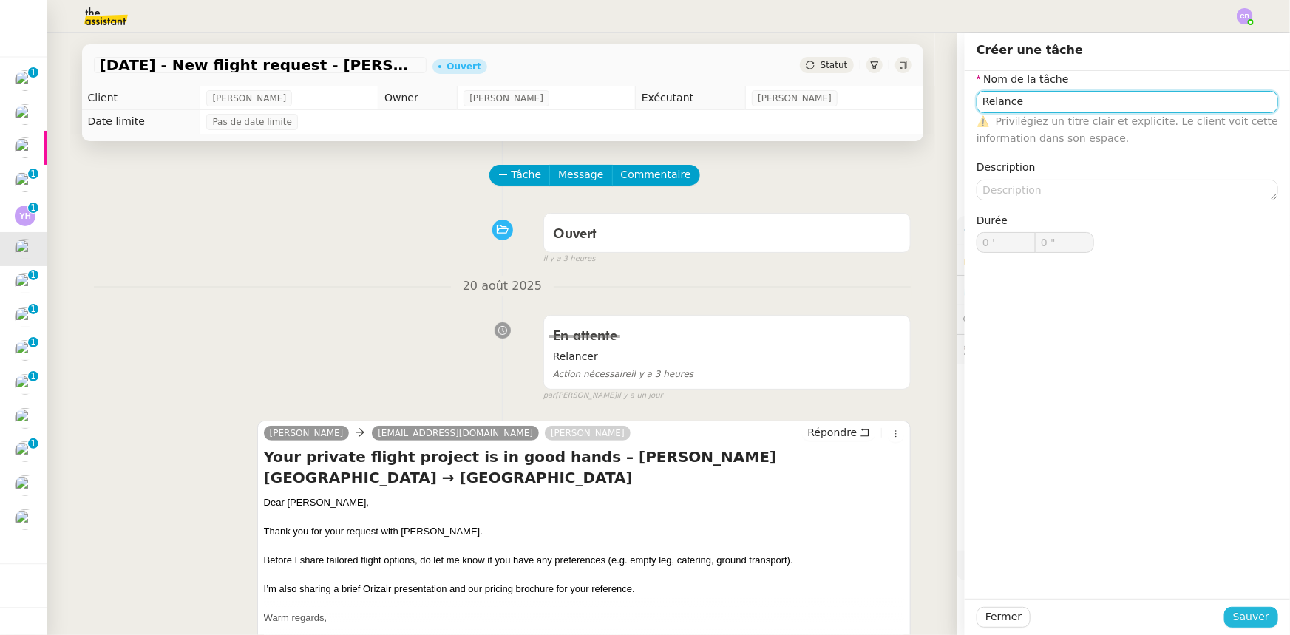
type input "Relance"
click at [859, 393] on span "Sauver" at bounding box center [1251, 617] width 36 height 17
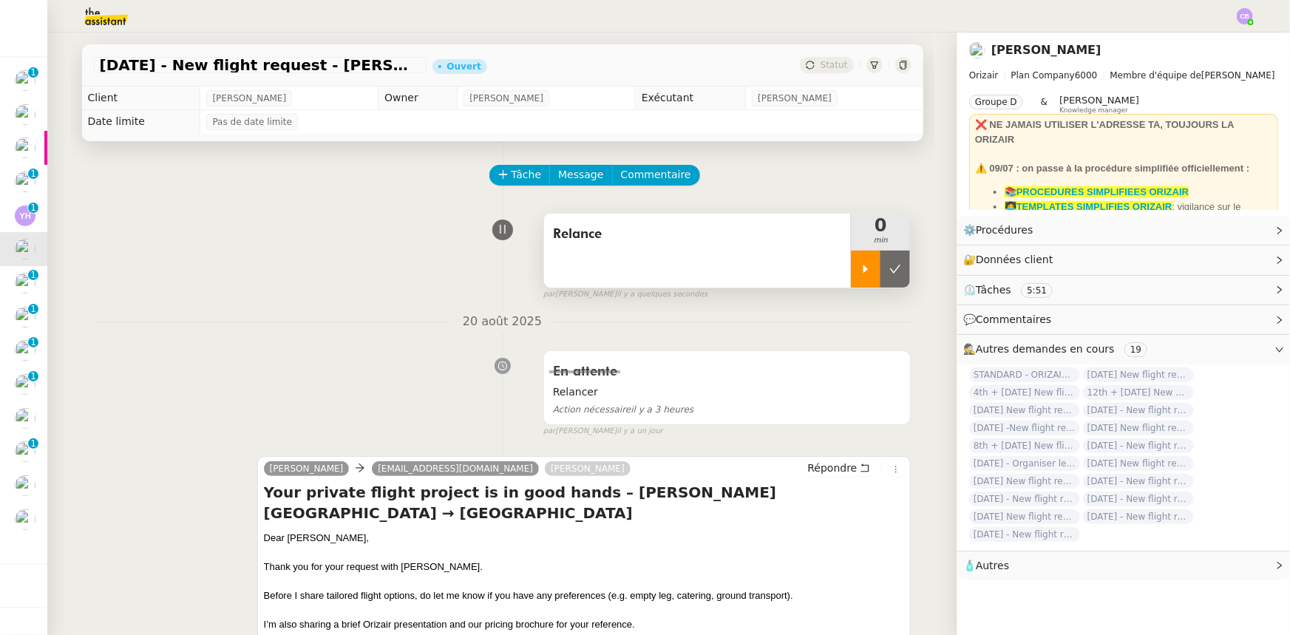
click at [856, 281] on div at bounding box center [866, 269] width 30 height 37
click at [819, 393] on span "Répondre" at bounding box center [833, 468] width 50 height 15
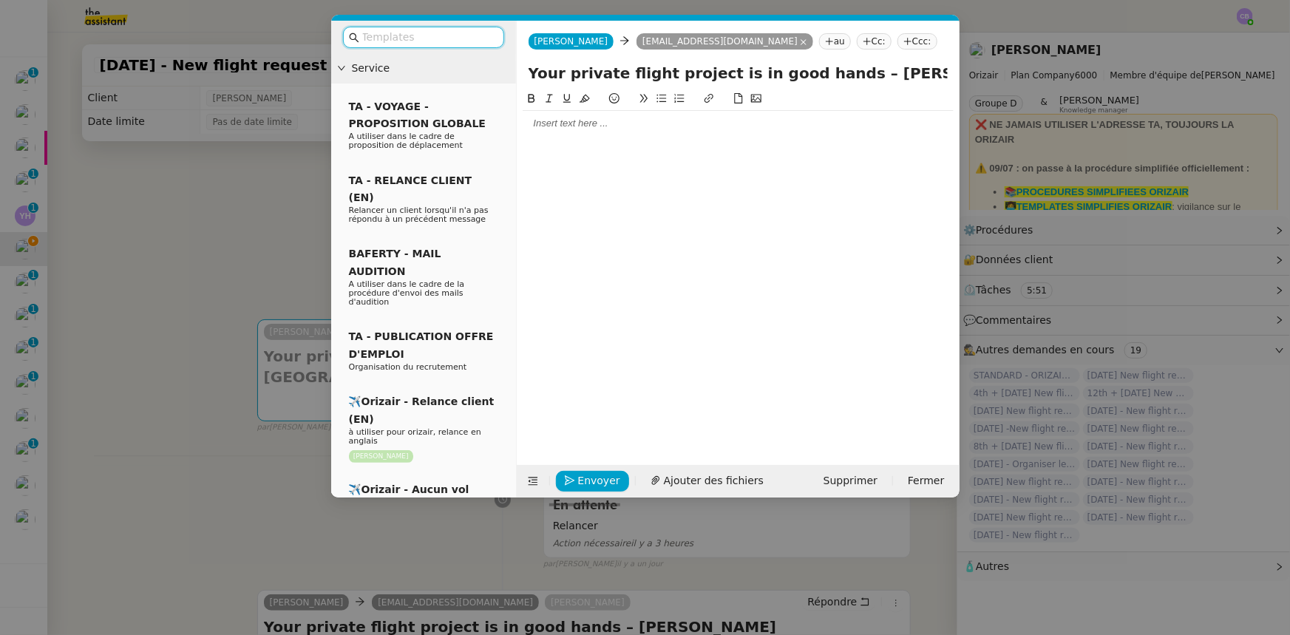
click at [410, 38] on input "text" at bounding box center [428, 37] width 133 height 17
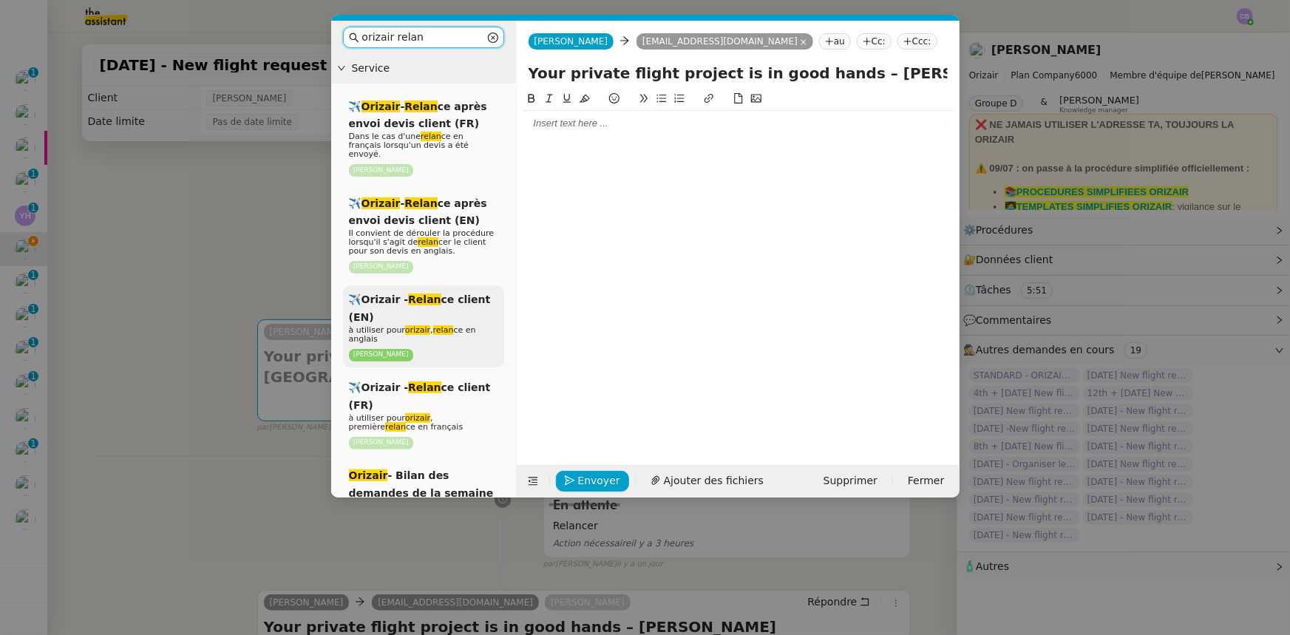
type input "orizair relan"
click at [413, 307] on div "✈️Orizair - Relan ce client (EN) à utiliser pour orizair , relan ce en anglais …" at bounding box center [423, 326] width 161 height 82
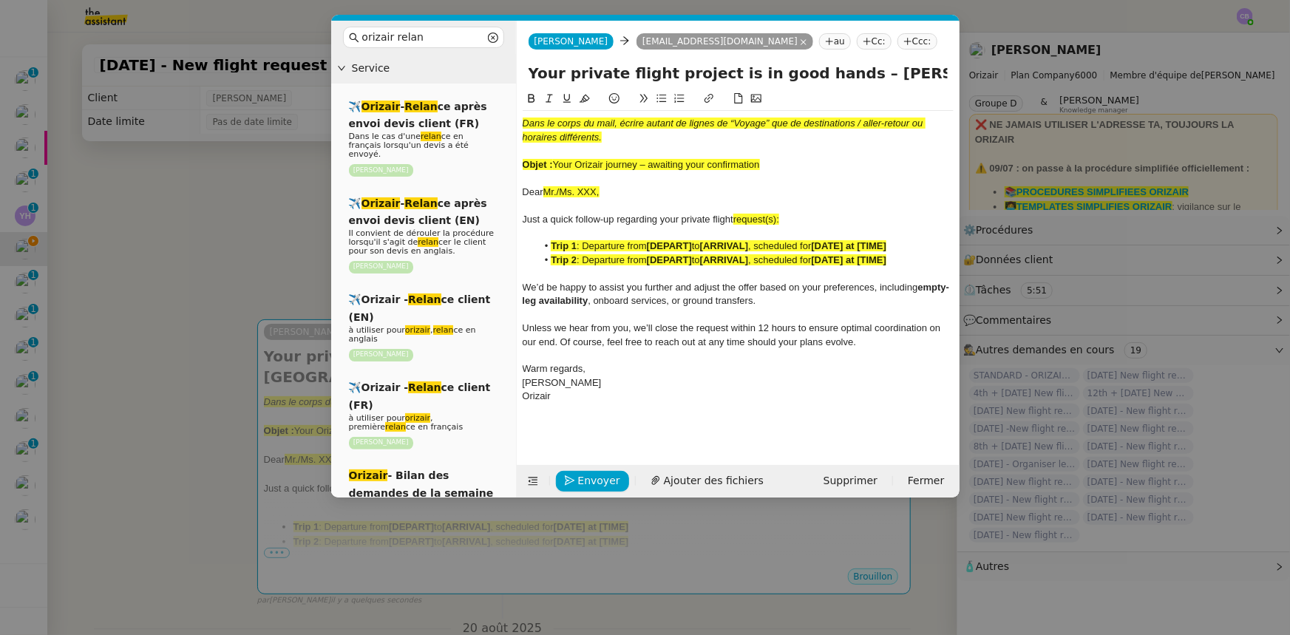
drag, startPoint x: 762, startPoint y: 164, endPoint x: 557, endPoint y: 161, distance: 204.9
click at [557, 161] on span "Your Orizair journey – awaiting your confirmation" at bounding box center [656, 164] width 207 height 11
copy span "Your Orizair journey – awaiting your confirmation"
drag, startPoint x: 826, startPoint y: 74, endPoint x: 512, endPoint y: 74, distance: 314.3
click at [512, 74] on nz-layout "orizair relan Service ✈️ Orizair - Relan ce après envoi devis client (FR) Dans …" at bounding box center [645, 259] width 629 height 477
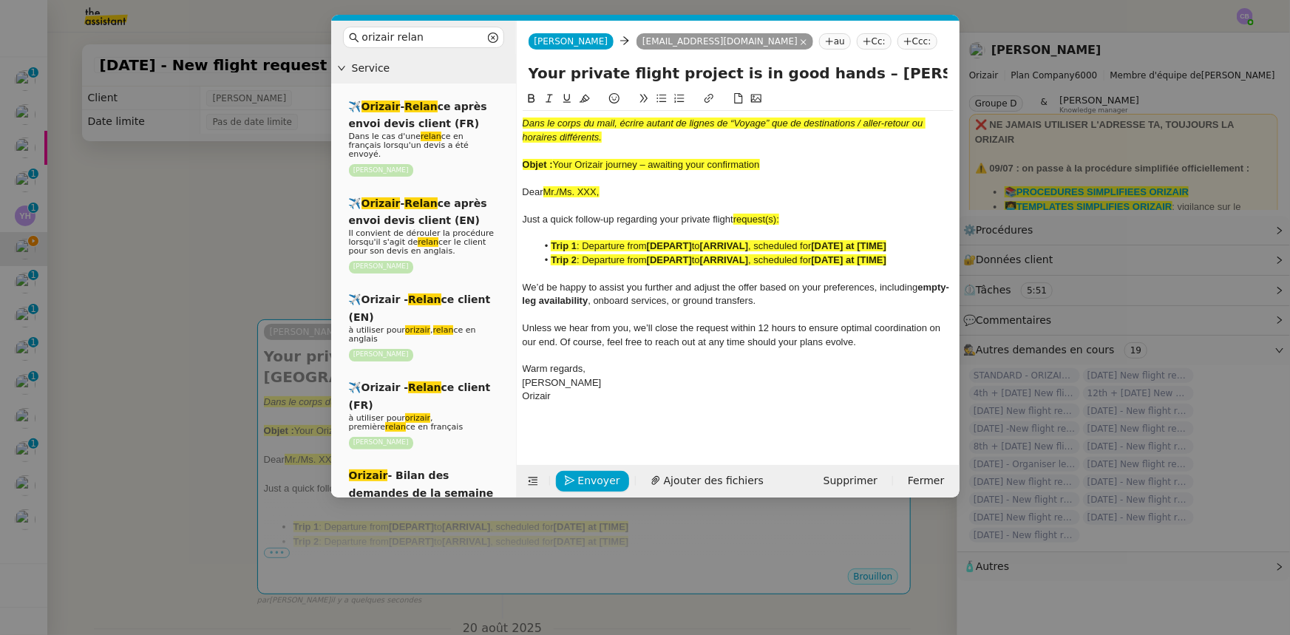
paste input "Orizair journey – awaiting your confirmation"
type input "Your Orizair journey – awaiting your confirmation – [PERSON_NAME][GEOGRAPHIC_DA…"
drag, startPoint x: 763, startPoint y: 163, endPoint x: 523, endPoint y: 115, distance: 245.2
click at [523, 115] on div "Dans le corps du mail, écrire autant de lignes de “Voyage” que de destinations …" at bounding box center [738, 260] width 431 height 299
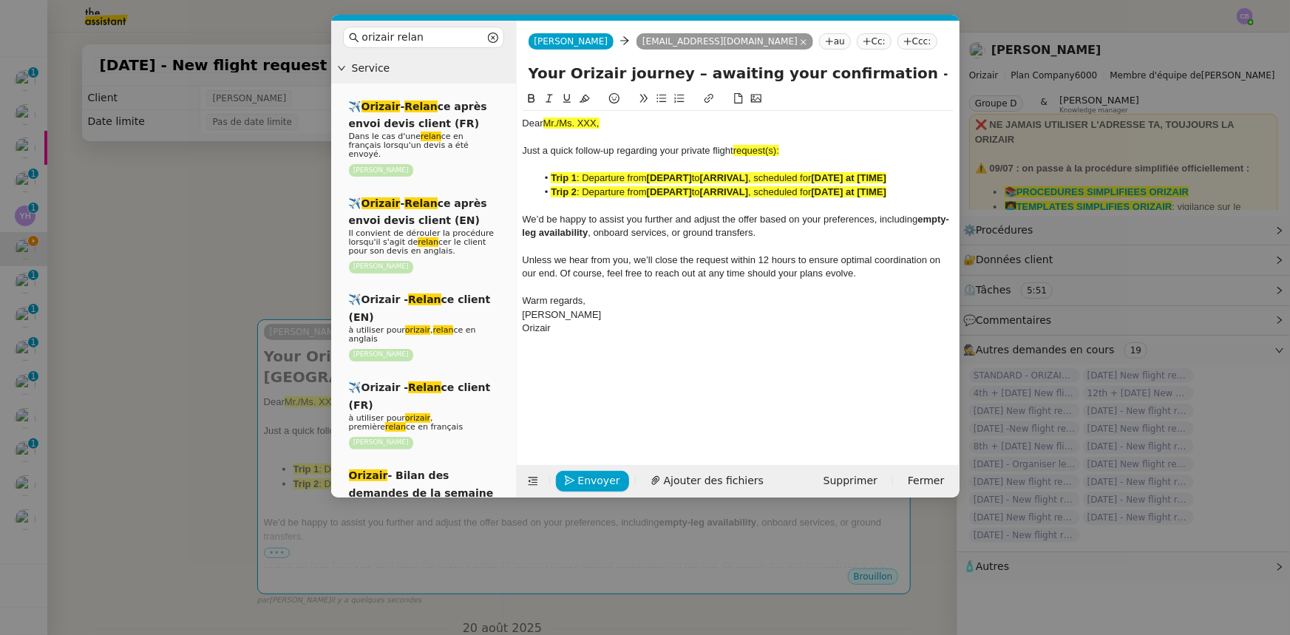
click at [289, 240] on nz-modal-container "orizair relan Service ✈️ Orizair - Relan ce après envoi devis client (FR) Dans …" at bounding box center [645, 317] width 1290 height 635
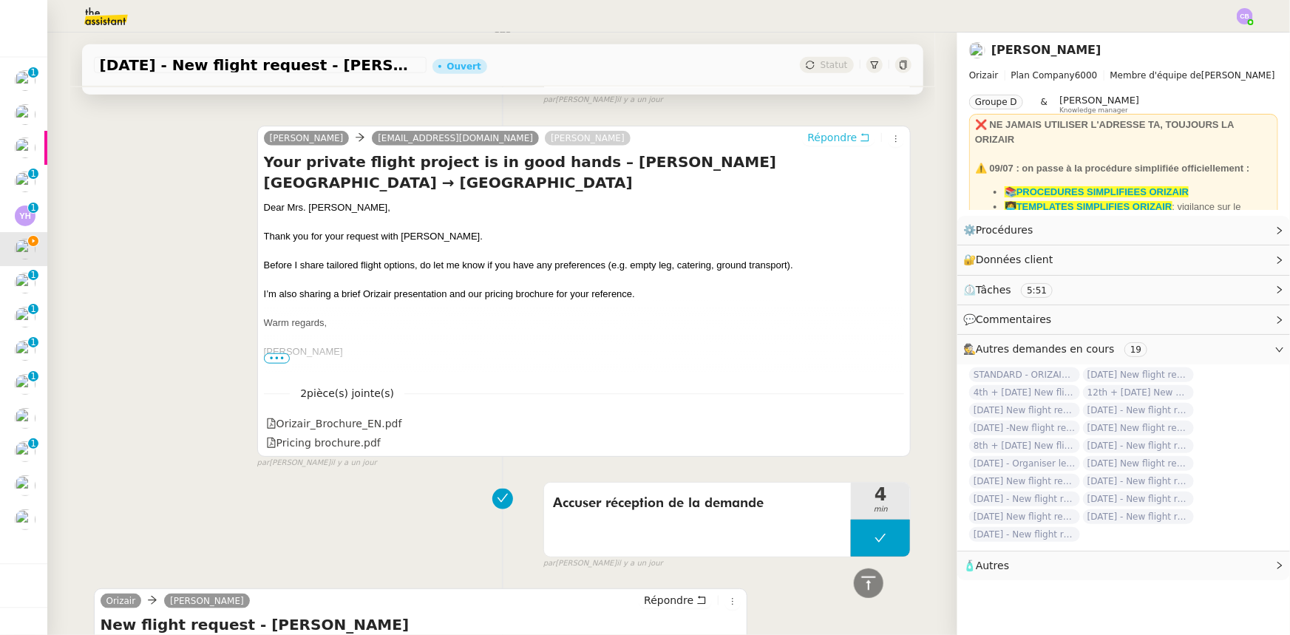
scroll to position [648, 0]
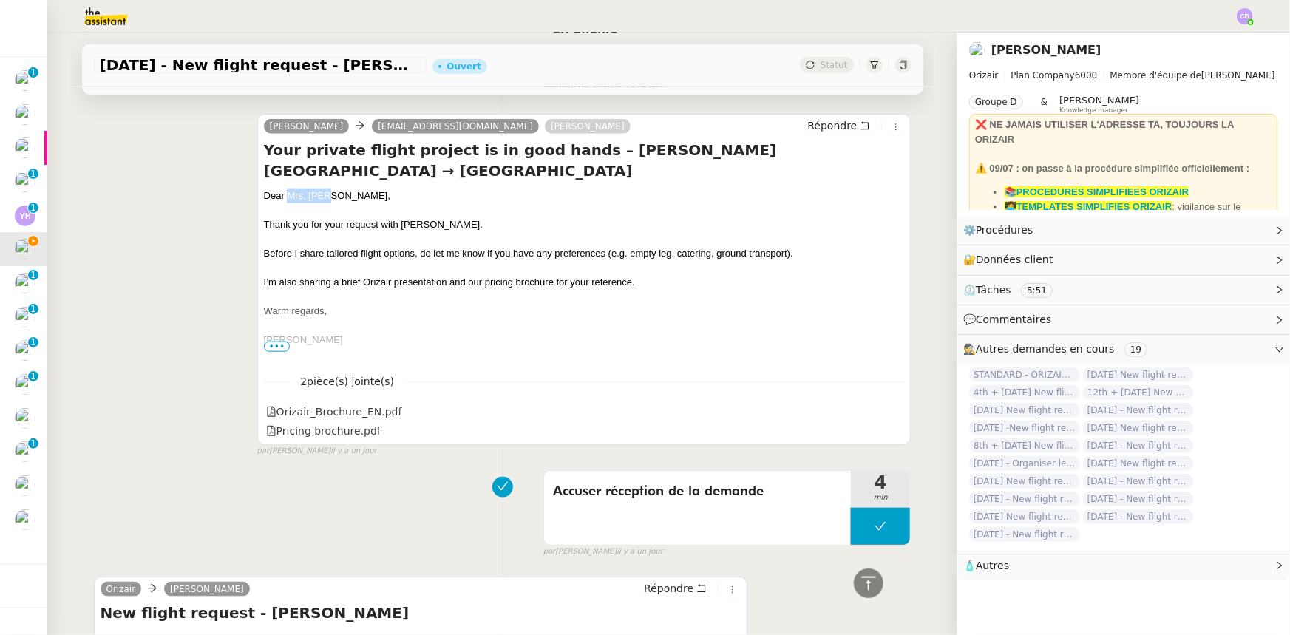
drag, startPoint x: 325, startPoint y: 193, endPoint x: 281, endPoint y: 197, distance: 43.9
click at [281, 197] on div "Dear Mrs. [PERSON_NAME]," at bounding box center [584, 196] width 641 height 15
copy div "Mrs. Kang"
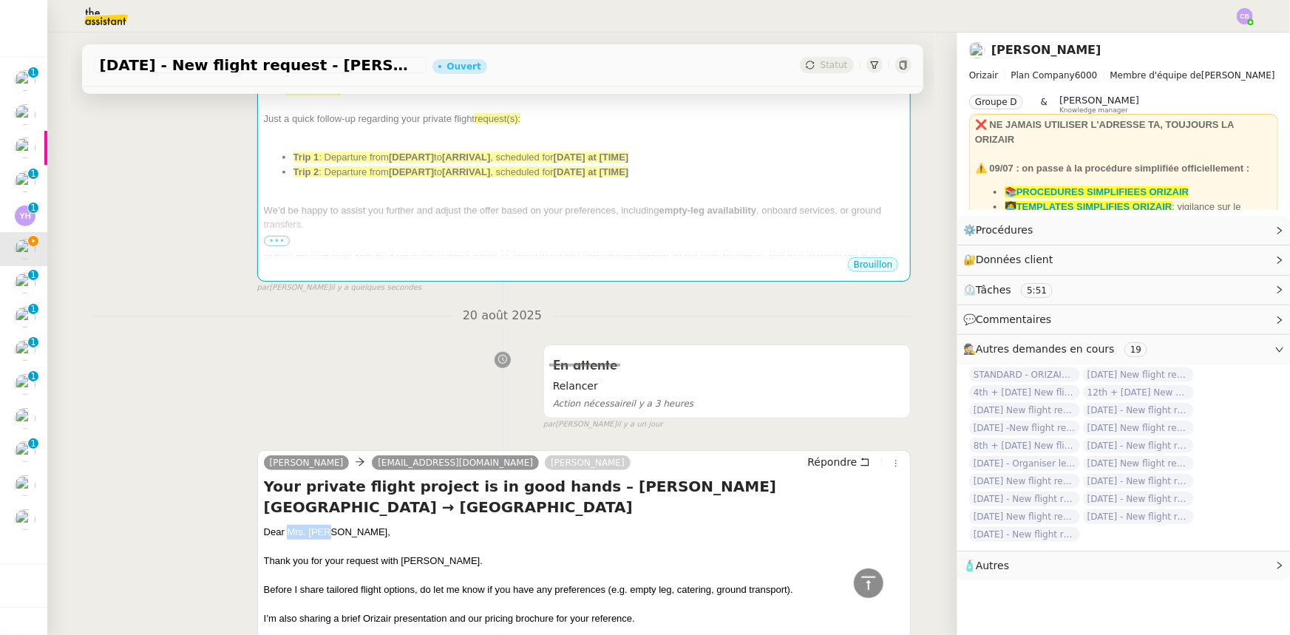
scroll to position [43, 0]
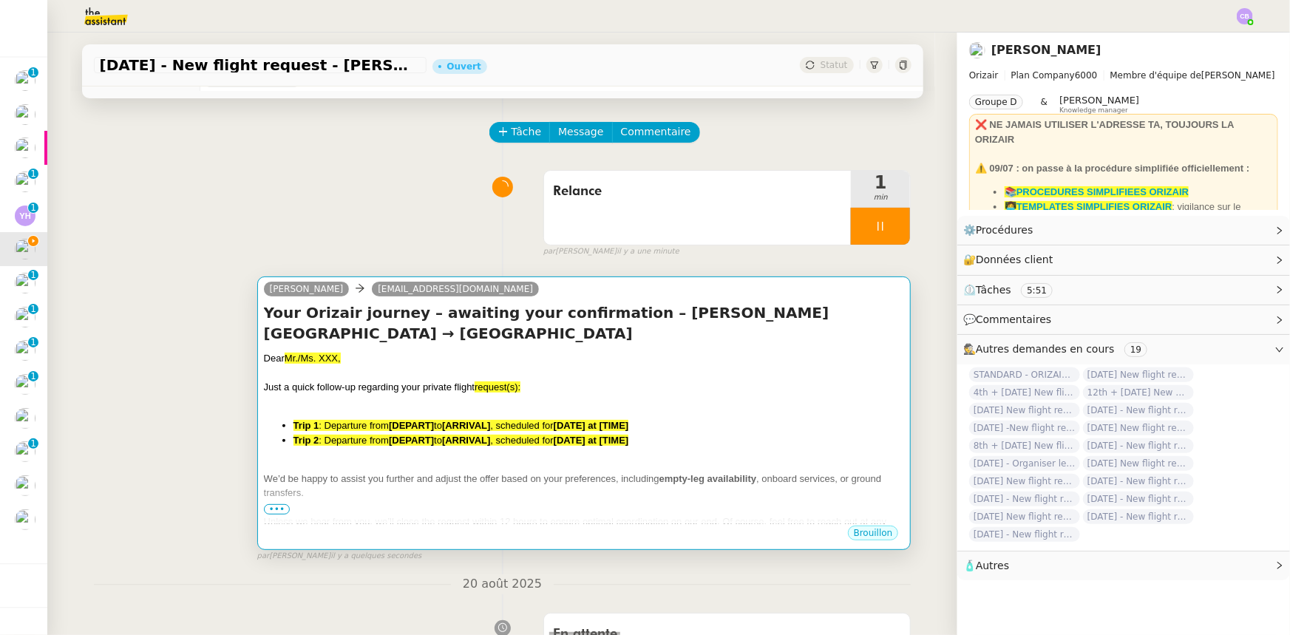
click at [390, 358] on div "Dear Mr./Ms. XXX," at bounding box center [584, 358] width 641 height 15
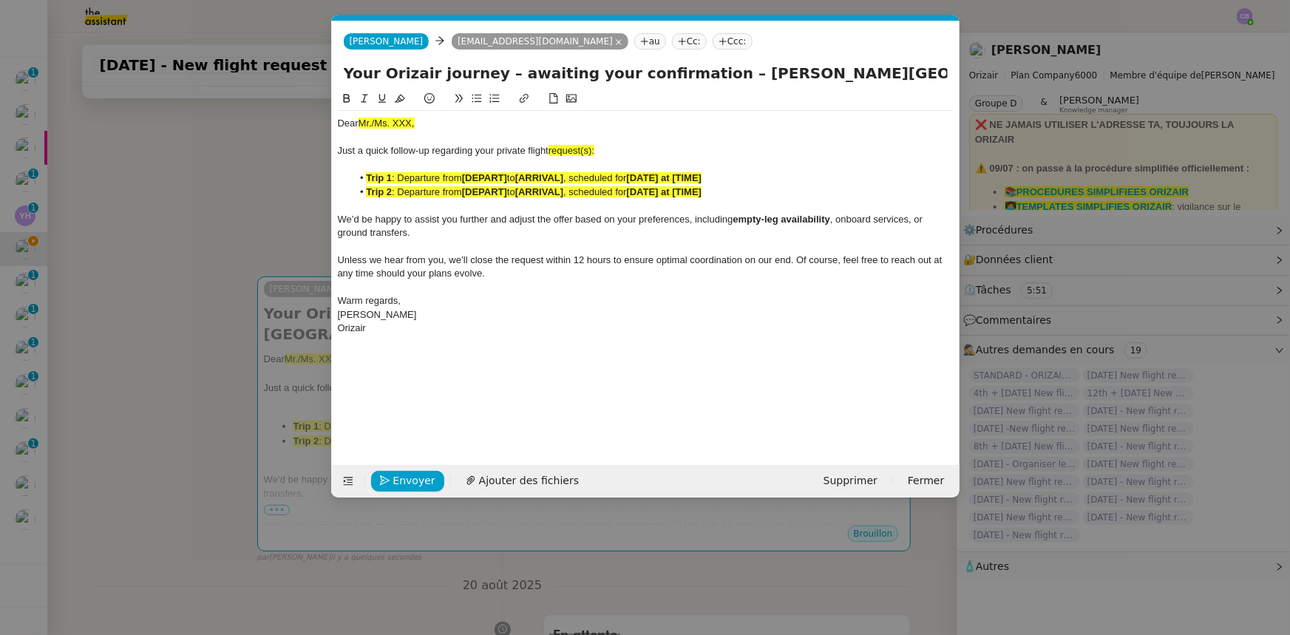
scroll to position [0, 84]
drag, startPoint x: 422, startPoint y: 123, endPoint x: 359, endPoint y: 123, distance: 62.9
click at [359, 123] on div "Dear Mr./Ms. XXX," at bounding box center [646, 123] width 616 height 13
click at [399, 103] on icon at bounding box center [400, 98] width 10 height 10
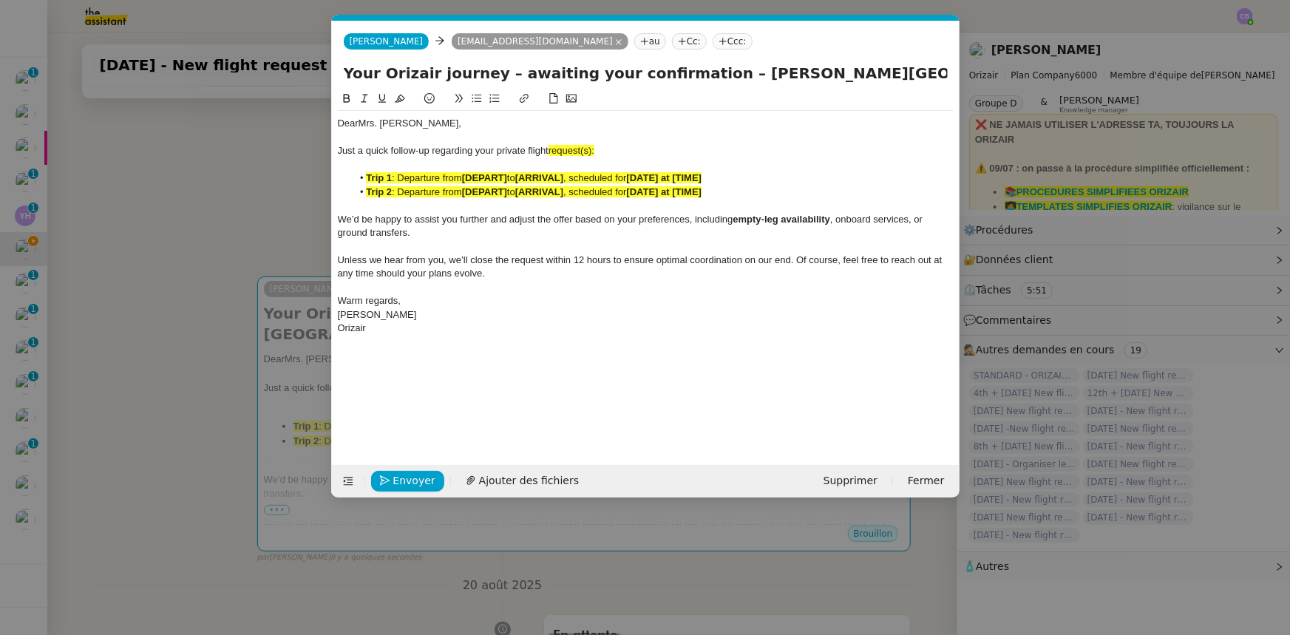
click at [595, 149] on span "request(s):" at bounding box center [572, 150] width 46 height 11
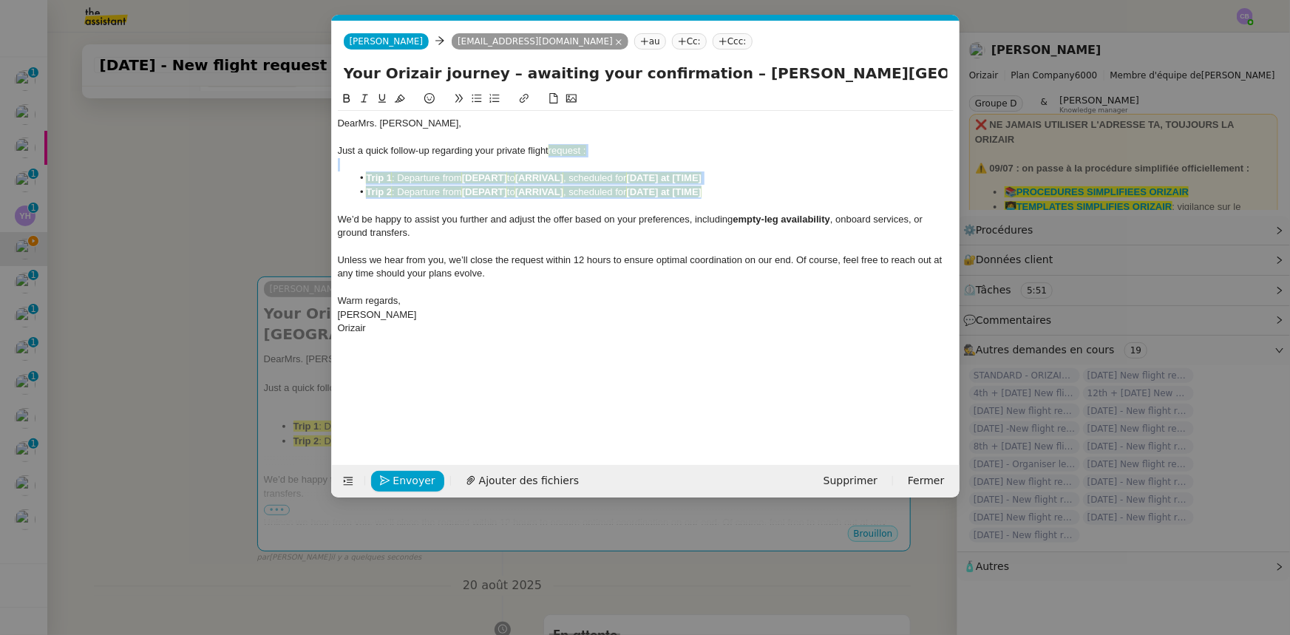
drag, startPoint x: 724, startPoint y: 195, endPoint x: 552, endPoint y: 149, distance: 178.3
click at [552, 149] on div "Dear Mrs. [PERSON_NAME] a quick follow-up regarding your private flight request…" at bounding box center [646, 226] width 616 height 230
click at [397, 100] on icon at bounding box center [400, 98] width 10 height 10
click at [447, 241] on div at bounding box center [646, 246] width 616 height 13
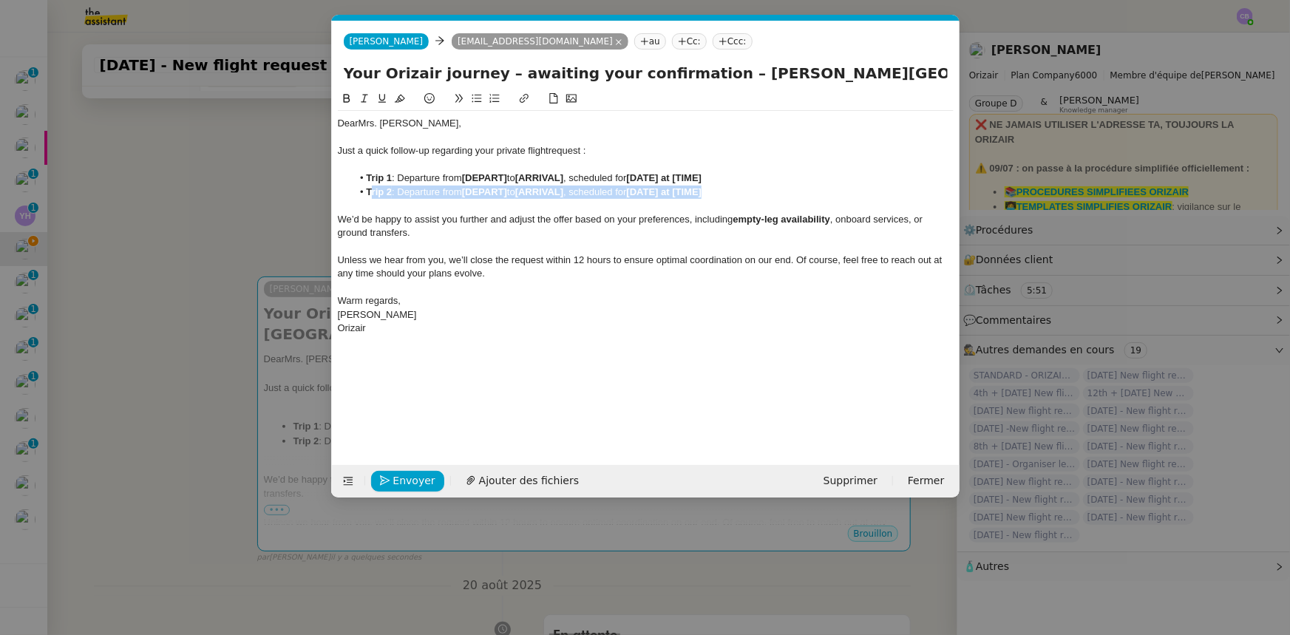
drag, startPoint x: 714, startPoint y: 194, endPoint x: 373, endPoint y: 190, distance: 341.7
click at [373, 190] on li "Trip 2 : Departure from [DEPART] to [ARRIVAL] , scheduled for [DATE] at [TIME]" at bounding box center [653, 192] width 602 height 13
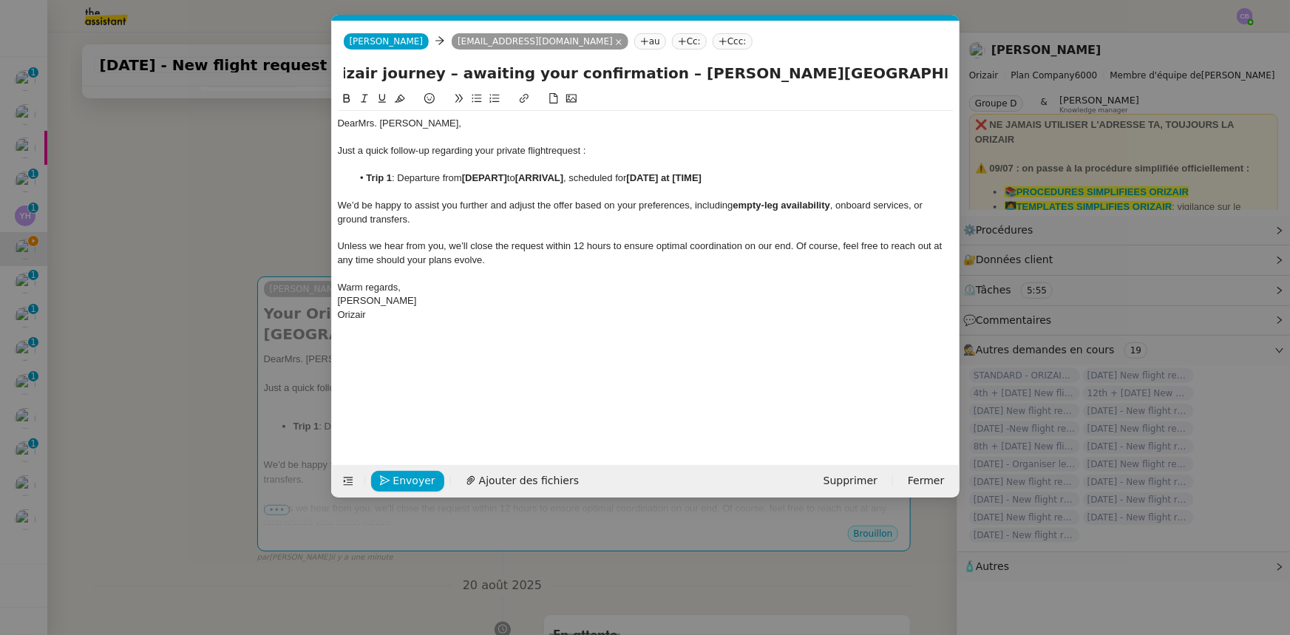
scroll to position [0, 82]
drag, startPoint x: 705, startPoint y: 74, endPoint x: 888, endPoint y: 70, distance: 182.7
click at [859, 70] on input "Your Orizair journey – awaiting your confirmation – [PERSON_NAME][GEOGRAPHIC_DA…" at bounding box center [646, 73] width 604 height 22
drag, startPoint x: 509, startPoint y: 177, endPoint x: 466, endPoint y: 180, distance: 43.0
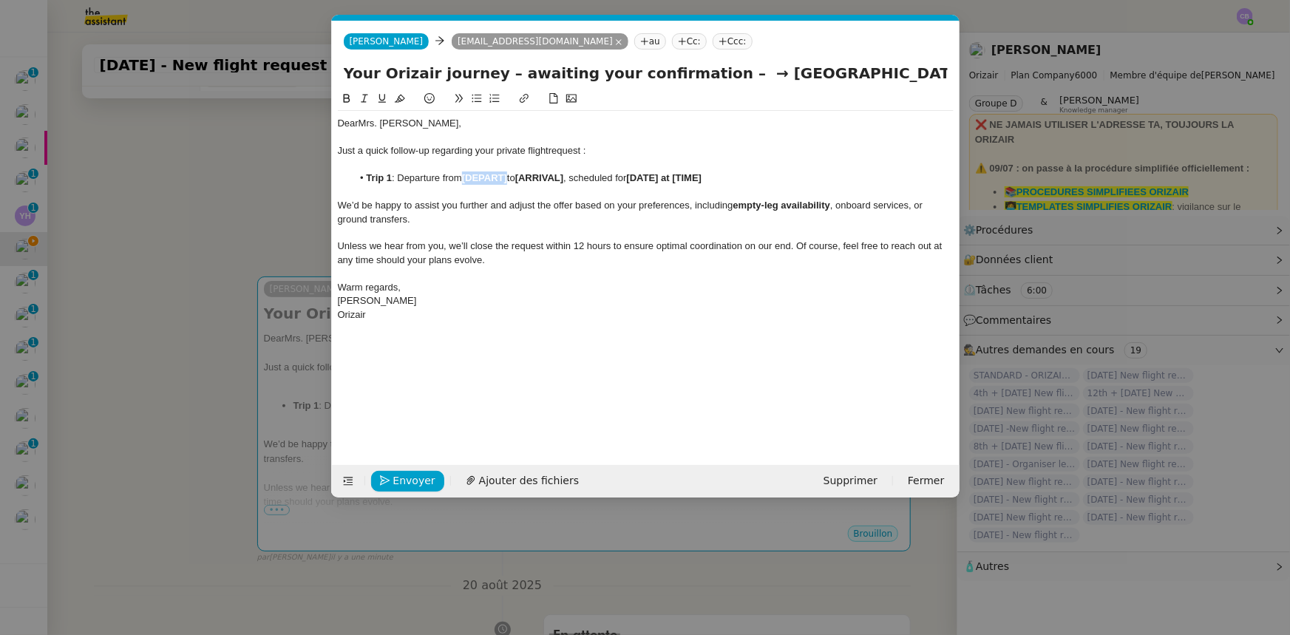
click at [466, 180] on strong "[DEPART]" at bounding box center [484, 177] width 45 height 11
drag, startPoint x: 466, startPoint y: 180, endPoint x: 626, endPoint y: 177, distance: 160.5
click at [626, 177] on li "Trip 1 : Departure from [PERSON_NAME][GEOGRAPHIC_DATA] to [ARRIVAL] , scheduled…" at bounding box center [653, 178] width 602 height 13
click at [347, 97] on icon at bounding box center [347, 98] width 10 height 10
drag, startPoint x: 727, startPoint y: 74, endPoint x: 896, endPoint y: 70, distance: 168.7
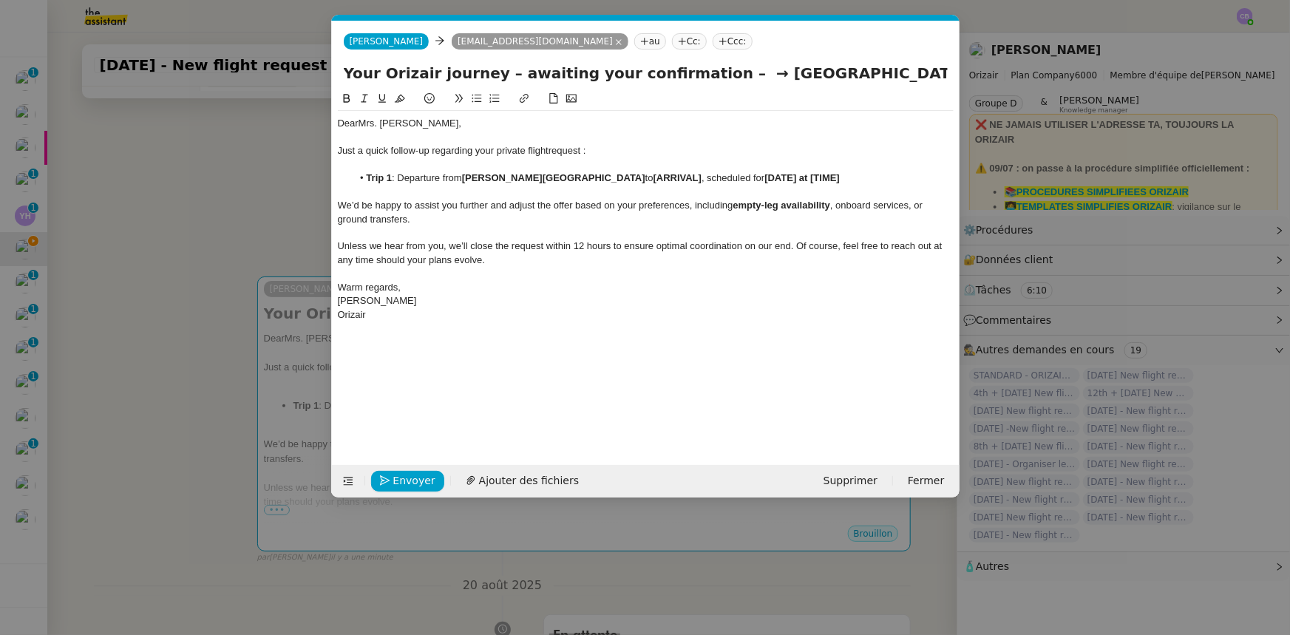
click at [859, 70] on input "Your Orizair journey – awaiting your confirmation – → [GEOGRAPHIC_DATA]" at bounding box center [646, 73] width 604 height 22
drag, startPoint x: 703, startPoint y: 177, endPoint x: 653, endPoint y: 180, distance: 49.6
click at [653, 180] on li "Trip 1 : Departure from [PERSON_NAME][GEOGRAPHIC_DATA] to [ARRIVAL] , scheduled…" at bounding box center [653, 178] width 602 height 13
drag, startPoint x: 654, startPoint y: 179, endPoint x: 760, endPoint y: 178, distance: 106.5
click at [760, 178] on li "Trip 1 : Departure from [PERSON_NAME][GEOGRAPHIC_DATA] to [GEOGRAPHIC_DATA], sc…" at bounding box center [653, 178] width 602 height 13
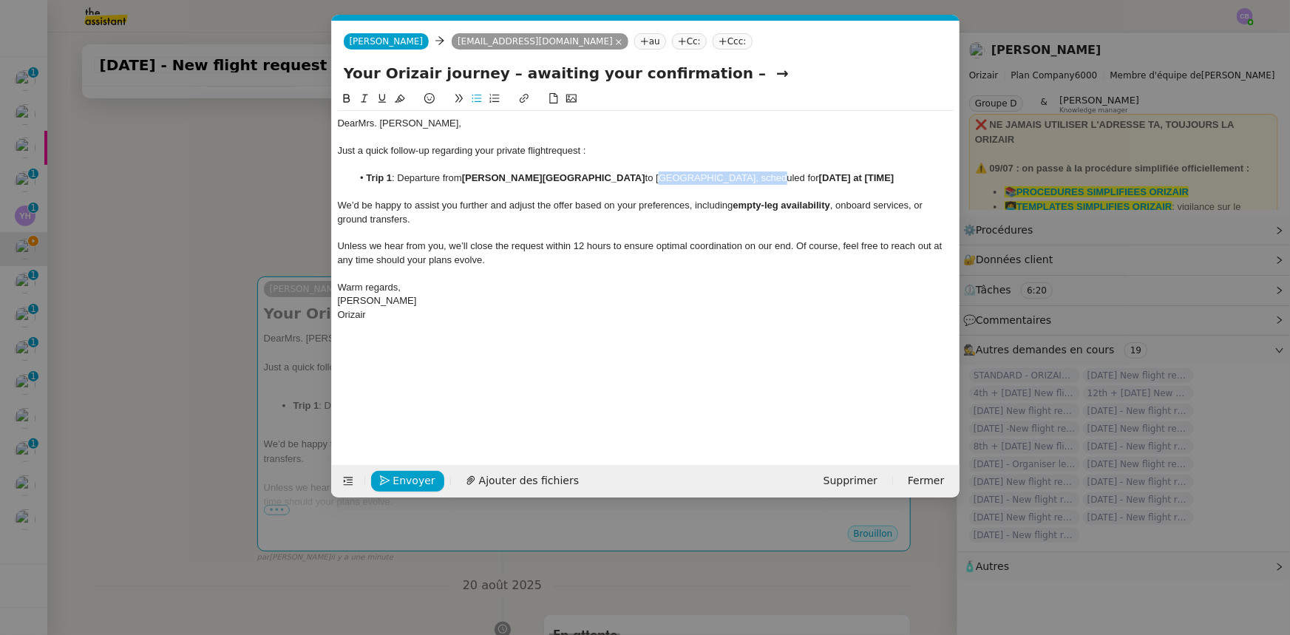
click at [347, 98] on icon at bounding box center [347, 98] width 10 height 10
drag, startPoint x: 836, startPoint y: 182, endPoint x: 866, endPoint y: 179, distance: 29.7
click at [859, 179] on strong "[DATE] at [TIME]" at bounding box center [856, 177] width 75 height 11
drag, startPoint x: 728, startPoint y: 66, endPoint x: 692, endPoint y: 71, distance: 36.6
click at [692, 71] on input "Your Orizair journey – awaiting your confirmation – →" at bounding box center [646, 73] width 604 height 22
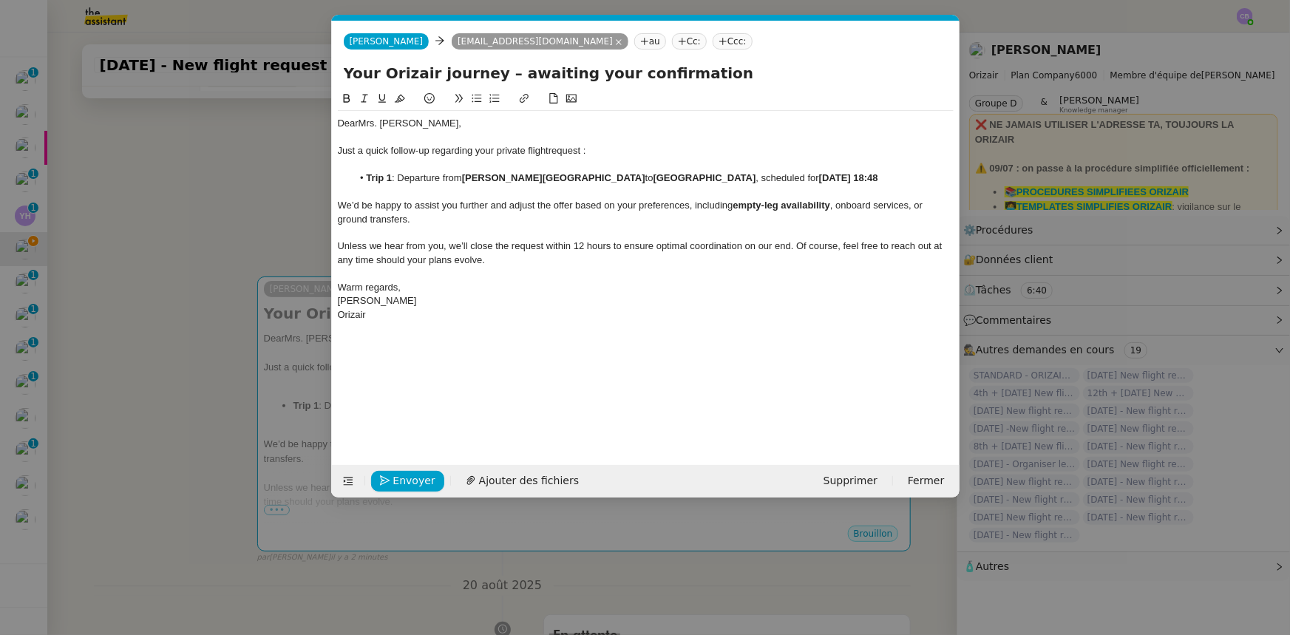
type input "Your Orizair journey – awaiting your confirmation"
click at [479, 265] on span "Unless we hear from you, we’ll close the request within 12 hours to ensure opti…" at bounding box center [642, 252] width 608 height 24
click at [413, 393] on span "Envoyer" at bounding box center [414, 481] width 42 height 17
click at [413, 393] on span "Confirmer l'envoi" at bounding box center [437, 481] width 89 height 17
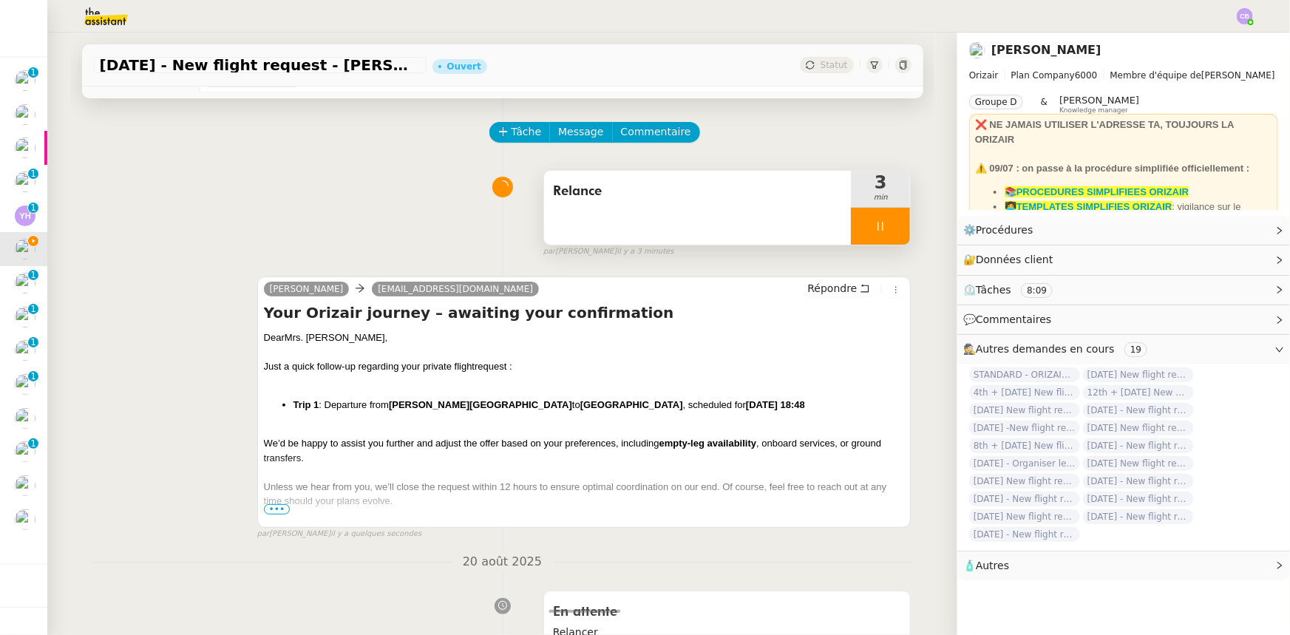
click at [853, 220] on div at bounding box center [880, 226] width 59 height 37
click at [859, 231] on icon at bounding box center [896, 226] width 12 height 12
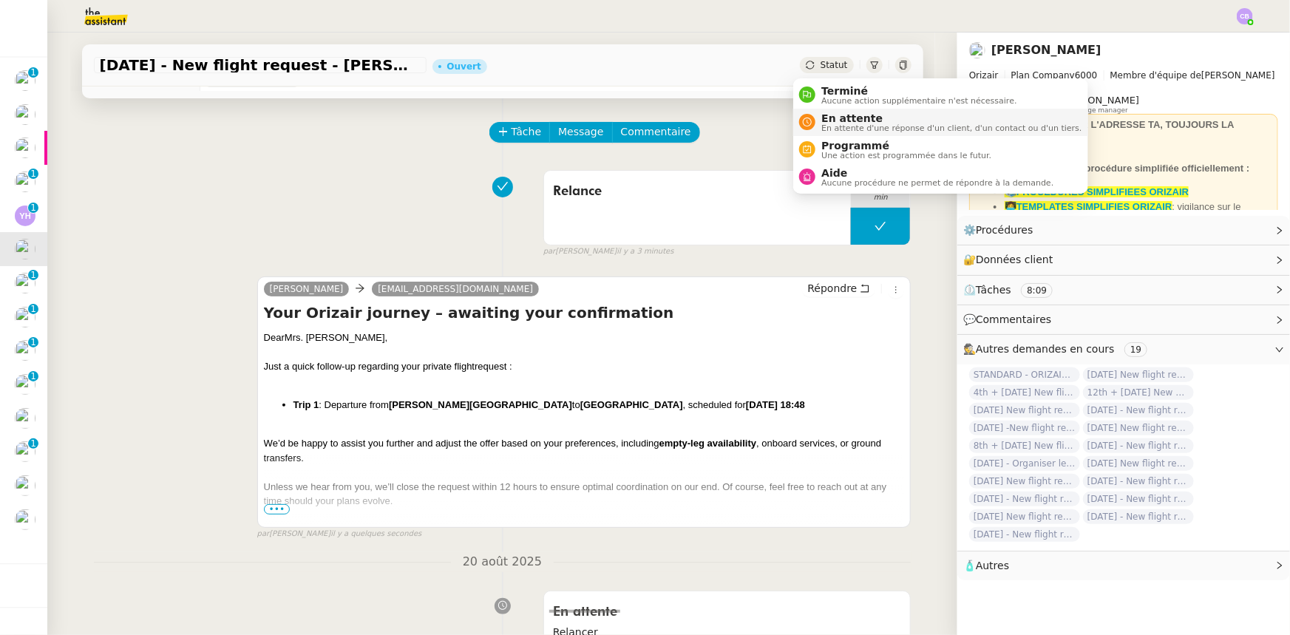
click at [835, 120] on span "En attente" at bounding box center [952, 118] width 260 height 12
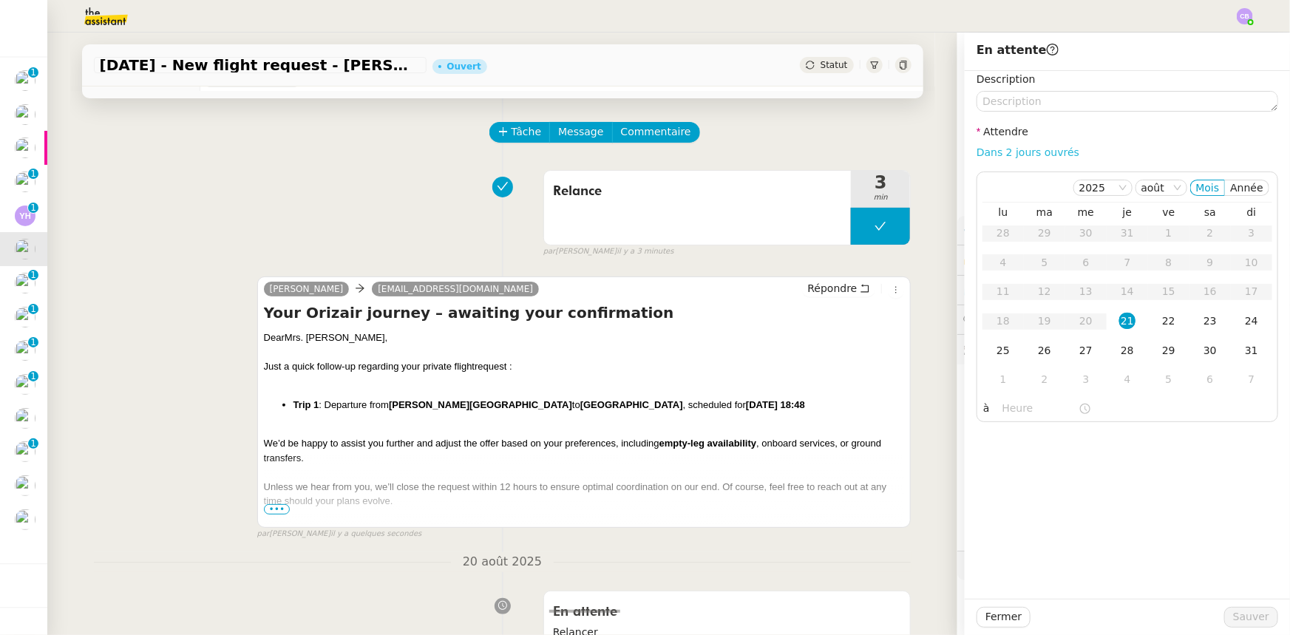
click at [859, 152] on link "Dans 2 jours ouvrés" at bounding box center [1028, 152] width 103 height 12
type input "07:00"
click at [859, 322] on div "22" at bounding box center [1169, 321] width 16 height 16
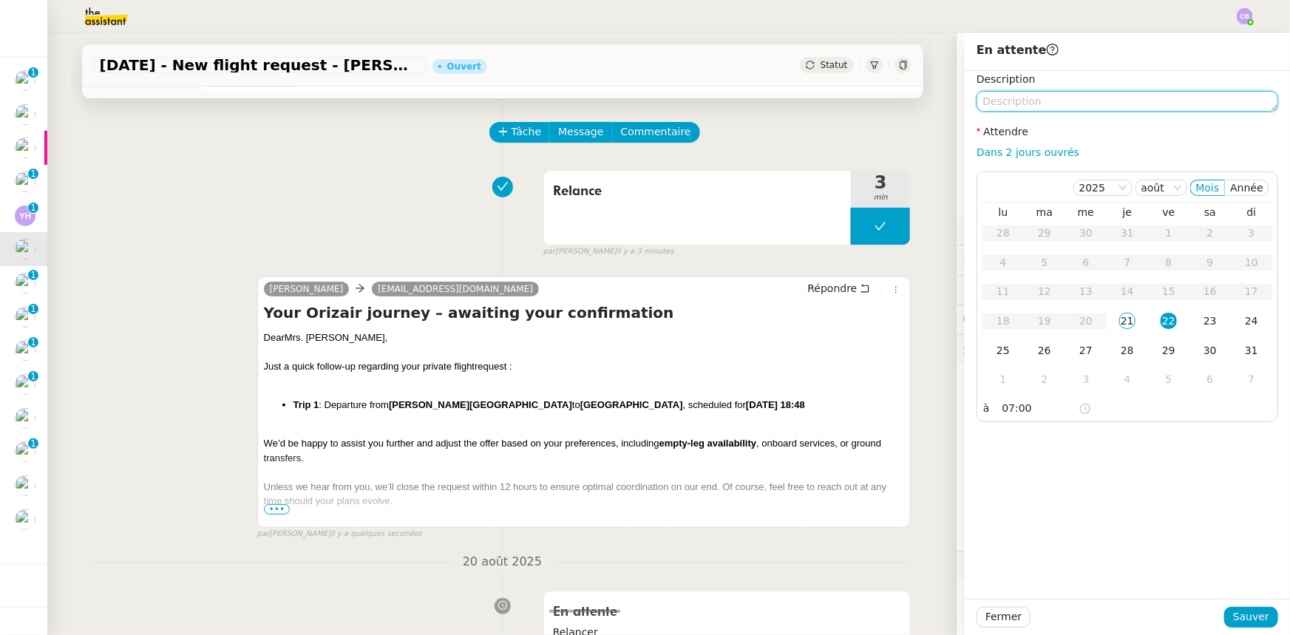
click at [859, 104] on textarea at bounding box center [1128, 101] width 302 height 21
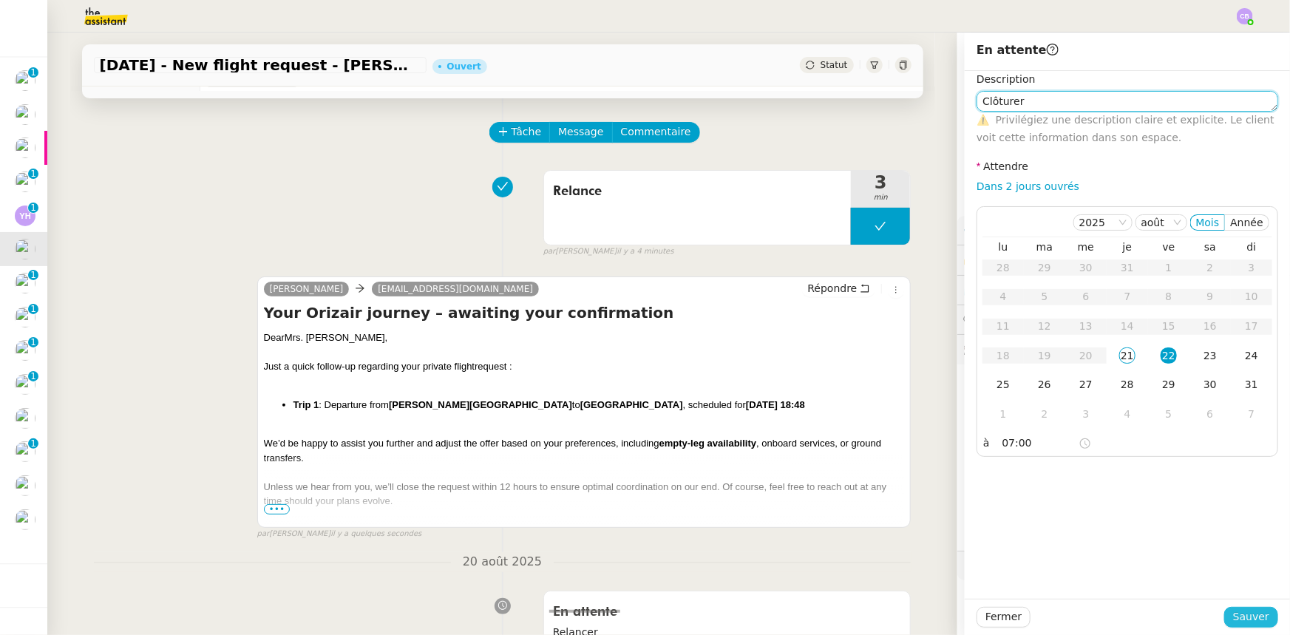
type textarea "Clôturer"
click at [859, 393] on span "Sauver" at bounding box center [1251, 617] width 36 height 17
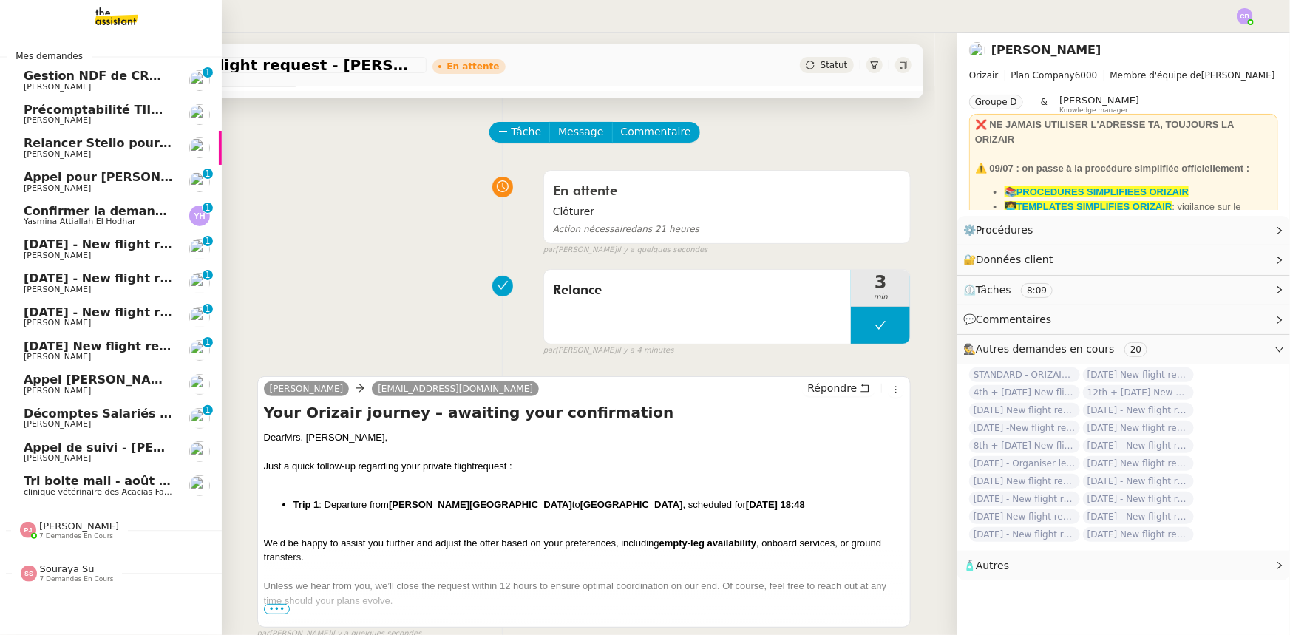
click at [37, 250] on span "[DATE] - New flight request - [PERSON_NAME]" at bounding box center [176, 244] width 305 height 14
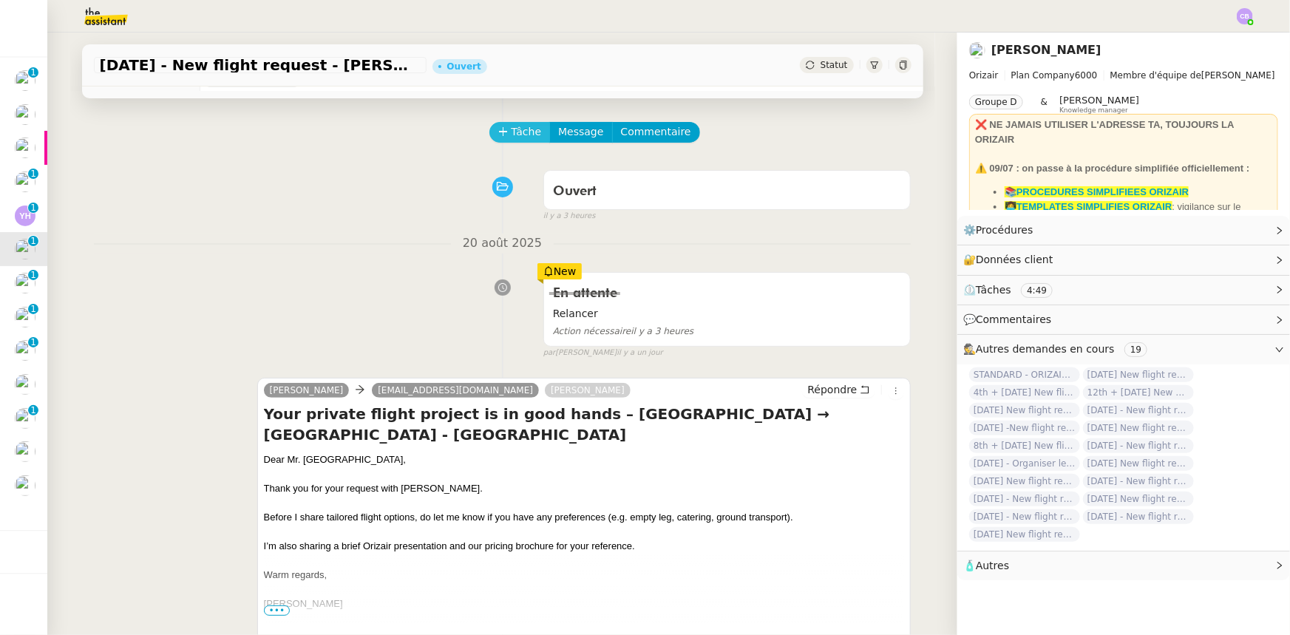
click at [512, 138] on span "Tâche" at bounding box center [527, 131] width 30 height 17
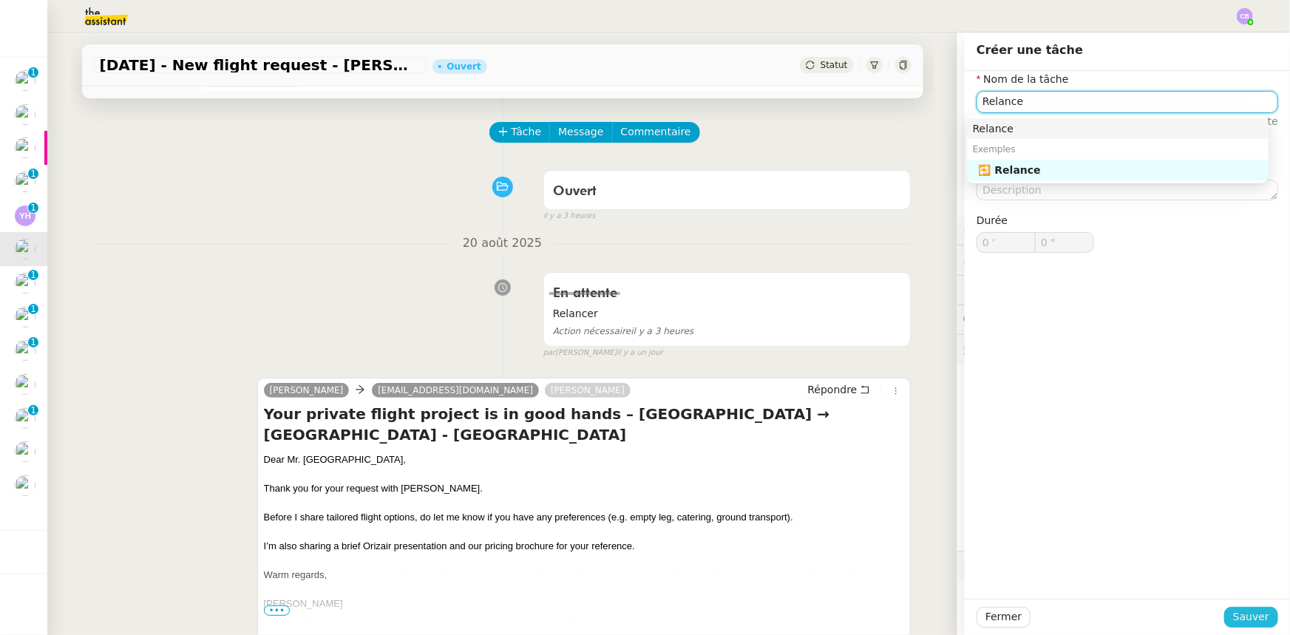
type input "Relance"
click at [859, 393] on span "Sauver" at bounding box center [1251, 617] width 36 height 17
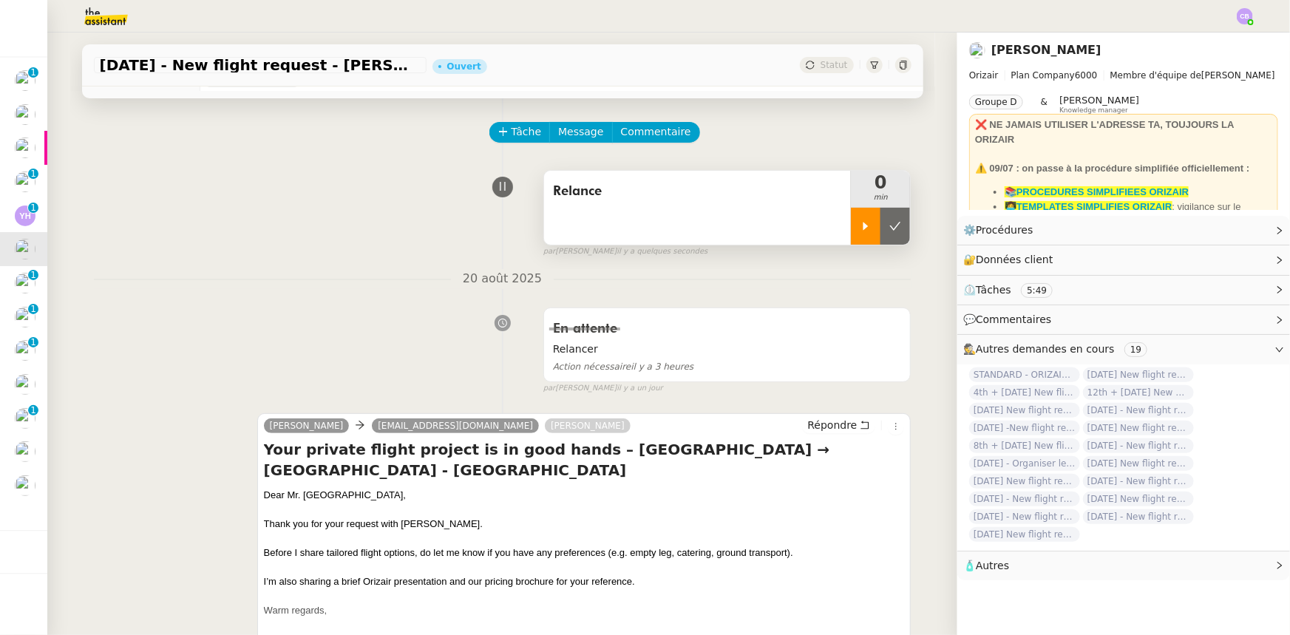
click at [851, 236] on div at bounding box center [866, 226] width 30 height 37
click at [828, 393] on span "Répondre" at bounding box center [833, 425] width 50 height 15
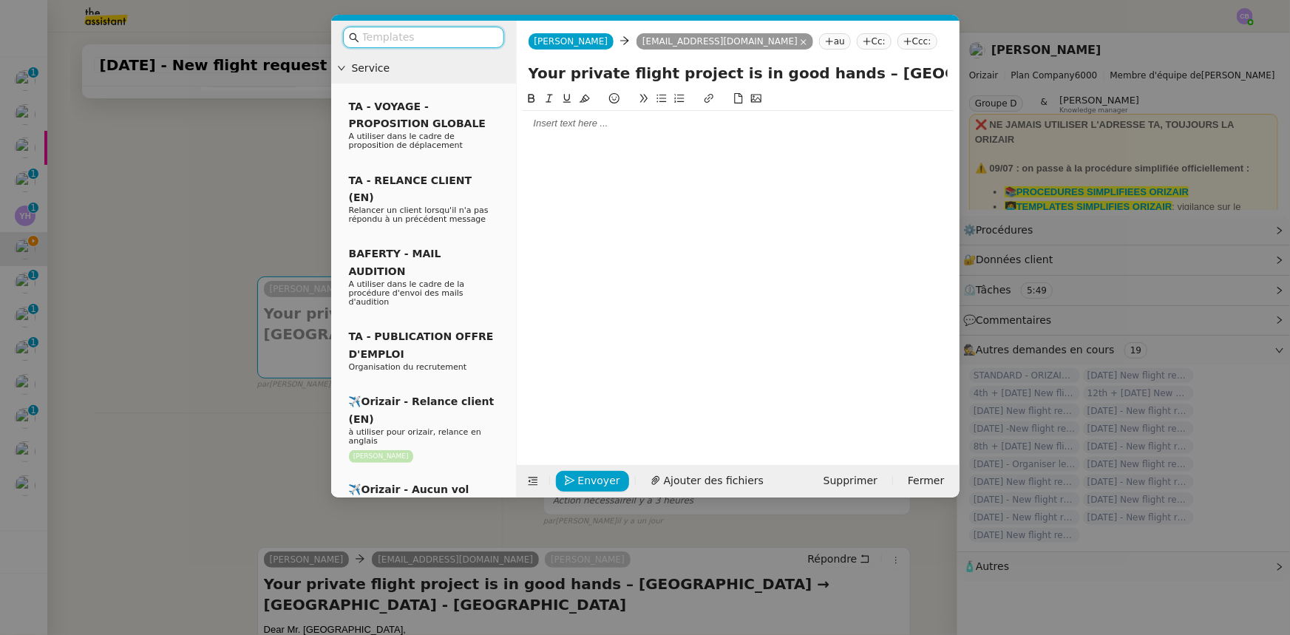
click at [468, 42] on input "text" at bounding box center [428, 37] width 133 height 17
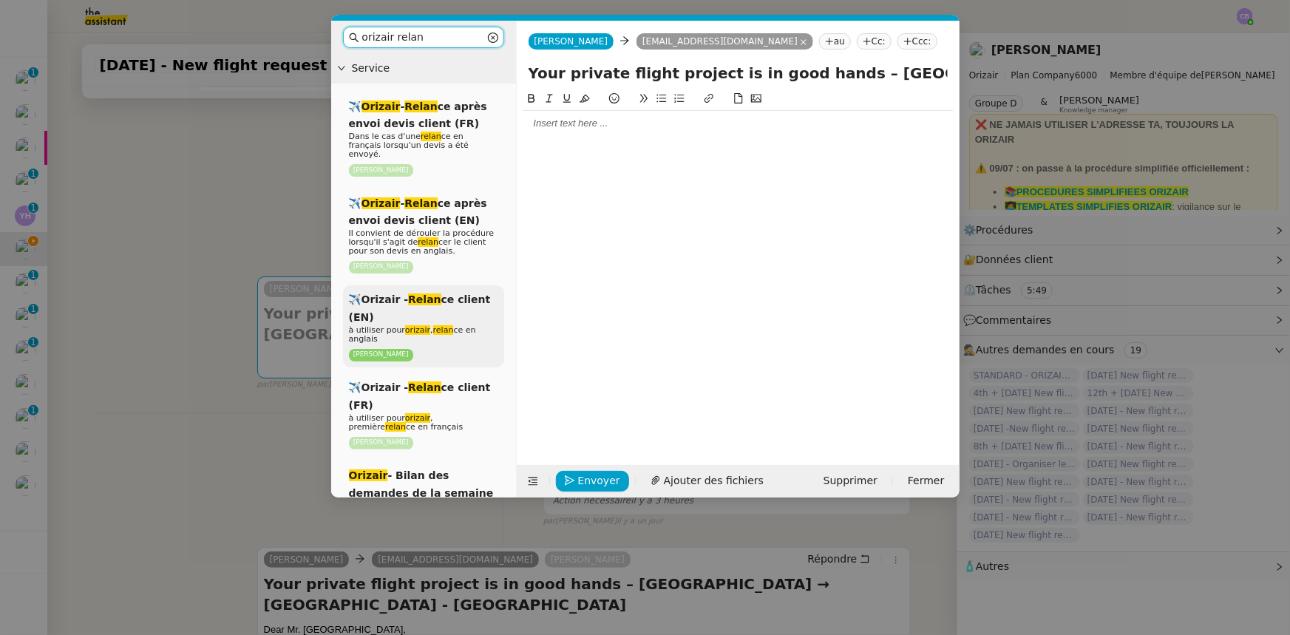
type input "orizair relan"
click at [471, 305] on div "✈️Orizair - Relan ce client (EN) à utiliser pour orizair , relan ce en anglais …" at bounding box center [423, 326] width 161 height 82
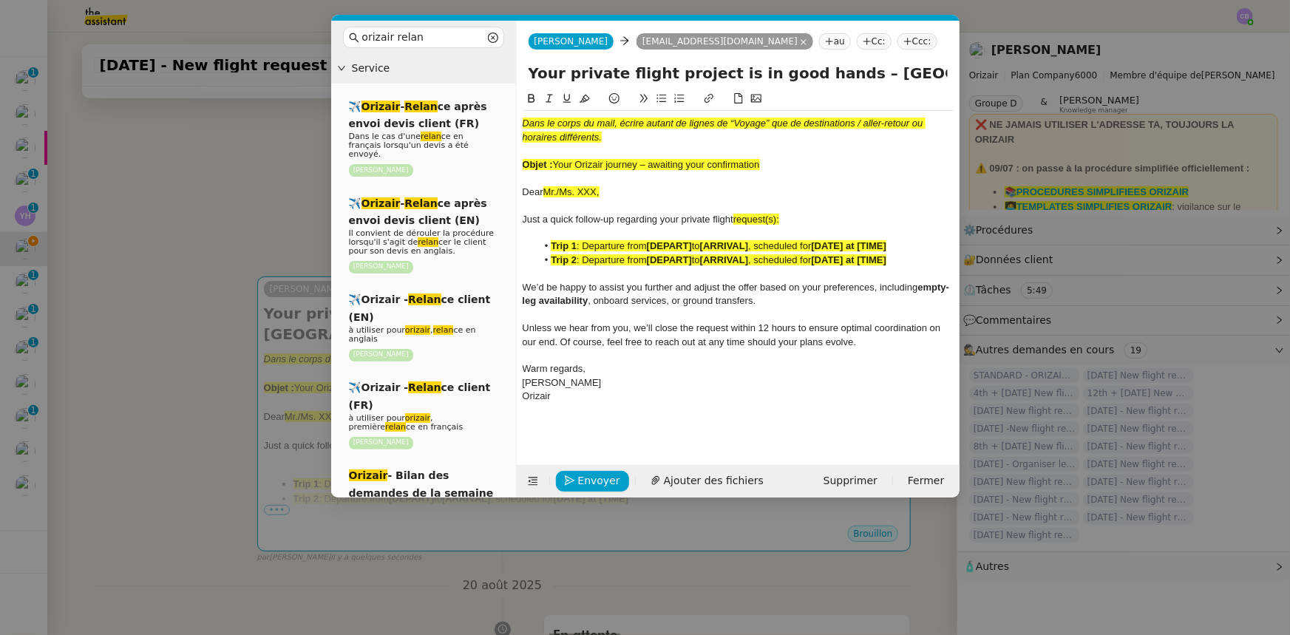
drag, startPoint x: 762, startPoint y: 165, endPoint x: 558, endPoint y: 165, distance: 204.1
click at [558, 165] on div "Objet : Your Orizair journey – awaiting your confirmation" at bounding box center [738, 164] width 431 height 13
drag, startPoint x: 529, startPoint y: 72, endPoint x: 827, endPoint y: 75, distance: 298.0
click at [827, 75] on input "Your private flight project is in good hands – [GEOGRAPHIC_DATA] → [GEOGRAPHIC_…" at bounding box center [738, 73] width 419 height 22
paste input "Orizair journey – awaiting your confirmation"
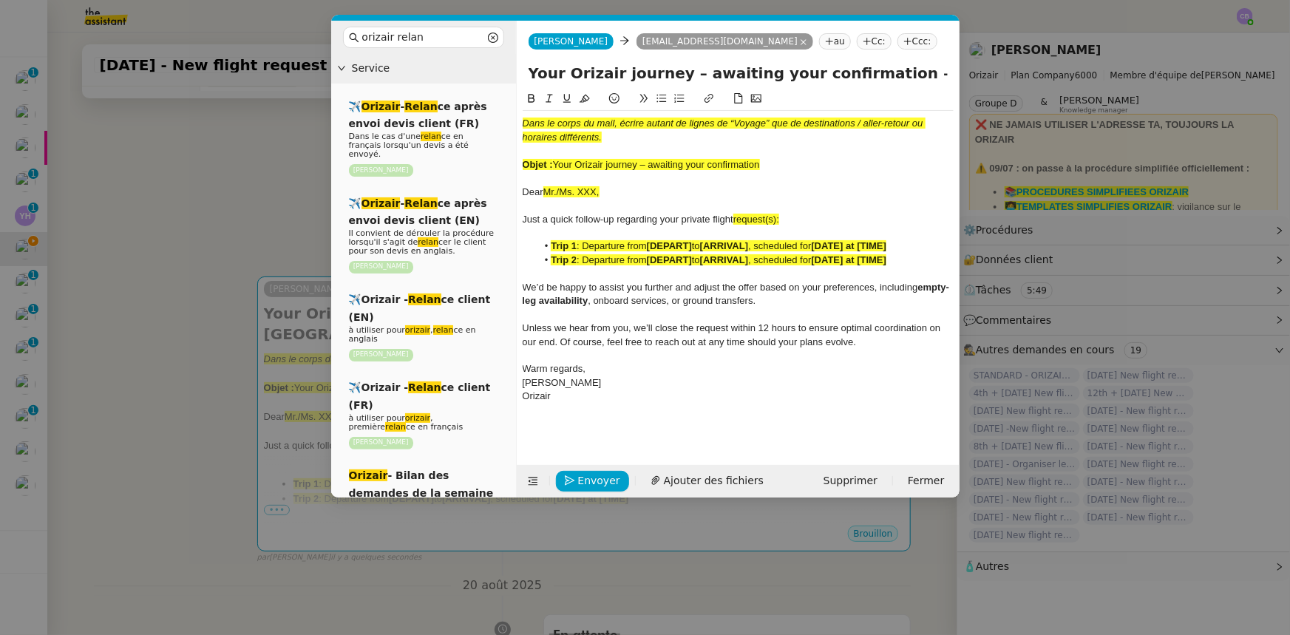
type input "Your Orizair journey – awaiting your confirmation – [GEOGRAPHIC_DATA] → [GEOGRA…"
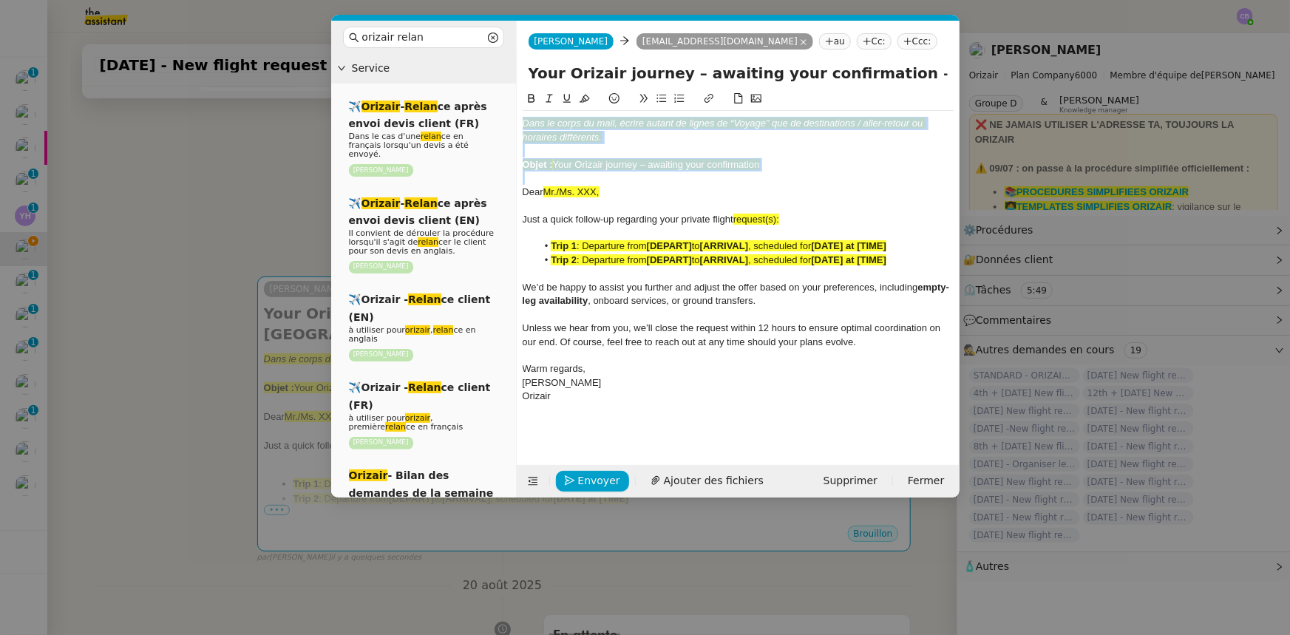
drag, startPoint x: 776, startPoint y: 174, endPoint x: 518, endPoint y: 124, distance: 262.8
click at [518, 124] on nz-spin "Dans le corps du mail, écrire autant de lignes de “Voyage” que de destinations …" at bounding box center [738, 269] width 443 height 358
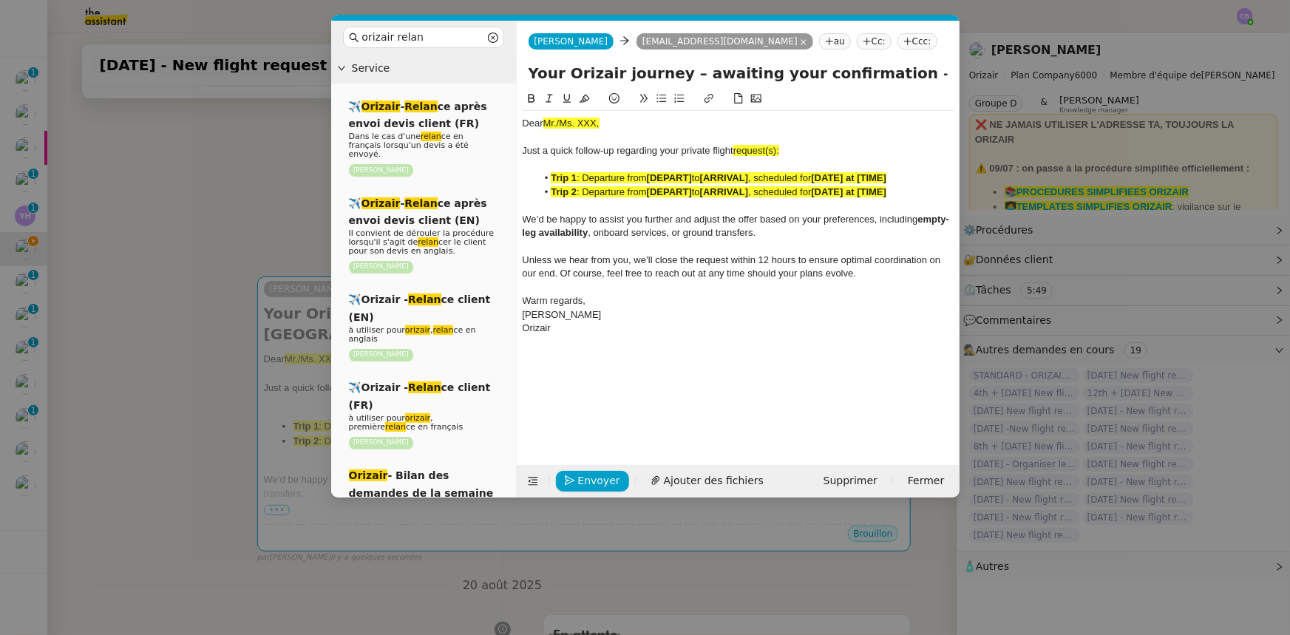
drag, startPoint x: 236, startPoint y: 197, endPoint x: 235, endPoint y: 209, distance: 11.9
click at [236, 197] on nz-modal-container "orizair relan Service ✈️ Orizair - Relan ce après envoi devis client (FR) Dans …" at bounding box center [645, 317] width 1290 height 635
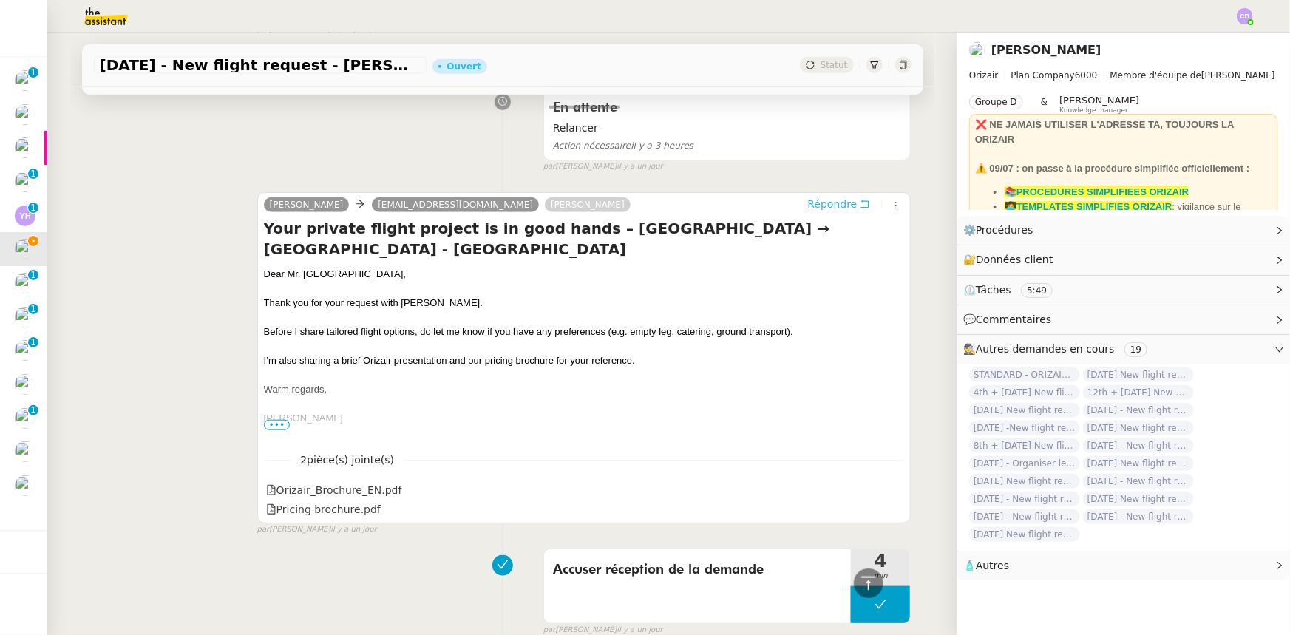
scroll to position [581, 0]
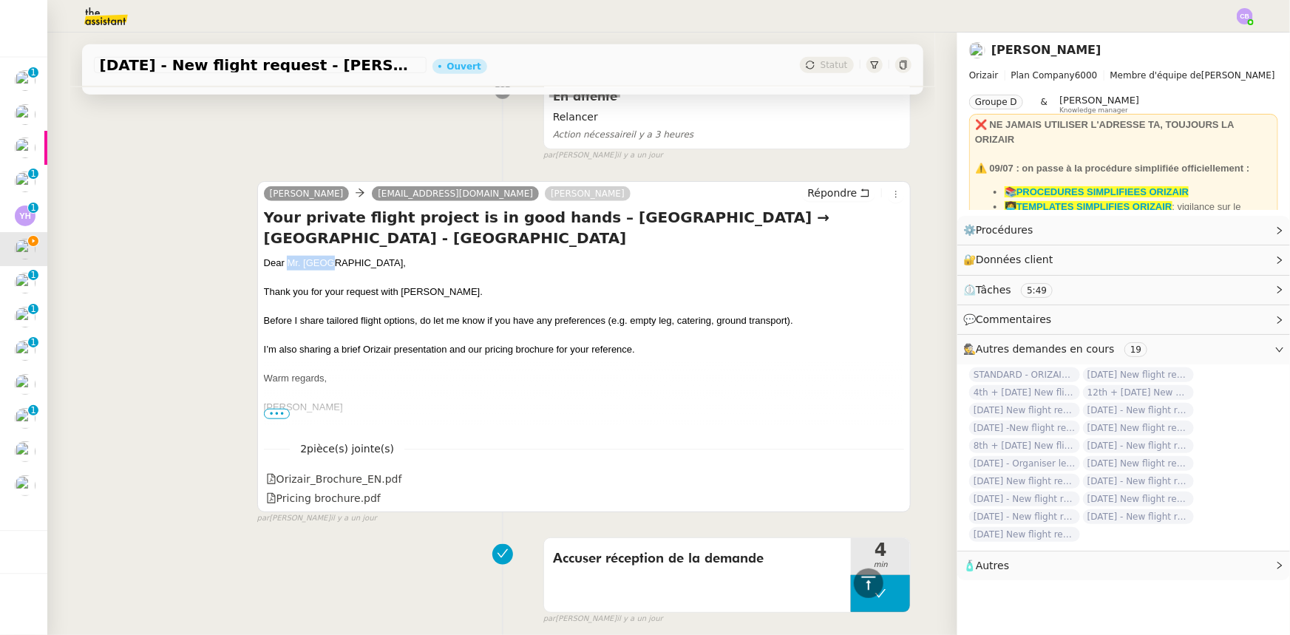
drag, startPoint x: 319, startPoint y: 265, endPoint x: 282, endPoint y: 264, distance: 36.3
click at [282, 264] on div "Dear Mr. [GEOGRAPHIC_DATA]," at bounding box center [584, 263] width 641 height 15
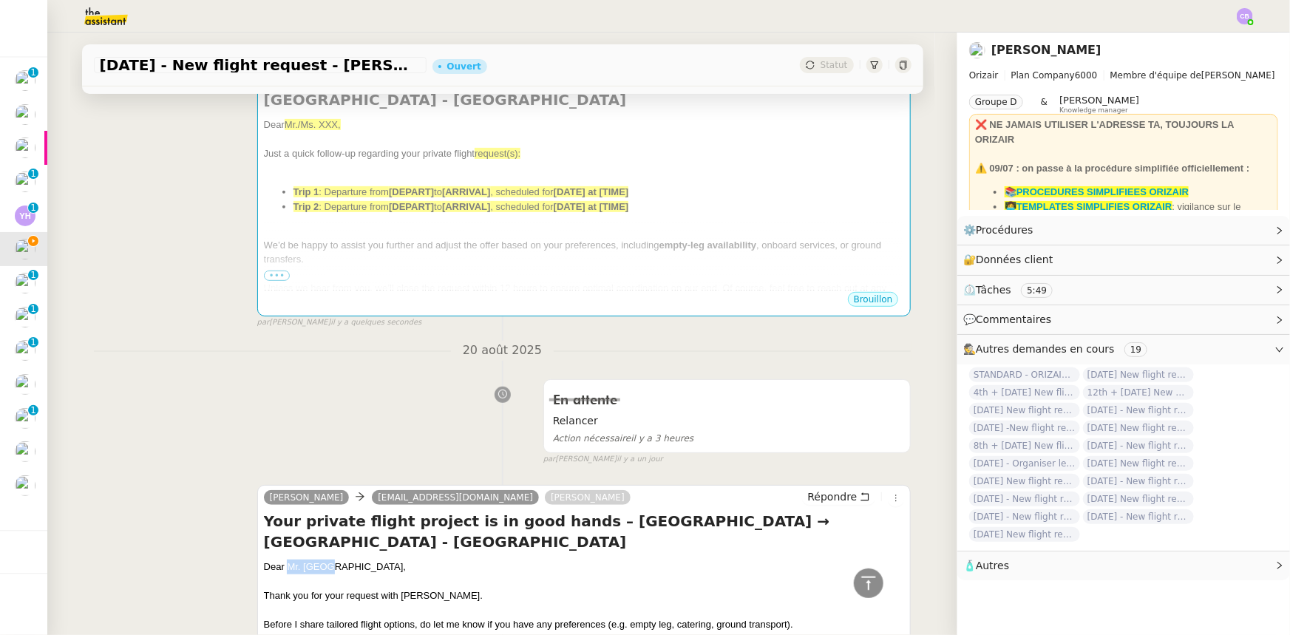
scroll to position [244, 0]
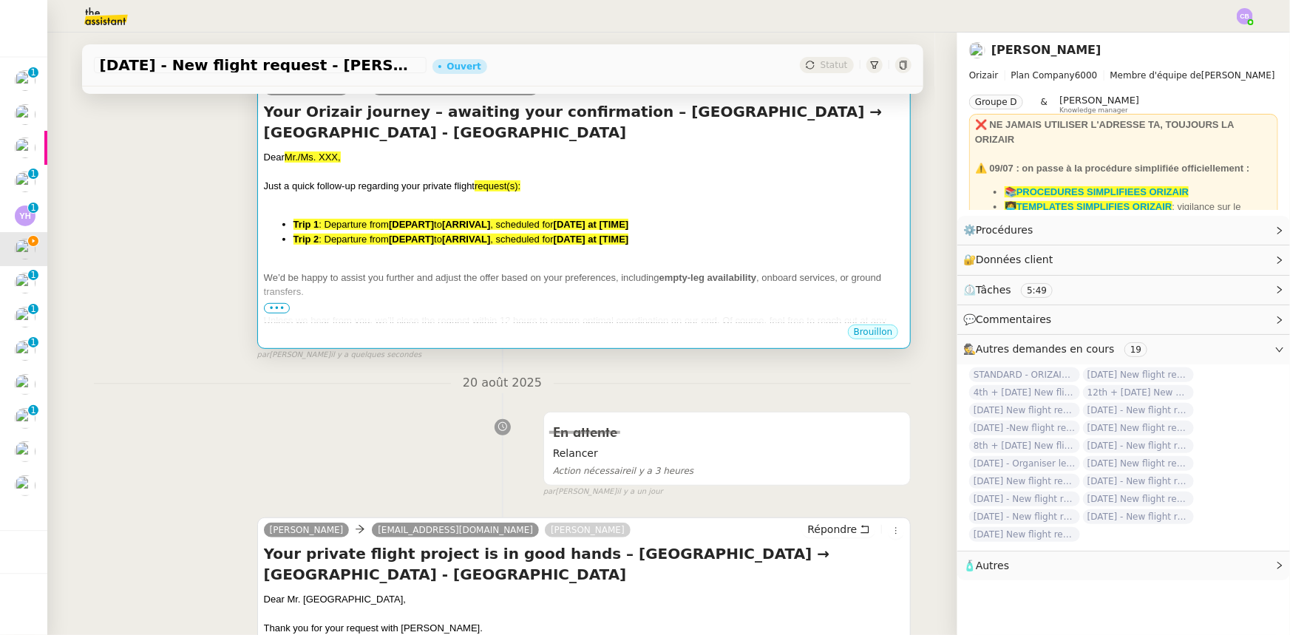
click at [543, 231] on li "Trip 1 : Departure from [DEPART] to [ARRIVAL] , scheduled for [DATE] at [TIME]" at bounding box center [600, 224] width 612 height 15
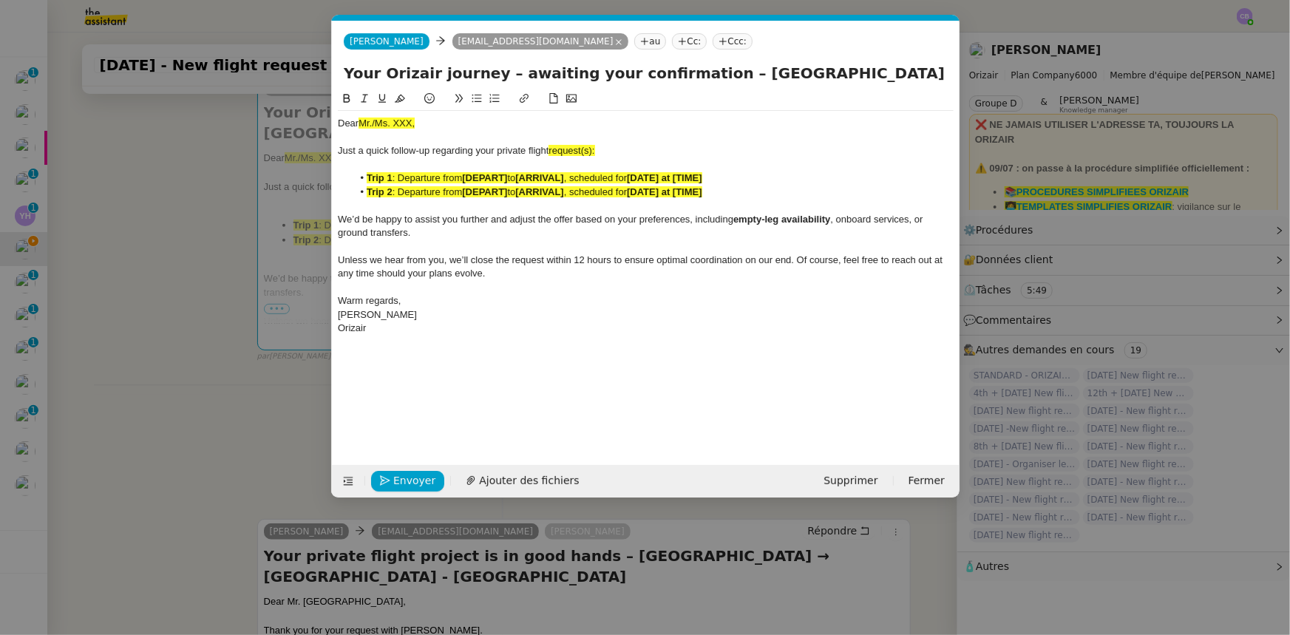
scroll to position [0, 84]
drag, startPoint x: 419, startPoint y: 123, endPoint x: 359, endPoint y: 121, distance: 59.9
click at [359, 121] on div "Dear Mr./Ms. XXX," at bounding box center [646, 123] width 616 height 13
click at [402, 102] on icon at bounding box center [400, 98] width 10 height 10
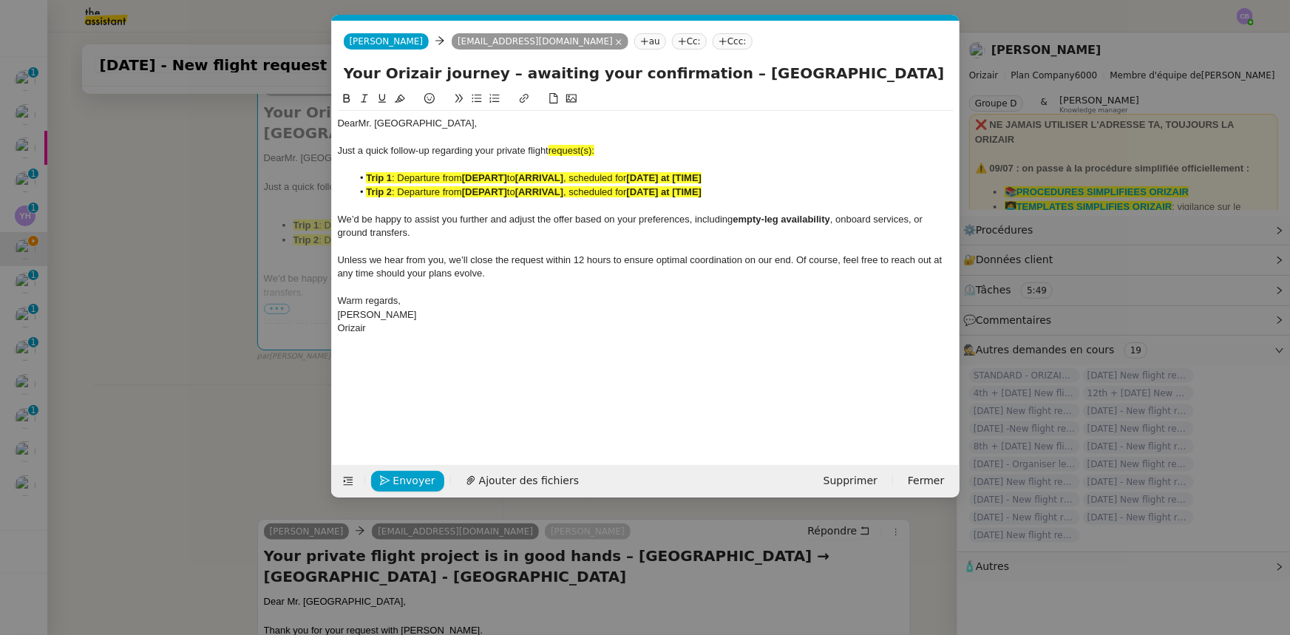
click at [595, 154] on span "request(s):" at bounding box center [572, 150] width 46 height 11
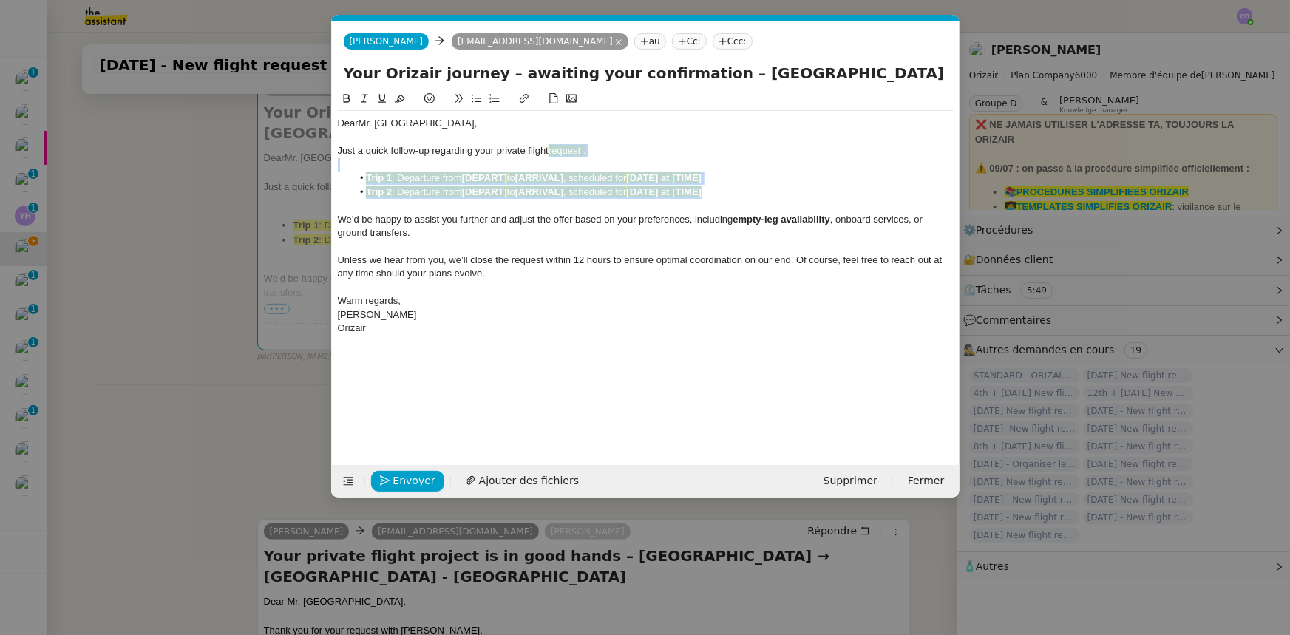
drag, startPoint x: 717, startPoint y: 192, endPoint x: 552, endPoint y: 154, distance: 169.3
click at [552, 154] on div "Dear Mr. Parsi, Just a quick follow-up regarding your private flight request : …" at bounding box center [646, 226] width 616 height 230
click at [399, 100] on icon at bounding box center [400, 98] width 10 height 10
click at [480, 244] on div at bounding box center [646, 246] width 616 height 13
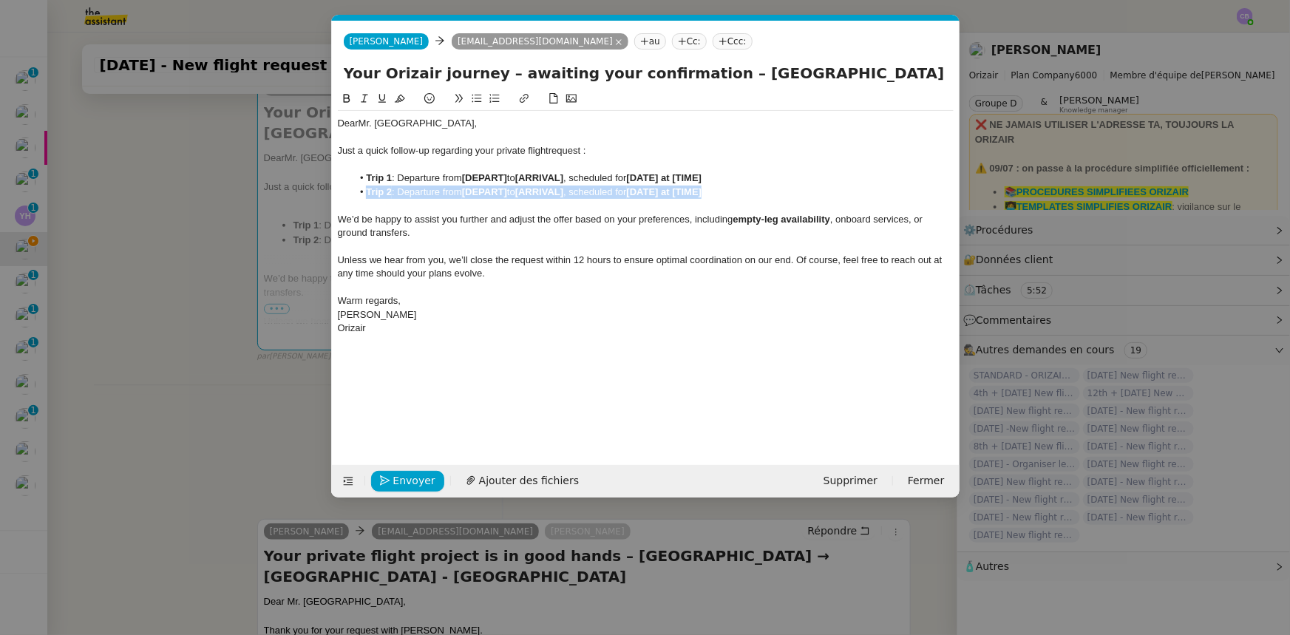
drag, startPoint x: 723, startPoint y: 192, endPoint x: 368, endPoint y: 190, distance: 355.0
click at [368, 190] on li "Trip 2 : Departure from [DEPART] to [ARRIVAL] , scheduled for [DATE] at [TIME]" at bounding box center [653, 192] width 602 height 13
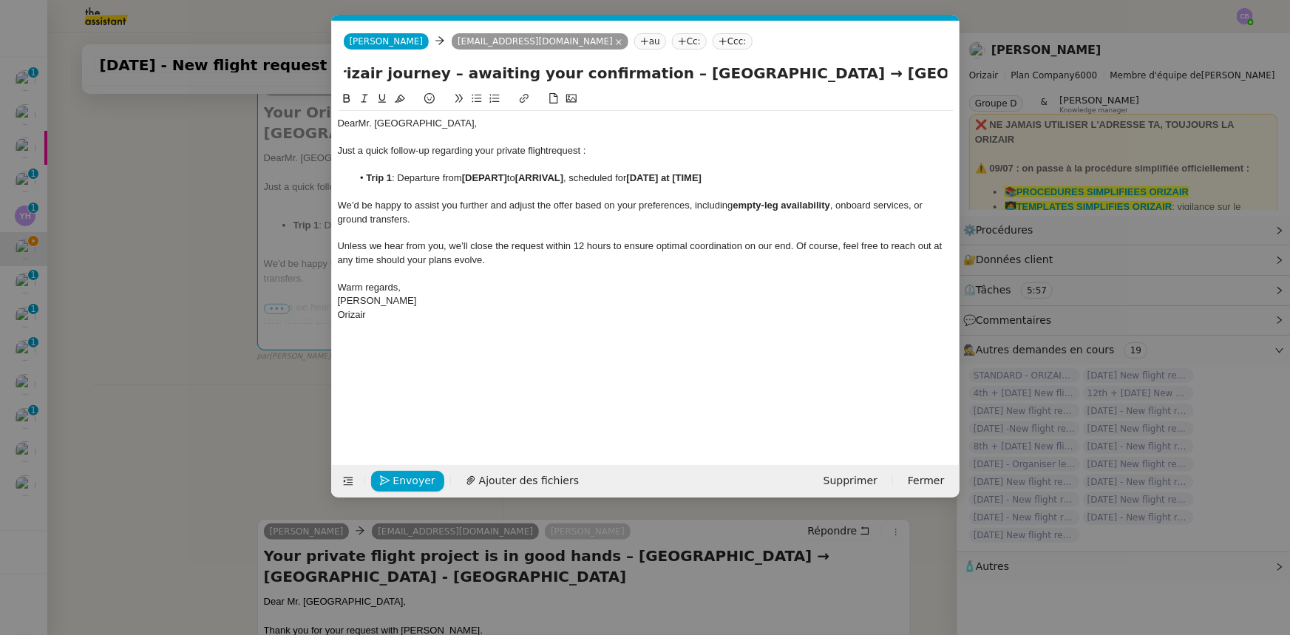
scroll to position [0, 96]
drag, startPoint x: 707, startPoint y: 73, endPoint x: 843, endPoint y: 75, distance: 136.1
click at [843, 75] on input "Your Orizair journey – awaiting your confirmation – [GEOGRAPHIC_DATA] → [GEOGRA…" at bounding box center [646, 73] width 604 height 22
drag, startPoint x: 510, startPoint y: 179, endPoint x: 466, endPoint y: 180, distance: 43.6
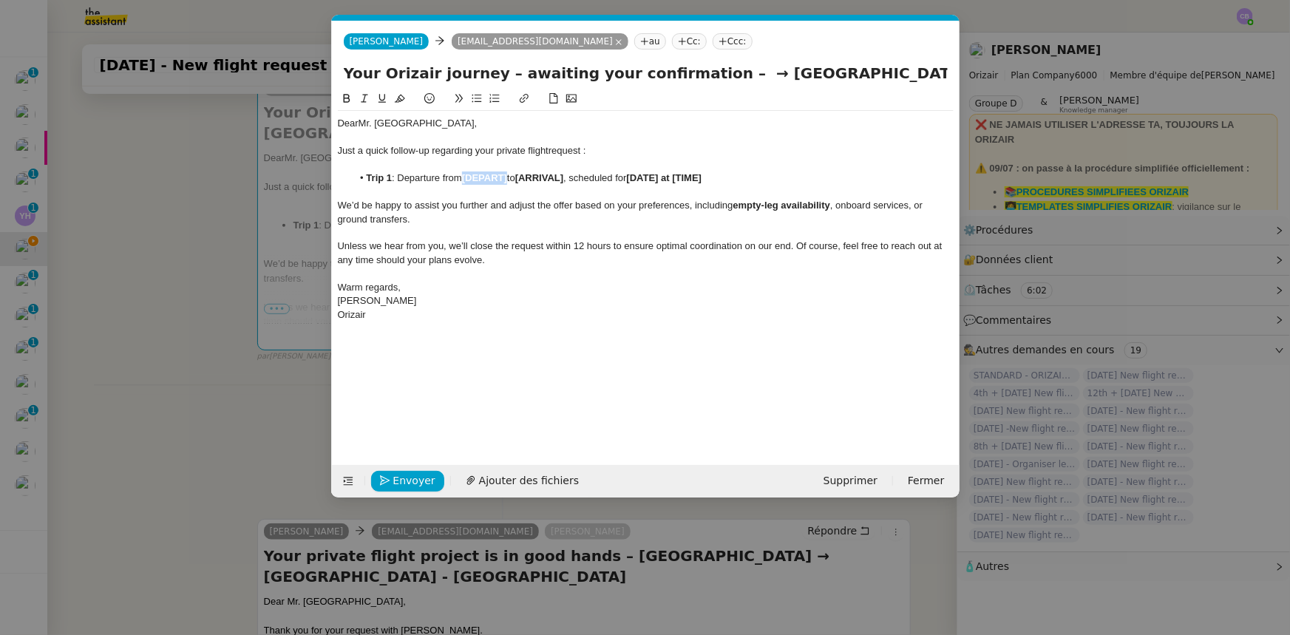
click at [466, 180] on strong "[DEPART]" at bounding box center [484, 177] width 45 height 11
drag, startPoint x: 466, startPoint y: 180, endPoint x: 600, endPoint y: 177, distance: 134.6
click at [600, 177] on li "Trip 1 : Departure from [GEOGRAPHIC_DATA] to [ARRIVAL] , scheduled for [DATE] a…" at bounding box center [653, 178] width 602 height 13
click at [345, 100] on icon at bounding box center [347, 98] width 10 height 10
drag, startPoint x: 726, startPoint y: 72, endPoint x: 901, endPoint y: 74, distance: 174.5
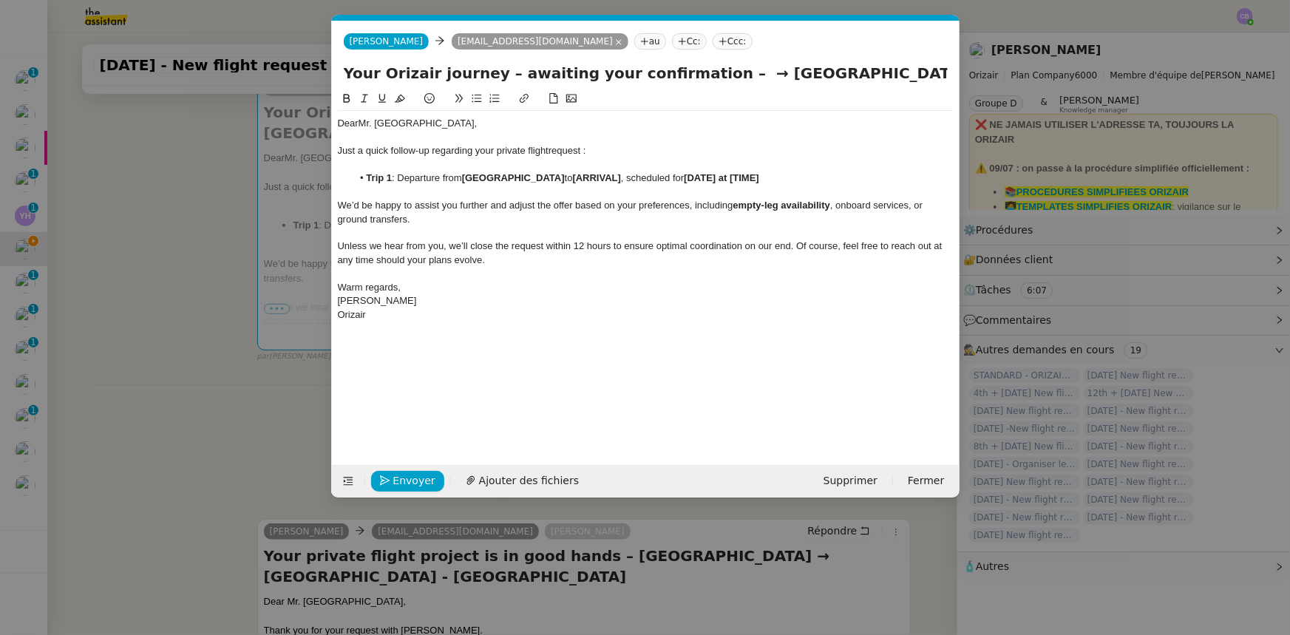
click at [859, 74] on input "Your Orizair journey – awaiting your confirmation – → [GEOGRAPHIC_DATA] - [GEOG…" at bounding box center [646, 73] width 604 height 22
drag, startPoint x: 676, startPoint y: 177, endPoint x: 629, endPoint y: 177, distance: 47.3
click at [621, 177] on strong "[ARRIVAL]" at bounding box center [597, 177] width 48 height 11
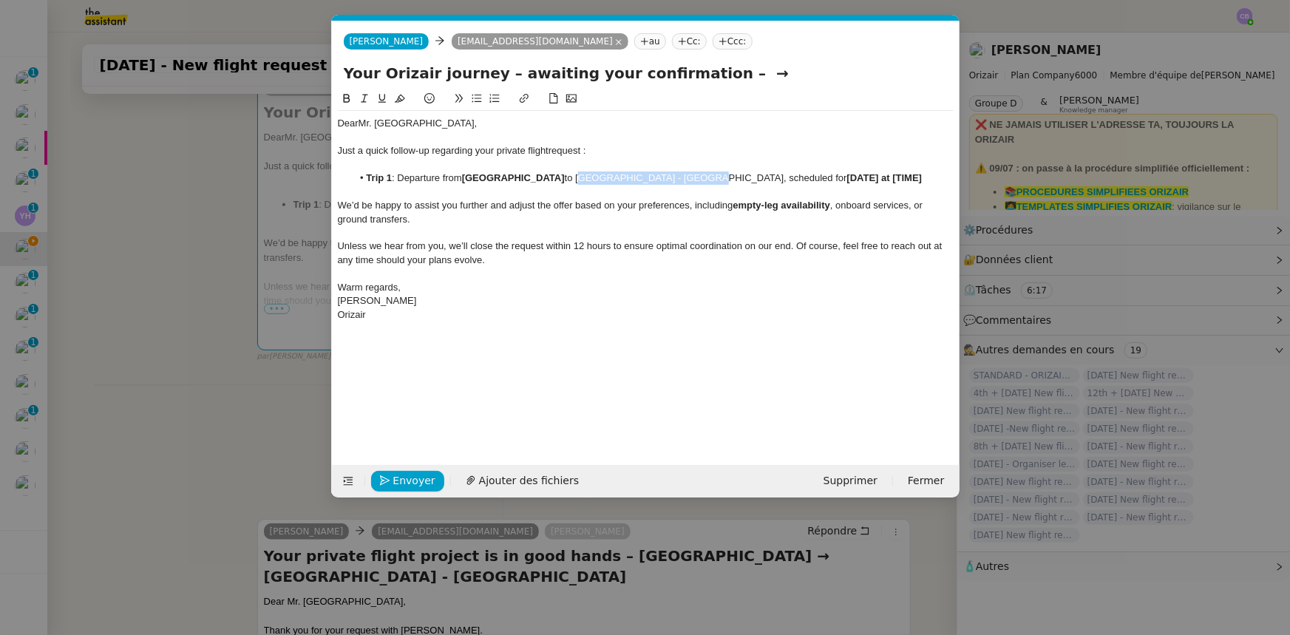
drag, startPoint x: 629, startPoint y: 177, endPoint x: 736, endPoint y: 177, distance: 106.5
click at [736, 177] on li "Trip 1 : Departure from [GEOGRAPHIC_DATA] to [GEOGRAPHIC_DATA], scheduled for […" at bounding box center [653, 178] width 602 height 13
click at [342, 96] on icon at bounding box center [347, 98] width 10 height 10
click at [651, 177] on strong "[GEOGRAPHIC_DATA] - [GEOGRAPHIC_DATA]" at bounding box center [680, 177] width 214 height 11
click at [720, 75] on input "Your Orizair journey – awaiting your confirmation – →" at bounding box center [646, 73] width 604 height 22
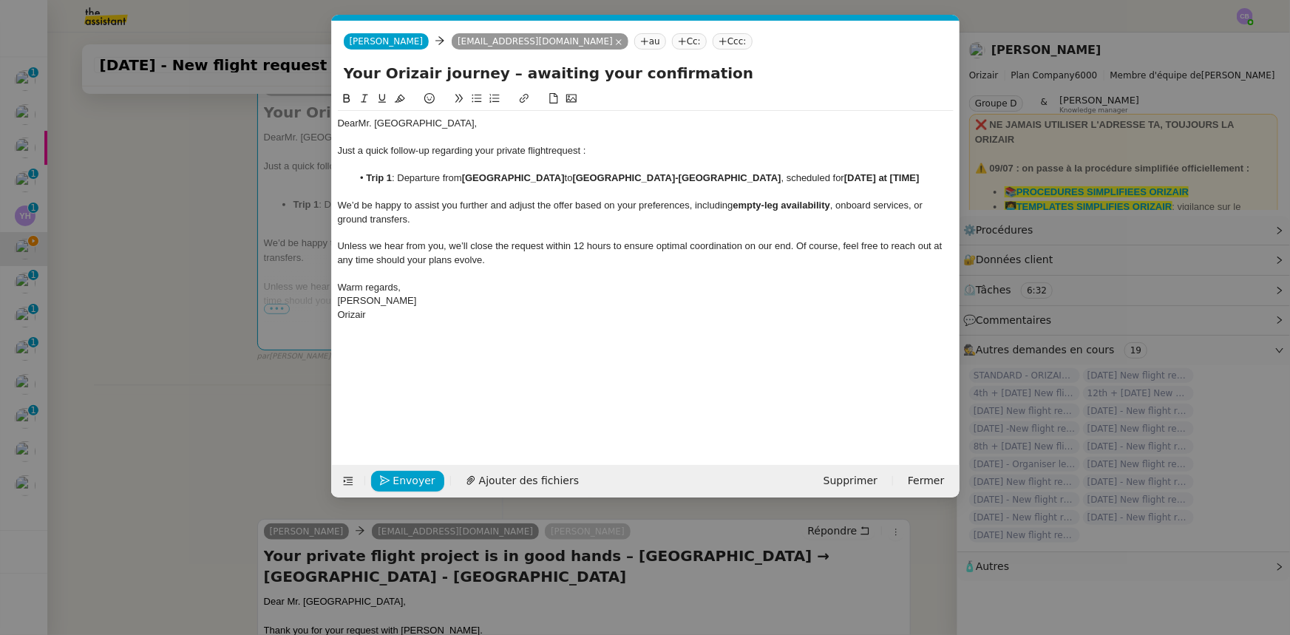
type input "Your Orizair journey – awaiting your confirmation"
drag, startPoint x: 839, startPoint y: 177, endPoint x: 839, endPoint y: 215, distance: 38.5
click at [839, 186] on div "Dear Mr. Parsi, Just a quick follow-up regarding your private flight request : …" at bounding box center [646, 219] width 616 height 217
drag, startPoint x: 880, startPoint y: 177, endPoint x: 806, endPoint y: 175, distance: 74.0
click at [806, 175] on li "Trip 1 : Departure from [GEOGRAPHIC_DATA] to [GEOGRAPHIC_DATA] , scheduled for …" at bounding box center [653, 178] width 602 height 13
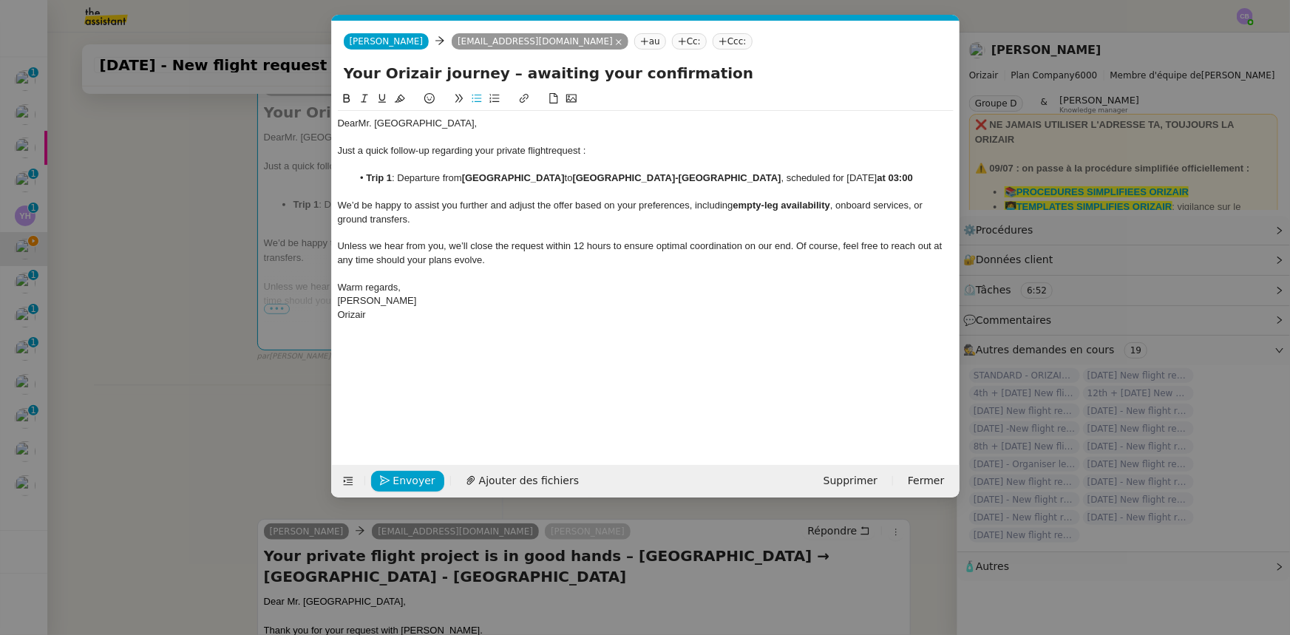
click at [345, 101] on icon at bounding box center [347, 98] width 10 height 10
click at [466, 222] on div "We’d be happy to assist you further and adjust the offer based on your preferen…" at bounding box center [646, 212] width 616 height 27
click at [422, 393] on span "Envoyer" at bounding box center [414, 481] width 42 height 17
click at [422, 393] on span "Confirmer l'envoi" at bounding box center [437, 481] width 89 height 17
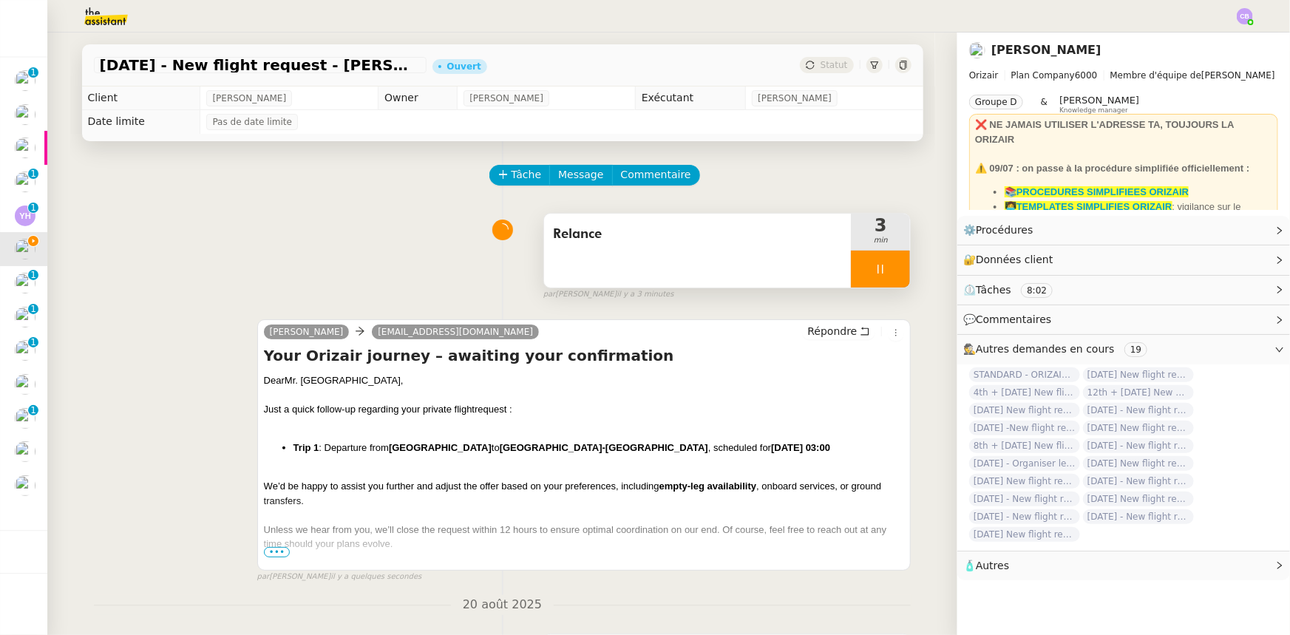
click at [856, 266] on div at bounding box center [880, 269] width 59 height 37
click at [859, 274] on icon at bounding box center [896, 269] width 12 height 12
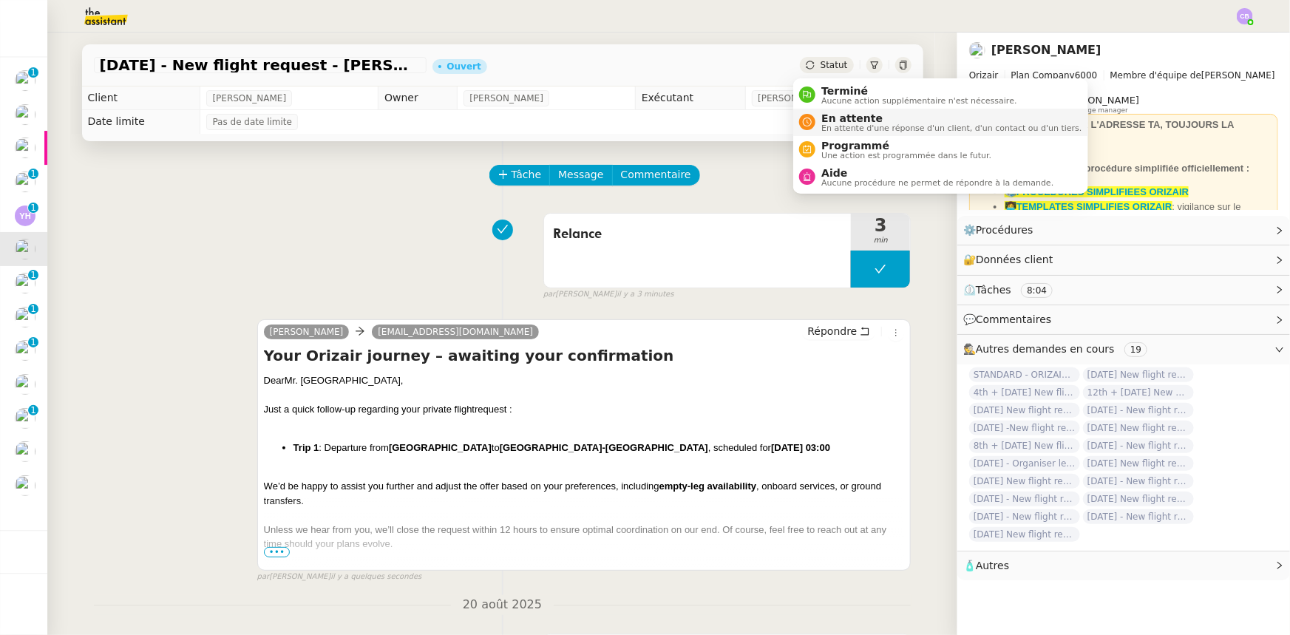
click at [841, 120] on span "En attente" at bounding box center [952, 118] width 260 height 12
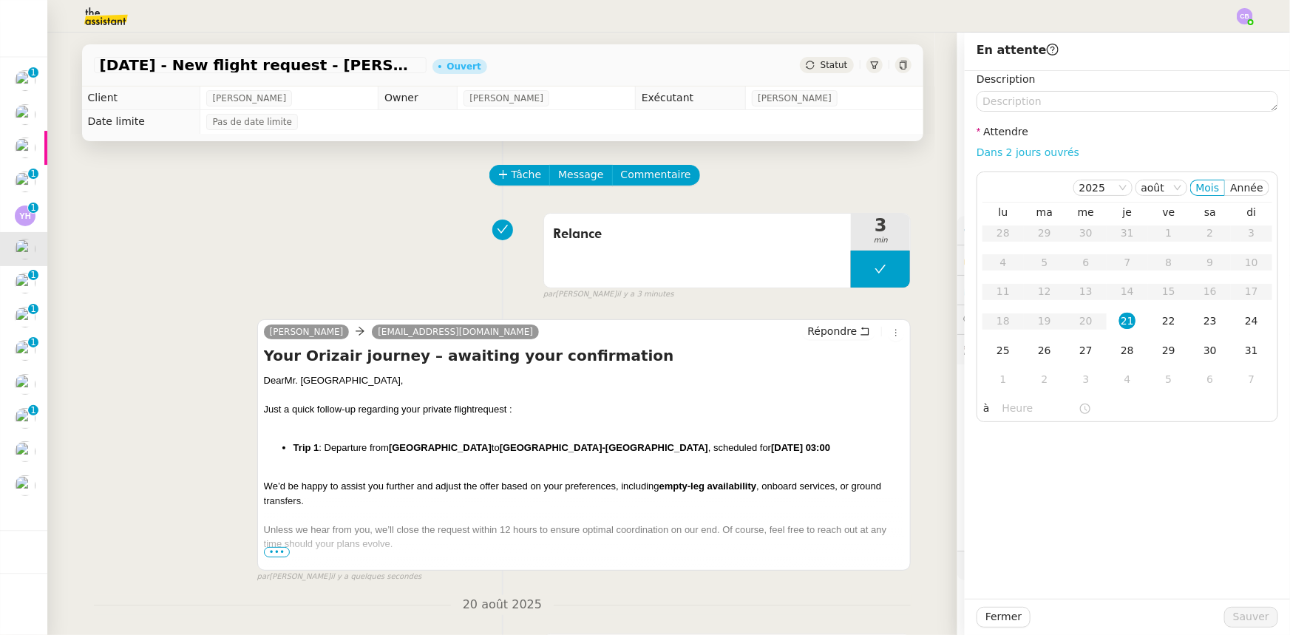
click at [859, 155] on link "Dans 2 jours ouvrés" at bounding box center [1028, 152] width 103 height 12
type input "07:00"
click at [859, 318] on div "22" at bounding box center [1169, 321] width 16 height 16
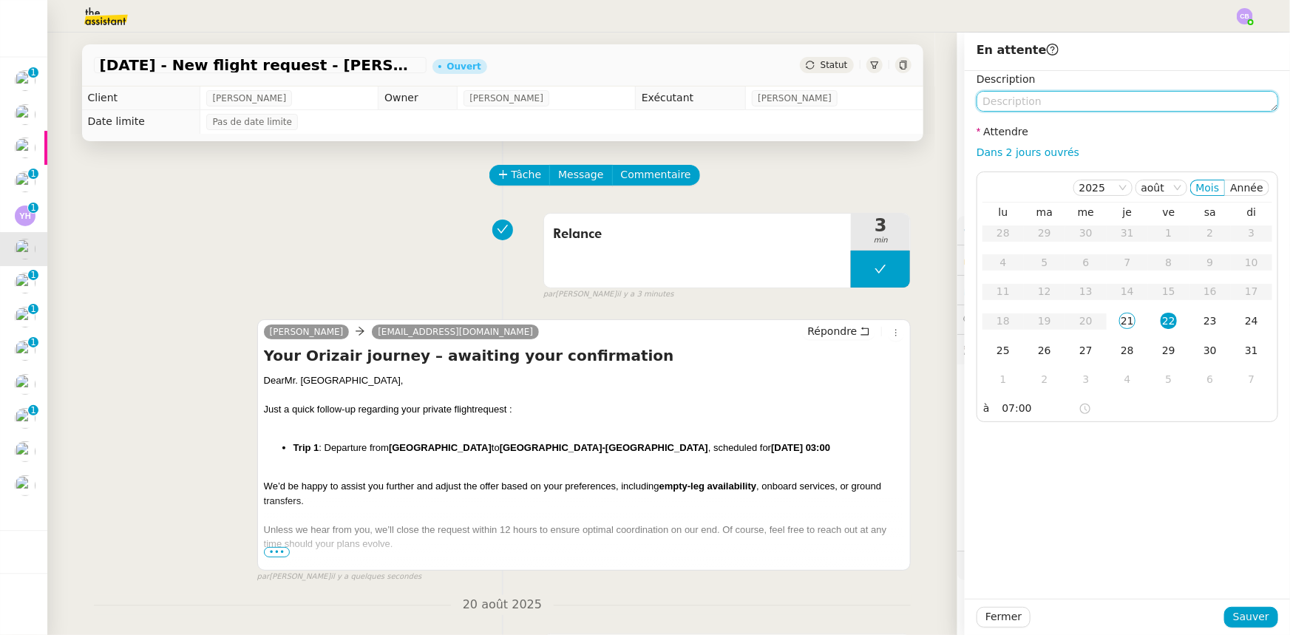
click at [859, 104] on textarea at bounding box center [1128, 101] width 302 height 21
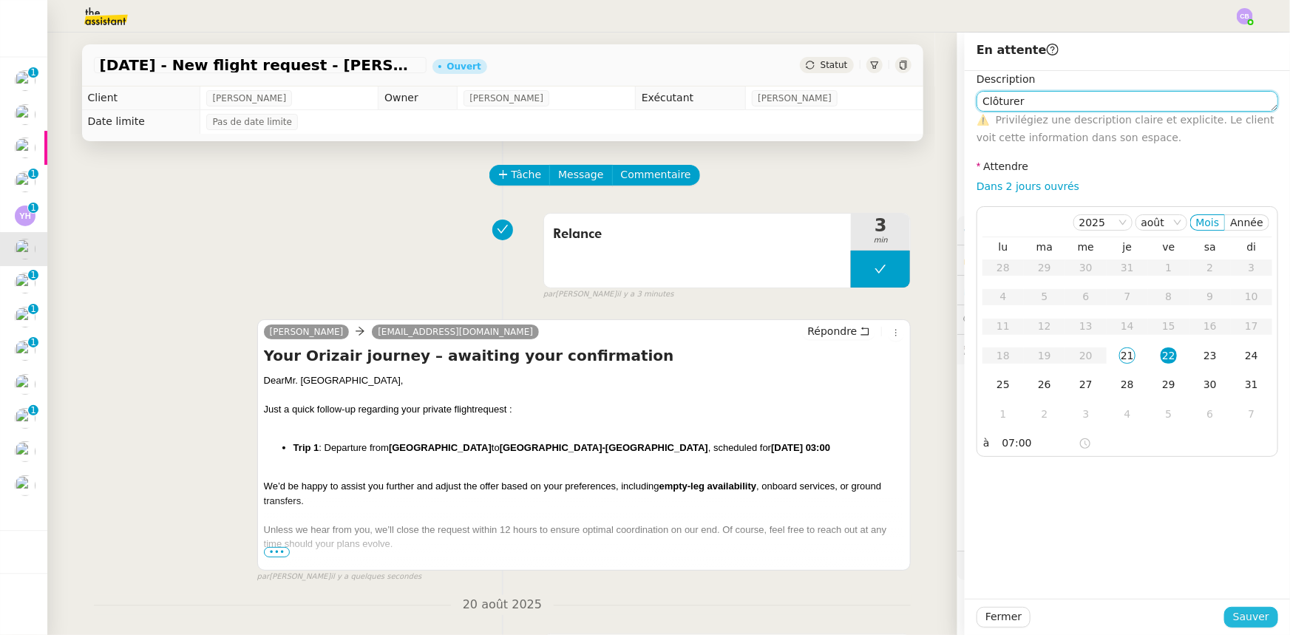
type textarea "Clôturer"
click at [859, 393] on span "Sauver" at bounding box center [1251, 617] width 36 height 17
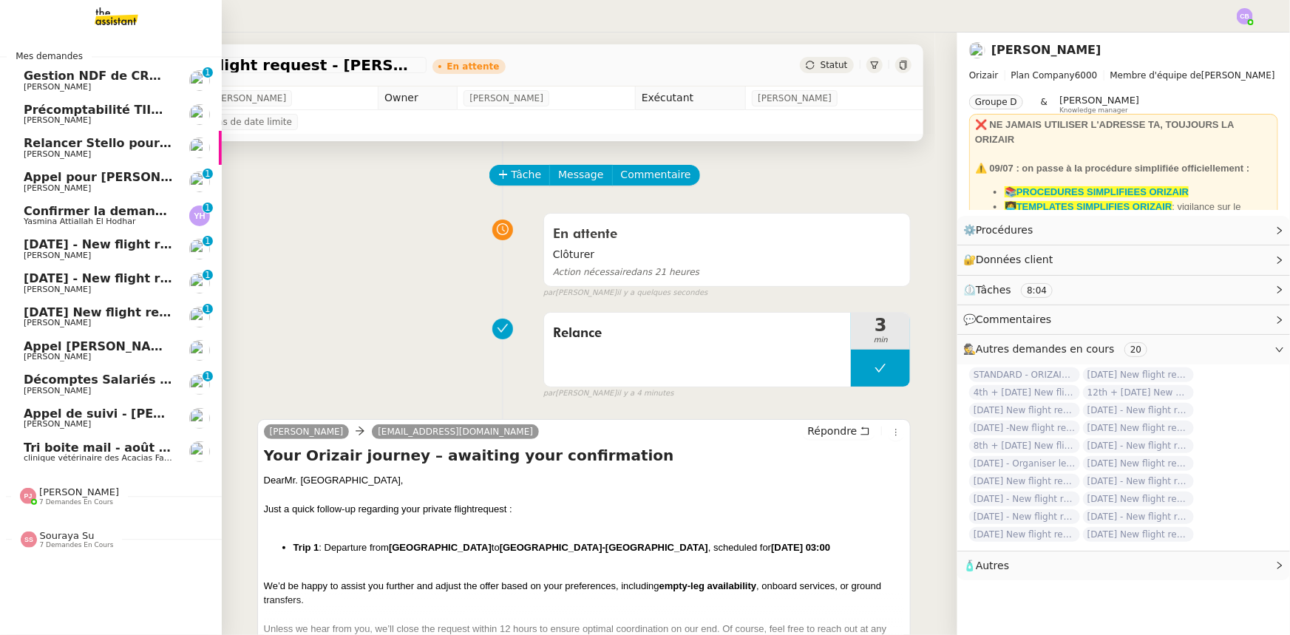
click at [85, 245] on span "[DATE] - New flight request - [PERSON_NAME]" at bounding box center [176, 244] width 305 height 14
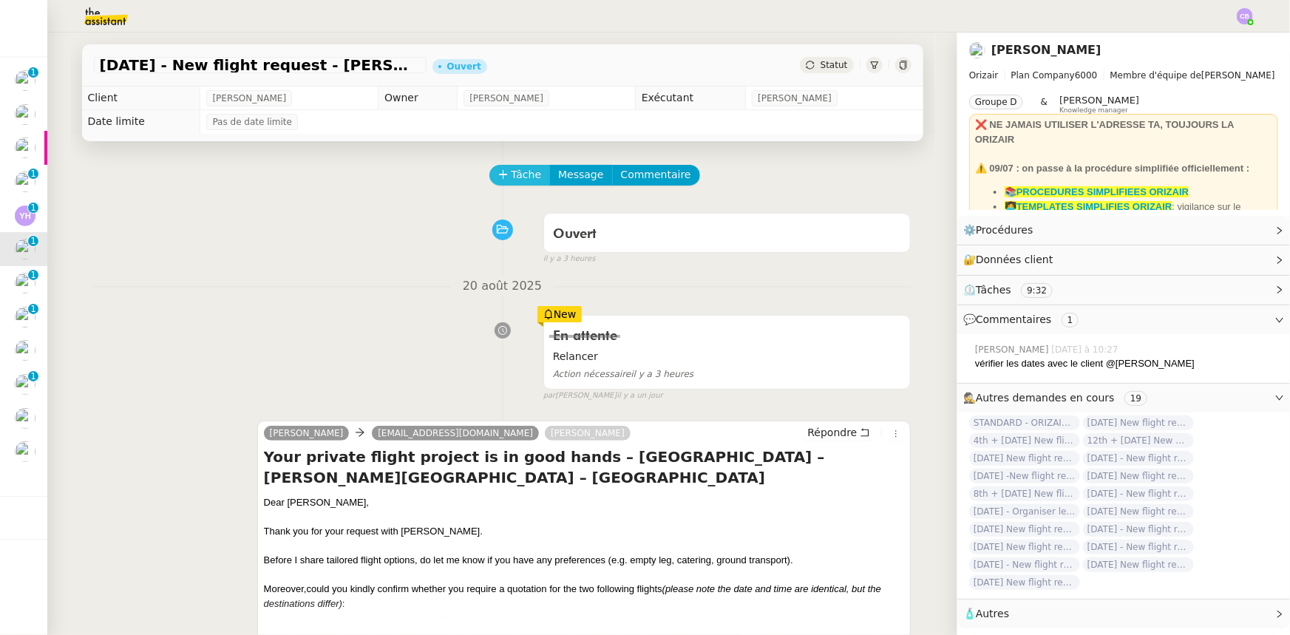
click at [512, 177] on span "Tâche" at bounding box center [527, 174] width 30 height 17
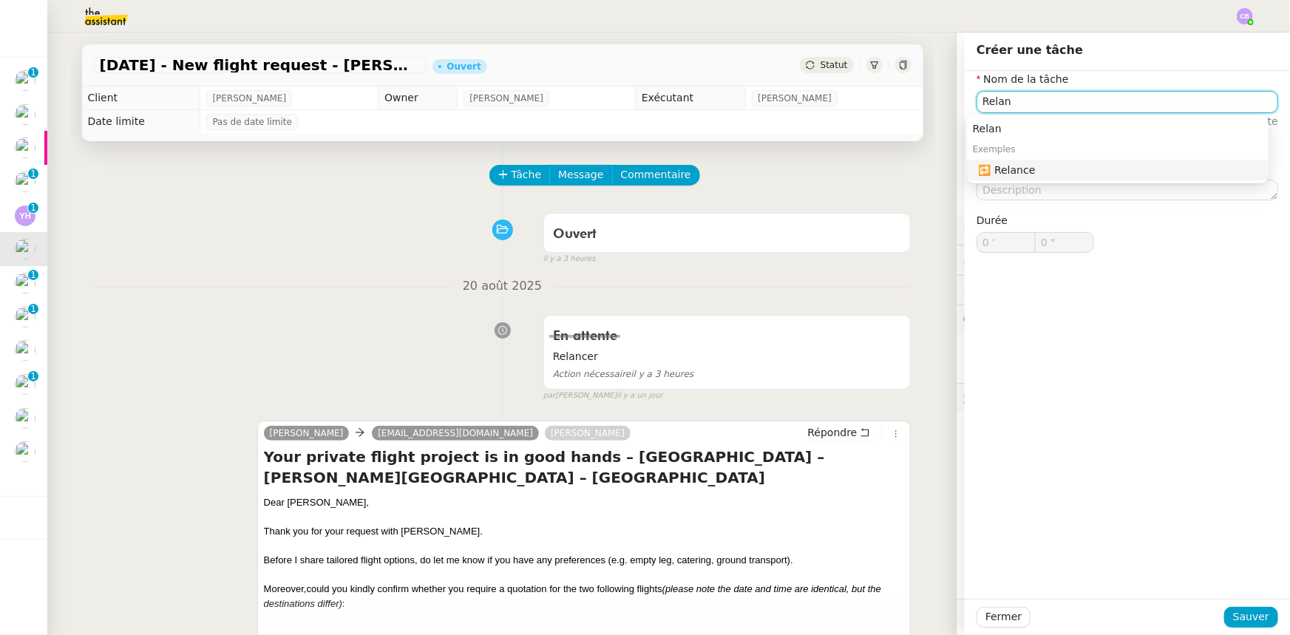
click at [859, 172] on div "🔁 Relance" at bounding box center [1121, 169] width 284 height 13
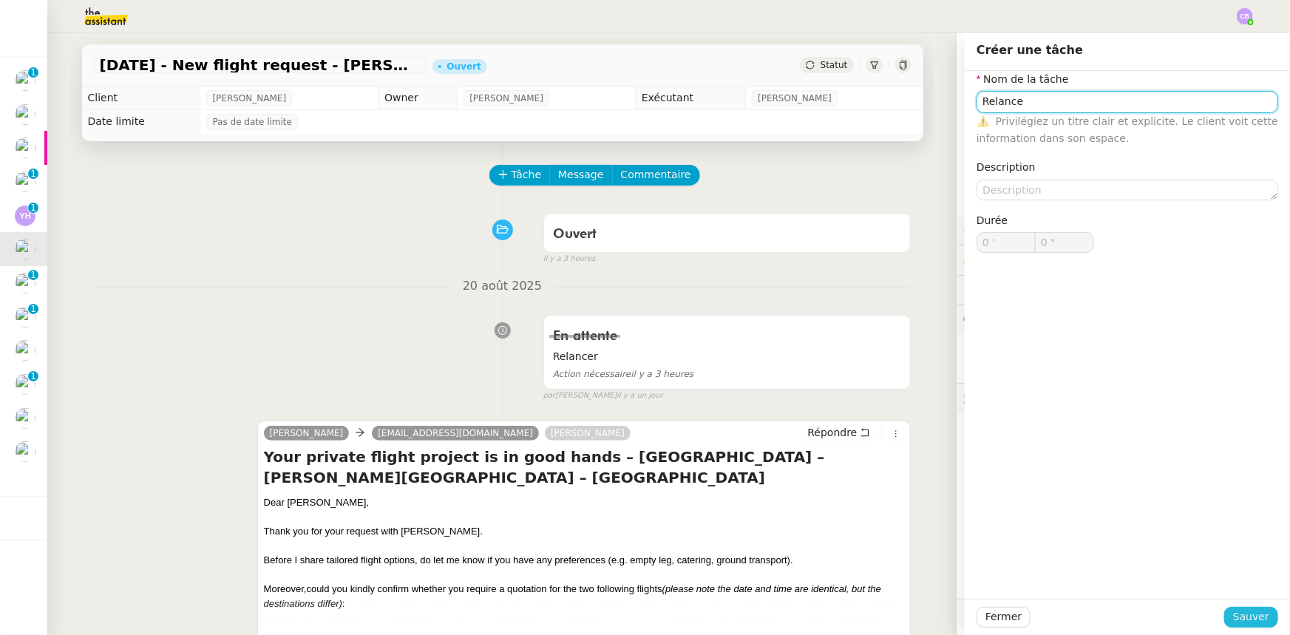
type input "Relance"
click at [859, 393] on span "Sauver" at bounding box center [1251, 617] width 36 height 17
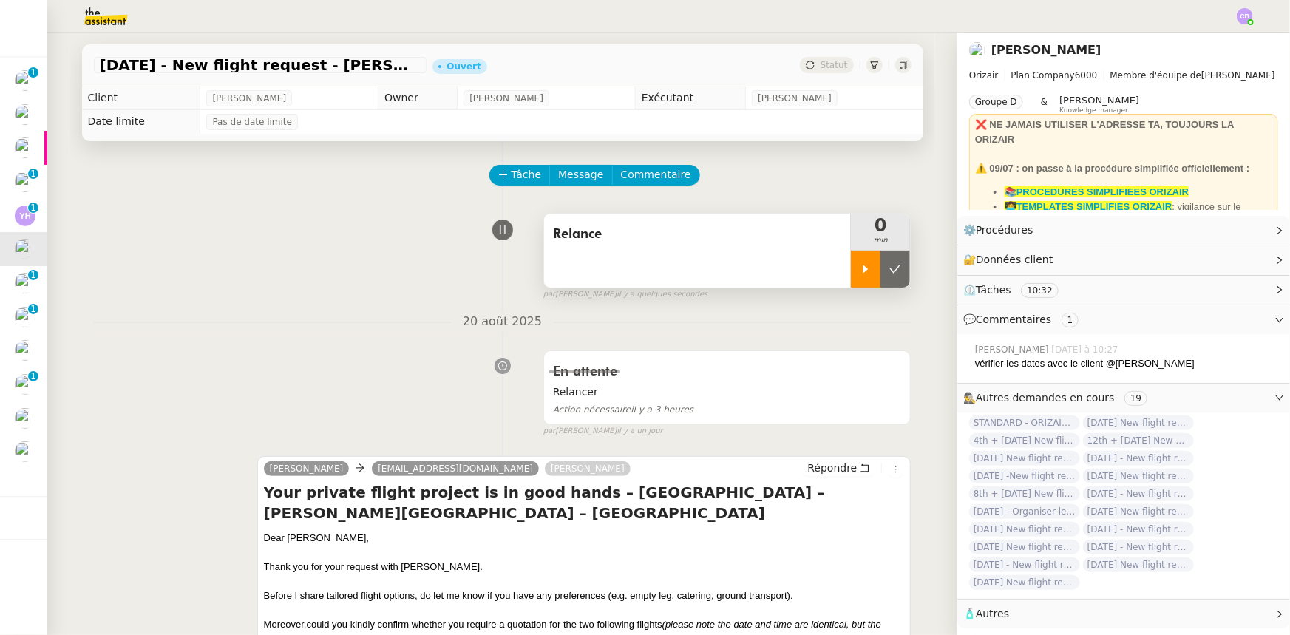
click at [859, 270] on icon at bounding box center [866, 269] width 12 height 12
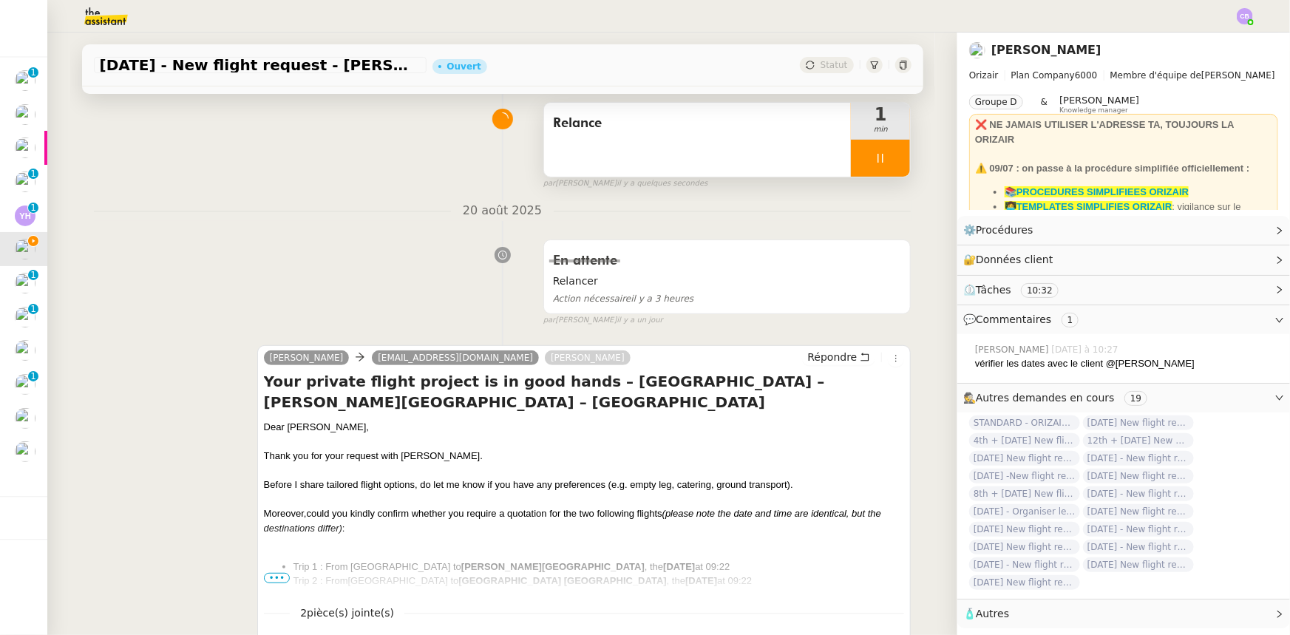
scroll to position [134, 0]
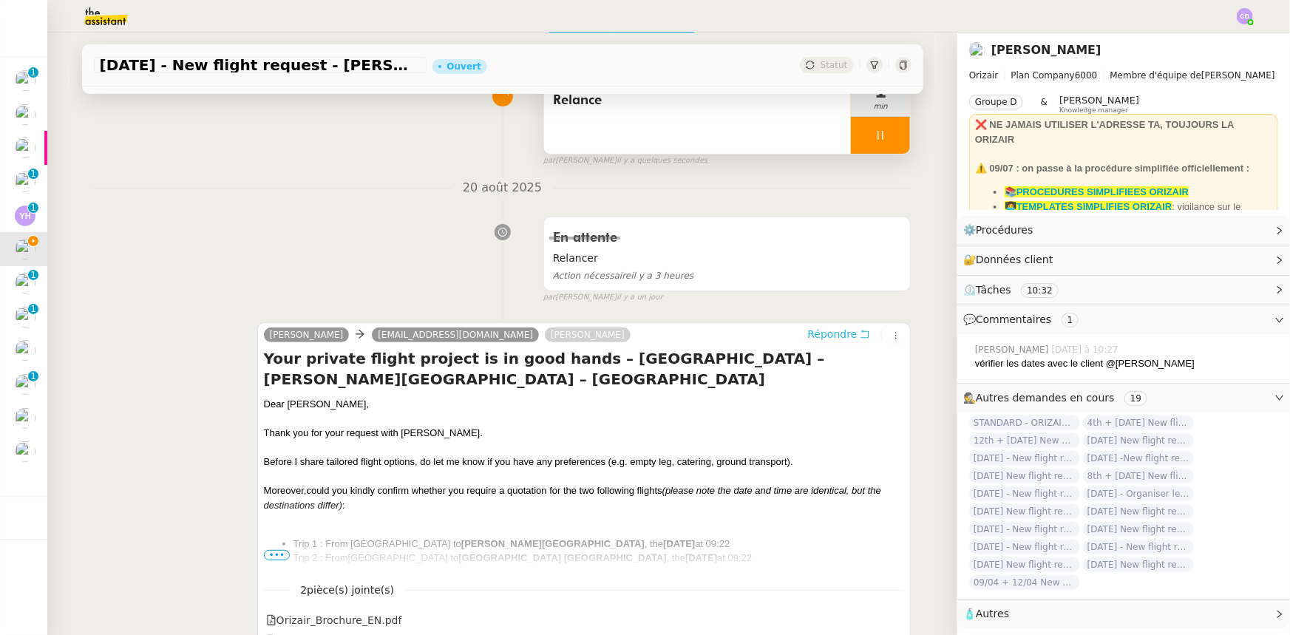
click at [822, 339] on span "Répondre" at bounding box center [833, 334] width 50 height 15
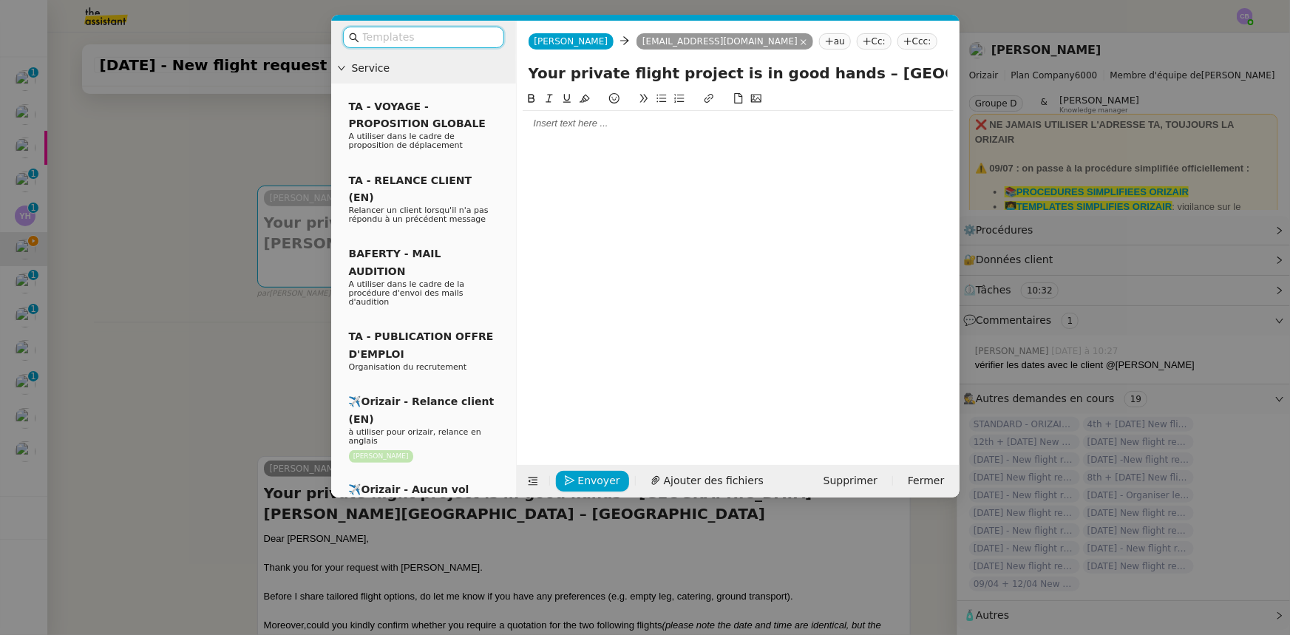
click at [449, 38] on input "text" at bounding box center [428, 37] width 133 height 17
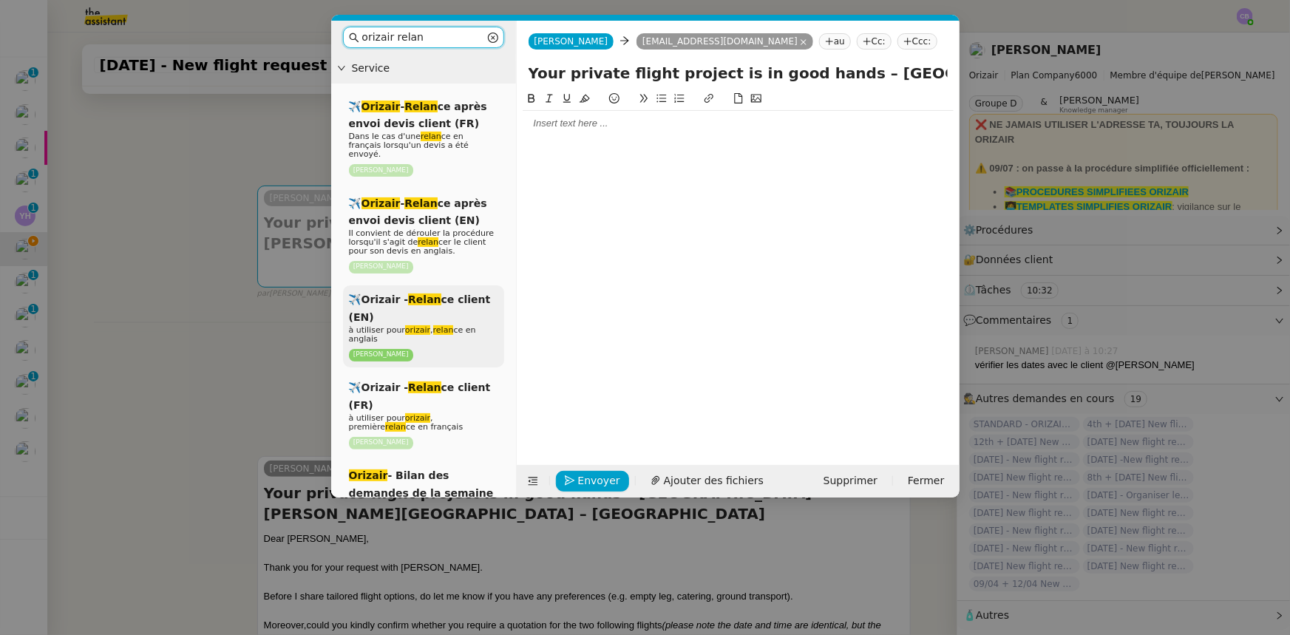
type input "orizair relan"
click at [490, 299] on div "✈️Orizair - Relan ce client (EN) à utiliser pour orizair , relan ce en anglais …" at bounding box center [423, 326] width 161 height 82
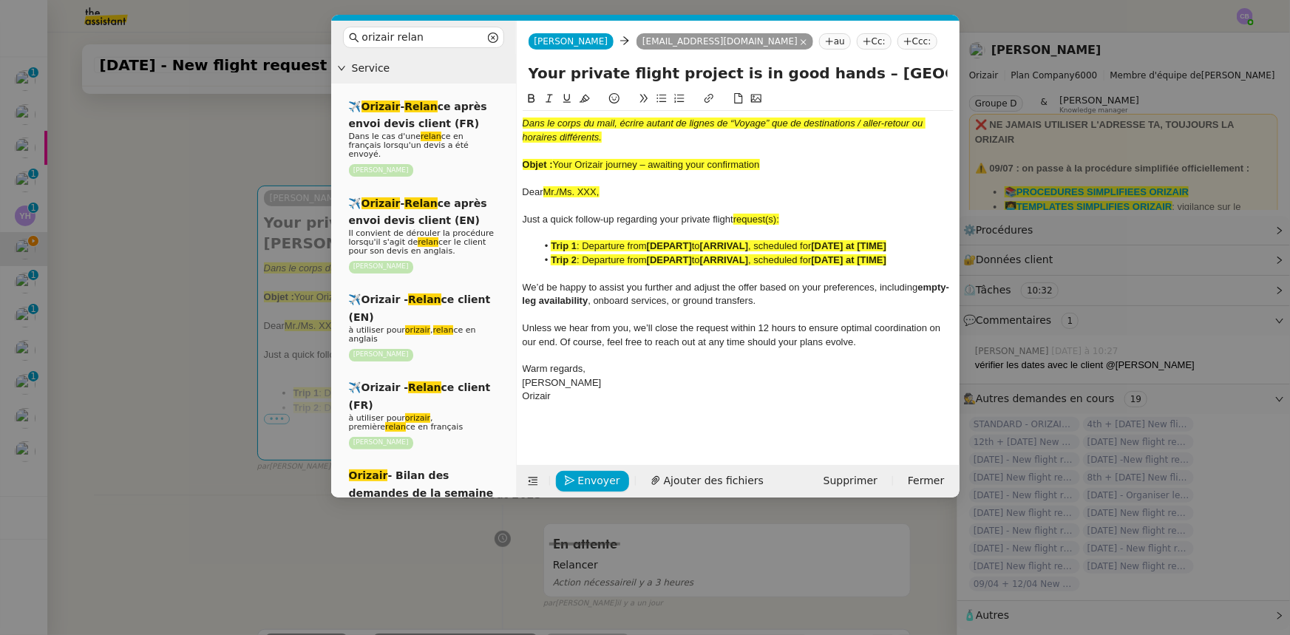
drag, startPoint x: 761, startPoint y: 165, endPoint x: 555, endPoint y: 163, distance: 205.6
click at [555, 163] on span "Your Orizair journey – awaiting your confirmation" at bounding box center [656, 164] width 207 height 11
drag, startPoint x: 825, startPoint y: 73, endPoint x: 529, endPoint y: 74, distance: 295.1
click at [529, 74] on input "Your private flight project is in good hands – [GEOGRAPHIC_DATA] – [PERSON_NAME…" at bounding box center [738, 73] width 419 height 22
paste input "Orizair journey – awaiting your confirmation"
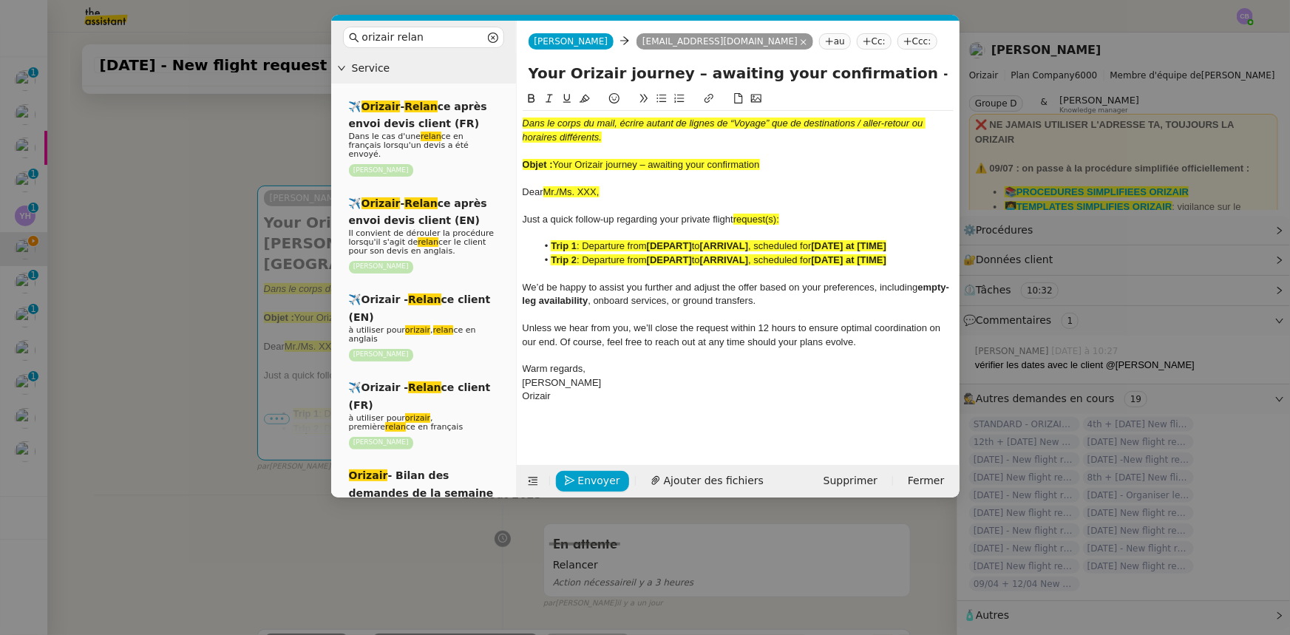
type input "Your Orizair journey – awaiting your confirmation – [GEOGRAPHIC_DATA] – [PERSON…"
drag, startPoint x: 771, startPoint y: 167, endPoint x: 519, endPoint y: 119, distance: 256.0
click at [519, 119] on nz-spin "Dans le corps du mail, écrire autant de lignes de “Voyage” que de destinations …" at bounding box center [738, 269] width 443 height 358
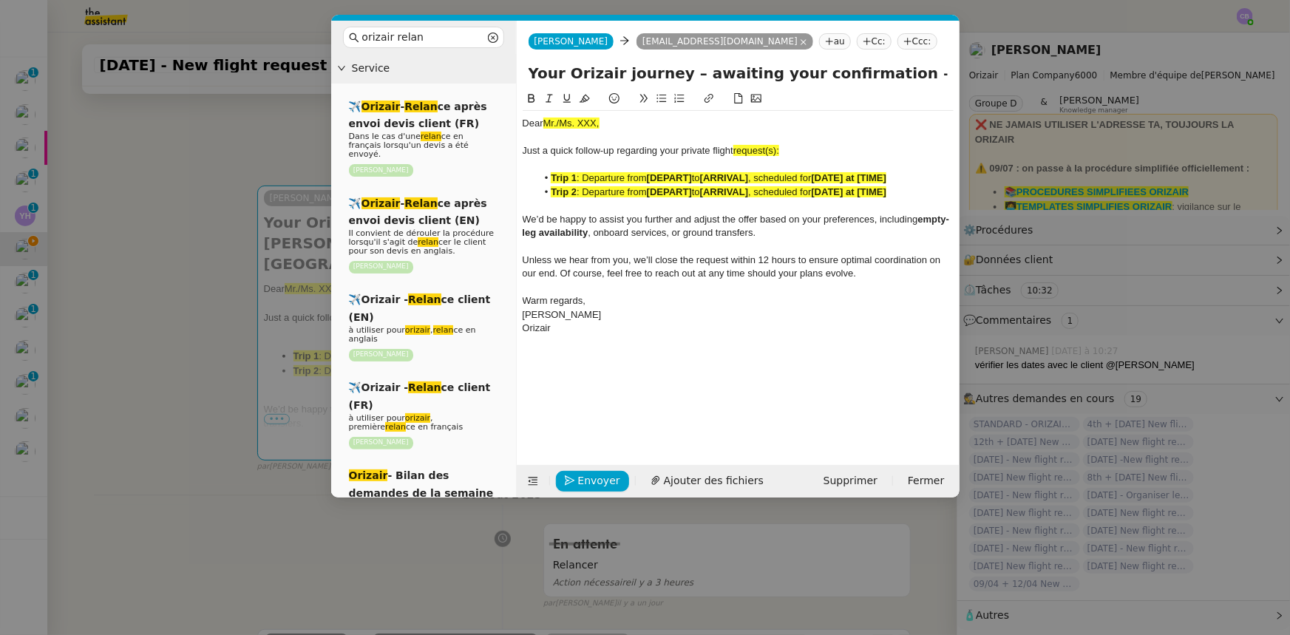
click at [177, 273] on nz-modal-container "orizair relan Service ✈️ Orizair - Relan ce après envoi devis client (FR) Dans …" at bounding box center [645, 317] width 1290 height 635
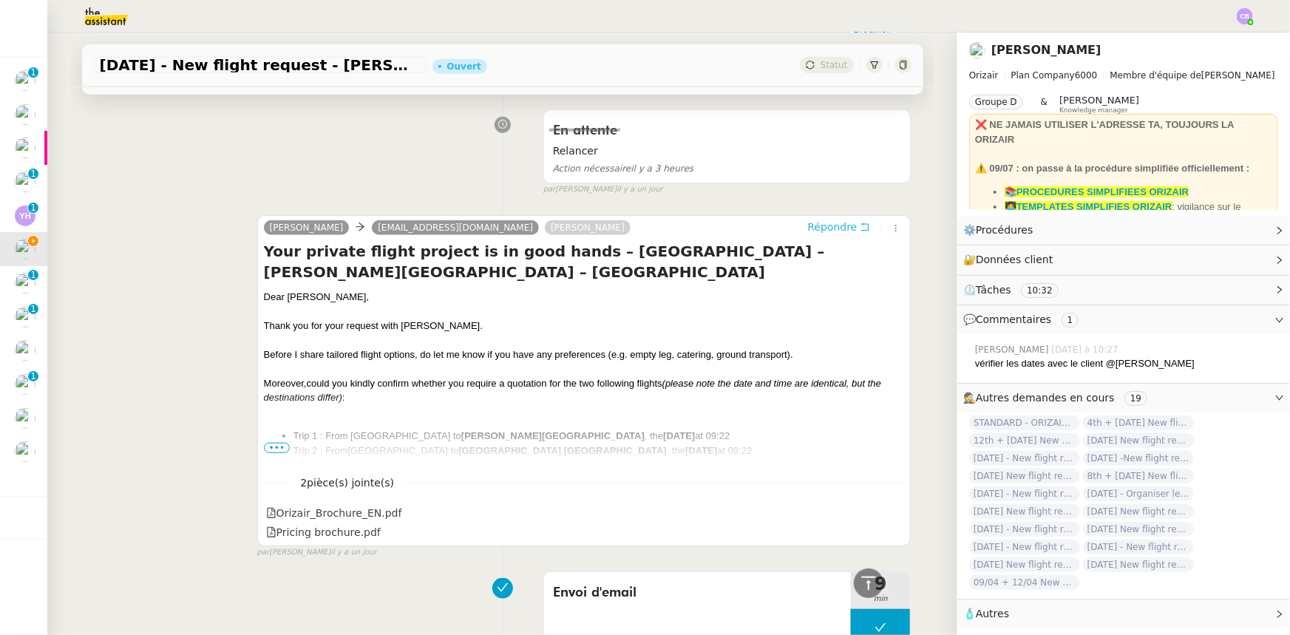
scroll to position [513, 0]
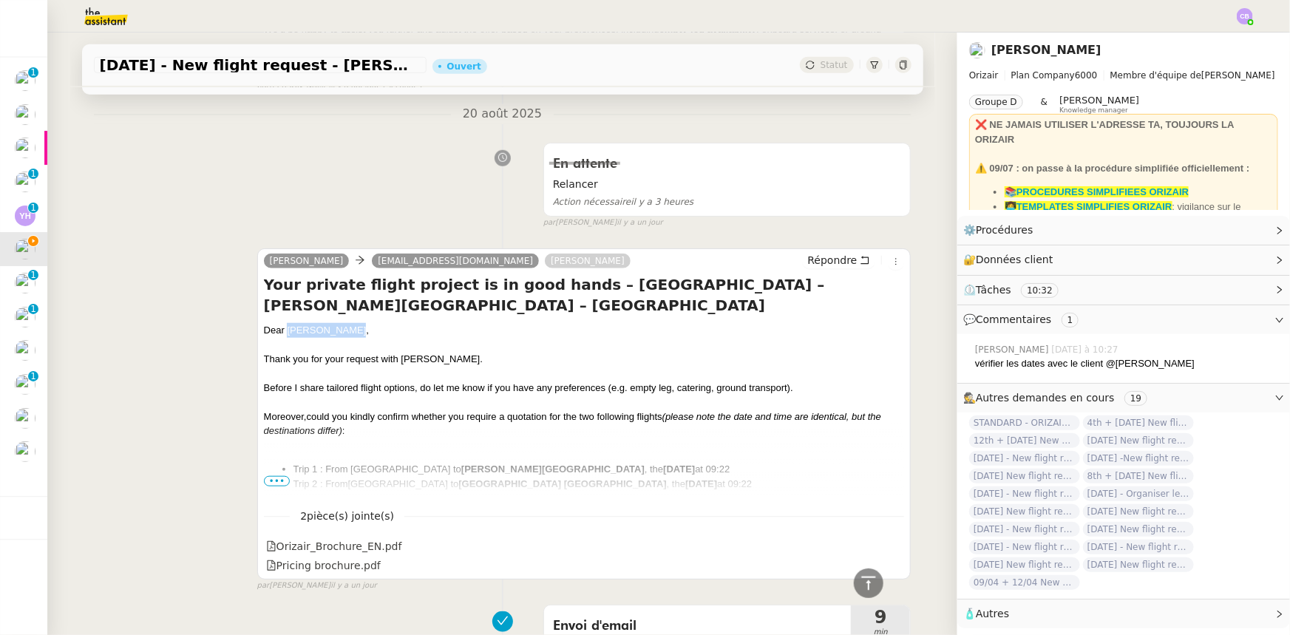
drag, startPoint x: 344, startPoint y: 332, endPoint x: 283, endPoint y: 330, distance: 60.7
click at [283, 330] on div "Dear [PERSON_NAME]," at bounding box center [584, 330] width 641 height 15
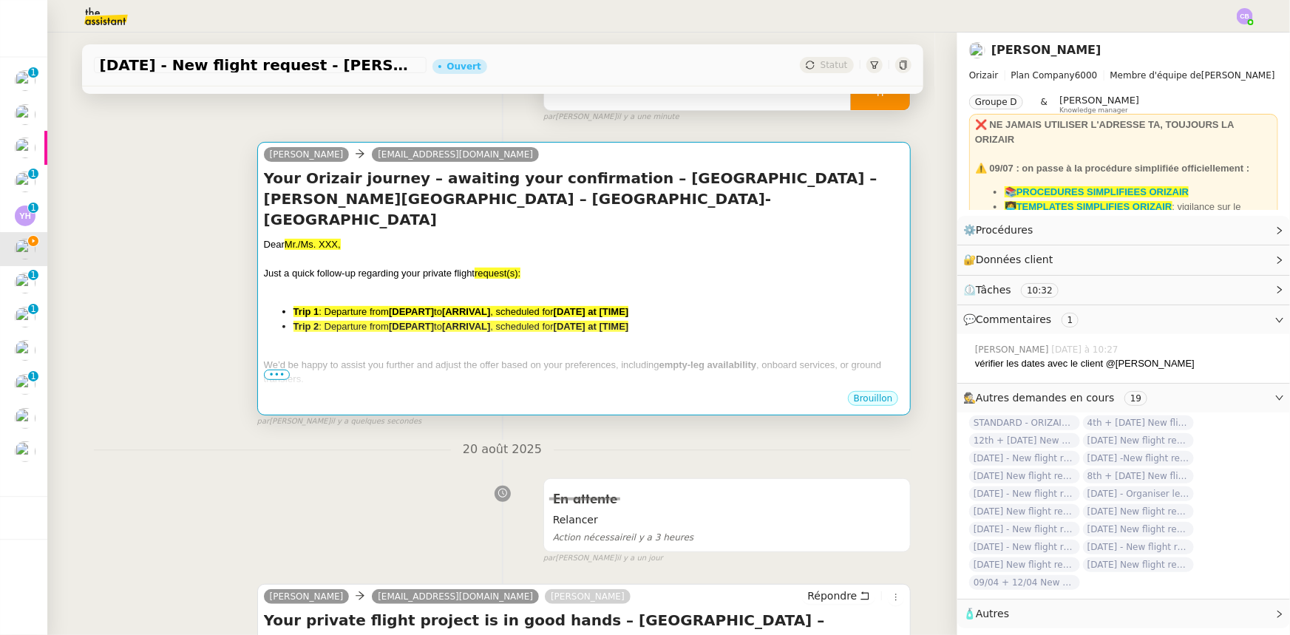
click at [342, 359] on span "We’d be happy to assist you further and adjust the offer based on your preferen…" at bounding box center [462, 364] width 396 height 11
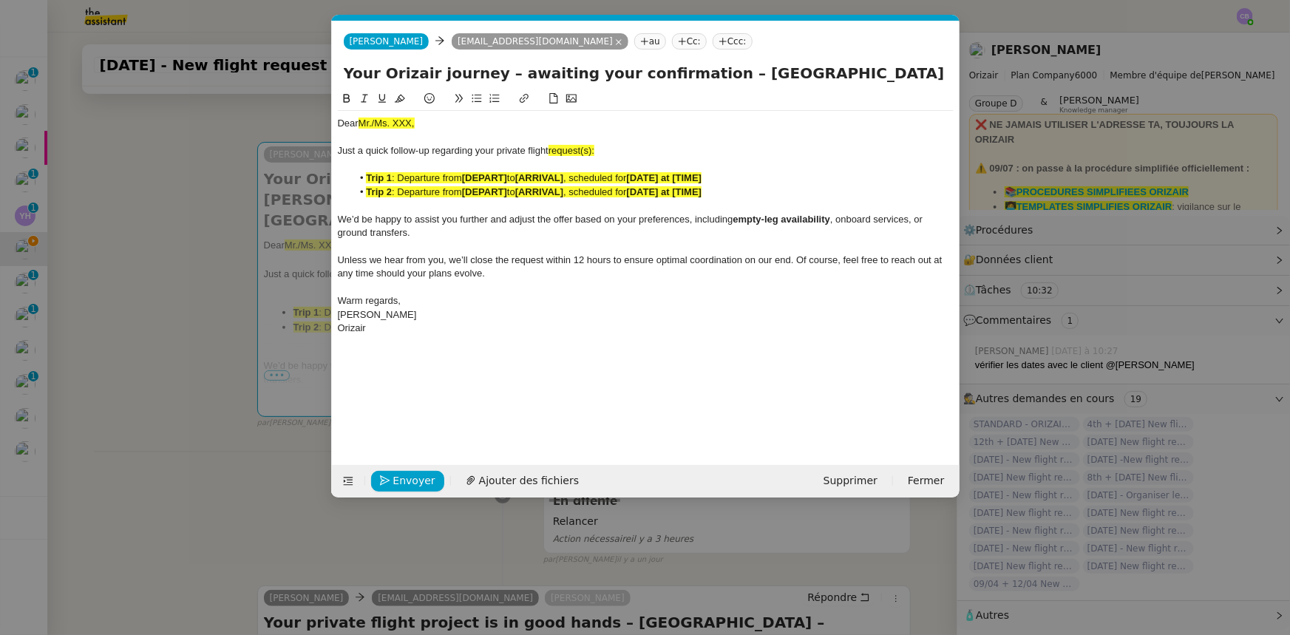
scroll to position [0, 84]
drag, startPoint x: 419, startPoint y: 123, endPoint x: 359, endPoint y: 122, distance: 60.7
click at [359, 122] on div "Dear Mr./Ms. XXX," at bounding box center [646, 123] width 616 height 13
click at [403, 100] on icon at bounding box center [400, 99] width 10 height 8
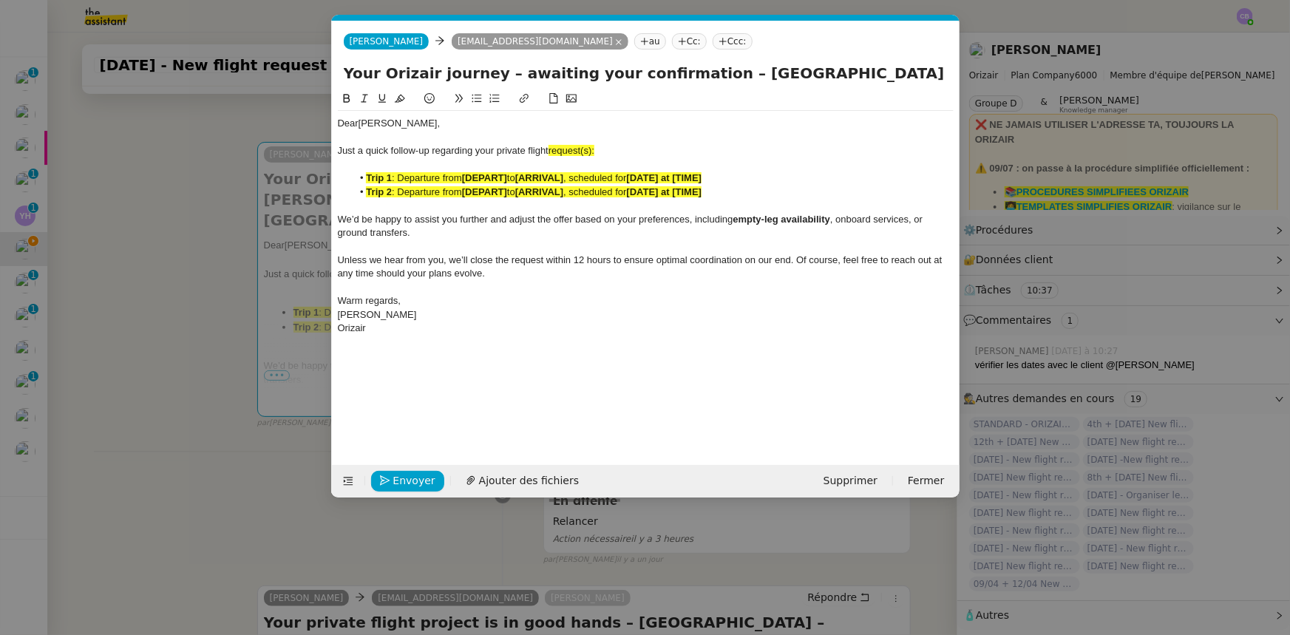
click at [593, 148] on span "request(s):" at bounding box center [572, 150] width 46 height 11
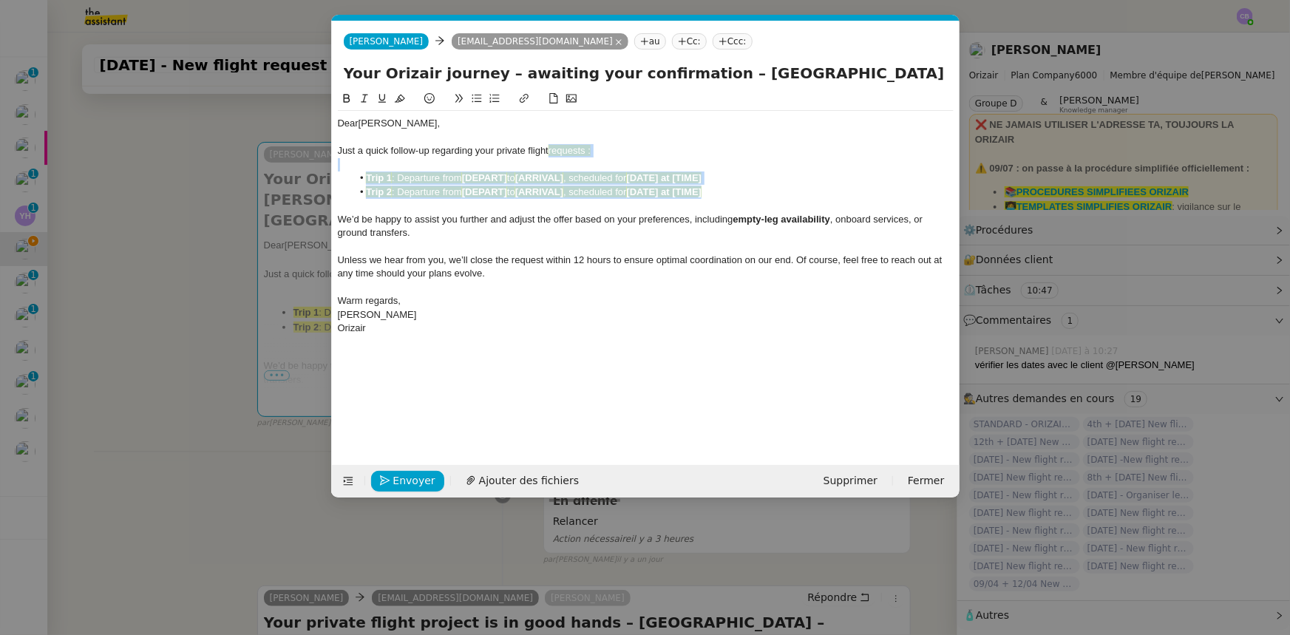
drag, startPoint x: 720, startPoint y: 193, endPoint x: 552, endPoint y: 151, distance: 173.1
click at [552, 151] on div "Dear [PERSON_NAME], Just a quick follow-up regarding your private flight reques…" at bounding box center [646, 226] width 616 height 230
click at [399, 100] on icon at bounding box center [400, 98] width 10 height 10
click at [599, 222] on span "We’d be happy to assist you further and adjust the offer based on your preferen…" at bounding box center [536, 219] width 396 height 11
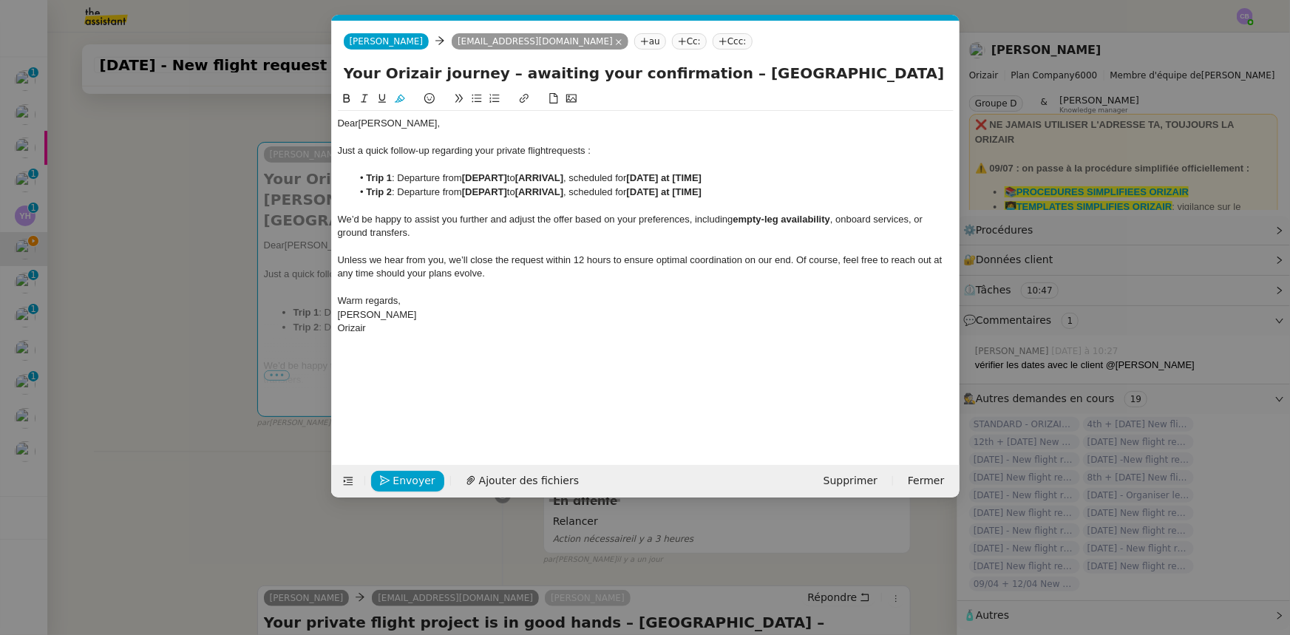
drag, startPoint x: 704, startPoint y: 74, endPoint x: 843, endPoint y: 73, distance: 139.0
click at [843, 73] on input "Your Orizair journey – awaiting your confirmation – [GEOGRAPHIC_DATA] – [PERSON…" at bounding box center [646, 73] width 604 height 22
drag, startPoint x: 510, startPoint y: 177, endPoint x: 464, endPoint y: 177, distance: 45.8
click at [464, 177] on li "Trip 1 : Departure from [DEPART] to [ARRIVAL] , scheduled for [DATE] at [TIME]" at bounding box center [653, 178] width 602 height 13
drag, startPoint x: 464, startPoint y: 177, endPoint x: 546, endPoint y: 175, distance: 81.4
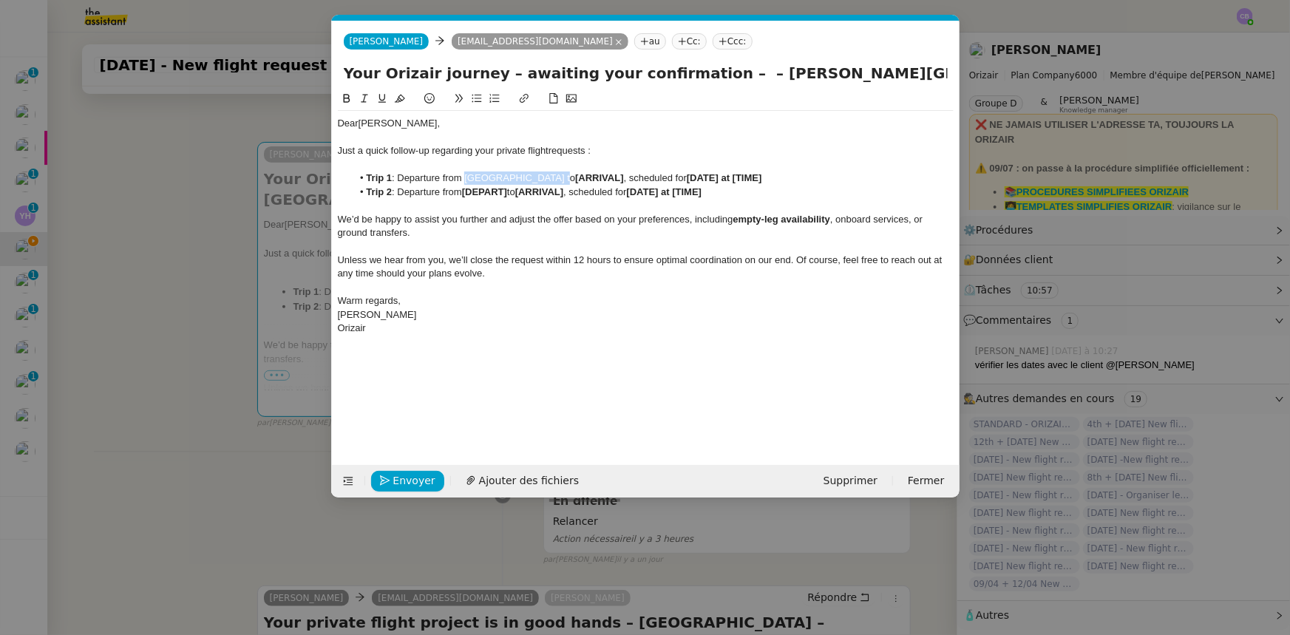
click at [546, 175] on li "Trip 1 : Departure from [GEOGRAPHIC_DATA] to [ARRIVAL] , scheduled for [DATE] a…" at bounding box center [653, 178] width 602 height 13
click at [348, 99] on icon at bounding box center [346, 98] width 7 height 9
drag, startPoint x: 722, startPoint y: 74, endPoint x: 846, endPoint y: 68, distance: 124.4
click at [846, 68] on input "Your Orizair journey – awaiting your confirmation – – [PERSON_NAME][GEOGRAPHIC_…" at bounding box center [646, 73] width 604 height 22
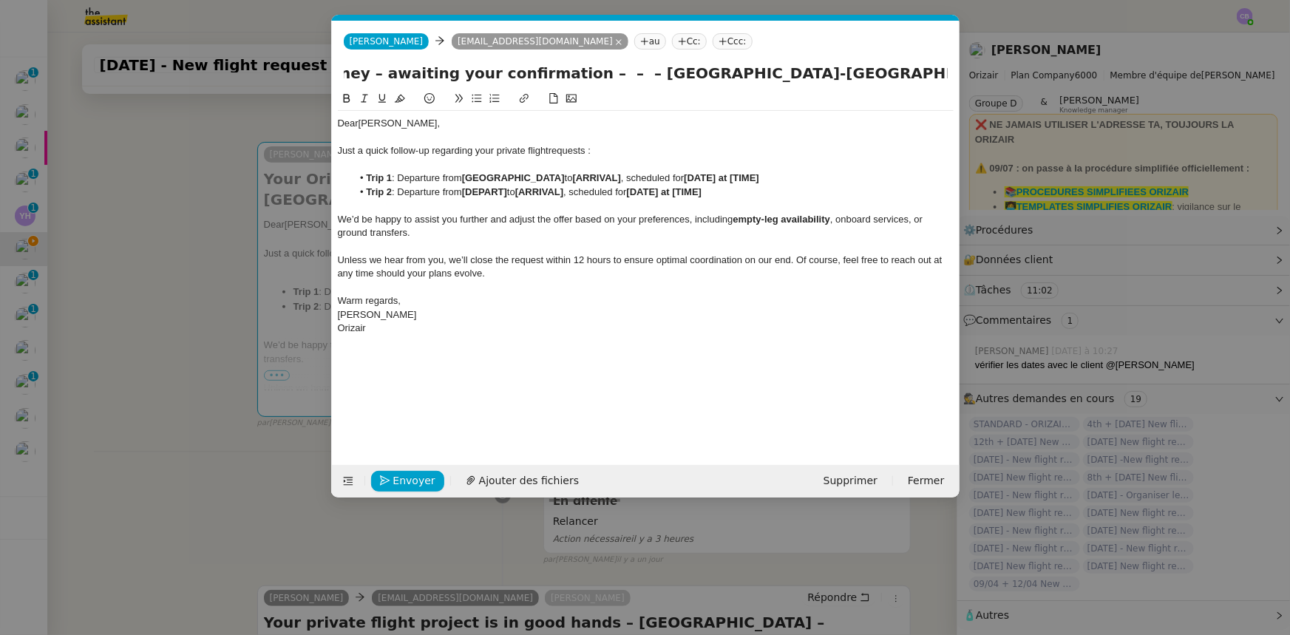
scroll to position [0, 0]
drag, startPoint x: 617, startPoint y: 181, endPoint x: 569, endPoint y: 178, distance: 47.4
click at [569, 178] on li "Trip 1 : Departure from [GEOGRAPHIC_DATA] to [ARRIVAL] , scheduled for [DATE] a…" at bounding box center [653, 178] width 602 height 13
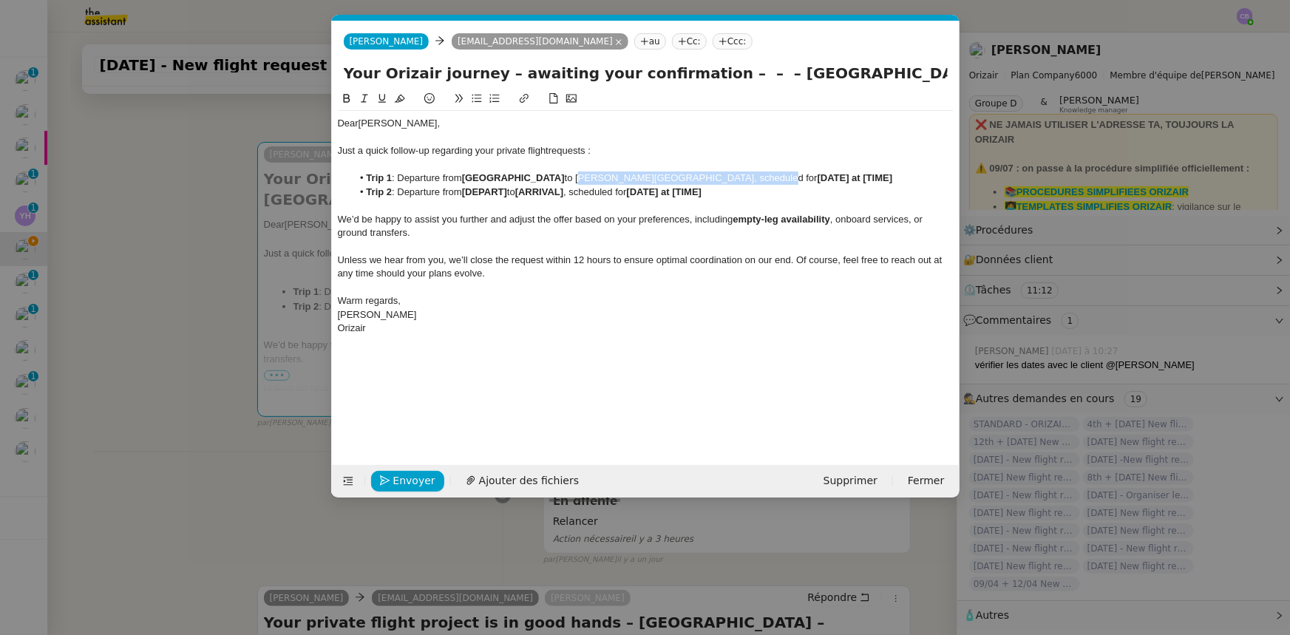
drag, startPoint x: 569, startPoint y: 178, endPoint x: 731, endPoint y: 177, distance: 161.2
click at [731, 177] on li "Trip 1 : Departure from [GEOGRAPHIC_DATA] to [PERSON_NAME][GEOGRAPHIC_DATA], sc…" at bounding box center [653, 178] width 602 height 13
click at [348, 100] on icon at bounding box center [347, 98] width 10 height 10
click at [841, 177] on strong "[DATE] at [TIME]" at bounding box center [856, 177] width 75 height 11
drag, startPoint x: 884, startPoint y: 177, endPoint x: 813, endPoint y: 177, distance: 71.0
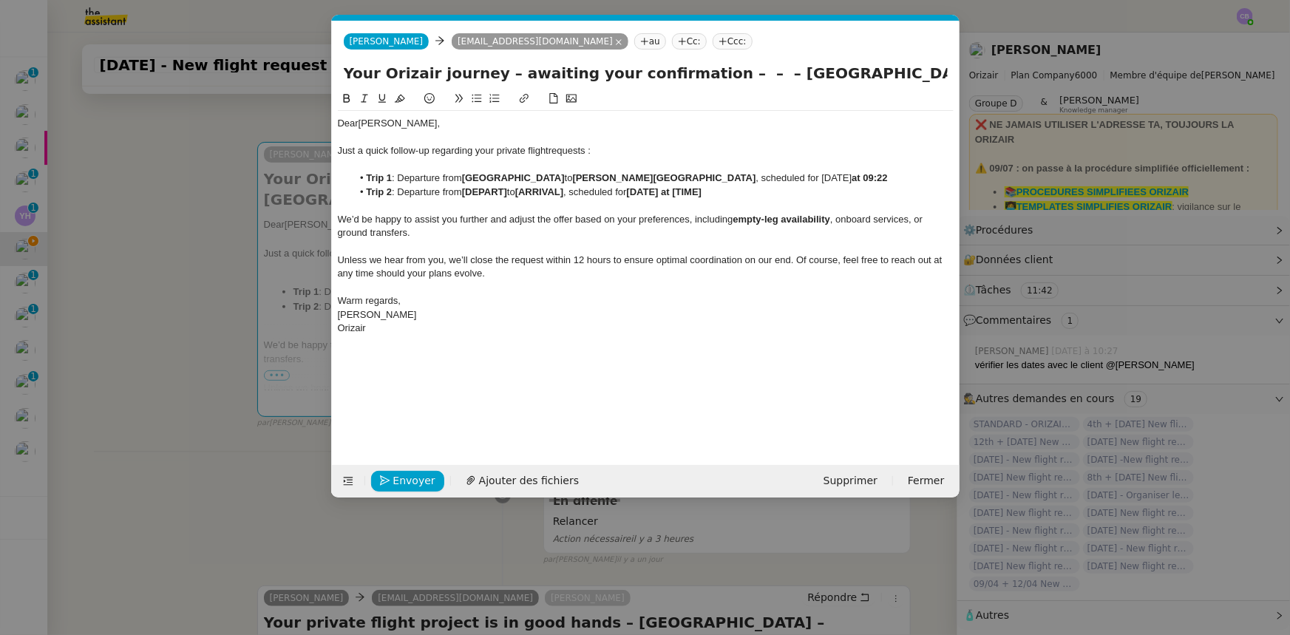
click at [813, 177] on li "Trip 1 : Departure from [GEOGRAPHIC_DATA] to [PERSON_NAME][GEOGRAPHIC_DATA] , s…" at bounding box center [653, 178] width 602 height 13
click at [346, 96] on icon at bounding box center [347, 98] width 10 height 10
drag, startPoint x: 464, startPoint y: 177, endPoint x: 555, endPoint y: 180, distance: 91.0
click at [555, 180] on li "Trip 1 : Departure from [GEOGRAPHIC_DATA] to [PERSON_NAME][GEOGRAPHIC_DATA] , s…" at bounding box center [653, 178] width 602 height 13
drag, startPoint x: 512, startPoint y: 192, endPoint x: 468, endPoint y: 192, distance: 44.4
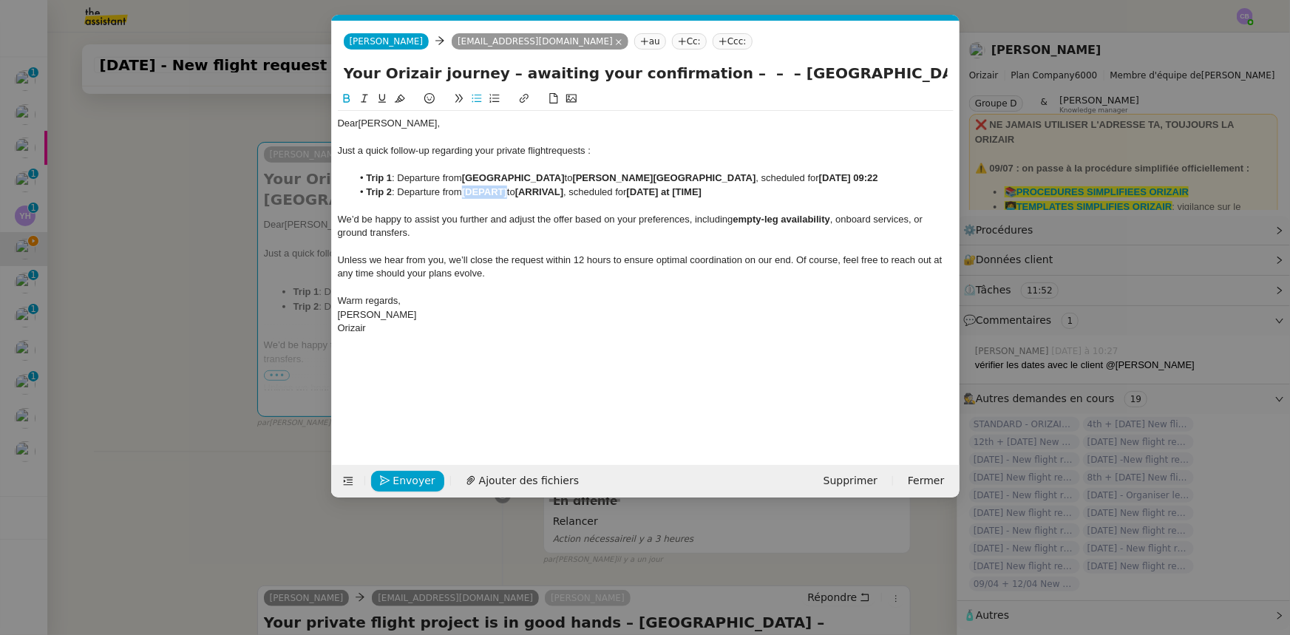
click at [468, 192] on li "Trip 2 : Departure from [DEPART] to [ARRIVAL] , scheduled for [DATE] at [TIME]" at bounding box center [653, 192] width 602 height 13
drag, startPoint x: 736, startPoint y: 71, endPoint x: 904, endPoint y: 73, distance: 167.9
click at [859, 73] on input "Your Orizair journey – awaiting your confirmation – – – [GEOGRAPHIC_DATA]-[GEOG…" at bounding box center [646, 73] width 604 height 22
drag, startPoint x: 619, startPoint y: 191, endPoint x: 571, endPoint y: 193, distance: 48.1
click at [573, 193] on strong "[ARRIVAL]" at bounding box center [597, 191] width 48 height 11
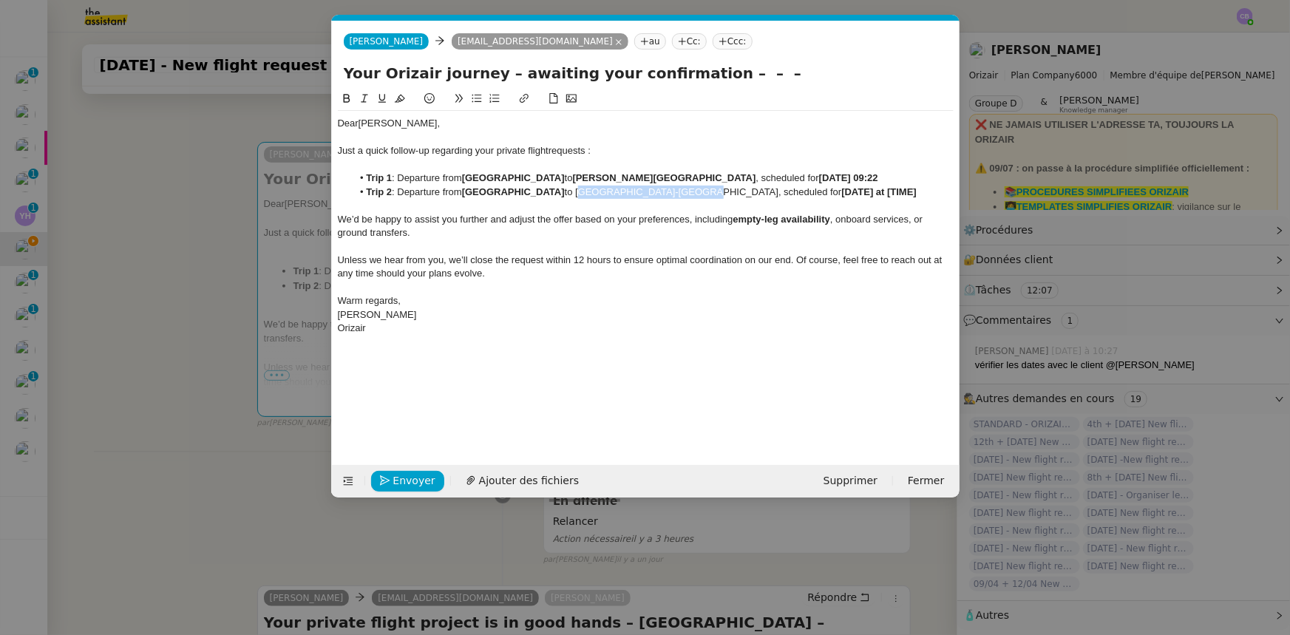
drag, startPoint x: 571, startPoint y: 193, endPoint x: 674, endPoint y: 190, distance: 102.8
click at [674, 190] on li "Trip 2 : Departure from [GEOGRAPHIC_DATA] to [GEOGRAPHIC_DATA], scheduled for […" at bounding box center [653, 192] width 602 height 13
click at [348, 103] on icon at bounding box center [346, 98] width 7 height 9
click at [845, 192] on strong "[DATE] at [TIME]" at bounding box center [882, 191] width 75 height 11
drag, startPoint x: 750, startPoint y: 192, endPoint x: 821, endPoint y: 192, distance: 71.0
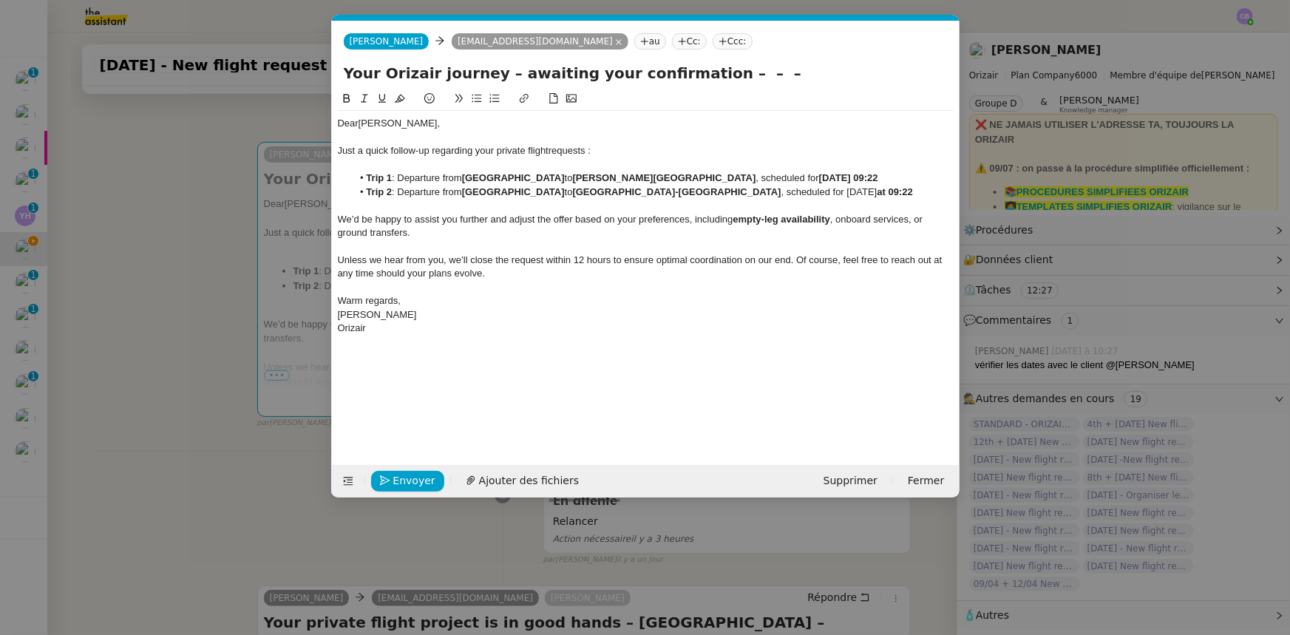
click at [821, 192] on li "Trip 2 : Departure from [GEOGRAPHIC_DATA] to [GEOGRAPHIC_DATA] , scheduled for …" at bounding box center [653, 192] width 602 height 13
click at [348, 101] on icon at bounding box center [347, 98] width 10 height 10
click at [465, 246] on div at bounding box center [646, 246] width 616 height 13
drag, startPoint x: 739, startPoint y: 81, endPoint x: 692, endPoint y: 75, distance: 47.0
click at [692, 75] on input "Your Orizair journey – awaiting your confirmation – – –" at bounding box center [646, 73] width 604 height 22
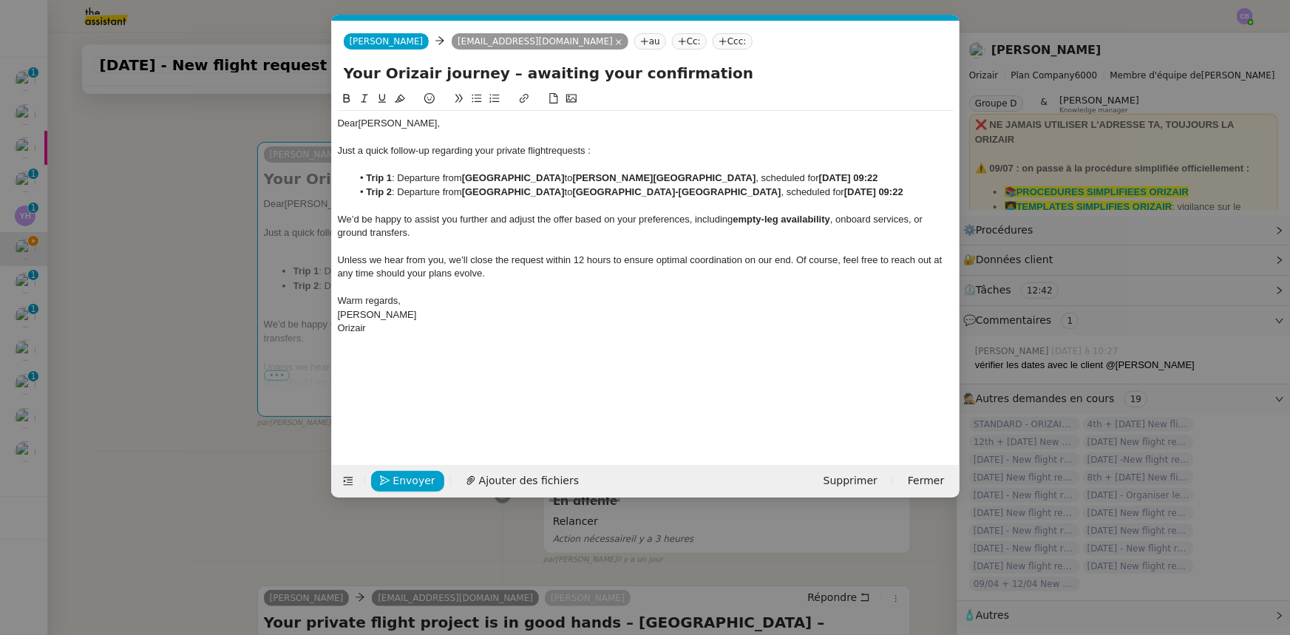
type input "Your Orizair journey – awaiting your confirmation"
click at [409, 393] on span "Envoyer" at bounding box center [414, 481] width 42 height 17
click at [409, 393] on span "Confirmer l'envoi" at bounding box center [437, 481] width 89 height 17
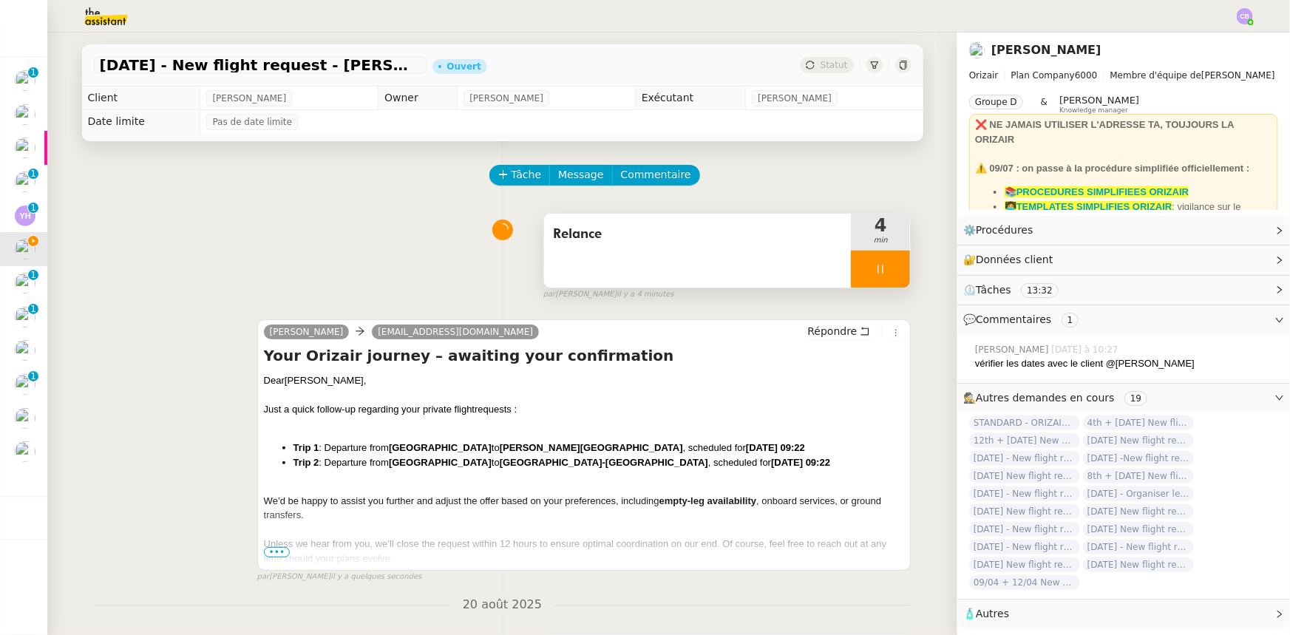
click at [851, 268] on div at bounding box center [880, 269] width 59 height 37
click at [859, 272] on icon at bounding box center [896, 269] width 12 height 12
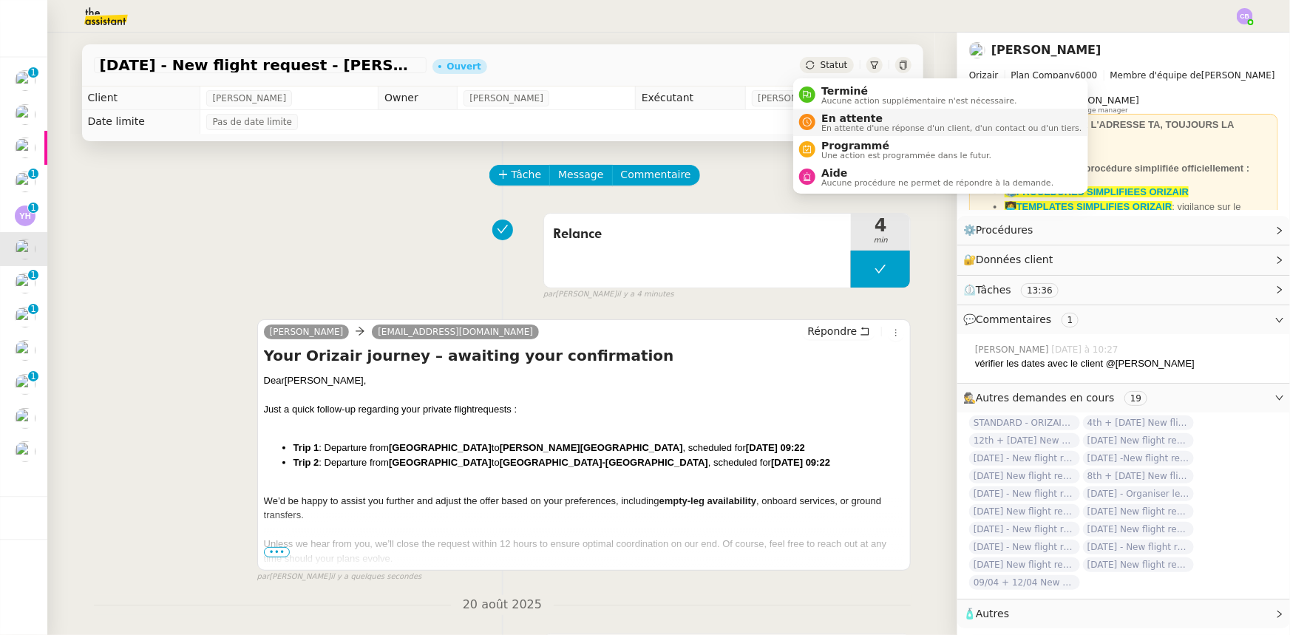
click at [846, 124] on span "En attente d'une réponse d'un client, d'un contact ou d'un tiers." at bounding box center [952, 128] width 260 height 8
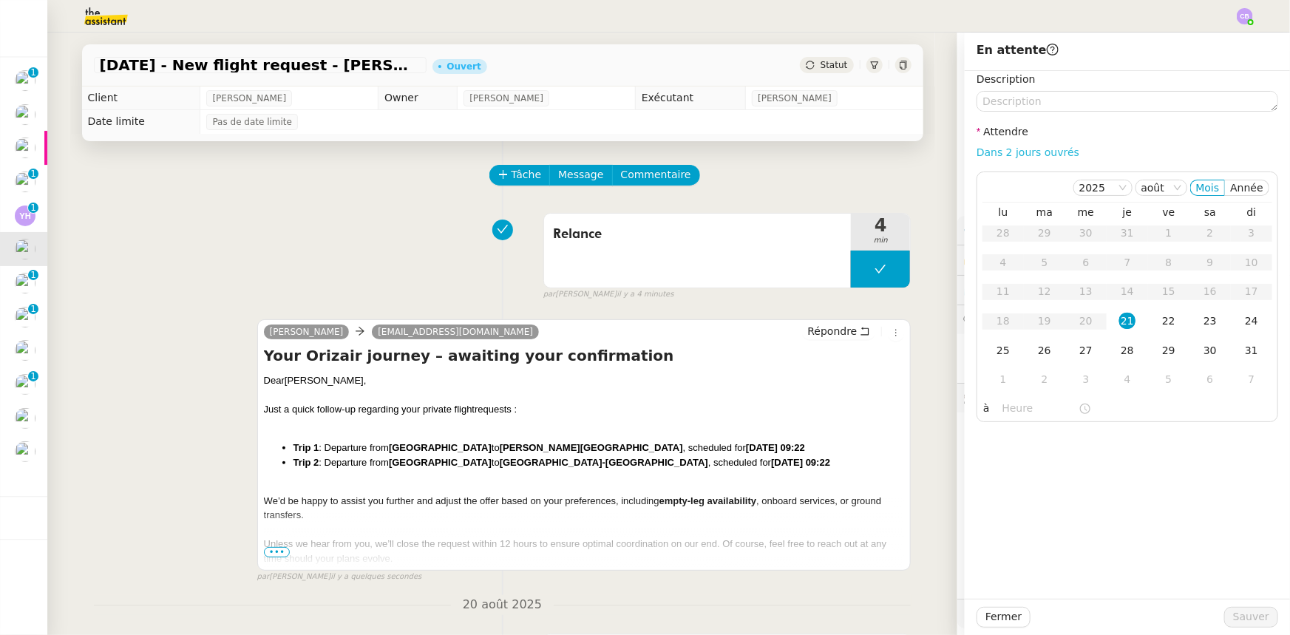
click at [859, 155] on link "Dans 2 jours ouvrés" at bounding box center [1028, 152] width 103 height 12
type input "07:00"
click at [859, 322] on div "22" at bounding box center [1169, 321] width 16 height 16
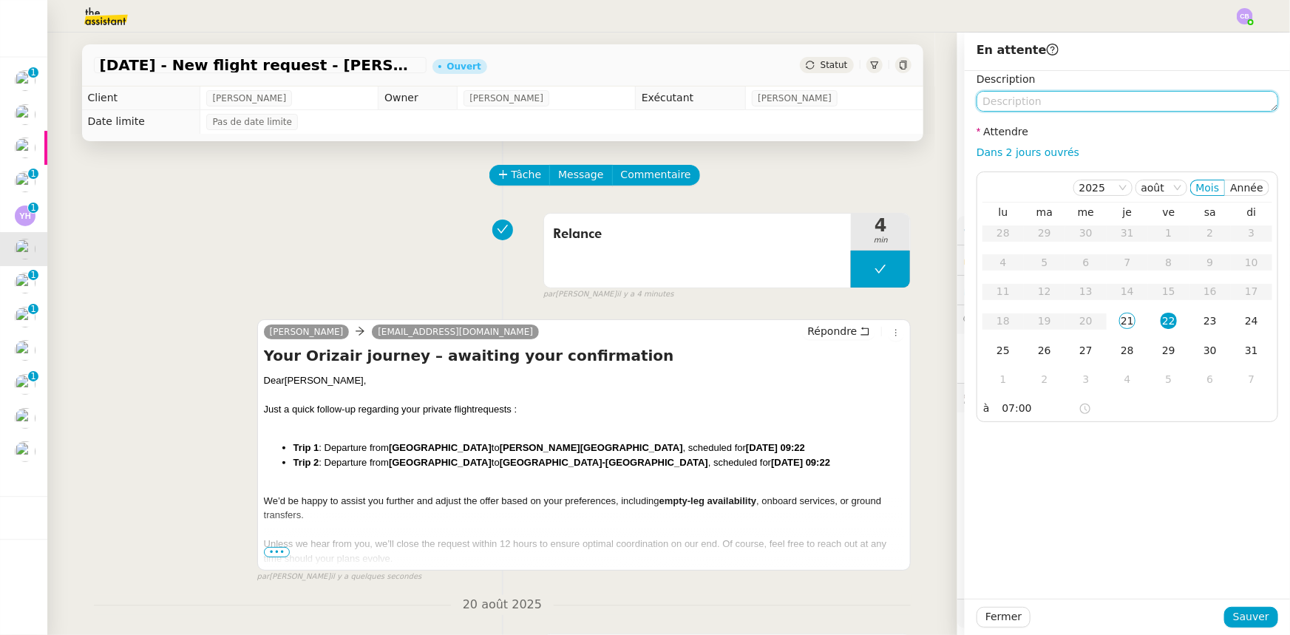
click at [859, 104] on textarea at bounding box center [1128, 101] width 302 height 21
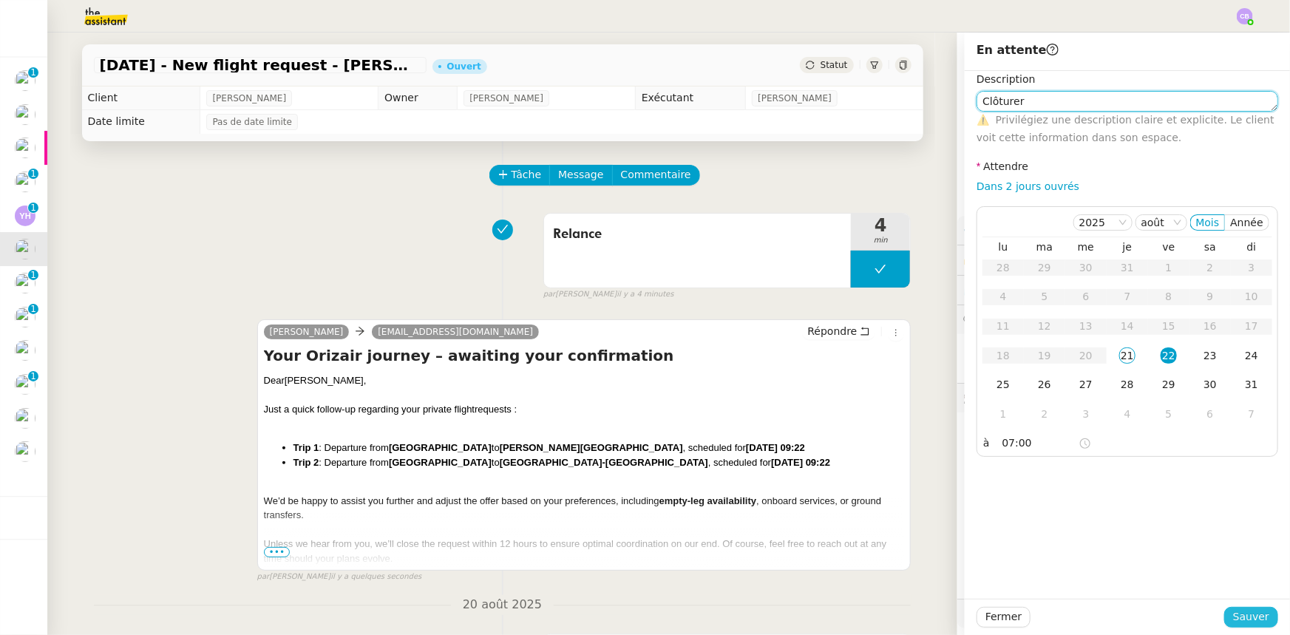
type textarea "Clôturer"
click at [859, 393] on span "Sauver" at bounding box center [1251, 617] width 36 height 17
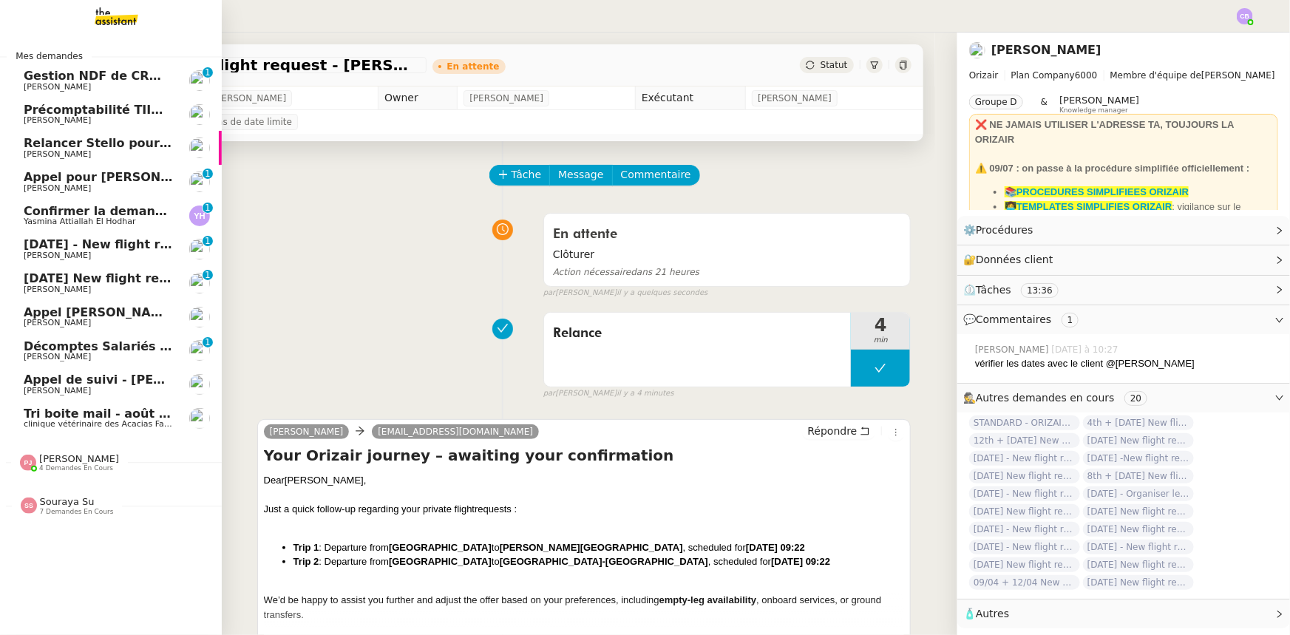
click at [61, 245] on span "[DATE] - New flight request - [PERSON_NAME]" at bounding box center [176, 244] width 305 height 14
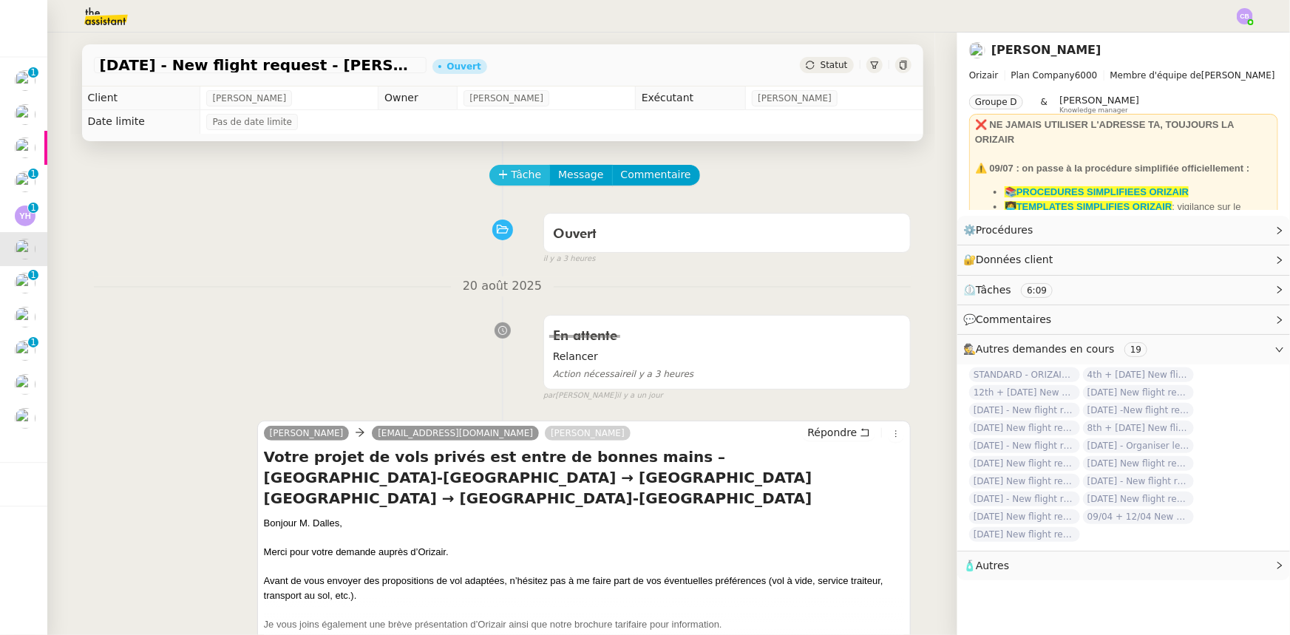
click at [515, 174] on span "Tâche" at bounding box center [527, 174] width 30 height 17
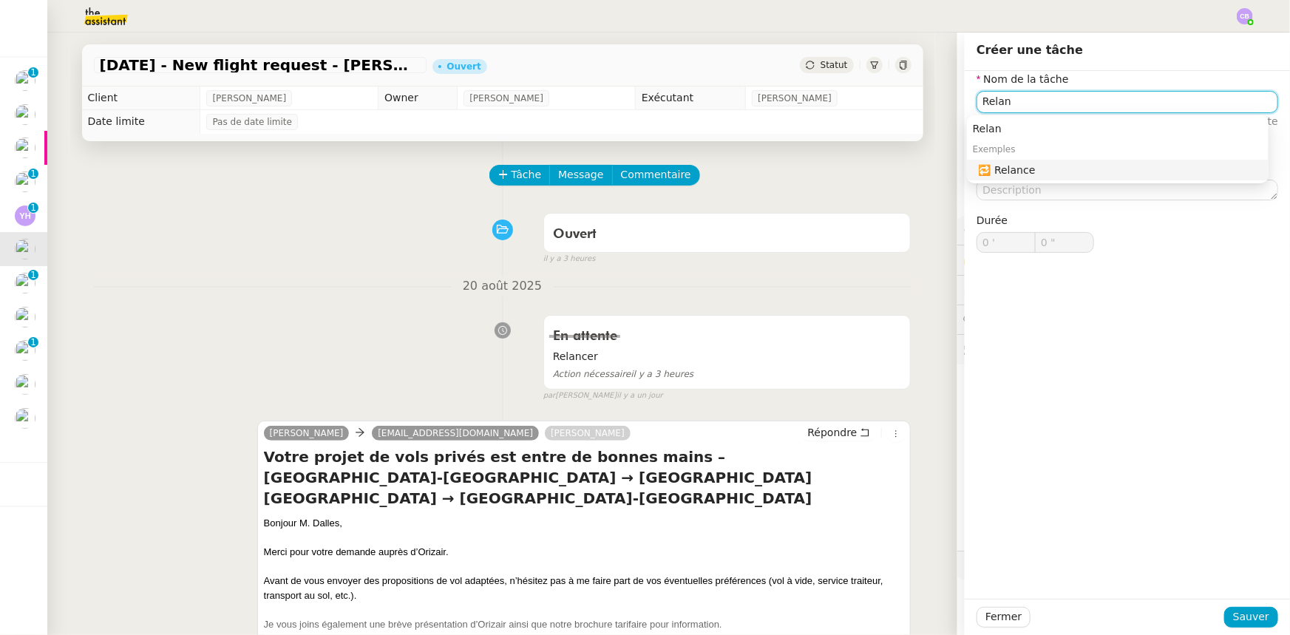
click at [859, 169] on div "🔁 Relance" at bounding box center [1121, 169] width 284 height 13
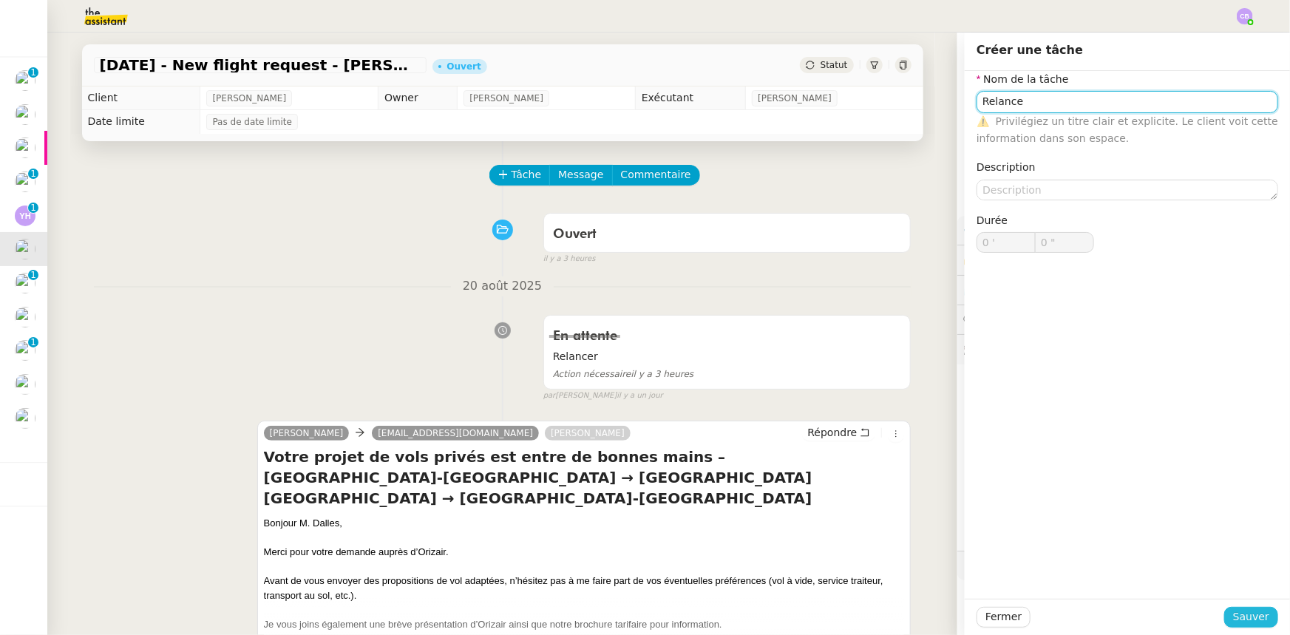
type input "Relance"
click at [859, 393] on span "Sauver" at bounding box center [1251, 617] width 36 height 17
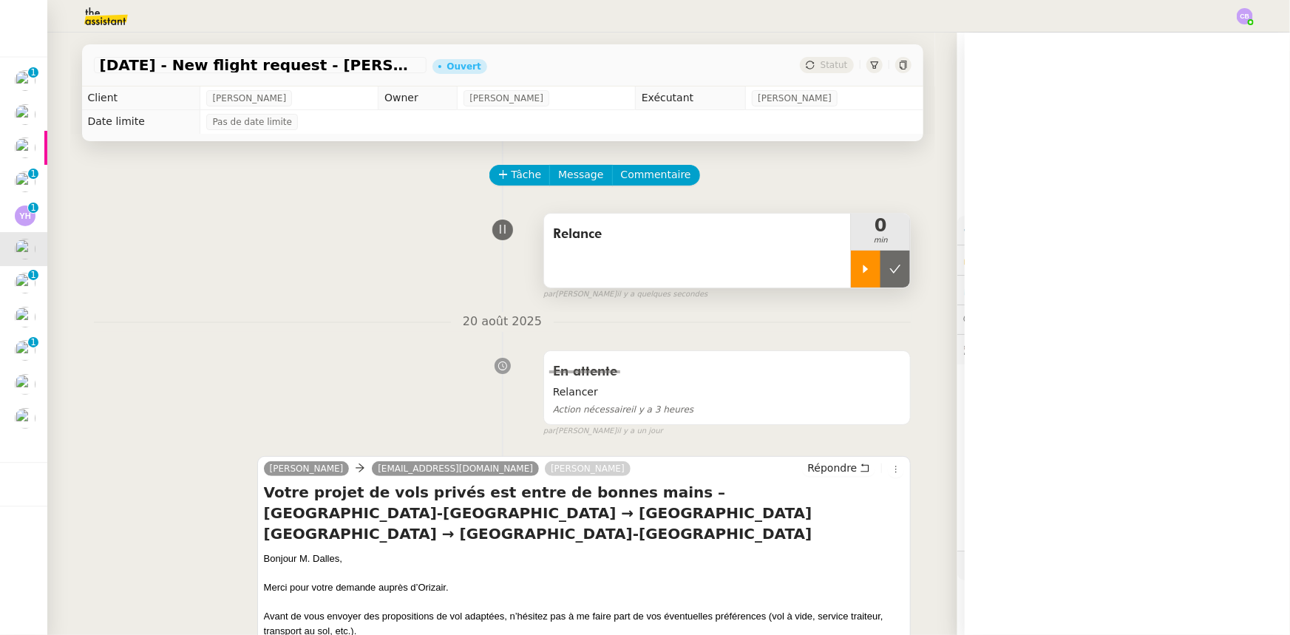
click at [851, 268] on div at bounding box center [866, 269] width 30 height 37
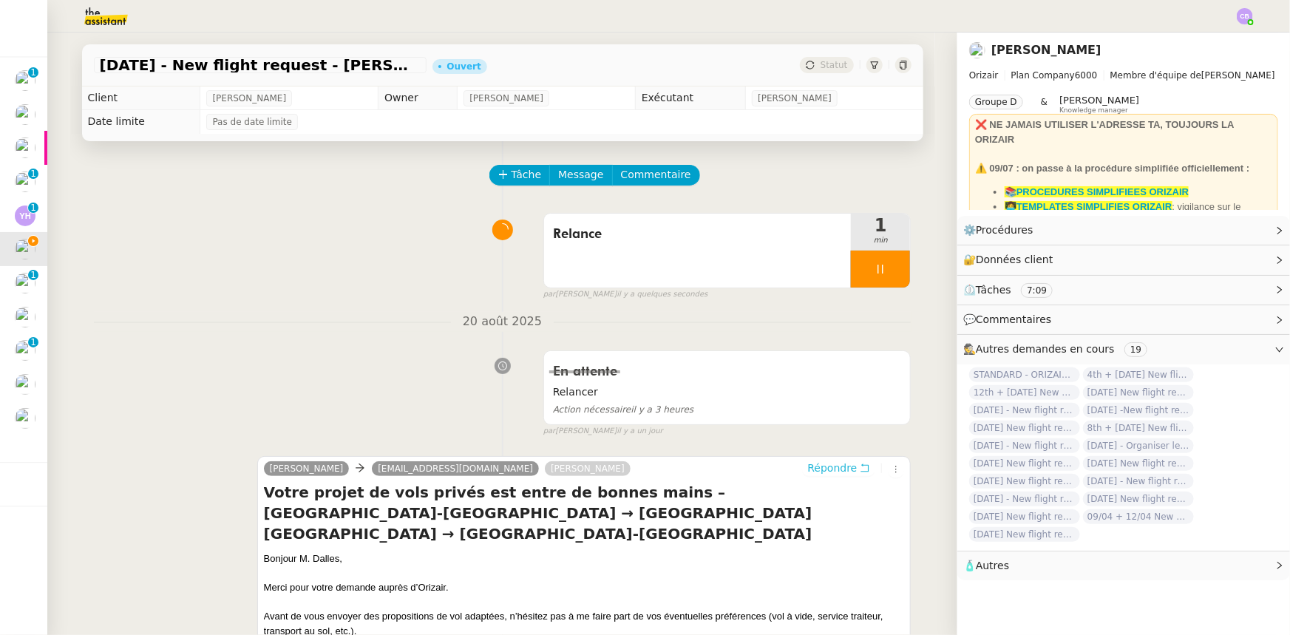
click at [830, 393] on span "Répondre" at bounding box center [833, 468] width 50 height 15
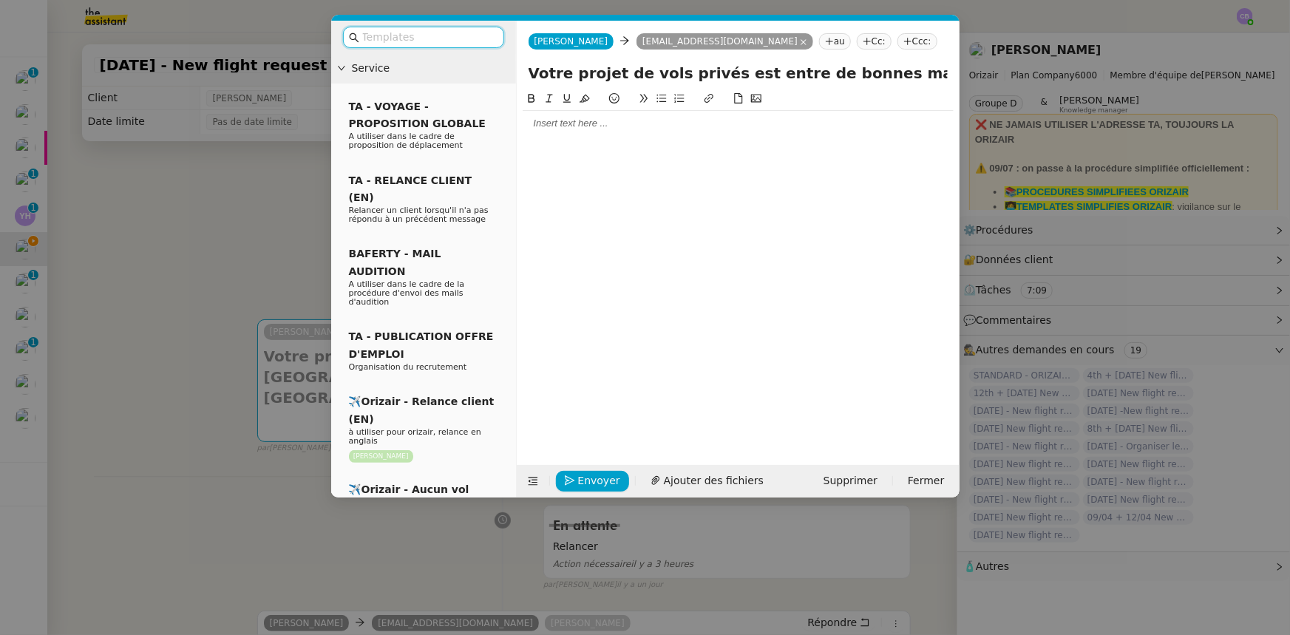
click at [480, 37] on input "text" at bounding box center [428, 37] width 133 height 17
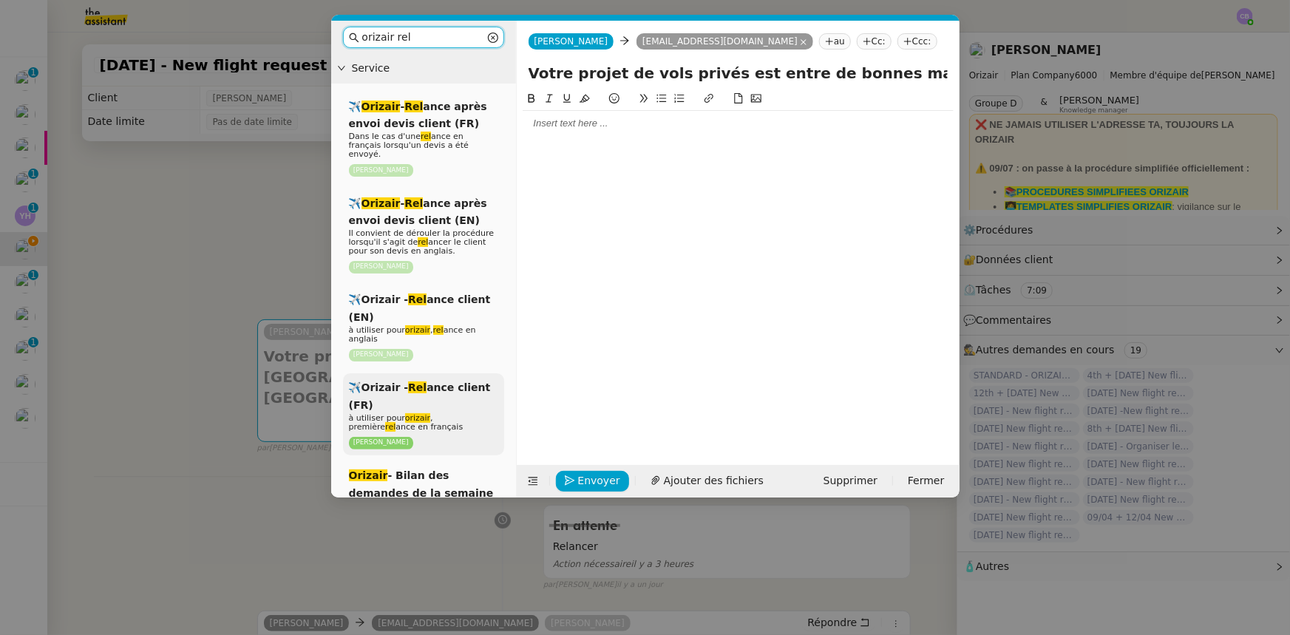
type input "orizair rel"
click at [444, 393] on span "à utiliser pour orizair , première rel ance en français" at bounding box center [406, 422] width 115 height 18
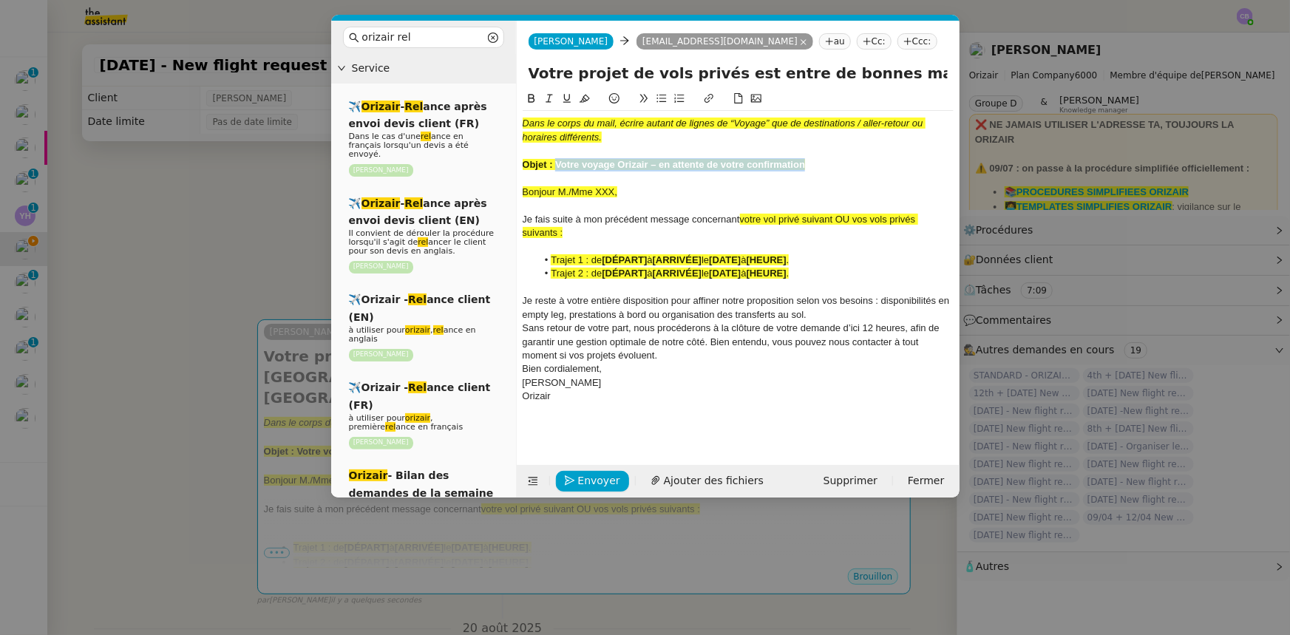
drag, startPoint x: 805, startPoint y: 162, endPoint x: 557, endPoint y: 163, distance: 248.5
click at [557, 163] on div "Objet : Votre voyage Orizair – en attente de votre confirmation" at bounding box center [738, 164] width 431 height 13
drag, startPoint x: 896, startPoint y: 74, endPoint x: 527, endPoint y: 75, distance: 369.0
click at [527, 75] on div "Votre projet de vols privés est entre de bonnes mains – [GEOGRAPHIC_DATA]-[GEOG…" at bounding box center [738, 76] width 443 height 28
paste input "voyage Orizair – en attente de votre confirmation"
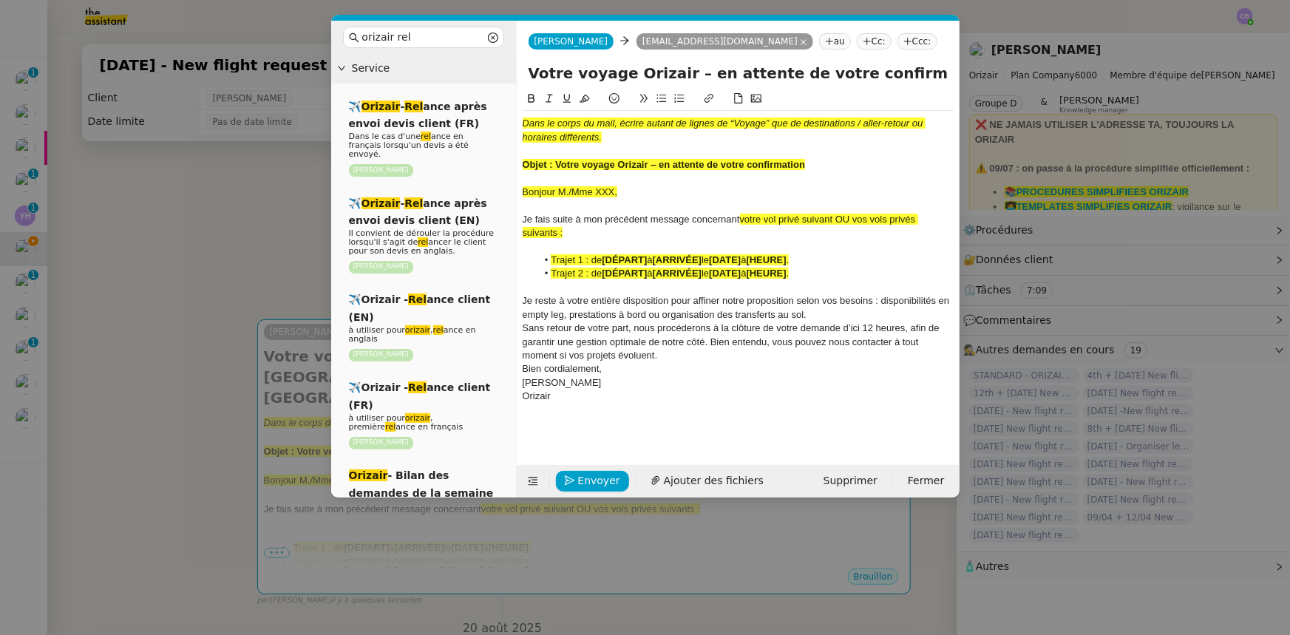
type input "Votre voyage Orizair – en attente de votre confirmation – [GEOGRAPHIC_DATA]-[GE…"
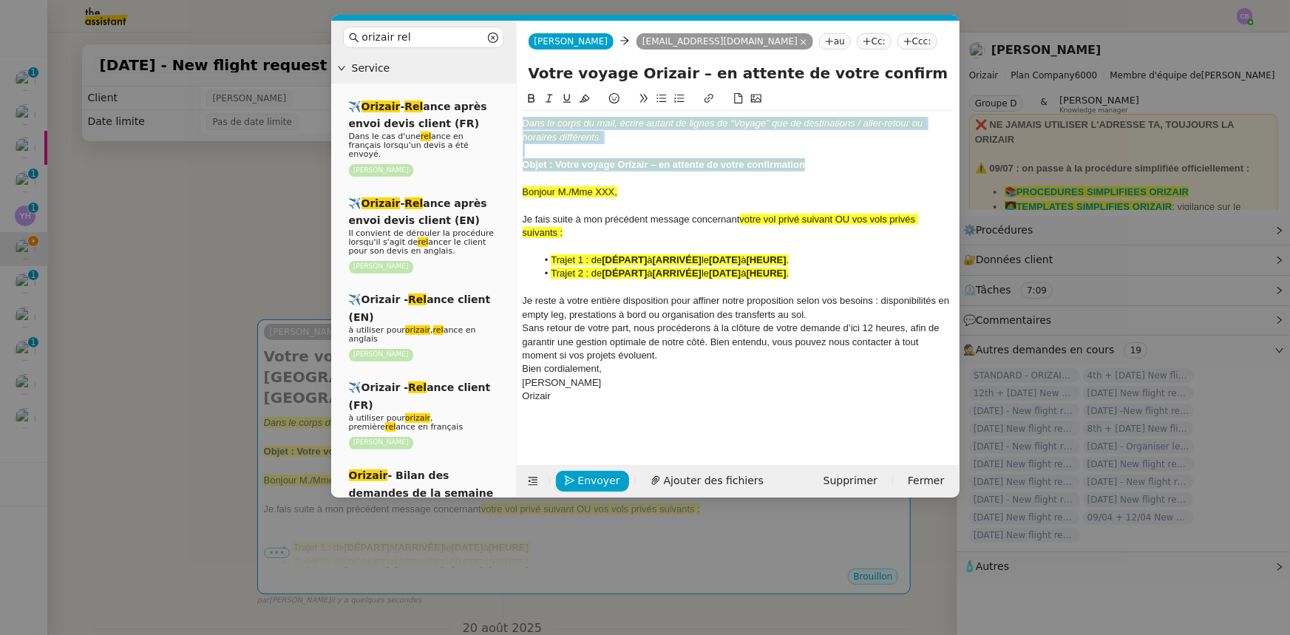
drag, startPoint x: 809, startPoint y: 167, endPoint x: 510, endPoint y: 117, distance: 303.0
click at [510, 117] on nz-layout "orizair rel Service ✈️ Orizair - Rel ance après envoi devis client (FR) Dans le…" at bounding box center [645, 259] width 629 height 477
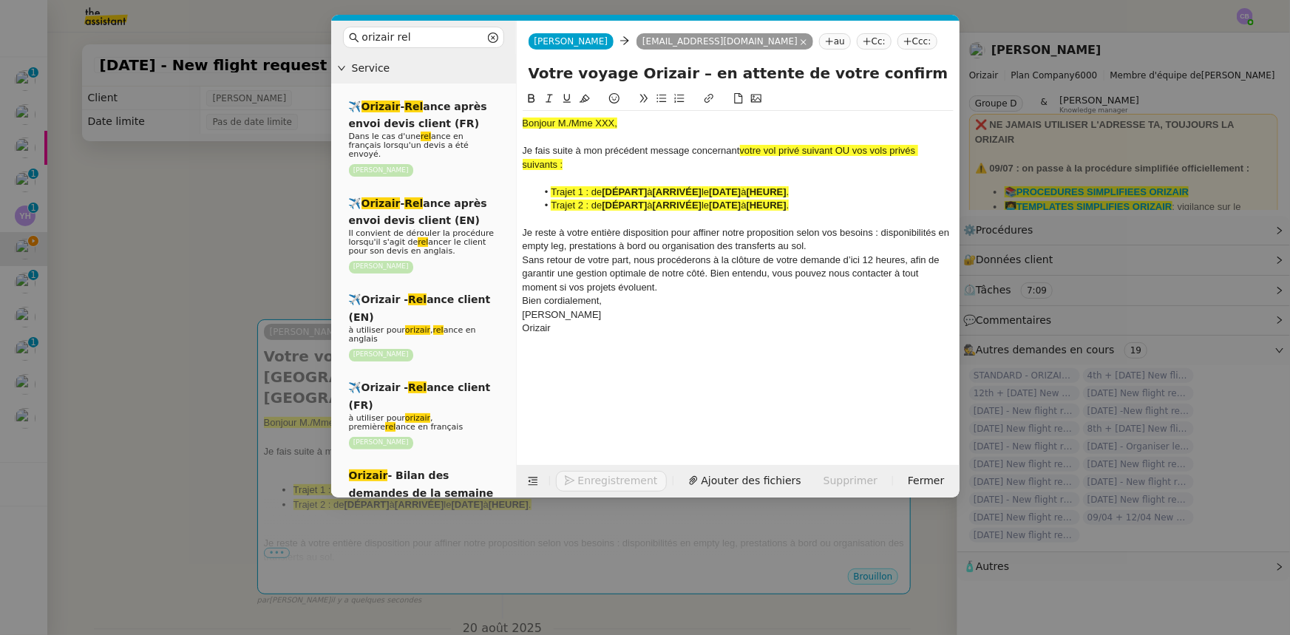
click at [237, 266] on nz-modal-container "orizair rel Service ✈️ Orizair - Rel ance après envoi devis client (FR) Dans le…" at bounding box center [645, 317] width 1290 height 635
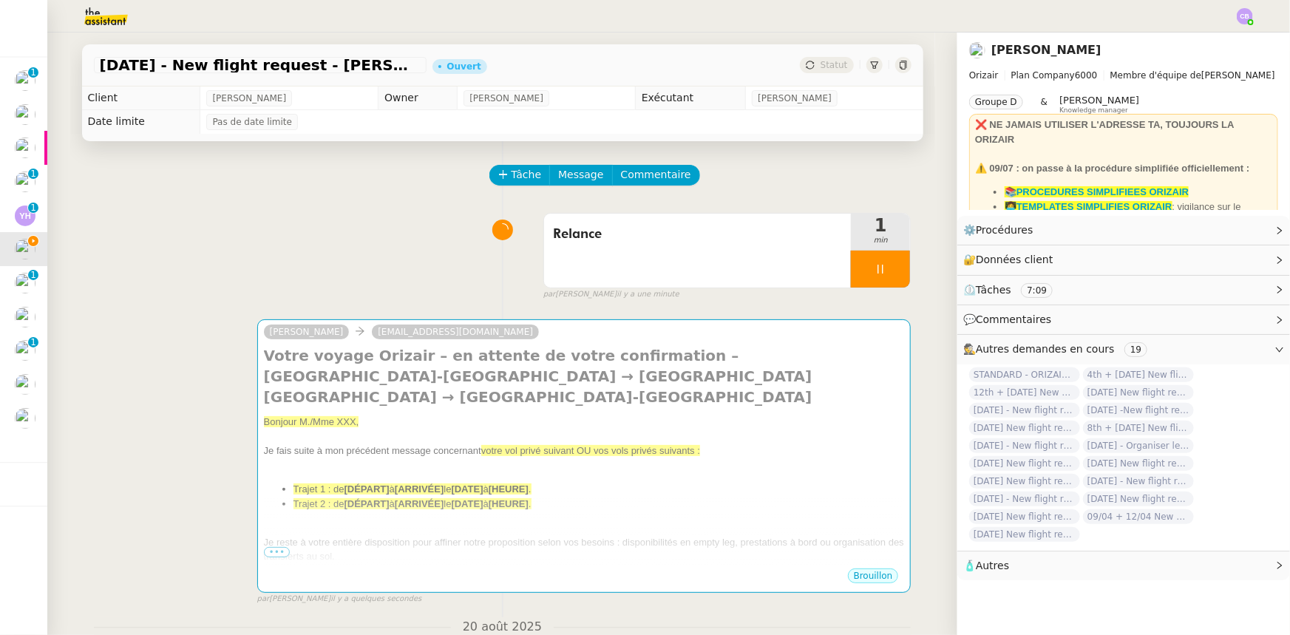
scroll to position [446, 0]
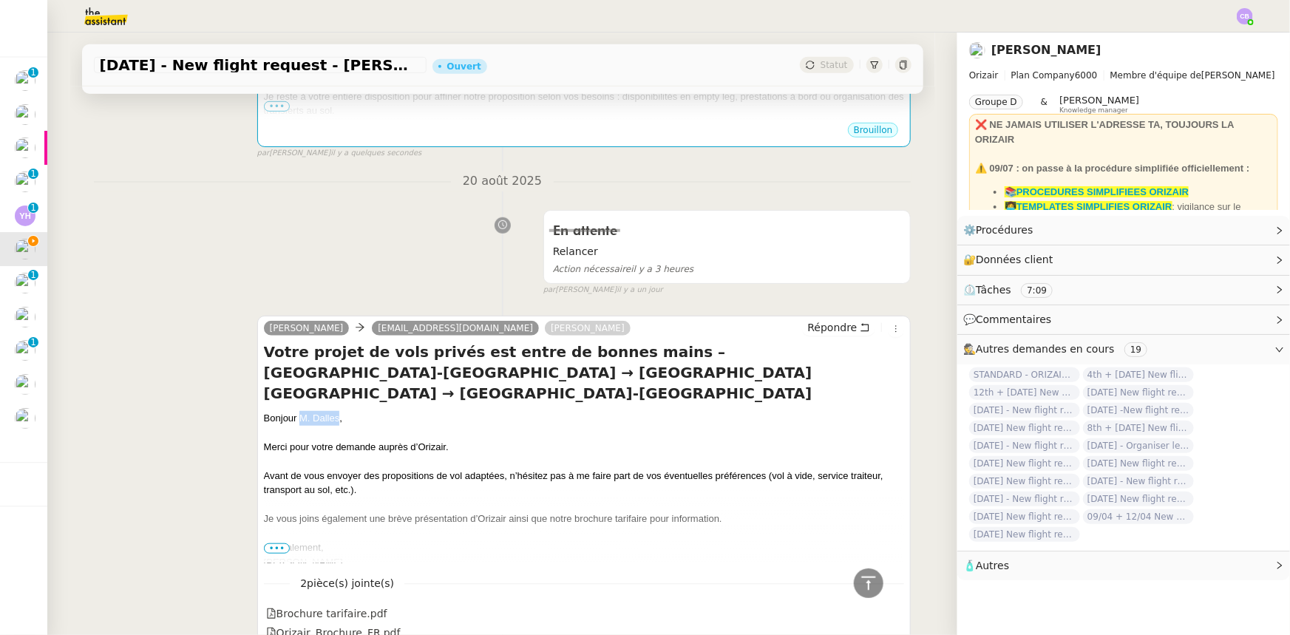
drag, startPoint x: 332, startPoint y: 399, endPoint x: 297, endPoint y: 400, distance: 35.5
click at [297, 393] on div "Bonjour M. Dalles," at bounding box center [584, 418] width 641 height 15
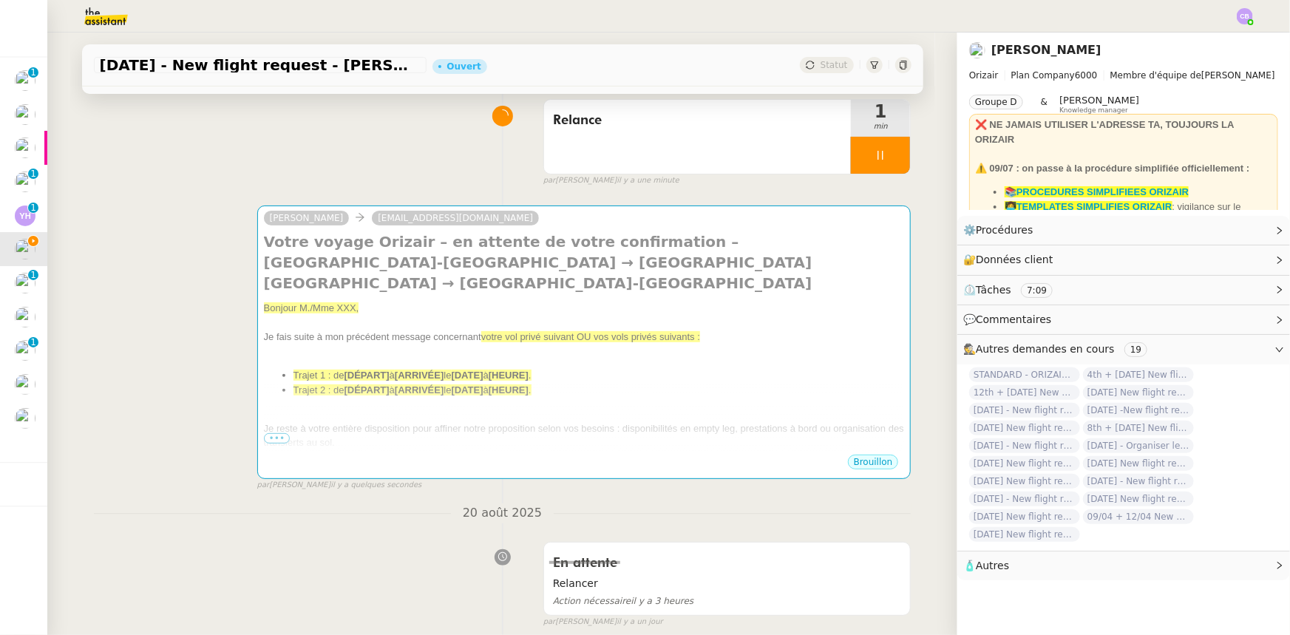
scroll to position [110, 0]
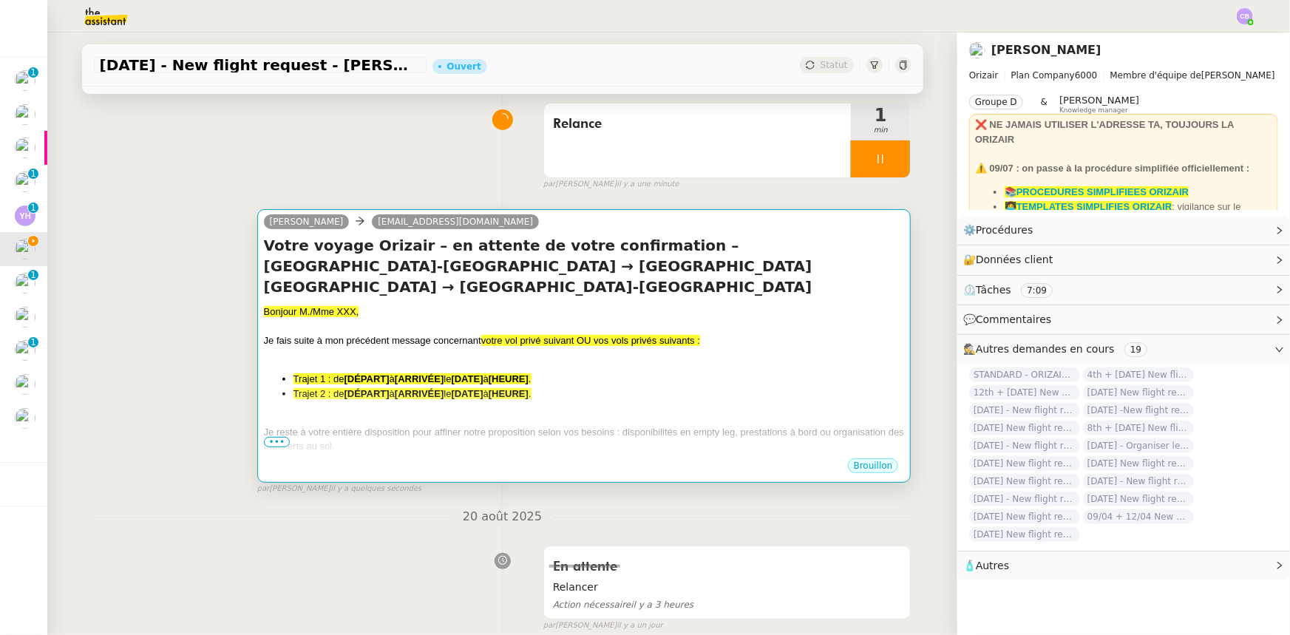
click at [365, 388] on strong "[DÉPART]" at bounding box center [367, 393] width 45 height 11
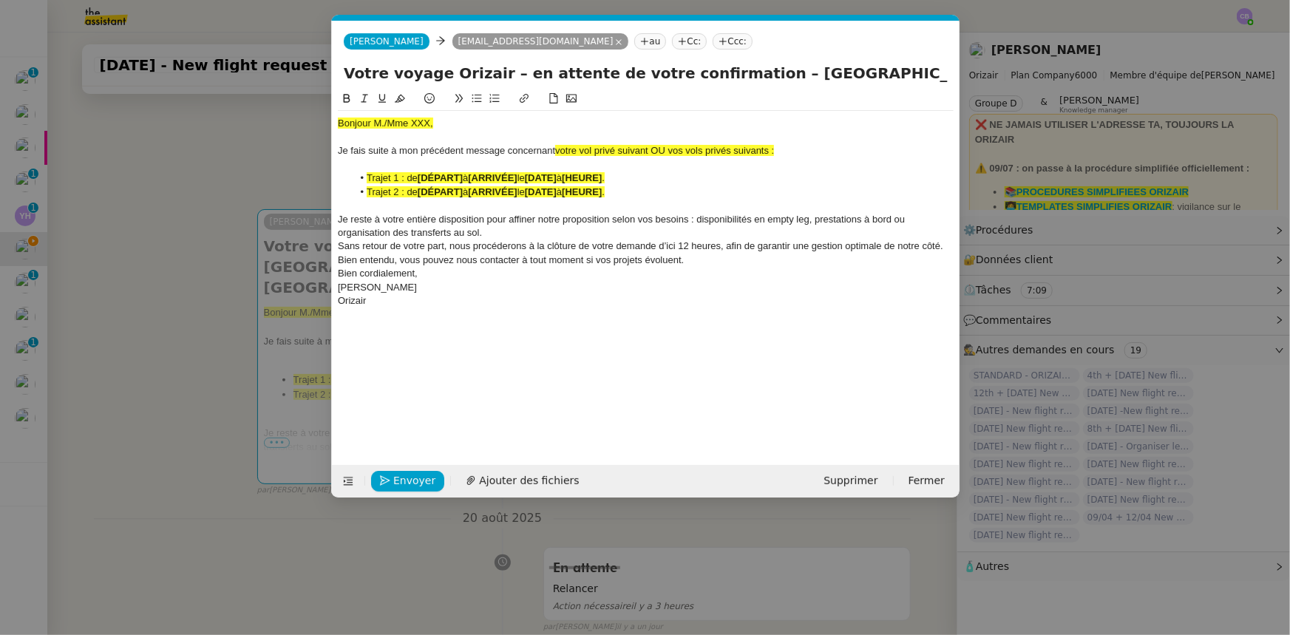
scroll to position [0, 73]
drag, startPoint x: 433, startPoint y: 121, endPoint x: 336, endPoint y: 121, distance: 97.6
click at [336, 121] on nz-spin "Bonjour M./Mme XXX, Je fais suite à mon précédent message concernant votre vol …" at bounding box center [646, 269] width 628 height 358
click at [399, 99] on icon at bounding box center [400, 98] width 10 height 10
click at [427, 121] on div "Bonjour M./Mme XXX," at bounding box center [646, 123] width 616 height 13
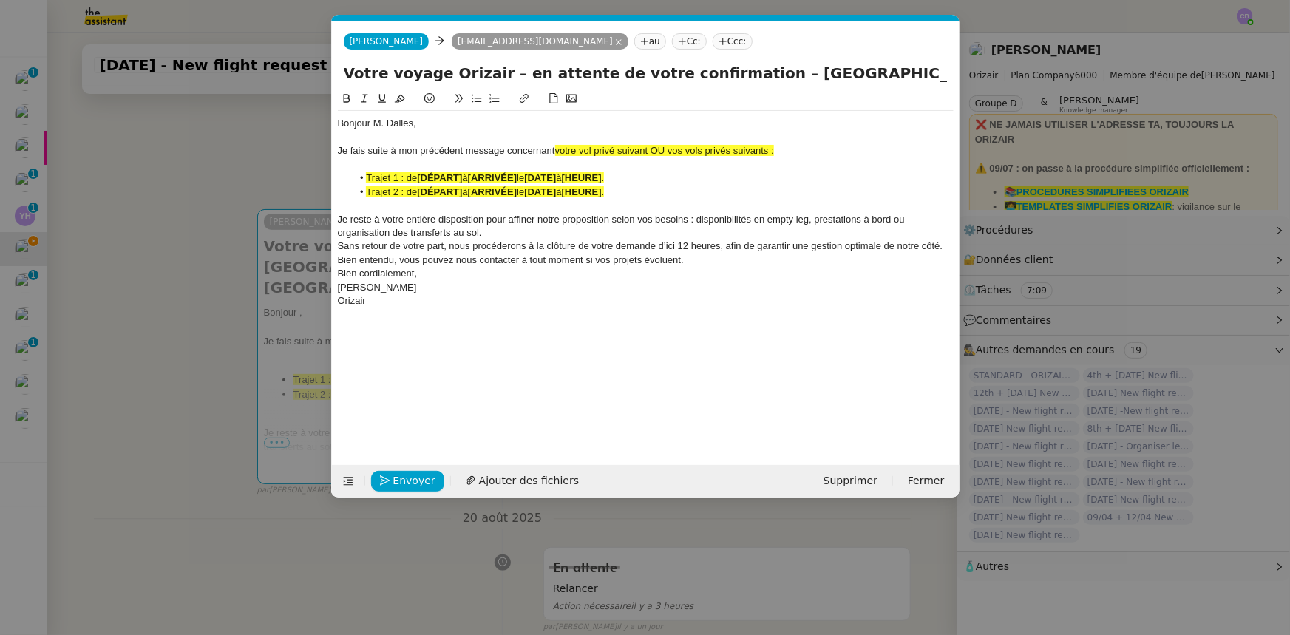
scroll to position [0, 0]
drag, startPoint x: 666, startPoint y: 149, endPoint x: 560, endPoint y: 152, distance: 105.8
click at [560, 152] on span "votre vol privé suivant OU vos vols privés suivants :" at bounding box center [664, 150] width 219 height 11
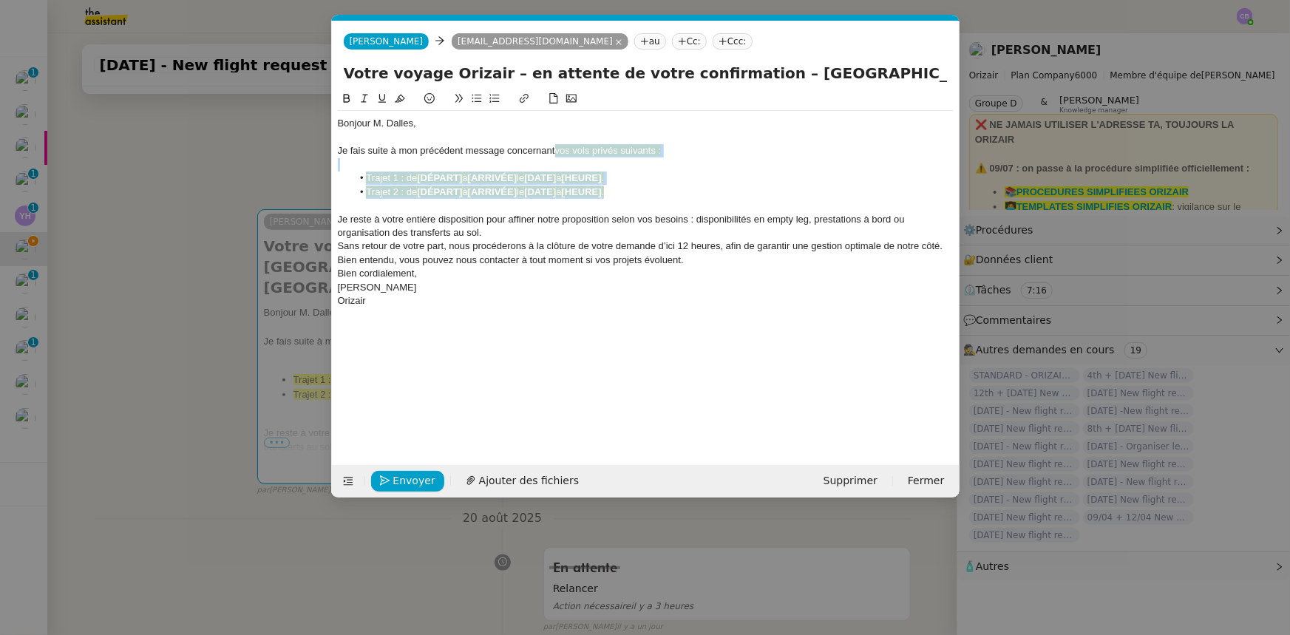
drag, startPoint x: 625, startPoint y: 192, endPoint x: 555, endPoint y: 143, distance: 84.9
click at [555, 143] on div "Bonjour M. [PERSON_NAME], Je fais suite à mon précédent message concernant vos …" at bounding box center [646, 212] width 616 height 203
click at [400, 100] on icon at bounding box center [400, 99] width 10 height 8
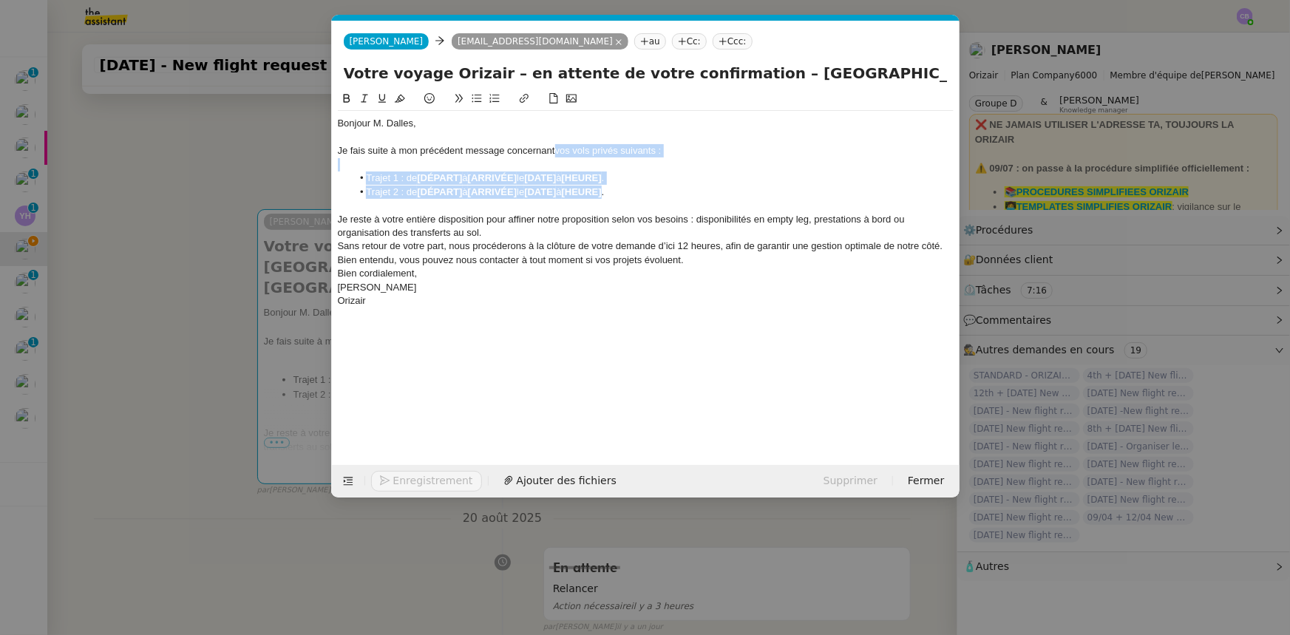
click at [657, 184] on li "Trajet 1 : de [DÉPART] à [ARRIVÉE] le [DATE] à [HEURE] ." at bounding box center [653, 178] width 602 height 13
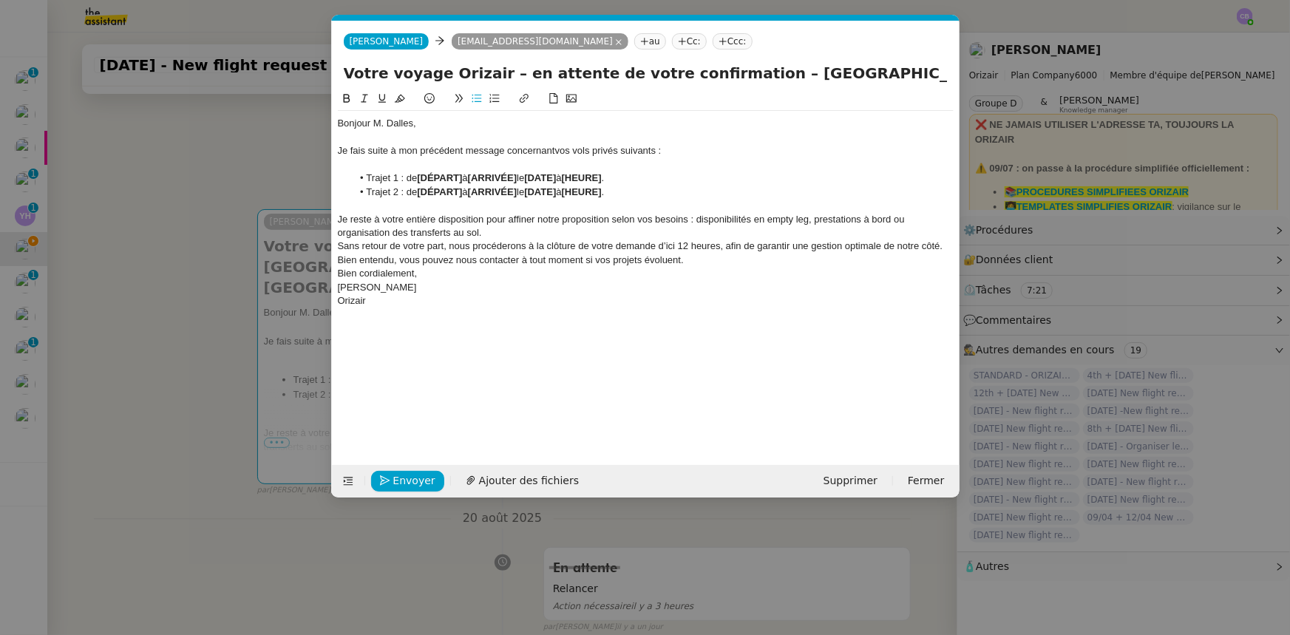
drag, startPoint x: 746, startPoint y: 74, endPoint x: 859, endPoint y: 74, distance: 113.1
click at [859, 74] on input "Votre voyage Orizair – en attente de votre confirmation – [GEOGRAPHIC_DATA]-[GE…" at bounding box center [646, 73] width 604 height 22
drag, startPoint x: 464, startPoint y: 177, endPoint x: 421, endPoint y: 177, distance: 43.6
click at [421, 177] on strong "[DÉPART]" at bounding box center [439, 177] width 45 height 11
drag, startPoint x: 421, startPoint y: 177, endPoint x: 493, endPoint y: 183, distance: 72.7
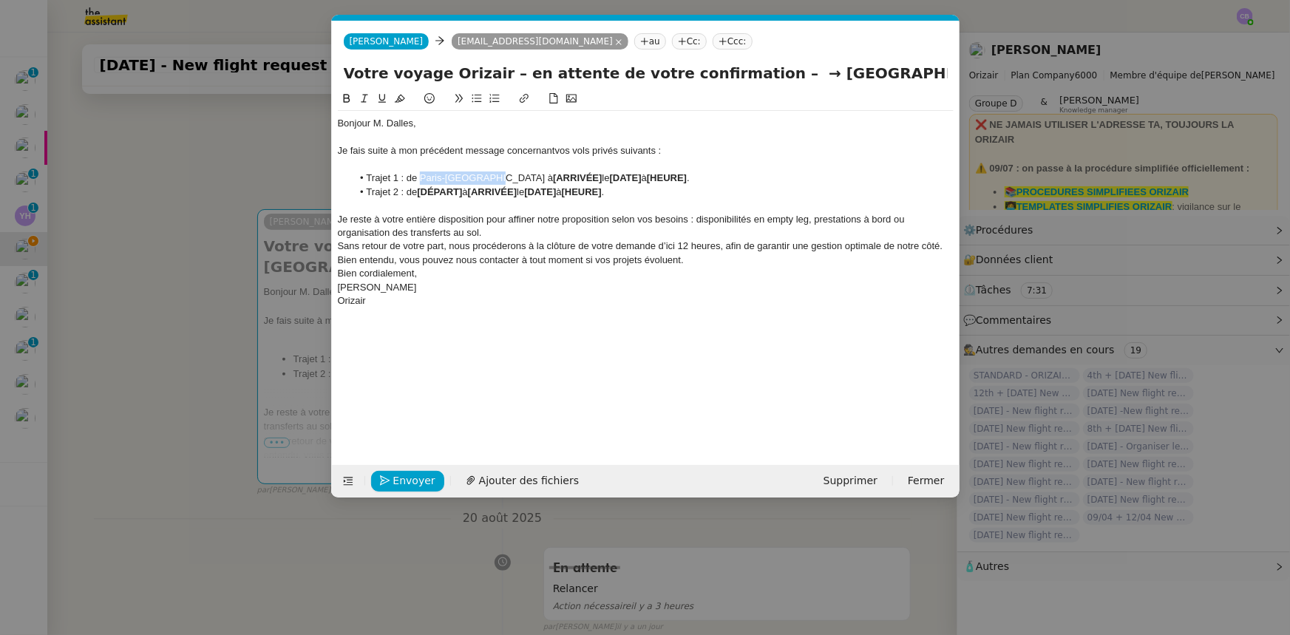
click at [493, 183] on li "Trajet 1 : de Paris-[GEOGRAPHIC_DATA] à [ARRIVÉE] le [DATE] à [HEURE] ." at bounding box center [653, 178] width 602 height 13
click at [347, 101] on icon at bounding box center [347, 98] width 10 height 10
drag, startPoint x: 768, startPoint y: 78, endPoint x: 894, endPoint y: 68, distance: 126.8
click at [859, 68] on input "Votre voyage Orizair – en attente de votre confirmation – → [GEOGRAPHIC_DATA] →…" at bounding box center [646, 73] width 604 height 22
drag, startPoint x: 555, startPoint y: 178, endPoint x: 509, endPoint y: 180, distance: 46.6
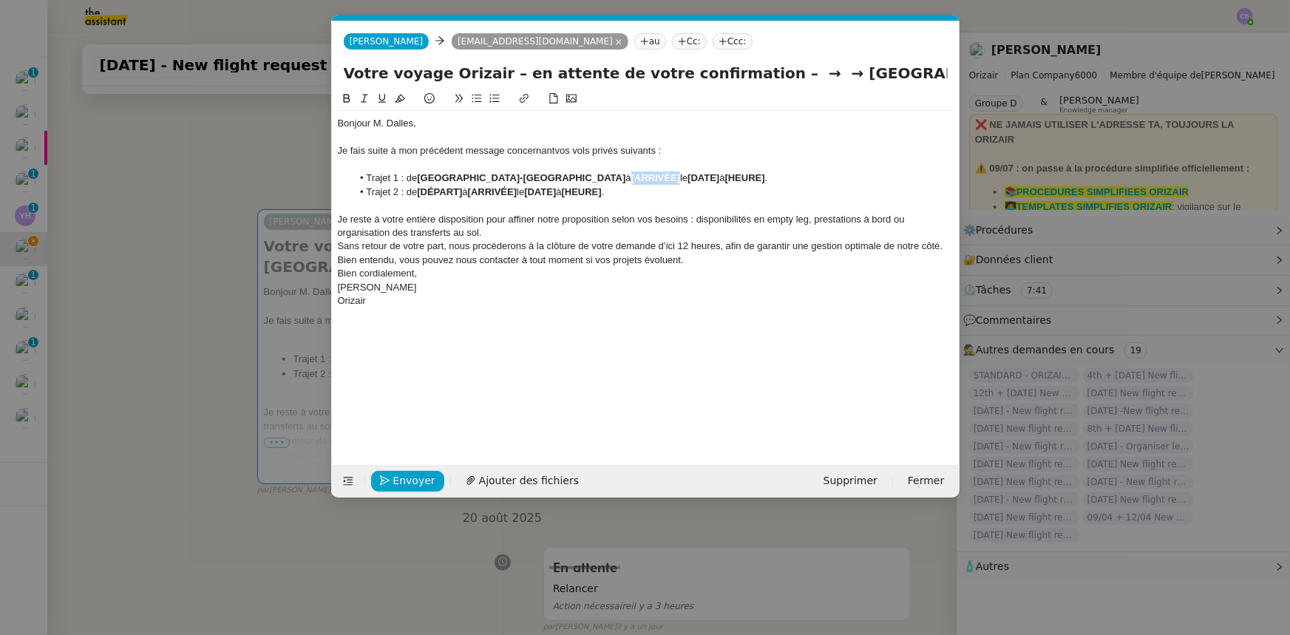
click at [632, 180] on strong "[ARRIVÉE]" at bounding box center [656, 177] width 49 height 11
drag, startPoint x: 509, startPoint y: 180, endPoint x: 585, endPoint y: 176, distance: 76.3
click at [585, 176] on li "Trajet 1 : de Paris-[GEOGRAPHIC_DATA] à [GEOGRAPHIC_DATA] le [DATE] à [HEURE] ." at bounding box center [653, 178] width 602 height 13
click at [348, 99] on icon at bounding box center [346, 98] width 7 height 9
drag, startPoint x: 637, startPoint y: 180, endPoint x: 606, endPoint y: 177, distance: 31.9
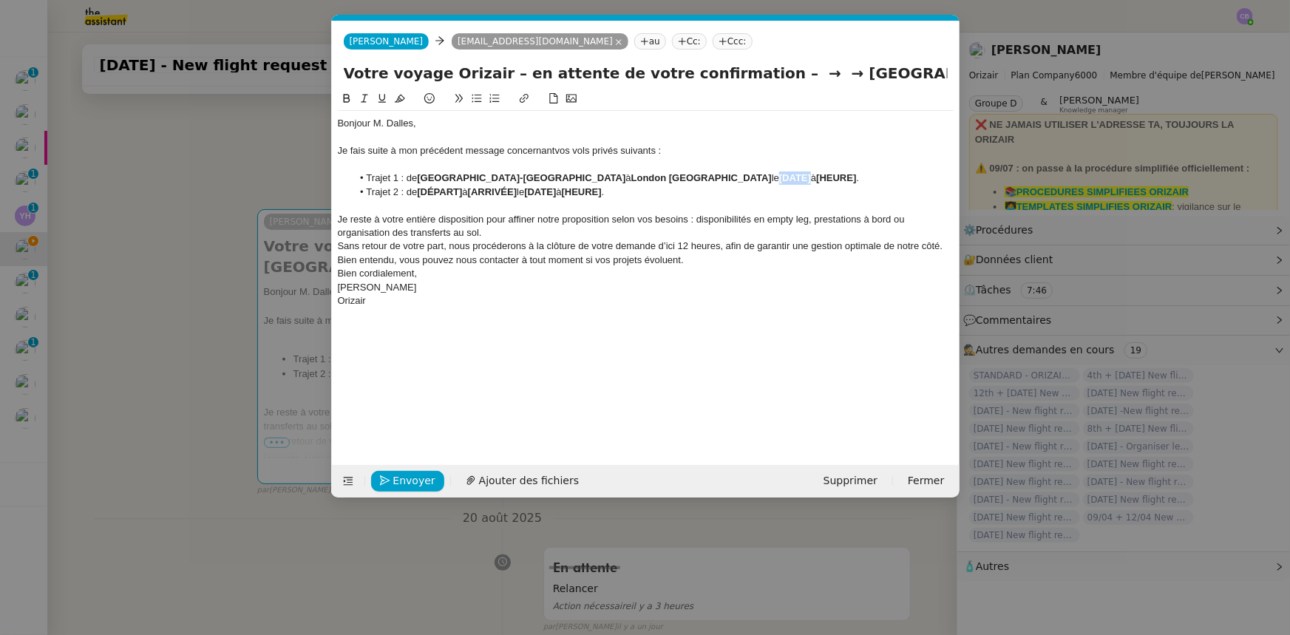
click at [606, 177] on li "Trajet 1 : de Paris-[GEOGRAPHIC_DATA] à [GEOGRAPHIC_DATA] le [DATE] à [HEURE] ." at bounding box center [653, 178] width 602 height 13
click at [779, 178] on strong "[DATE]" at bounding box center [795, 177] width 32 height 11
click at [0, 0] on lt-span "a oût" at bounding box center [0, 0] width 0 height 0
drag, startPoint x: 697, startPoint y: 180, endPoint x: 675, endPoint y: 177, distance: 22.3
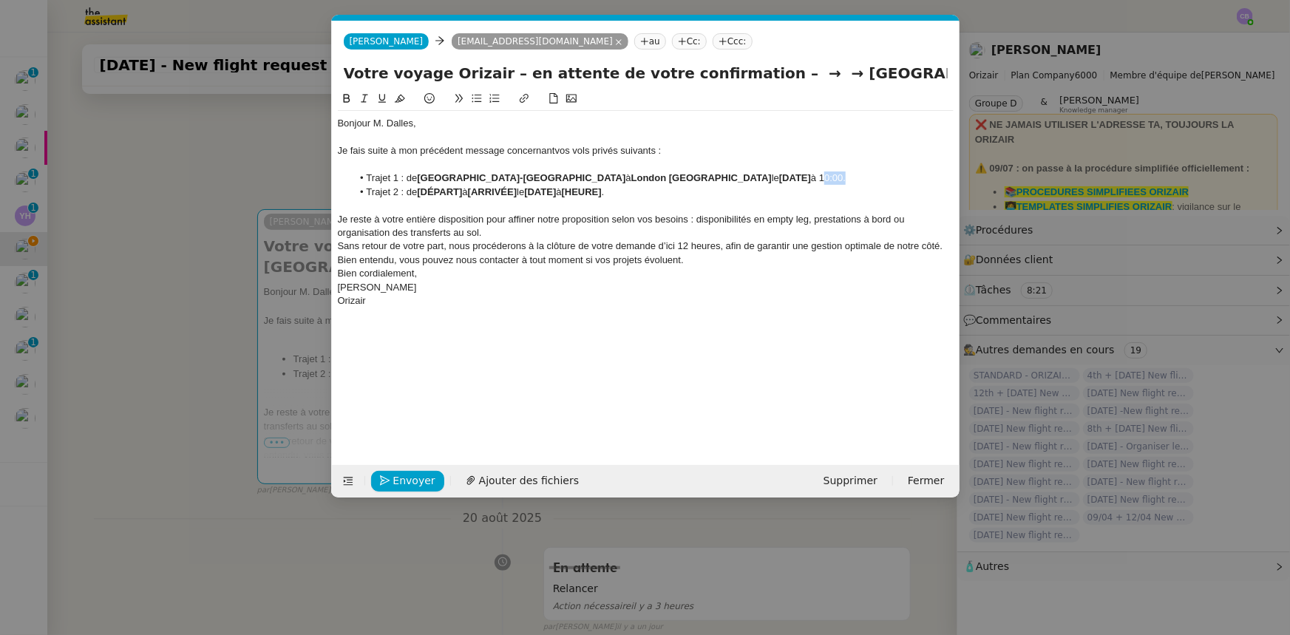
click at [675, 177] on li "Trajet 1 : de Paris-[GEOGRAPHIC_DATA] à [GEOGRAPHIC_DATA] [GEOGRAPHIC_DATA] le …" at bounding box center [653, 178] width 602 height 13
click at [345, 101] on icon at bounding box center [347, 98] width 10 height 10
drag, startPoint x: 592, startPoint y: 175, endPoint x: 510, endPoint y: 179, distance: 82.9
click at [632, 179] on strong "London [GEOGRAPHIC_DATA]" at bounding box center [702, 177] width 141 height 11
drag, startPoint x: 464, startPoint y: 193, endPoint x: 421, endPoint y: 192, distance: 42.9
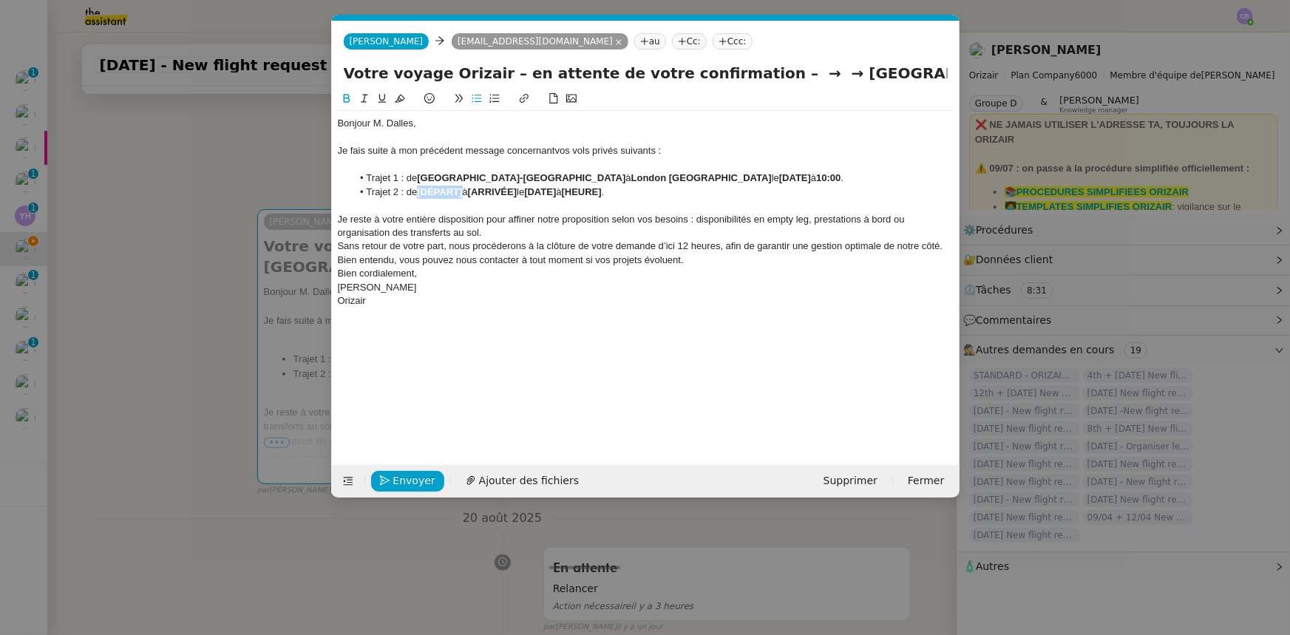
click at [421, 192] on strong "[DÉPART]" at bounding box center [439, 191] width 45 height 11
drag, startPoint x: 421, startPoint y: 181, endPoint x: 495, endPoint y: 177, distance: 74.8
click at [495, 177] on strong "[GEOGRAPHIC_DATA]-[GEOGRAPHIC_DATA]" at bounding box center [521, 177] width 209 height 11
drag, startPoint x: 515, startPoint y: 193, endPoint x: 566, endPoint y: 193, distance: 51.0
click at [566, 193] on li "Trajet 2 : de London Biggin Hill à [ARRIVÉE] le [DATE] à [HEURE] ." at bounding box center [653, 192] width 602 height 13
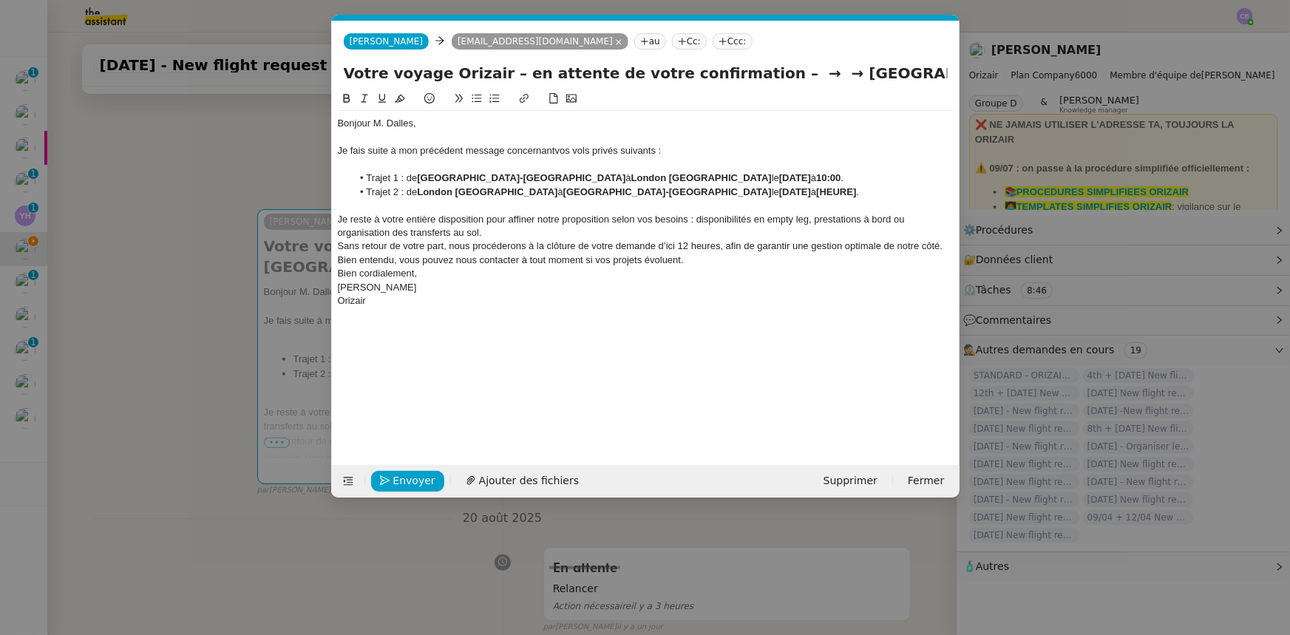
click at [779, 193] on strong "[DATE]" at bounding box center [795, 191] width 32 height 11
drag, startPoint x: 699, startPoint y: 192, endPoint x: 675, endPoint y: 192, distance: 23.7
click at [675, 192] on li "Trajet 2 : de [GEOGRAPHIC_DATA] à [GEOGRAPHIC_DATA]-[GEOGRAPHIC_DATA] le [DATE]…" at bounding box center [653, 192] width 602 height 13
click at [348, 101] on icon at bounding box center [346, 98] width 7 height 9
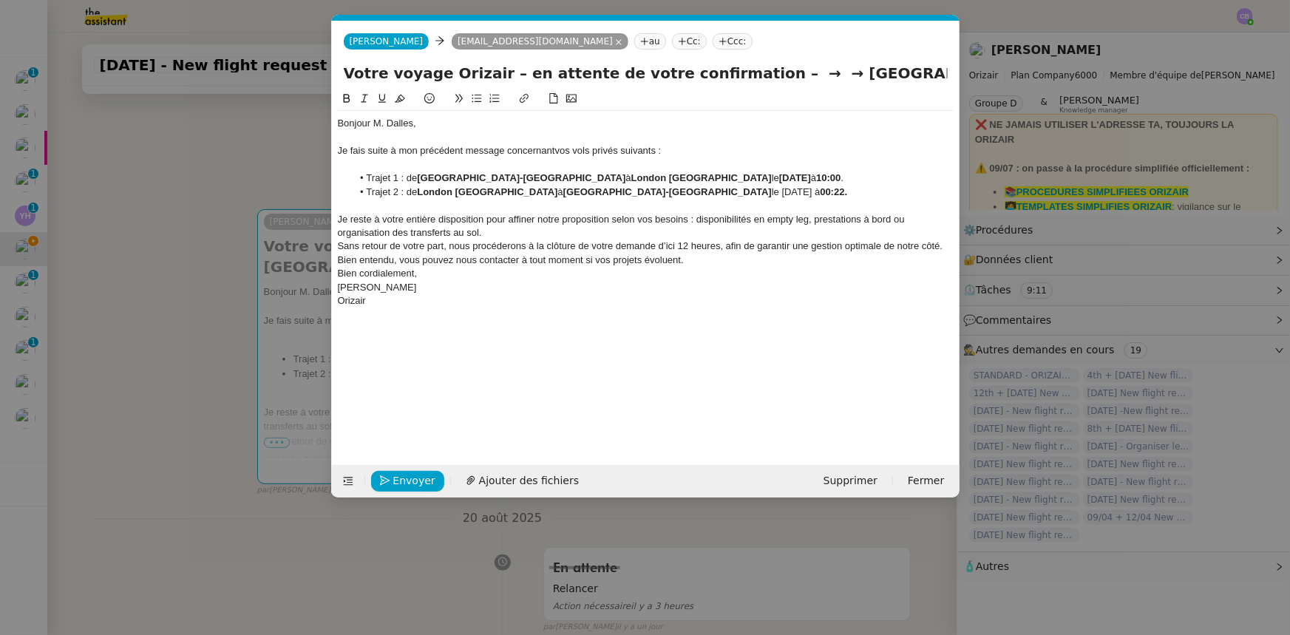
drag, startPoint x: 660, startPoint y: 191, endPoint x: 608, endPoint y: 187, distance: 52.6
click at [608, 187] on li "Trajet 2 : de [GEOGRAPHIC_DATA] à [GEOGRAPHIC_DATA]-[GEOGRAPHIC_DATA] le [DATE]…" at bounding box center [653, 192] width 602 height 13
click at [347, 100] on icon at bounding box center [347, 98] width 10 height 10
drag, startPoint x: 901, startPoint y: 77, endPoint x: 731, endPoint y: 77, distance: 170.8
click at [731, 77] on input "Votre voyage Orizair – en attente de votre confirmation – → → [GEOGRAPHIC_DATA]…" at bounding box center [646, 73] width 604 height 22
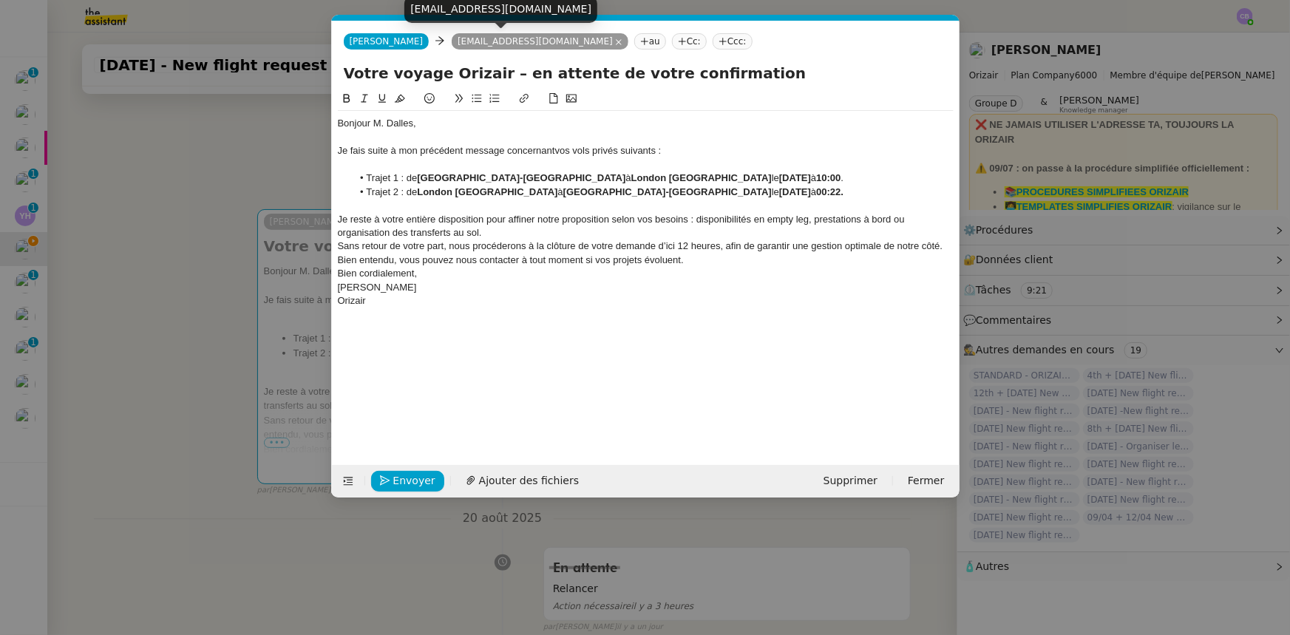
type input "Votre voyage Orizair – en attente de votre confirmation"
click at [436, 128] on div "Bonjour M. Dalles," at bounding box center [646, 123] width 616 height 13
click at [499, 234] on div "Je reste à votre entière disposition pour affiner notre proposition selon vos b…" at bounding box center [646, 226] width 616 height 27
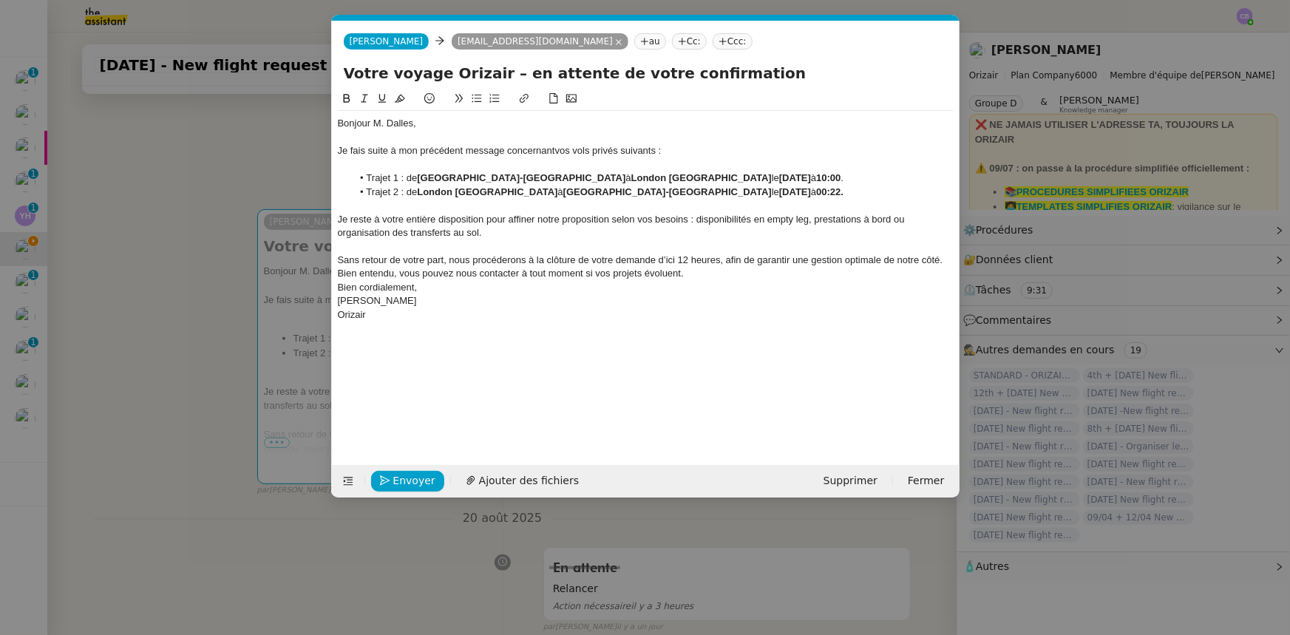
click at [672, 259] on span "Sans retour de votre part, nous procéderons à la clôture de votre demande d’ici…" at bounding box center [642, 266] width 608 height 24
click at [677, 260] on span "Sans retour de votre part, nous procéderons à la clôture de votre demande d’ici…" at bounding box center [642, 266] width 608 height 24
click at [0, 0] on lt-strong "d'ici à" at bounding box center [0, 0] width 0 height 0
click at [694, 276] on div "Sans retour de votre part, nous procéderons à la clôture de votre demande d'ici…" at bounding box center [646, 267] width 616 height 27
click at [419, 393] on span "Envoyer" at bounding box center [414, 481] width 42 height 17
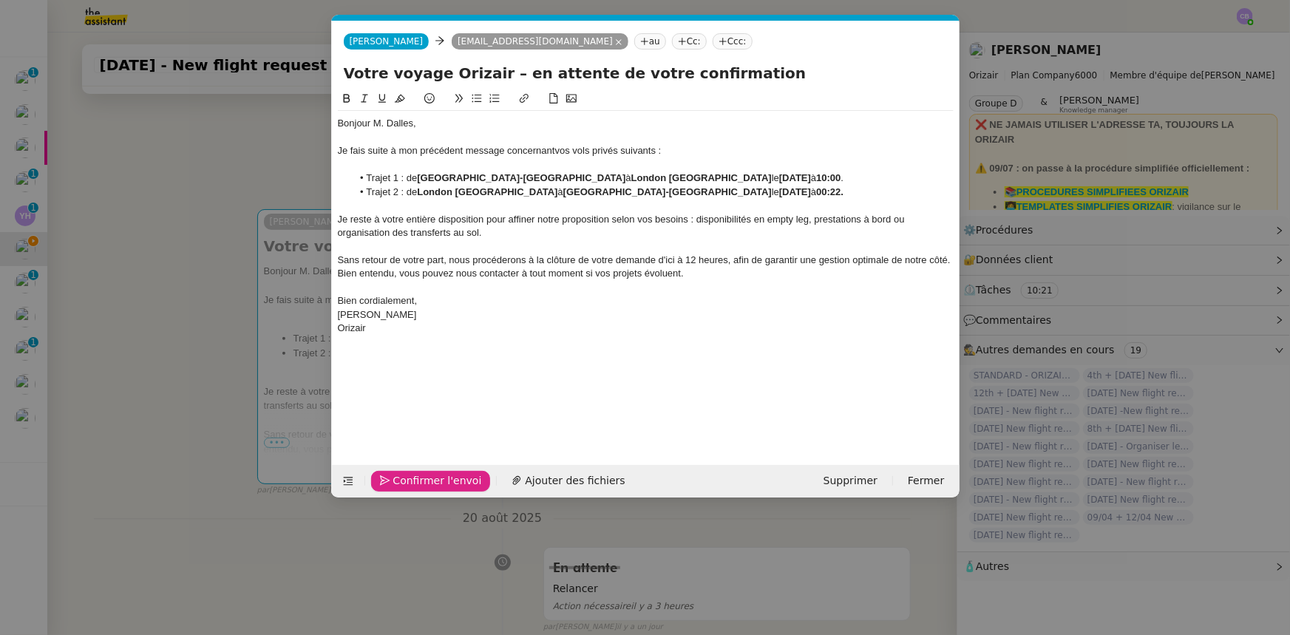
click at [419, 393] on span "Confirmer l'envoi" at bounding box center [437, 481] width 89 height 17
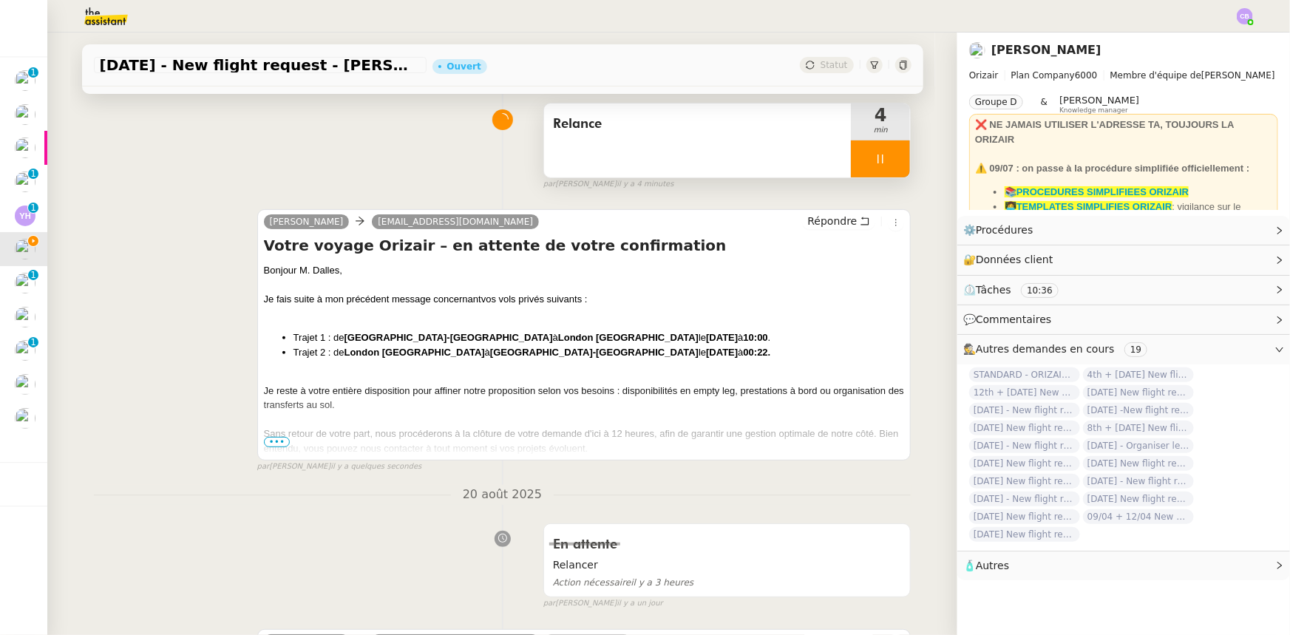
click at [851, 154] on div at bounding box center [880, 159] width 59 height 37
click at [859, 170] on button at bounding box center [896, 159] width 30 height 37
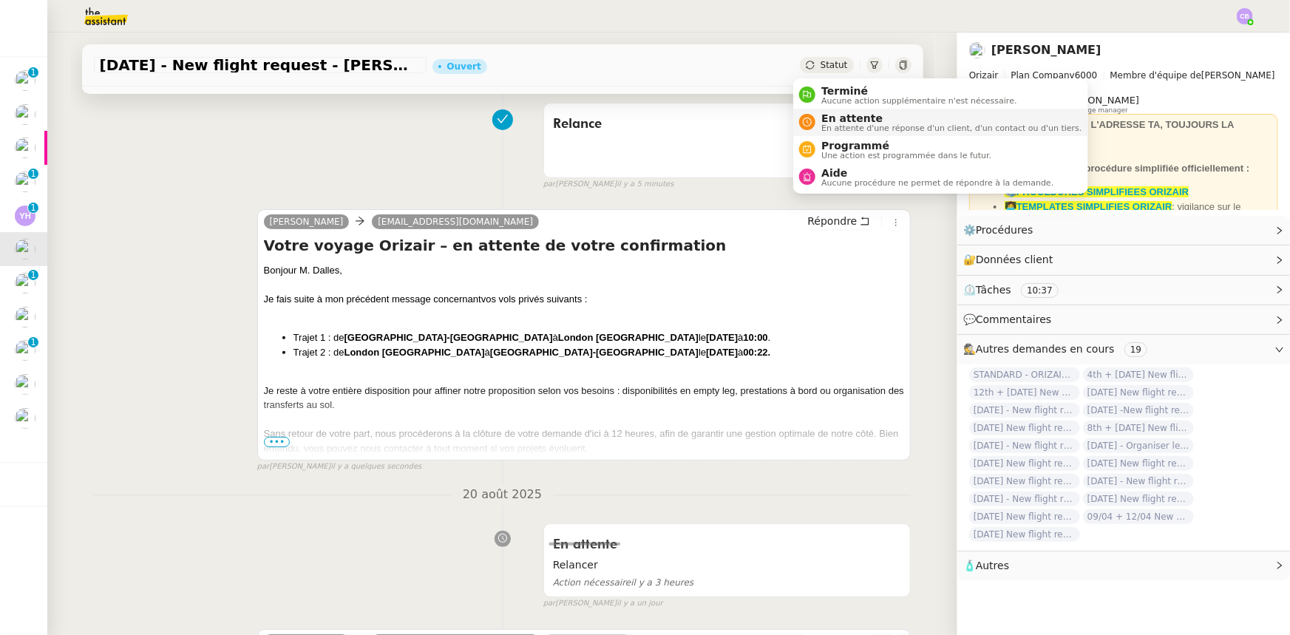
click at [838, 117] on span "En attente" at bounding box center [952, 118] width 260 height 12
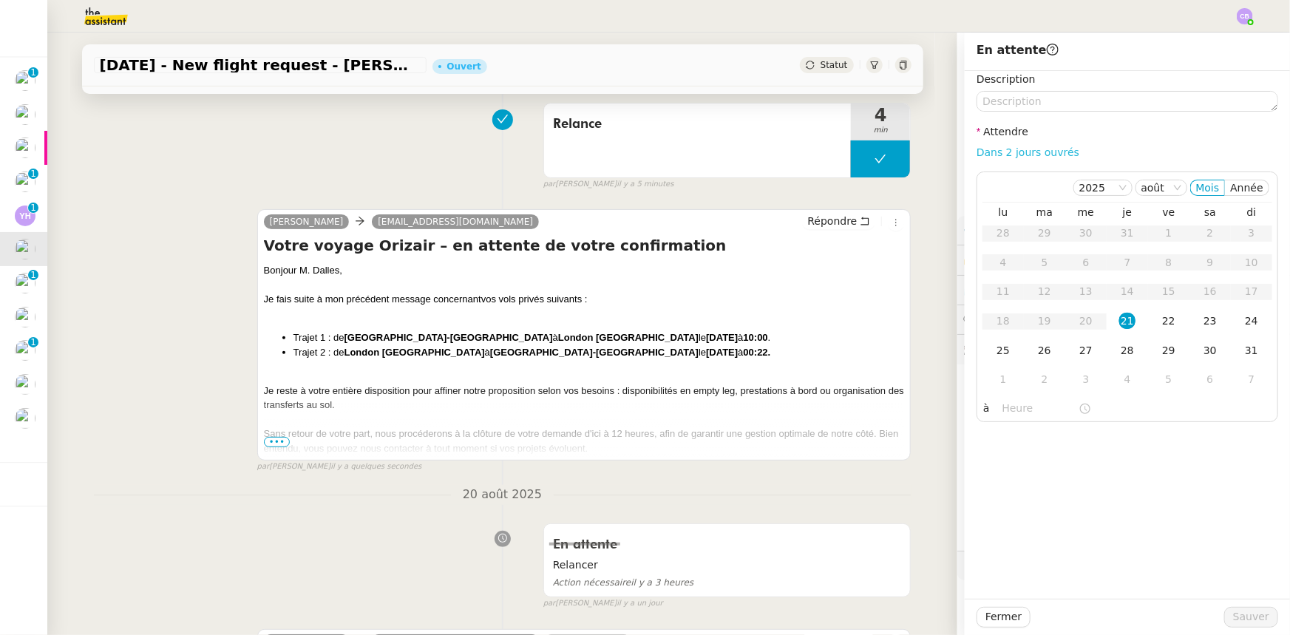
click at [859, 158] on link "Dans 2 jours ouvrés" at bounding box center [1028, 152] width 103 height 12
type input "07:00"
click at [859, 321] on div "22" at bounding box center [1169, 321] width 16 height 16
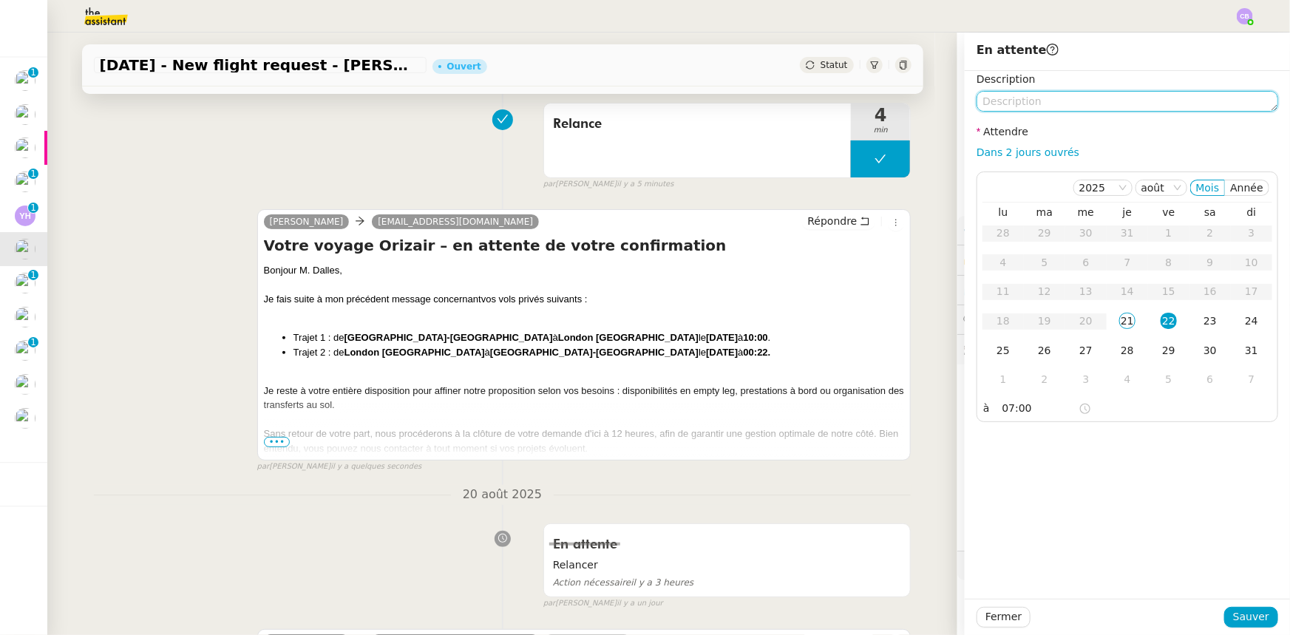
click at [859, 101] on textarea at bounding box center [1128, 101] width 302 height 21
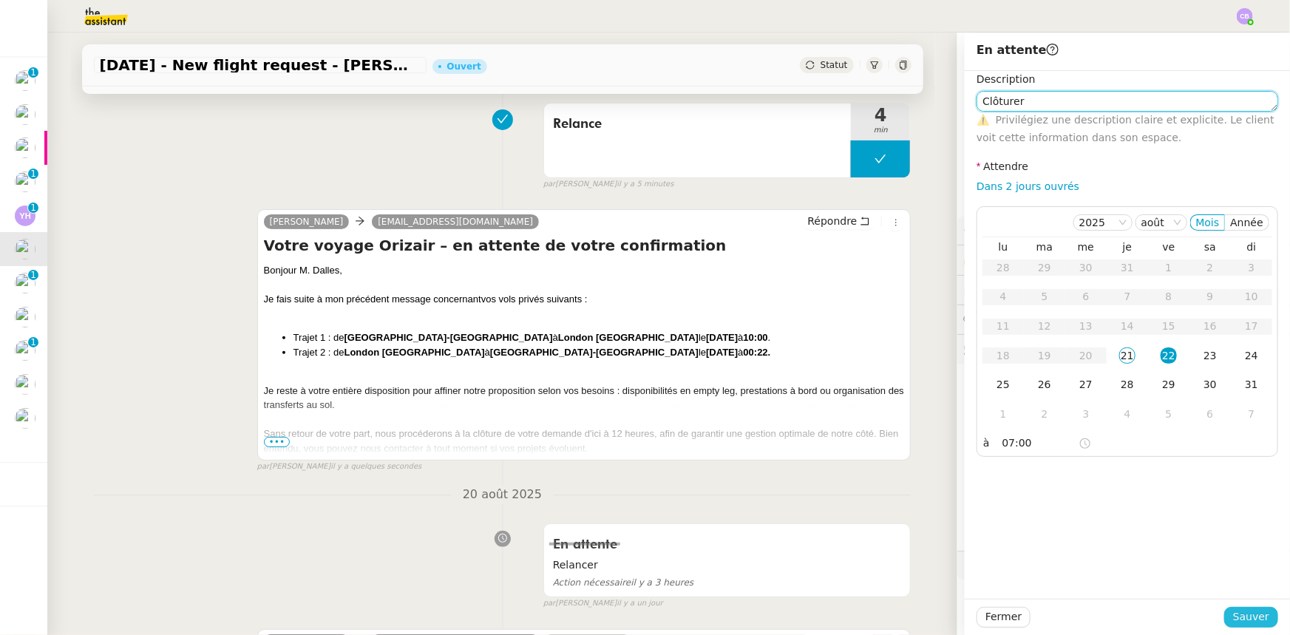
type textarea "Clôturer"
click at [859, 393] on span "Sauver" at bounding box center [1251, 617] width 36 height 17
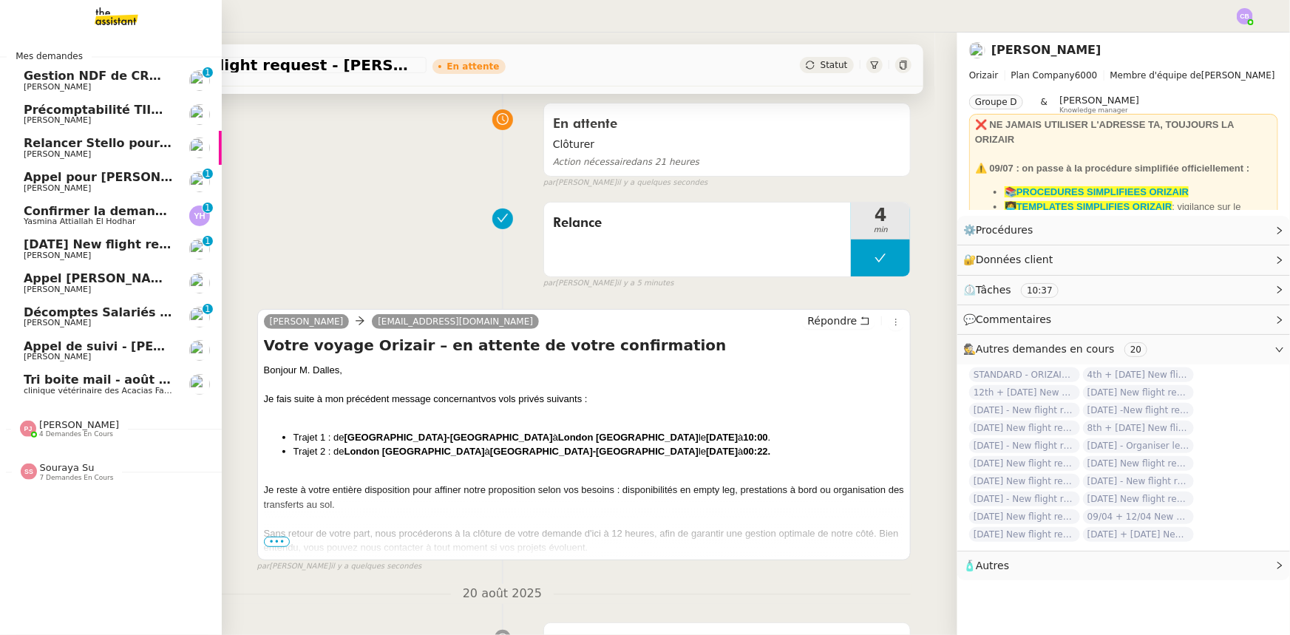
click at [109, 248] on span "[DATE] New flight request - One Final" at bounding box center [148, 244] width 249 height 14
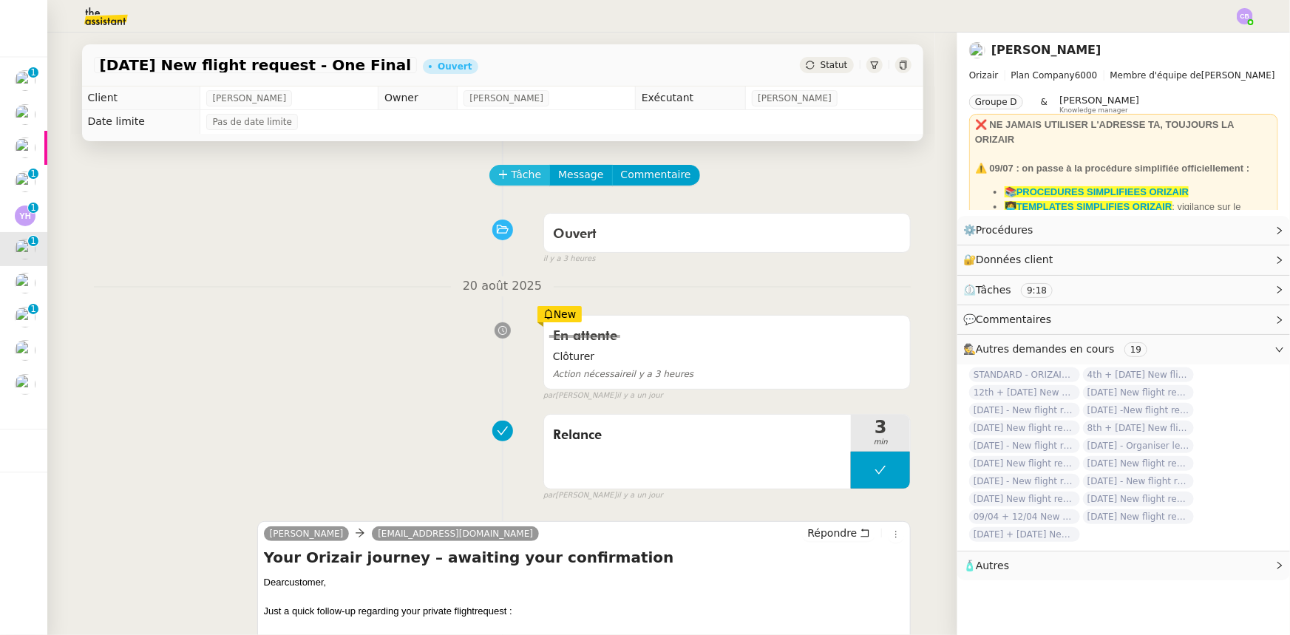
click at [516, 172] on span "Tâche" at bounding box center [527, 174] width 30 height 17
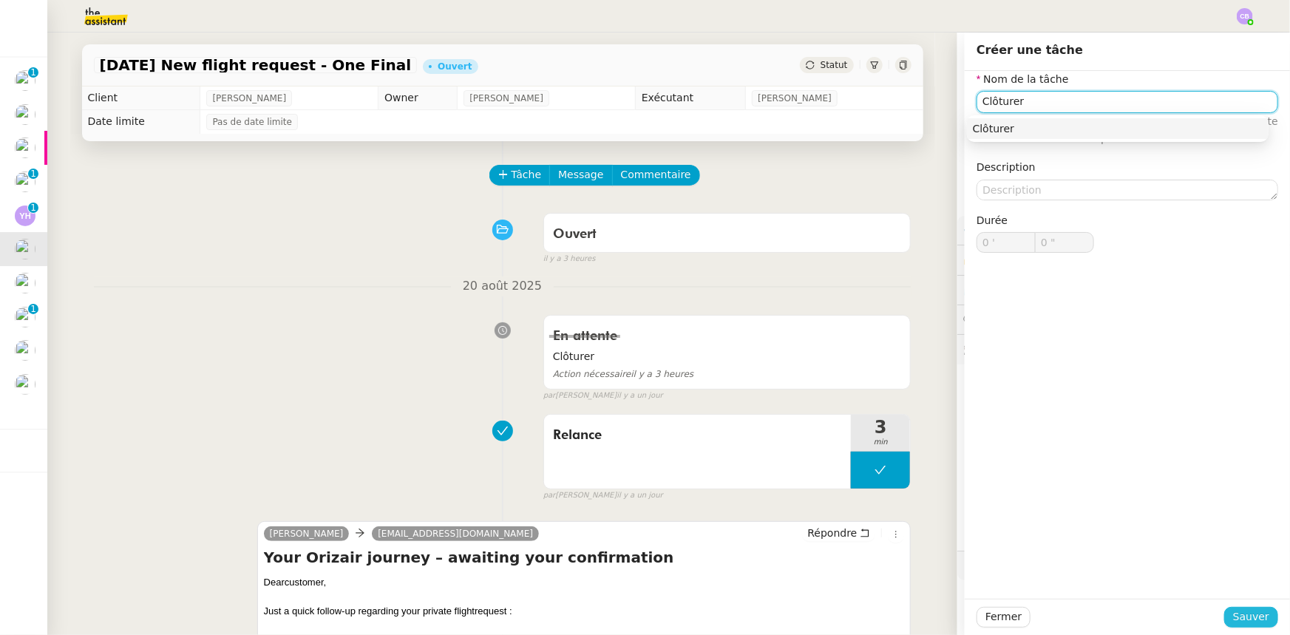
type input "Clôturer"
click at [859, 393] on span "Sauver" at bounding box center [1251, 617] width 36 height 17
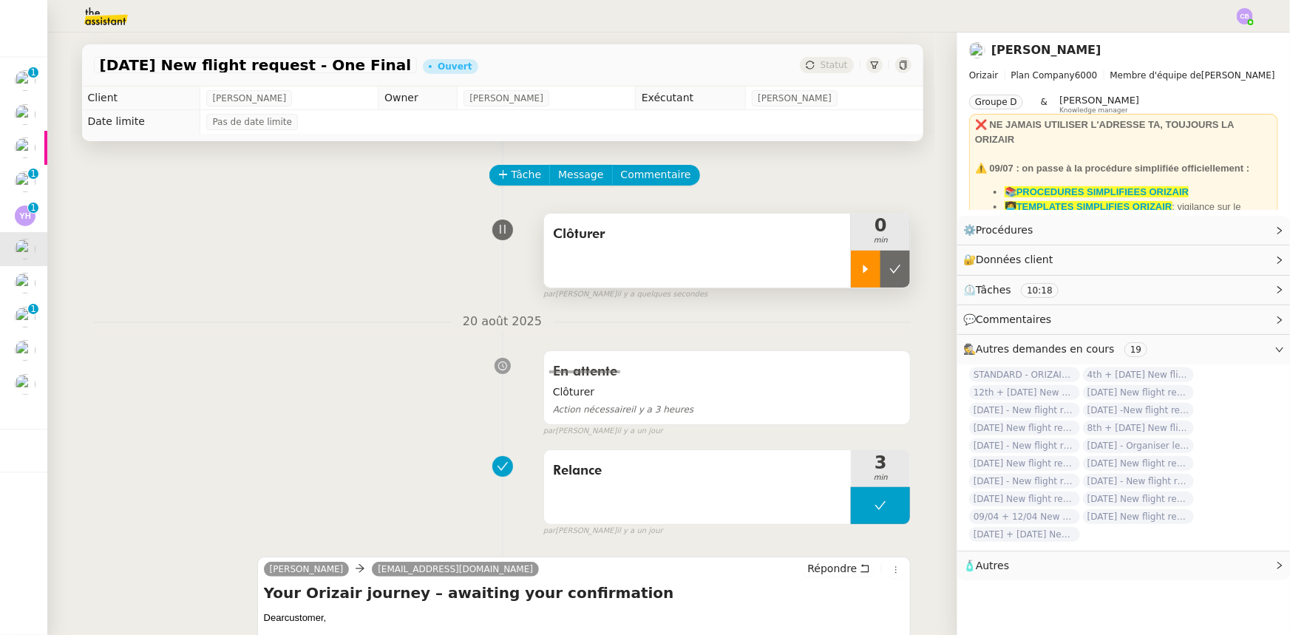
click at [859, 275] on icon at bounding box center [866, 269] width 12 height 12
click at [851, 266] on div at bounding box center [880, 269] width 59 height 37
click at [859, 270] on button at bounding box center [896, 269] width 30 height 37
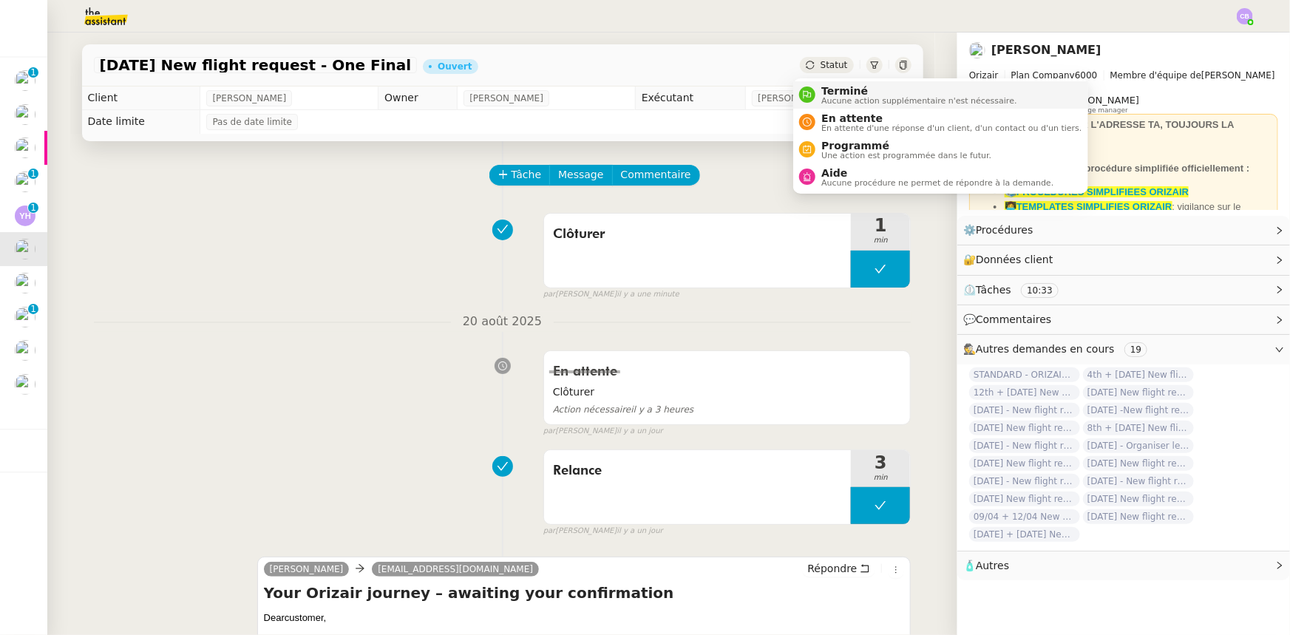
click at [840, 95] on span "Terminé" at bounding box center [919, 91] width 195 height 12
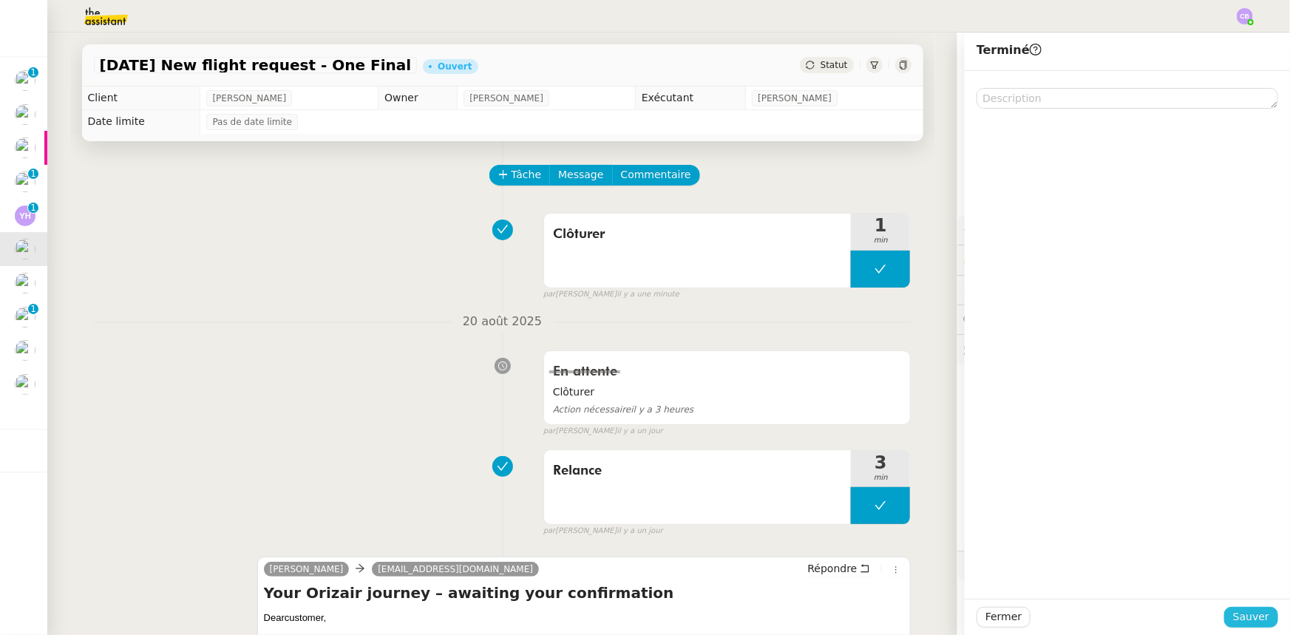
click at [859, 393] on span "Sauver" at bounding box center [1251, 617] width 36 height 17
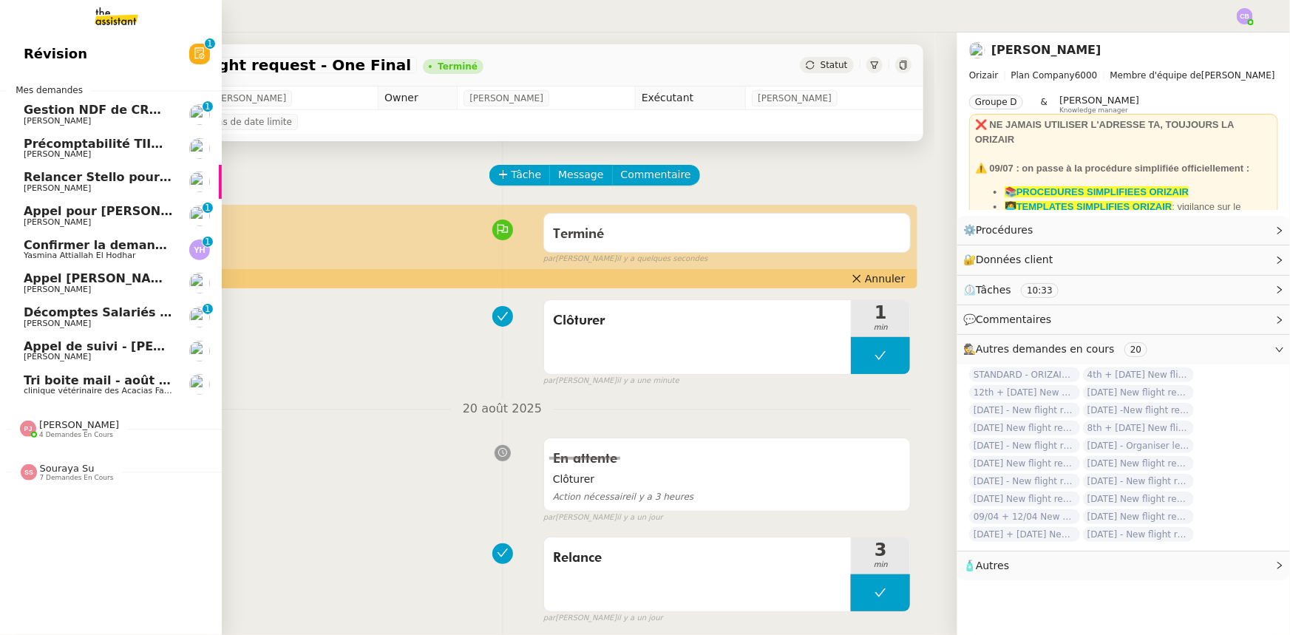
click at [92, 393] on span "4 demandes en cours" at bounding box center [76, 435] width 74 height 8
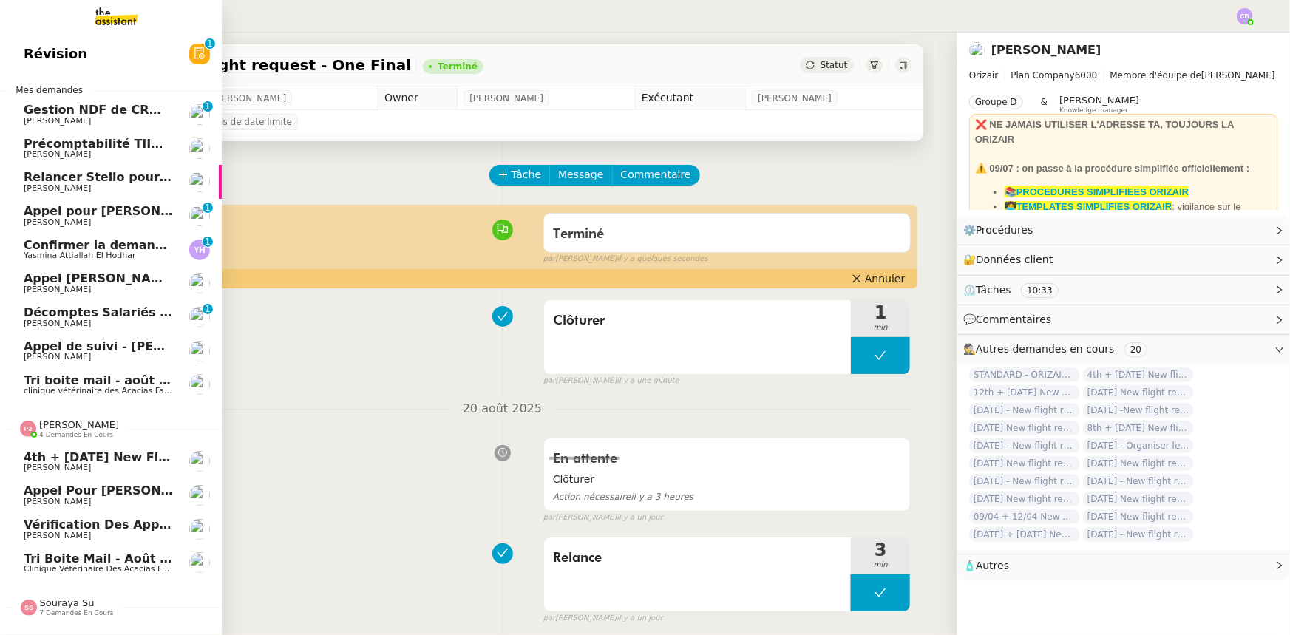
click at [100, 393] on span "Tri boite mail - août 2025" at bounding box center [108, 559] width 169 height 14
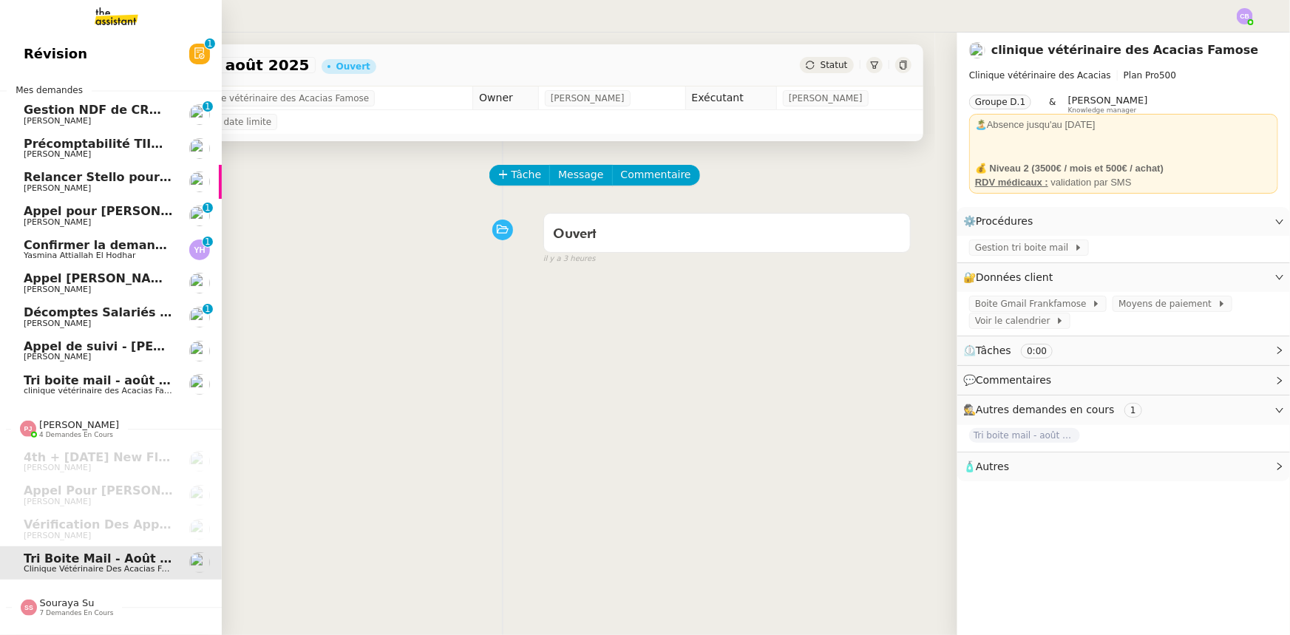
click at [87, 391] on span "clinique vétérinaire des Acacias Famose" at bounding box center [105, 391] width 163 height 10
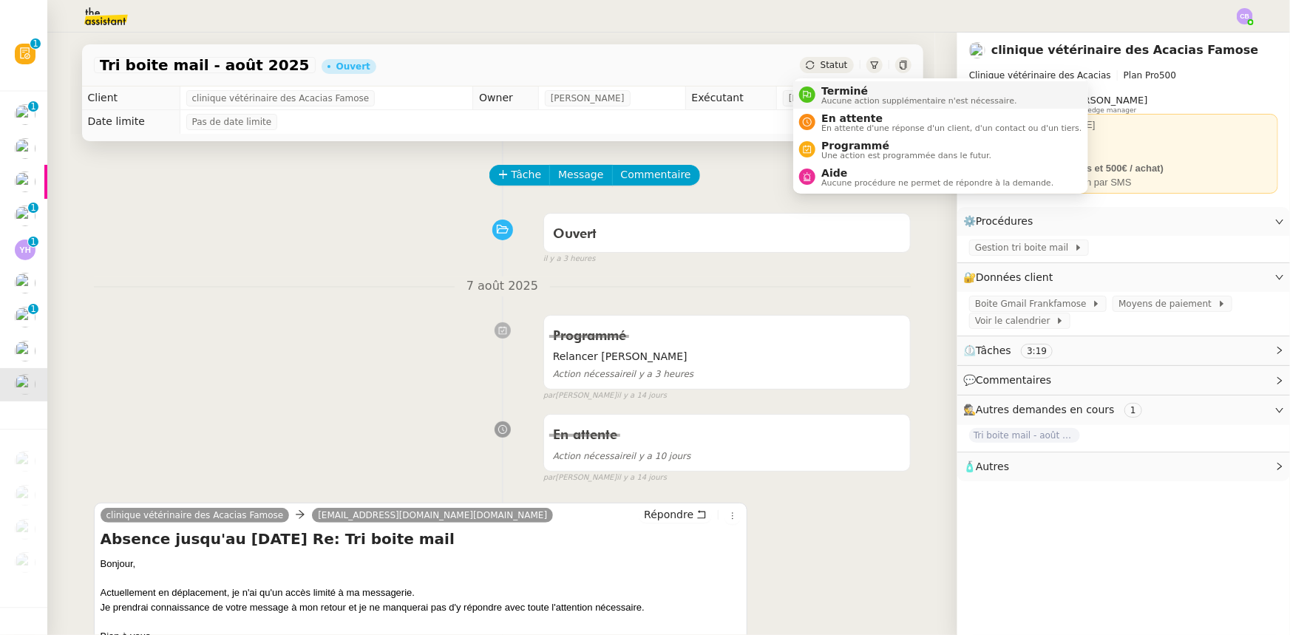
click at [836, 97] on span "Aucune action supplémentaire n'est nécessaire." at bounding box center [919, 101] width 195 height 8
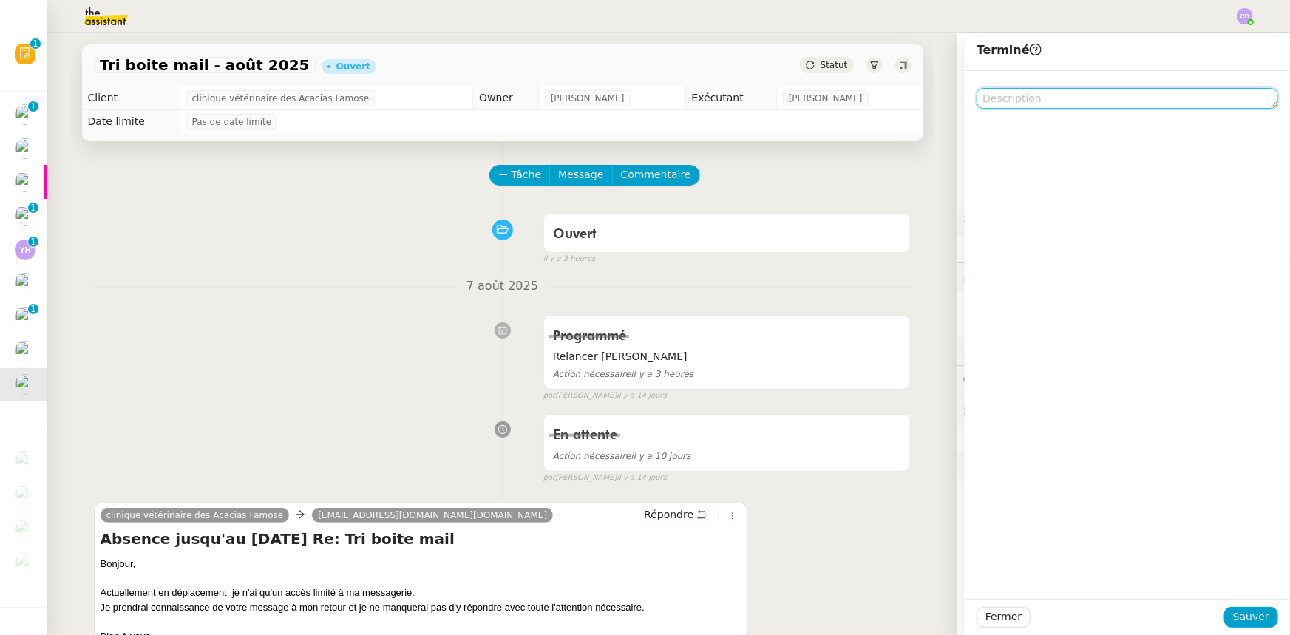
click at [859, 101] on textarea at bounding box center [1128, 98] width 302 height 21
type textarea "Une autre demande est ouverte"
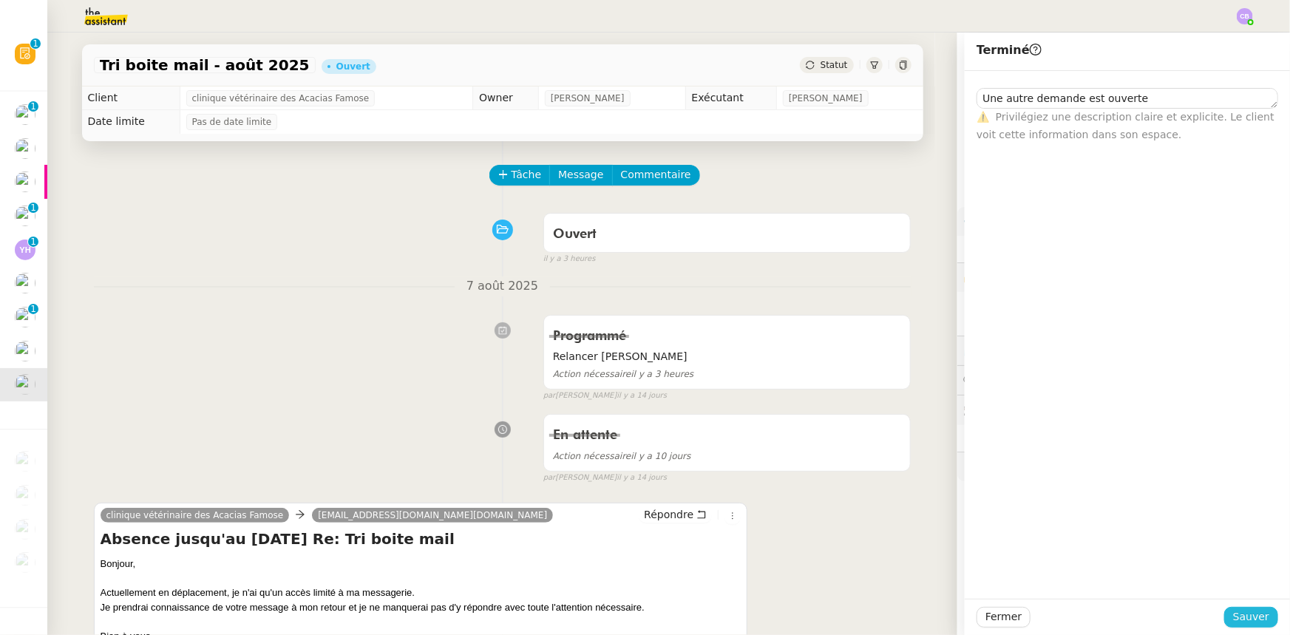
click at [859, 393] on span "Sauver" at bounding box center [1251, 617] width 36 height 17
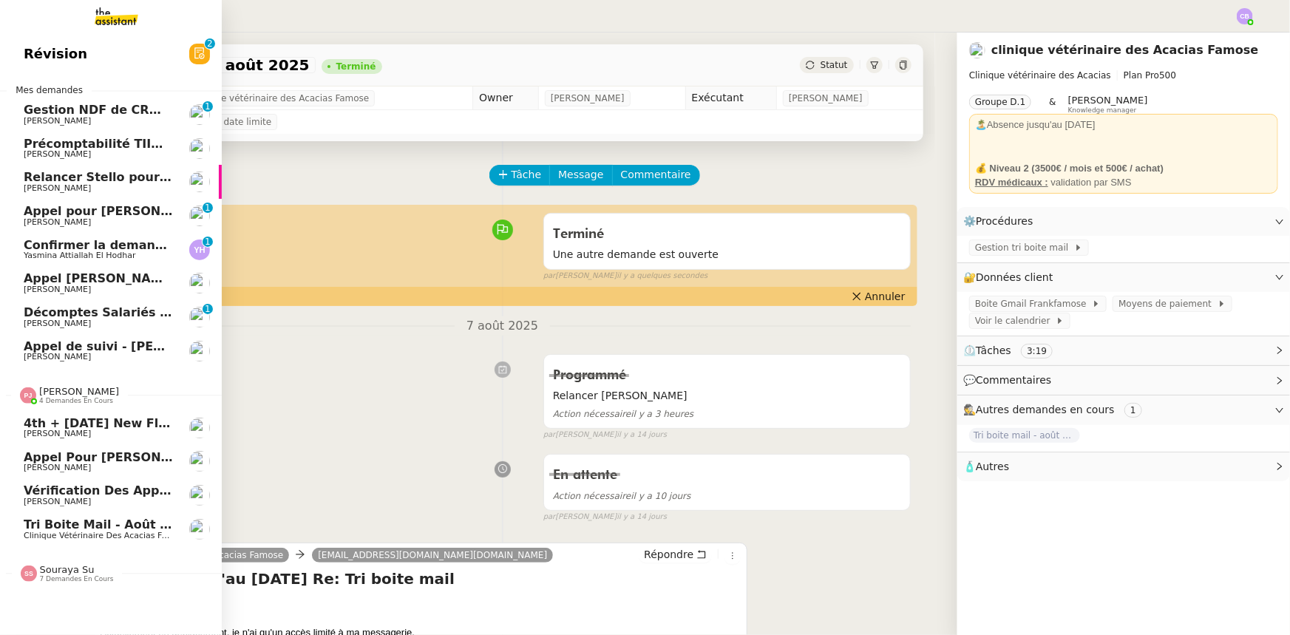
click at [52, 393] on span "[PERSON_NAME]" at bounding box center [79, 391] width 80 height 11
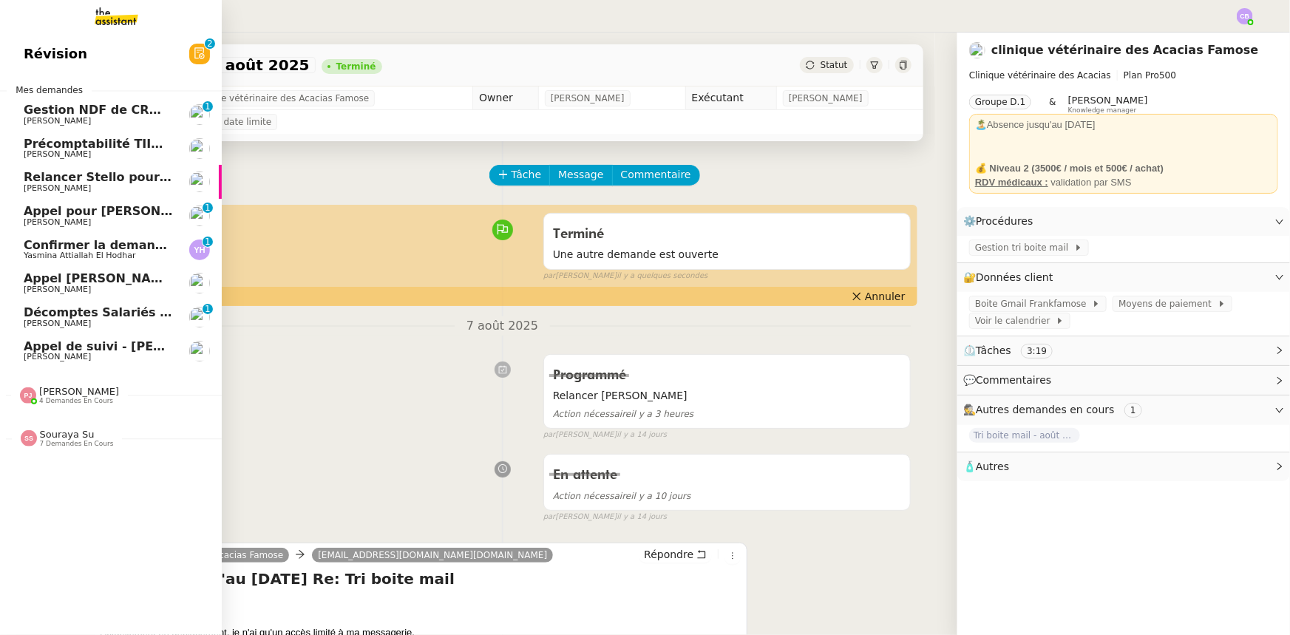
click at [59, 393] on span "Souraya Su" at bounding box center [67, 434] width 55 height 11
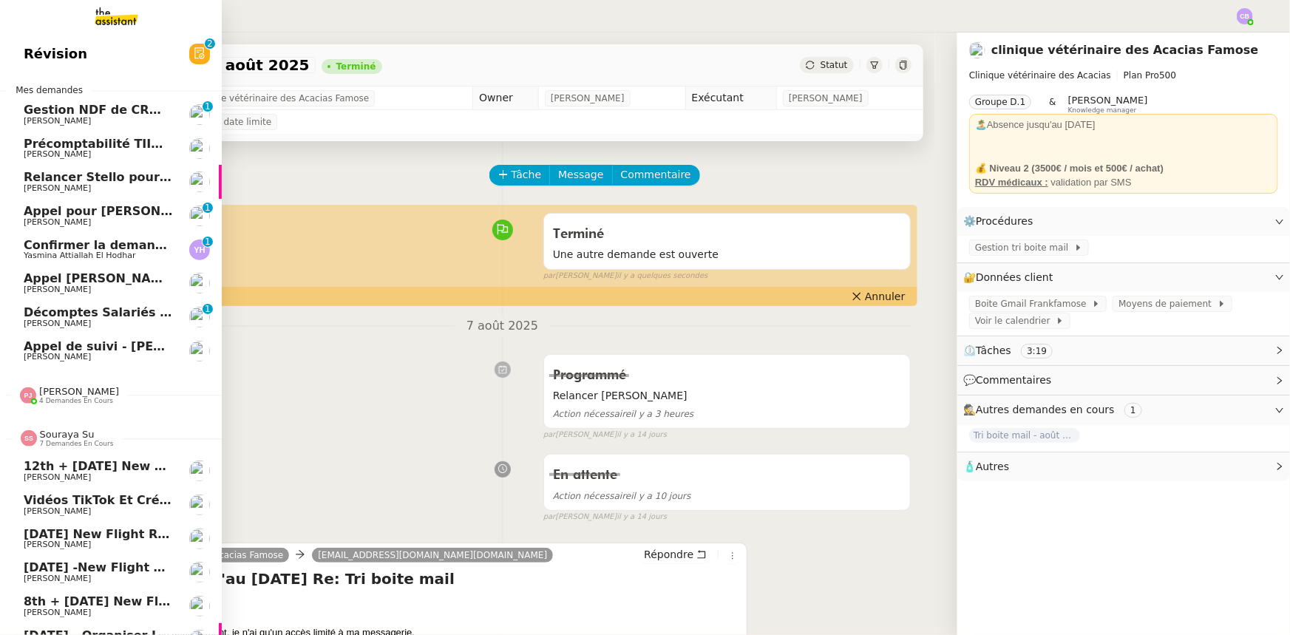
scroll to position [62, 0]
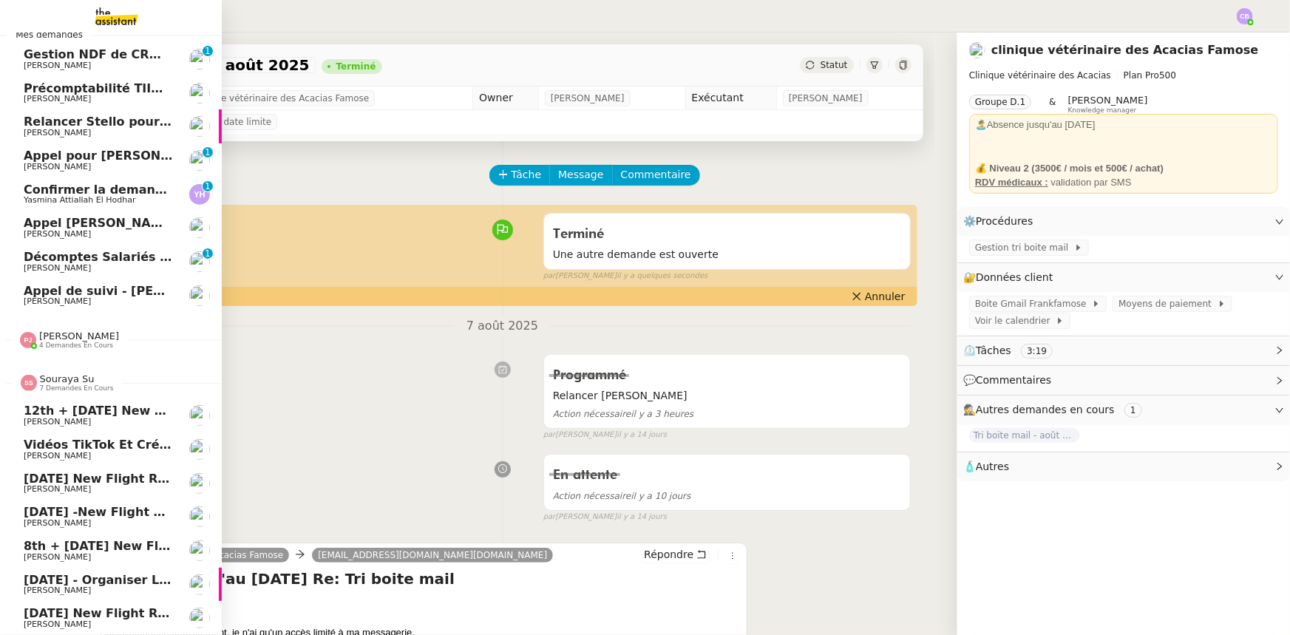
click at [58, 376] on span "Souraya Su" at bounding box center [67, 378] width 55 height 11
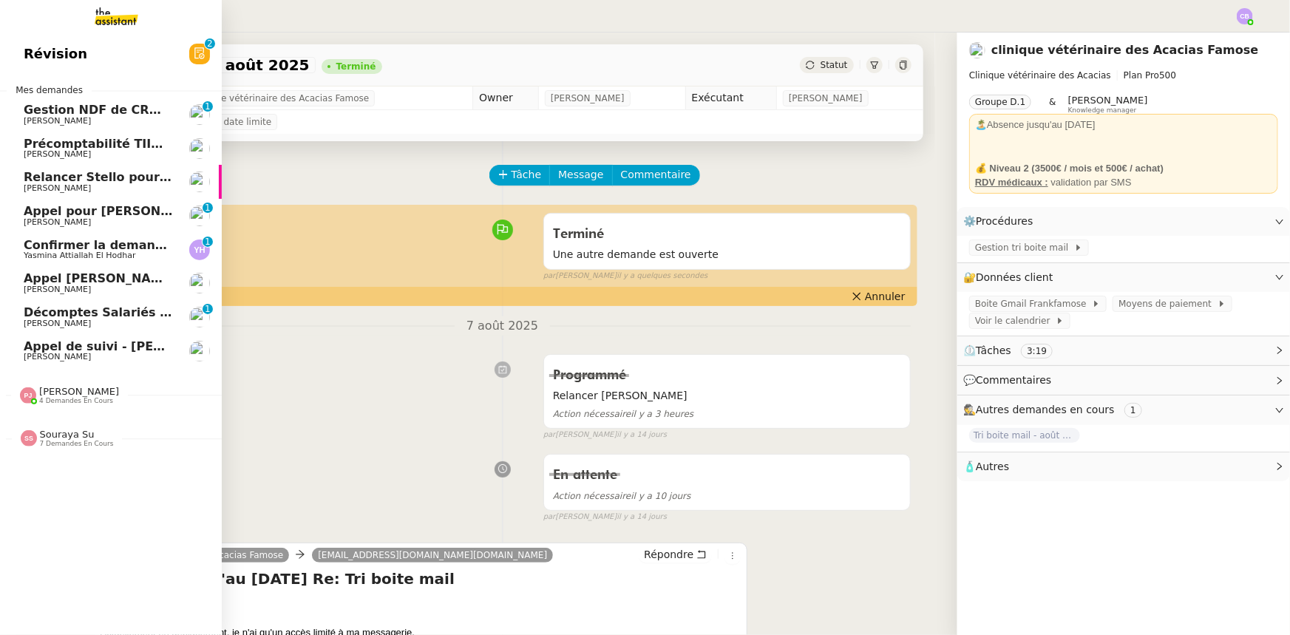
click at [79, 246] on span "Confirmer la demande de raccordement à la fibre" at bounding box center [188, 245] width 329 height 14
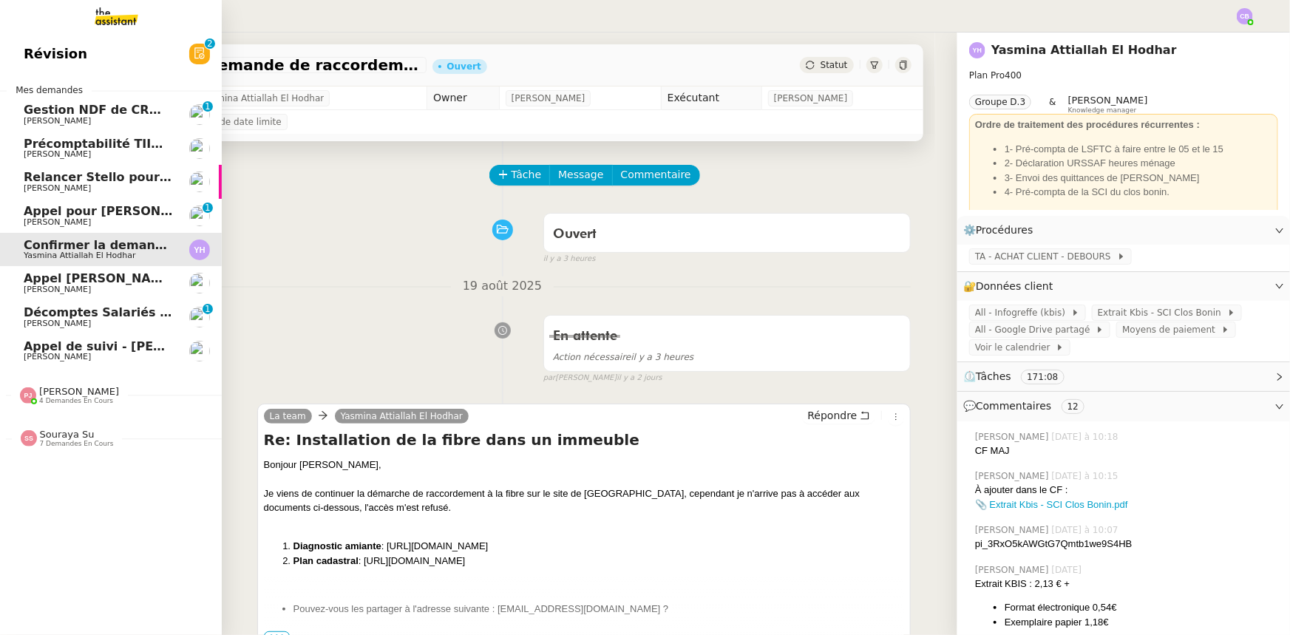
click at [63, 317] on span "Décomptes Salariés Mensuels - août 2025" at bounding box center [164, 312] width 280 height 14
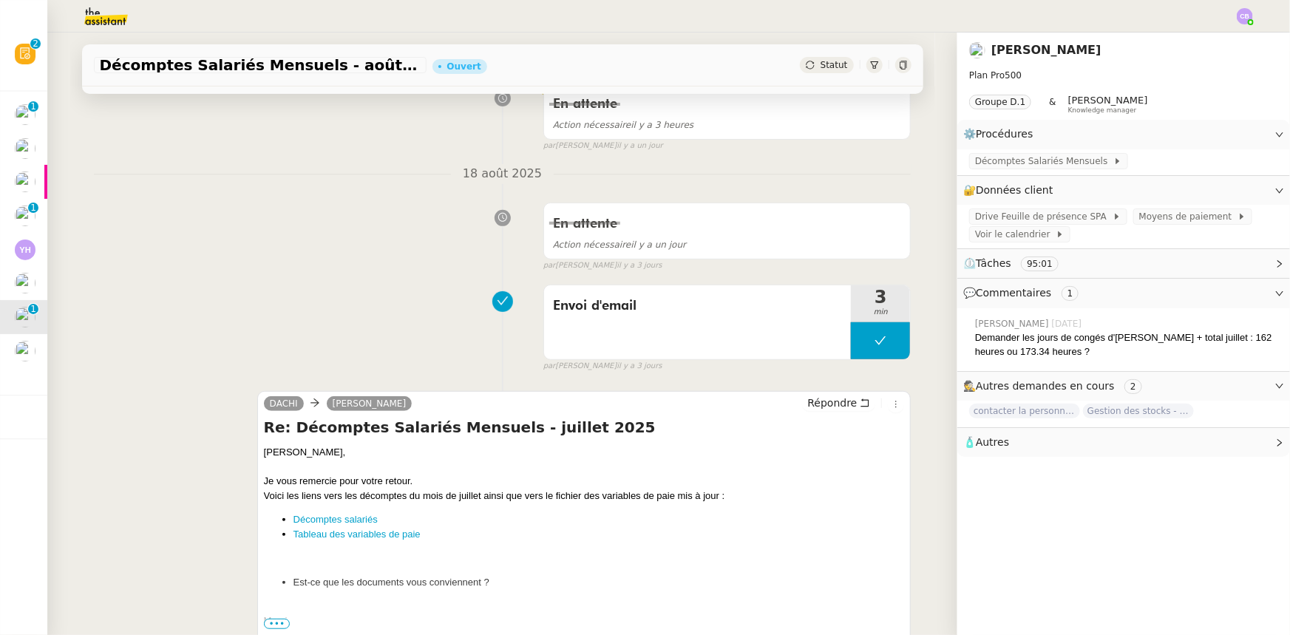
scroll to position [268, 0]
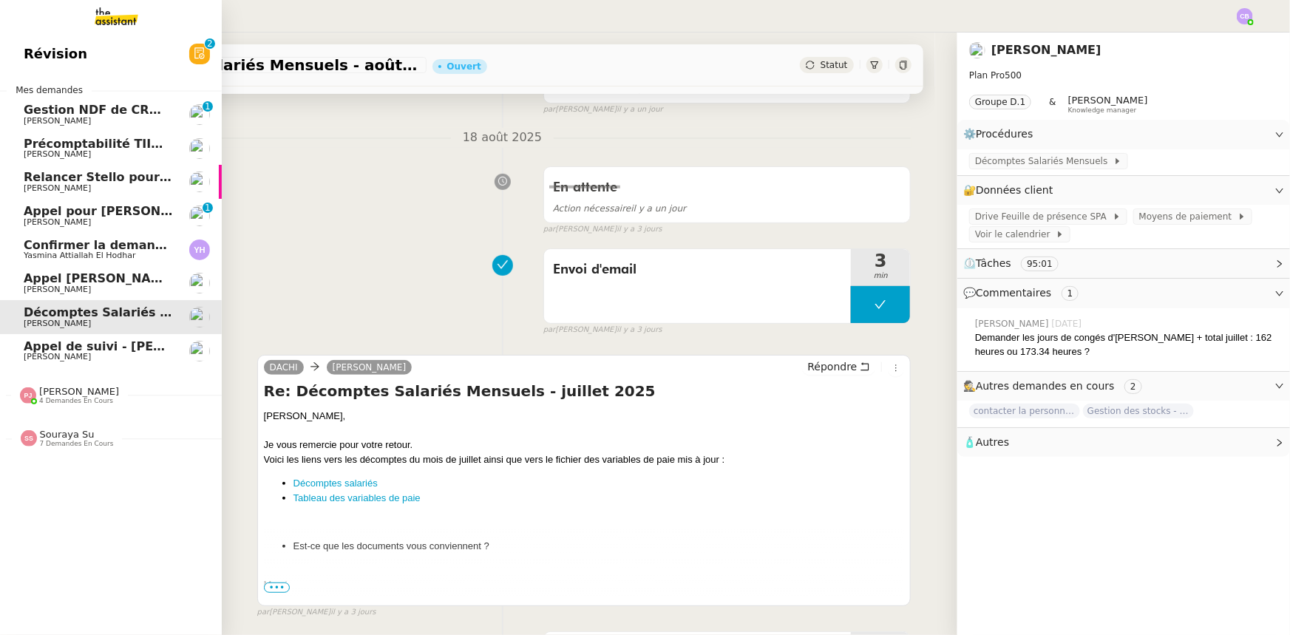
click at [58, 148] on span "Précomptabilité TIIME CRMOPS - août 2025" at bounding box center [168, 144] width 288 height 14
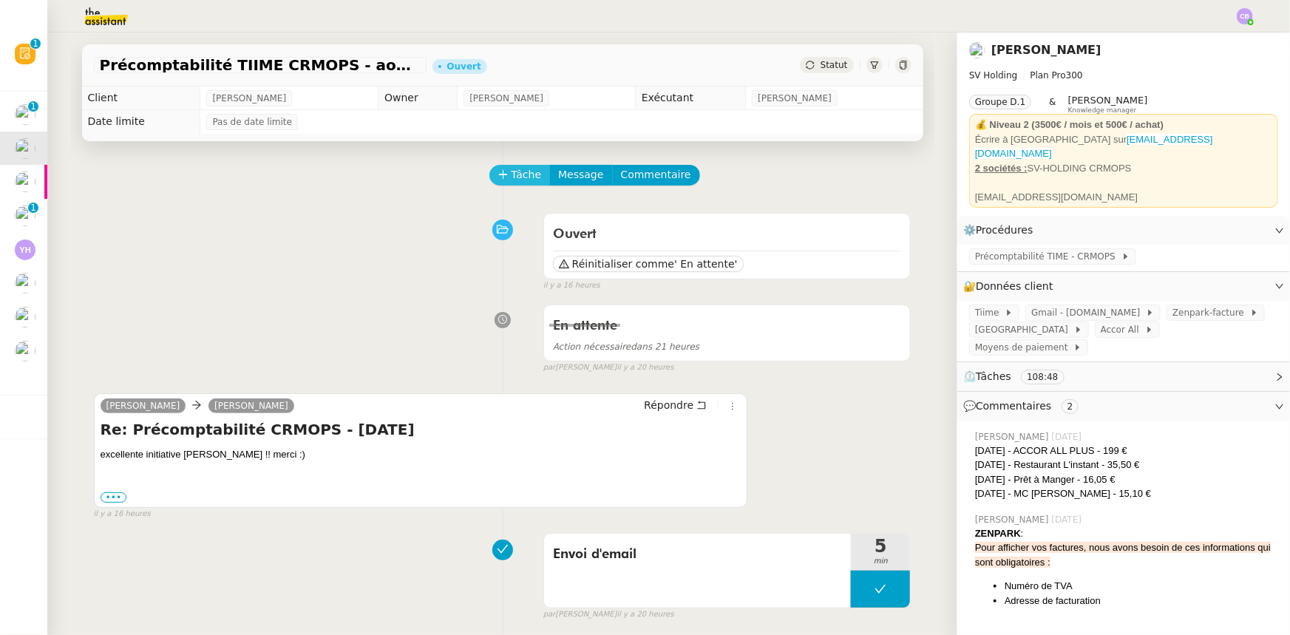
click at [512, 176] on span "Tâche" at bounding box center [527, 174] width 30 height 17
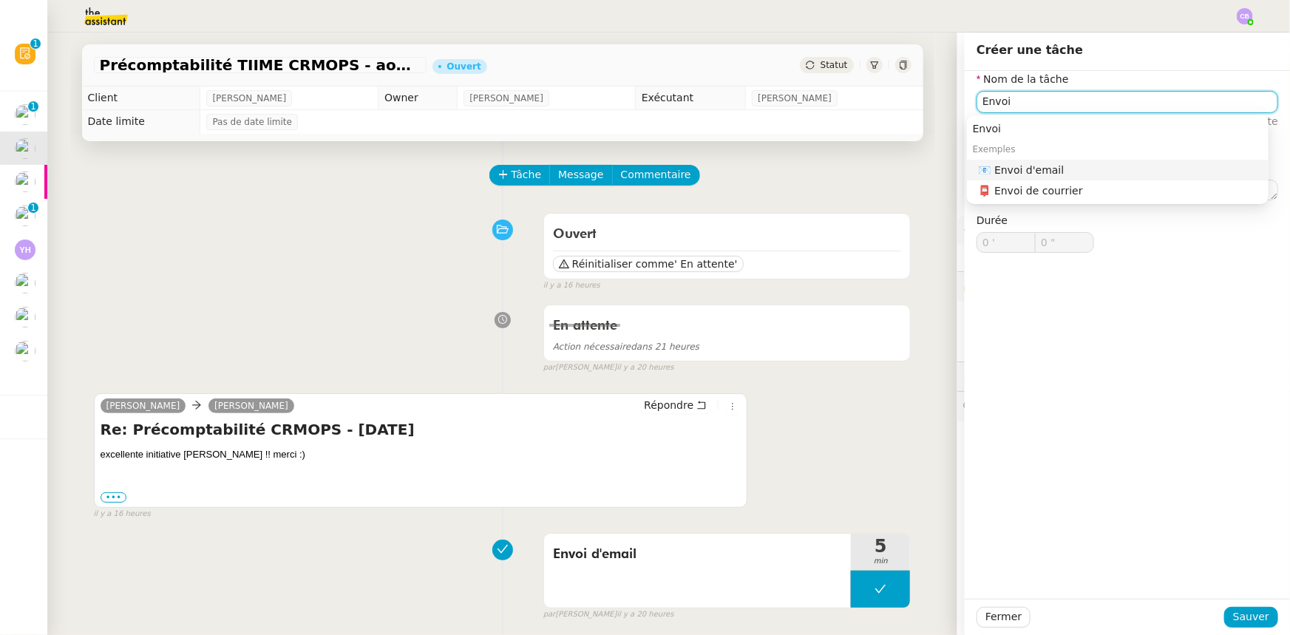
click at [859, 172] on div "📧 Envoi d'email" at bounding box center [1121, 169] width 284 height 13
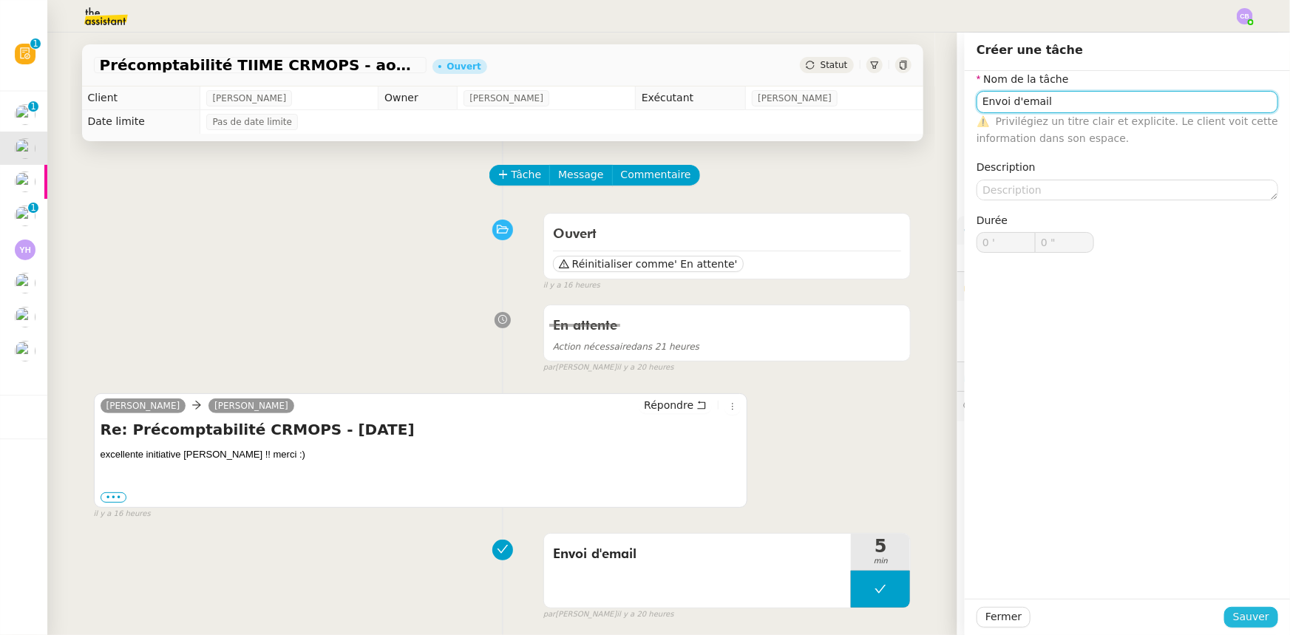
type input "Envoi d'email"
click at [859, 393] on span "Sauver" at bounding box center [1251, 617] width 36 height 17
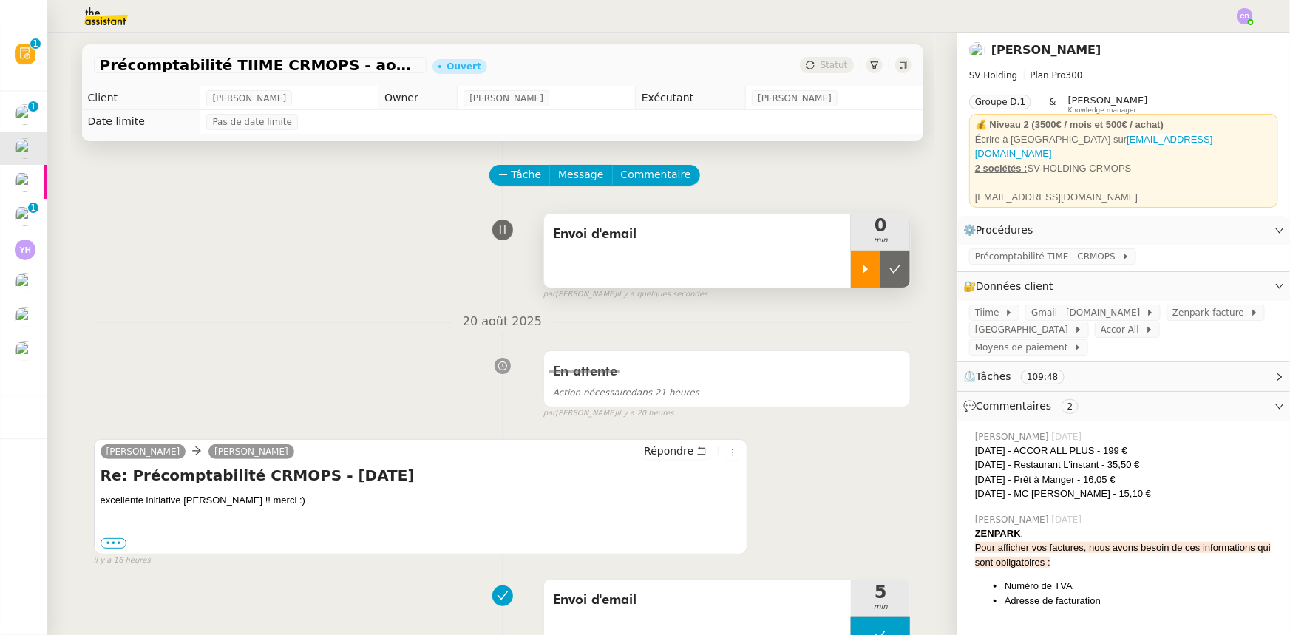
click at [851, 274] on div at bounding box center [866, 269] width 30 height 37
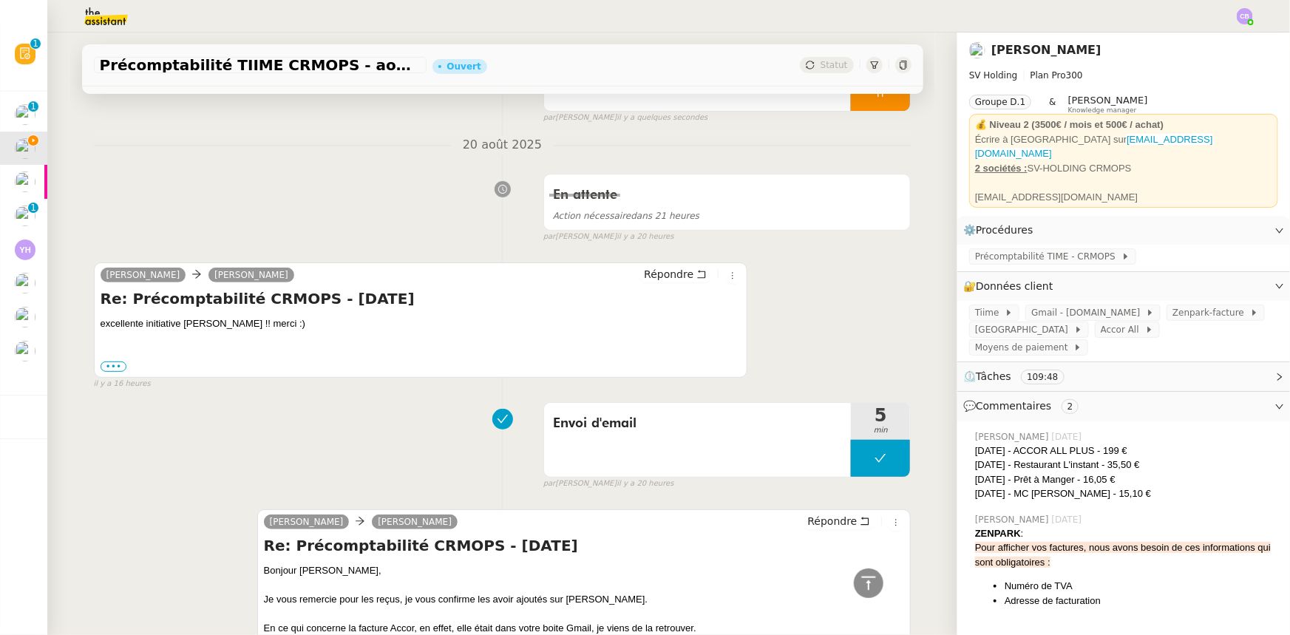
scroll to position [134, 0]
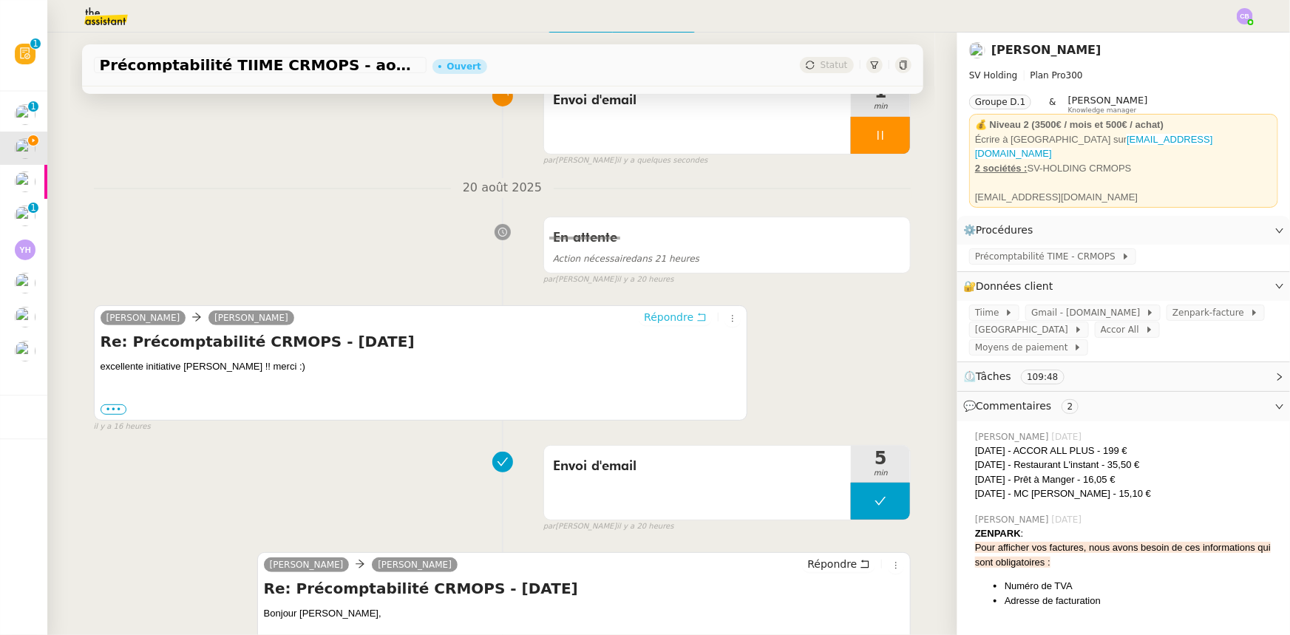
click at [654, 321] on span "Répondre" at bounding box center [669, 317] width 50 height 15
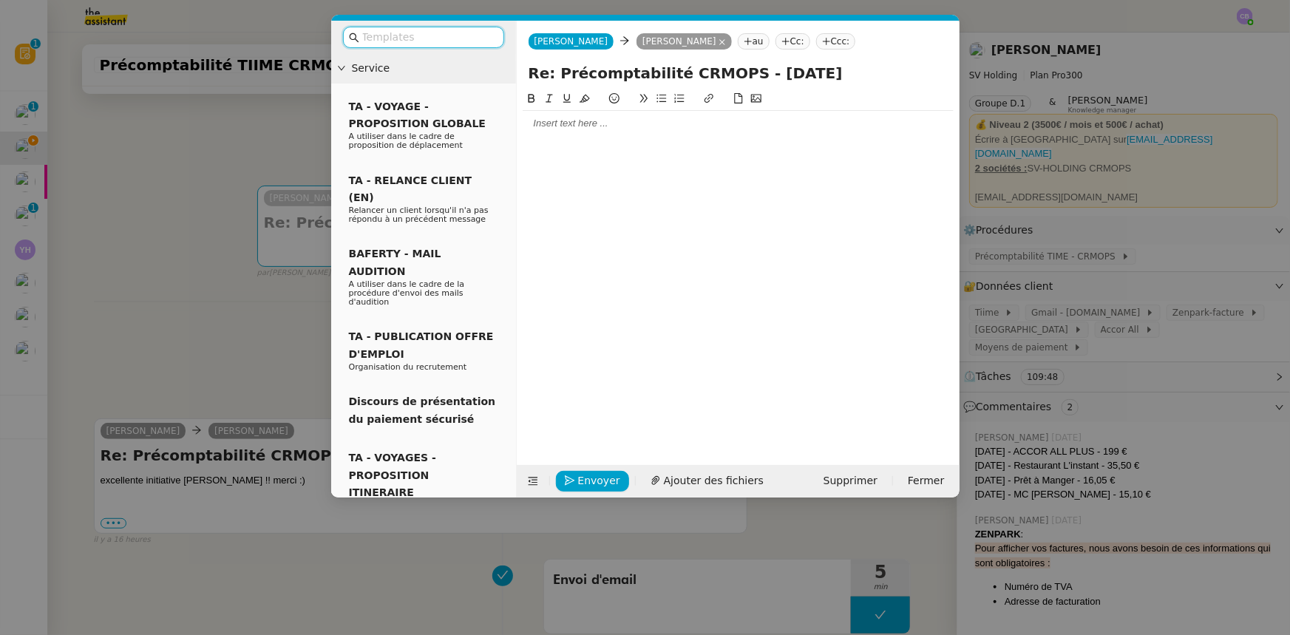
click at [450, 38] on input "text" at bounding box center [428, 37] width 133 height 17
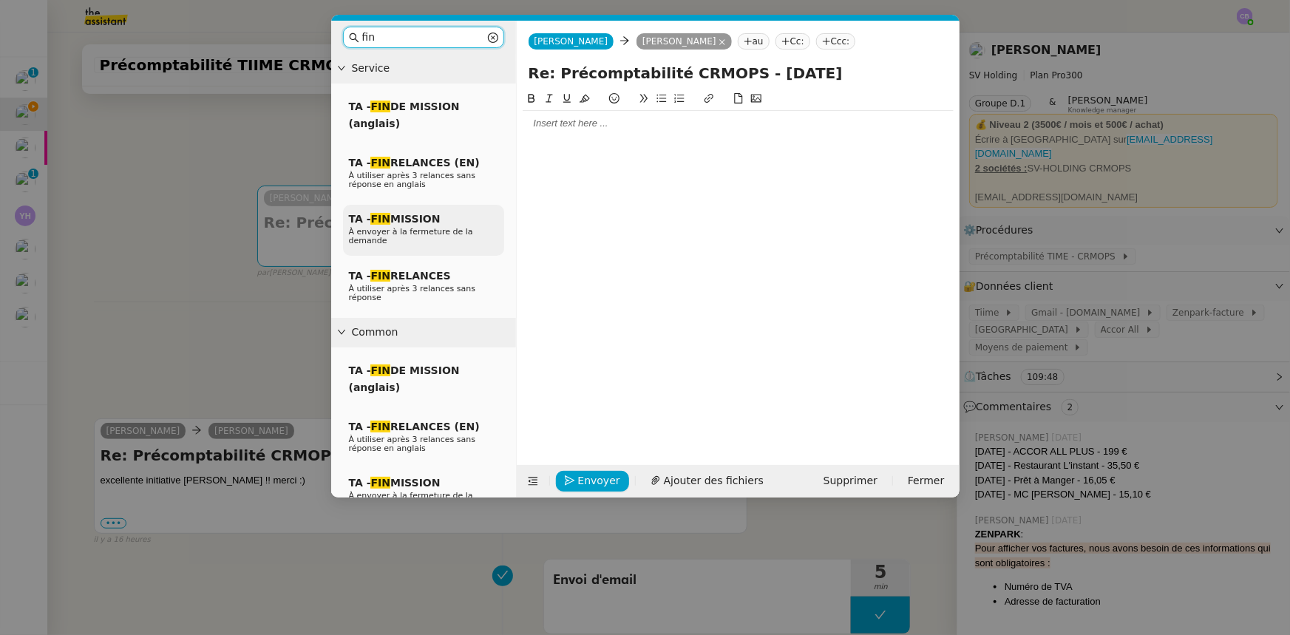
type input "fin"
click at [442, 227] on span "À envoyer à la fermeture de la demande" at bounding box center [411, 236] width 124 height 18
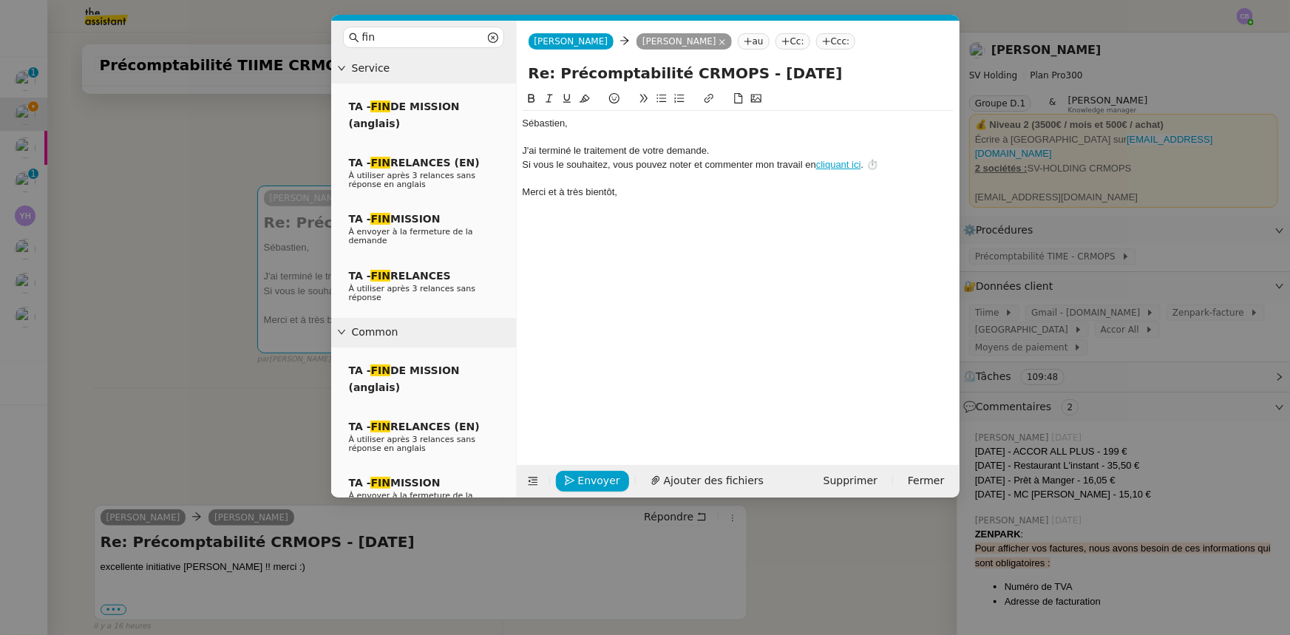
click at [524, 123] on div "﻿[PERSON_NAME]﻿," at bounding box center [738, 123] width 431 height 13
click at [612, 126] on div "﻿Bonjour [PERSON_NAME]﻿," at bounding box center [738, 123] width 431 height 13
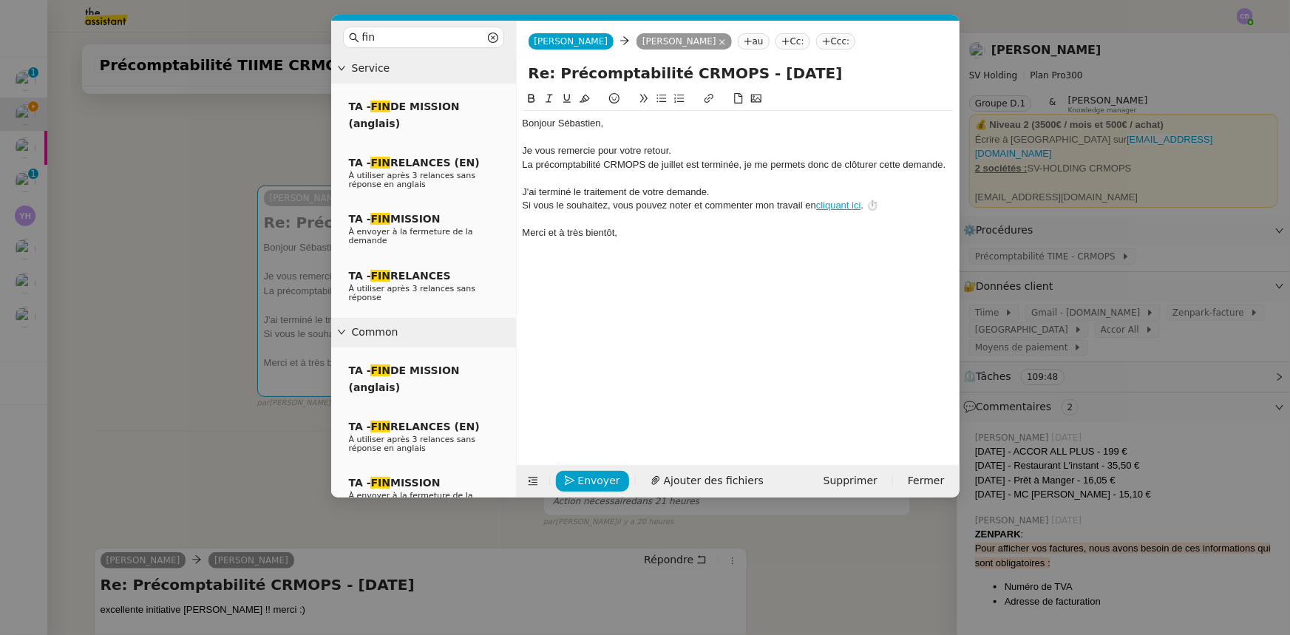
click at [717, 162] on div "La précomptabilité CRMOPS de juillet est terminée, je me permets donc de clôtur…" at bounding box center [738, 164] width 431 height 13
click at [547, 162] on div "La précomptabilité CRMOPS de juillet est terminée, je me permets donc de clôtur…" at bounding box center [738, 164] width 431 height 13
click at [549, 166] on div "La précomptabilité CRMOPS de juillet est terminée, je me permets donc de clôtur…" at bounding box center [738, 164] width 431 height 13
click at [728, 167] on div "La pré-comptabilité CRMOPS de juillet est terminée, je me permets donc de clôtu…" at bounding box center [738, 164] width 431 height 13
click at [599, 393] on span "Envoyer" at bounding box center [599, 481] width 42 height 17
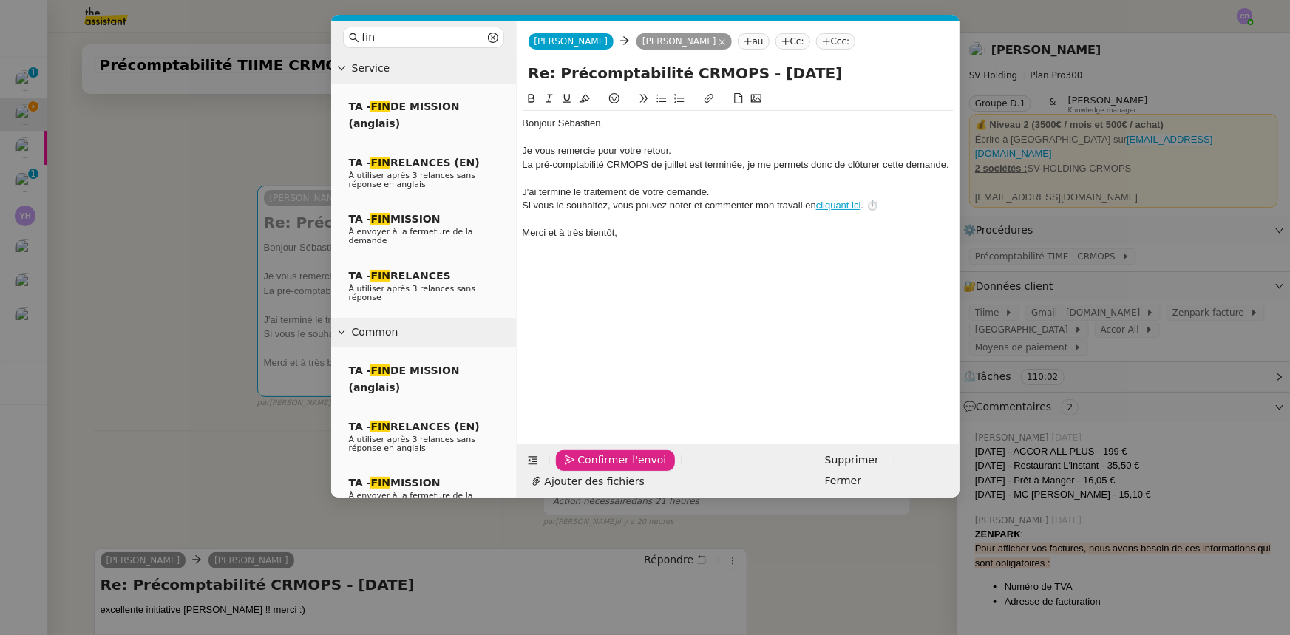
click at [599, 393] on span "Confirmer l'envoi" at bounding box center [622, 460] width 89 height 17
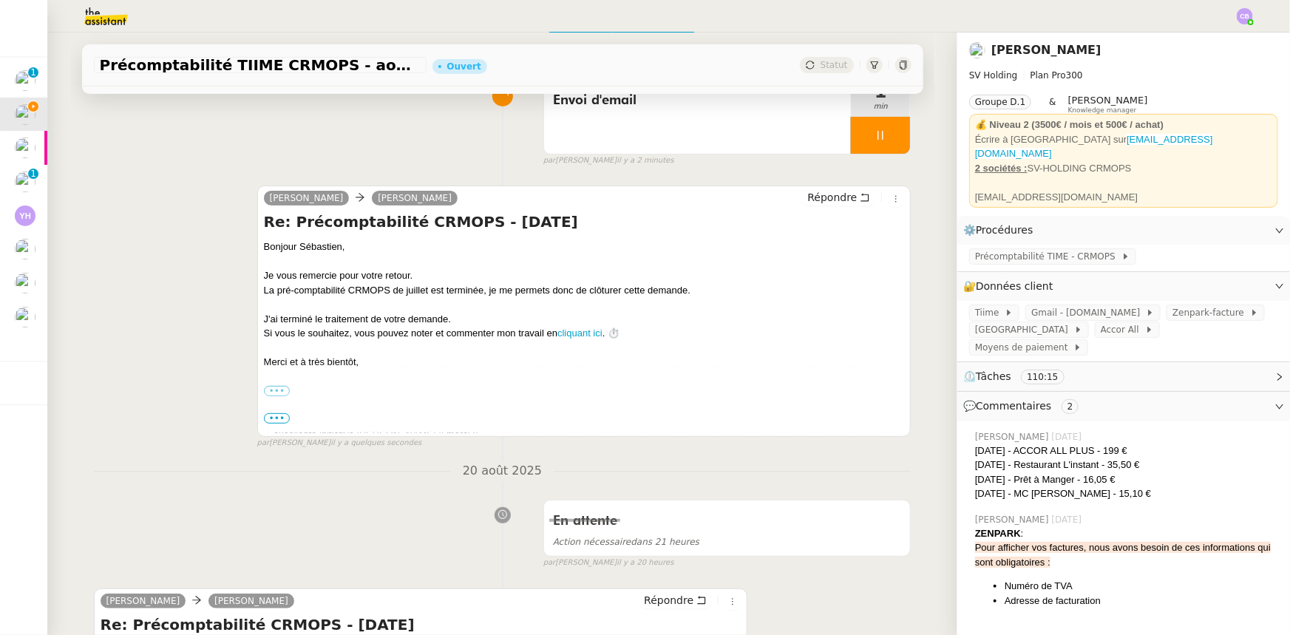
scroll to position [0, 0]
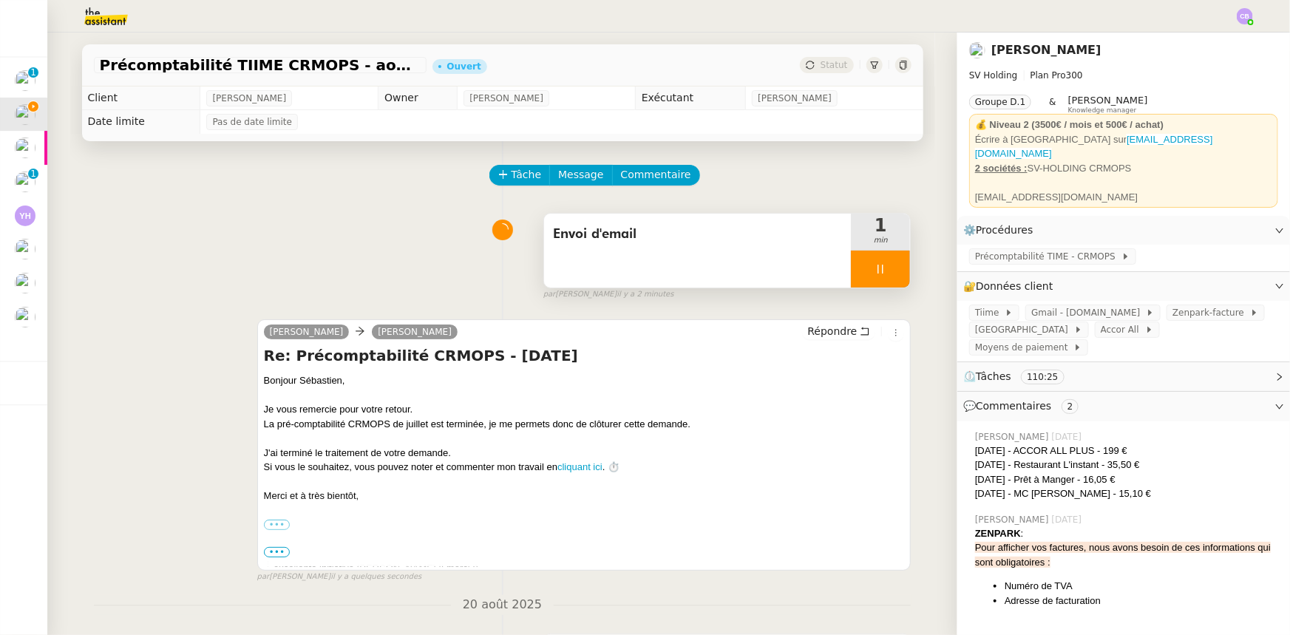
click at [852, 268] on div at bounding box center [880, 269] width 59 height 37
click at [859, 274] on icon at bounding box center [896, 269] width 12 height 12
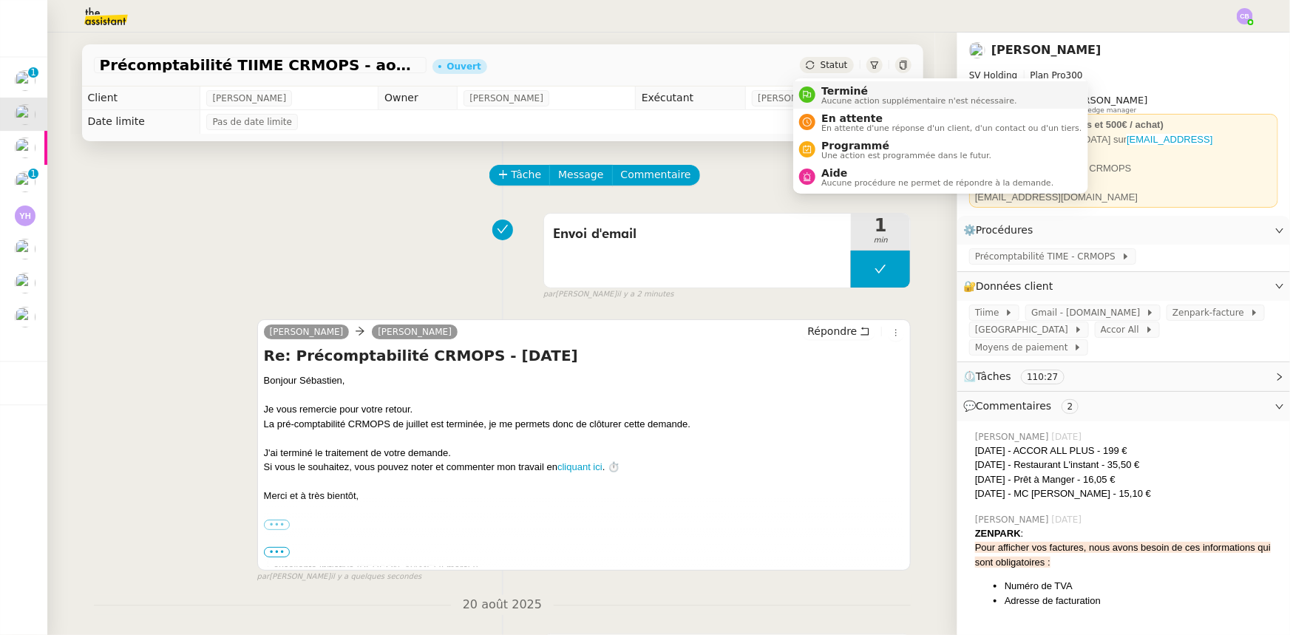
click at [851, 95] on span "Terminé" at bounding box center [919, 91] width 195 height 12
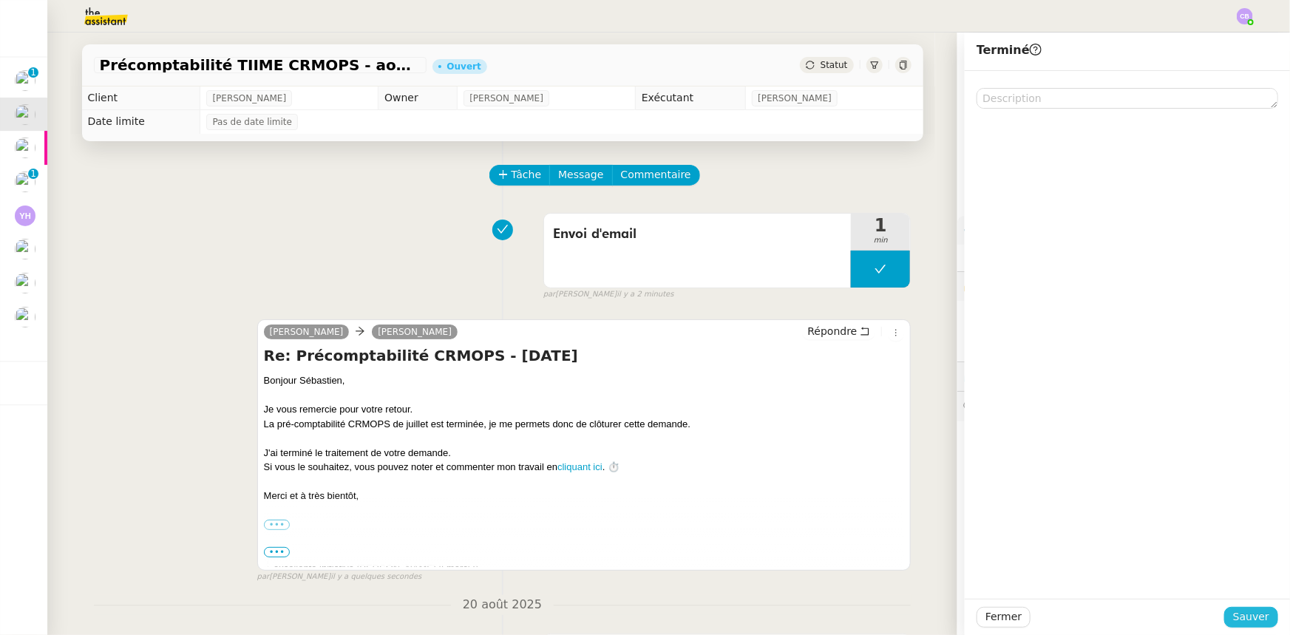
click at [859, 393] on span "Sauver" at bounding box center [1251, 617] width 36 height 17
